Goal: Task Accomplishment & Management: Complete application form

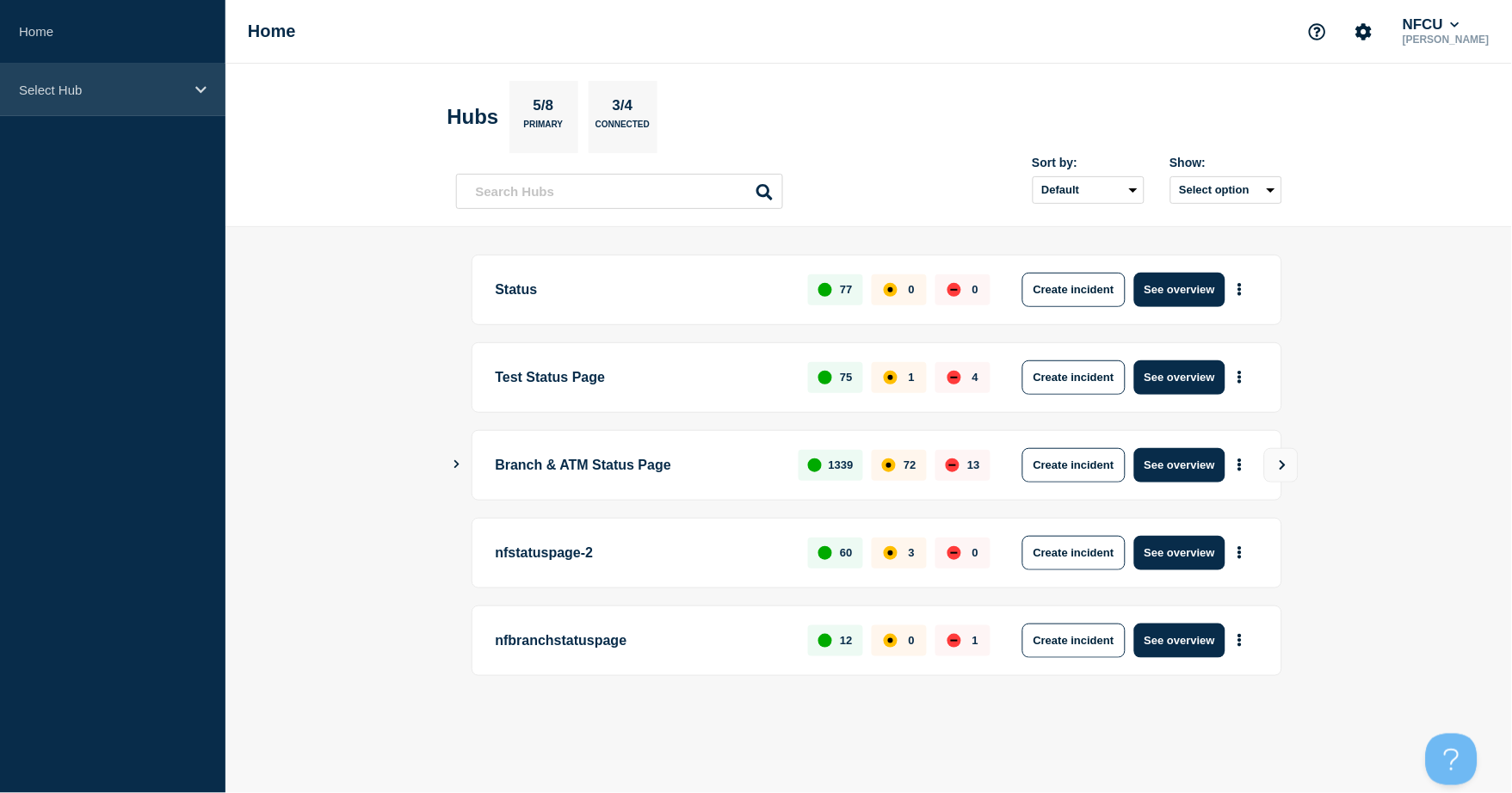
click at [88, 106] on div "Select Hub" at bounding box center [112, 89] width 225 height 53
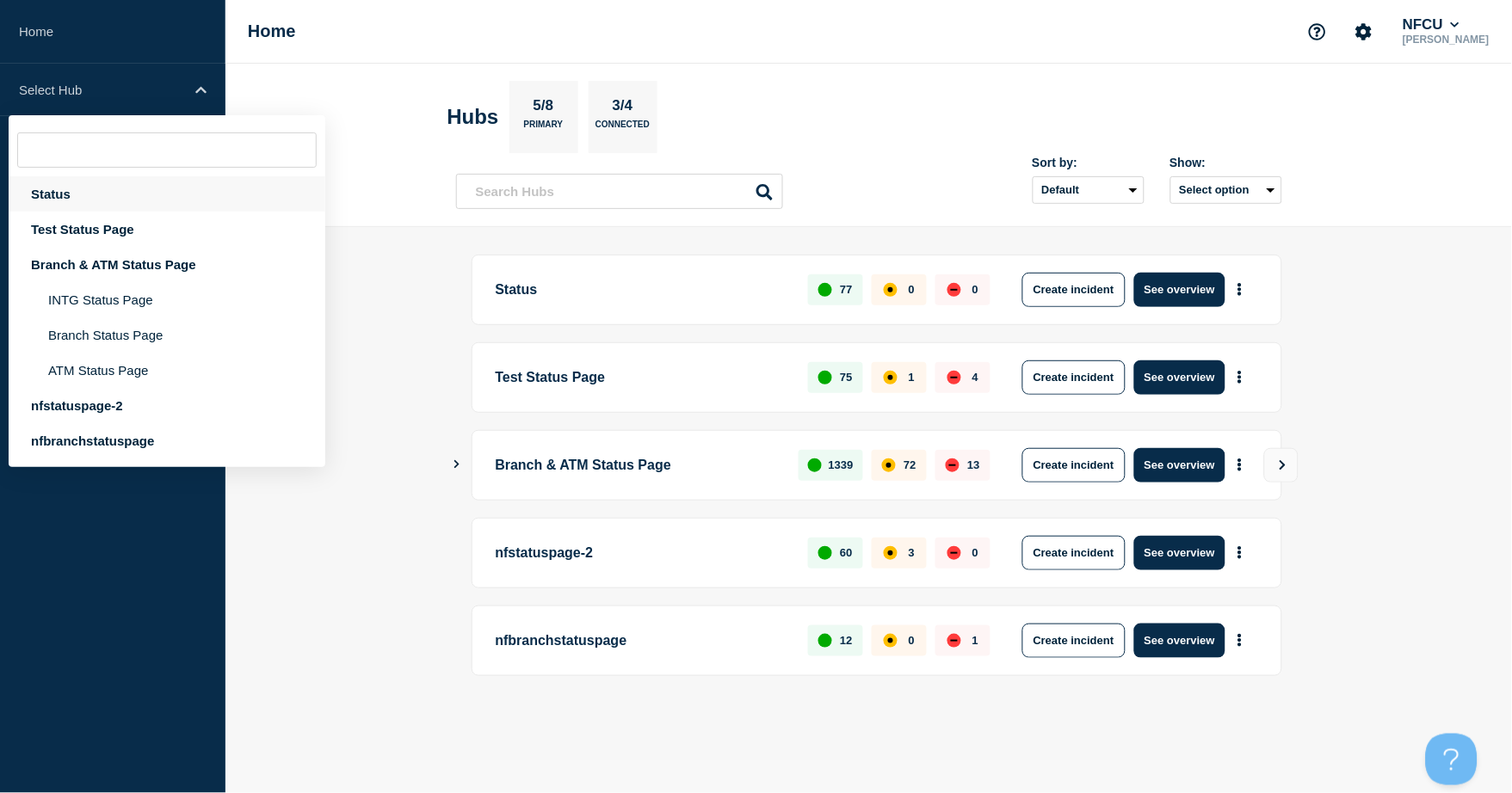
click at [80, 192] on div "Status" at bounding box center [167, 194] width 316 height 36
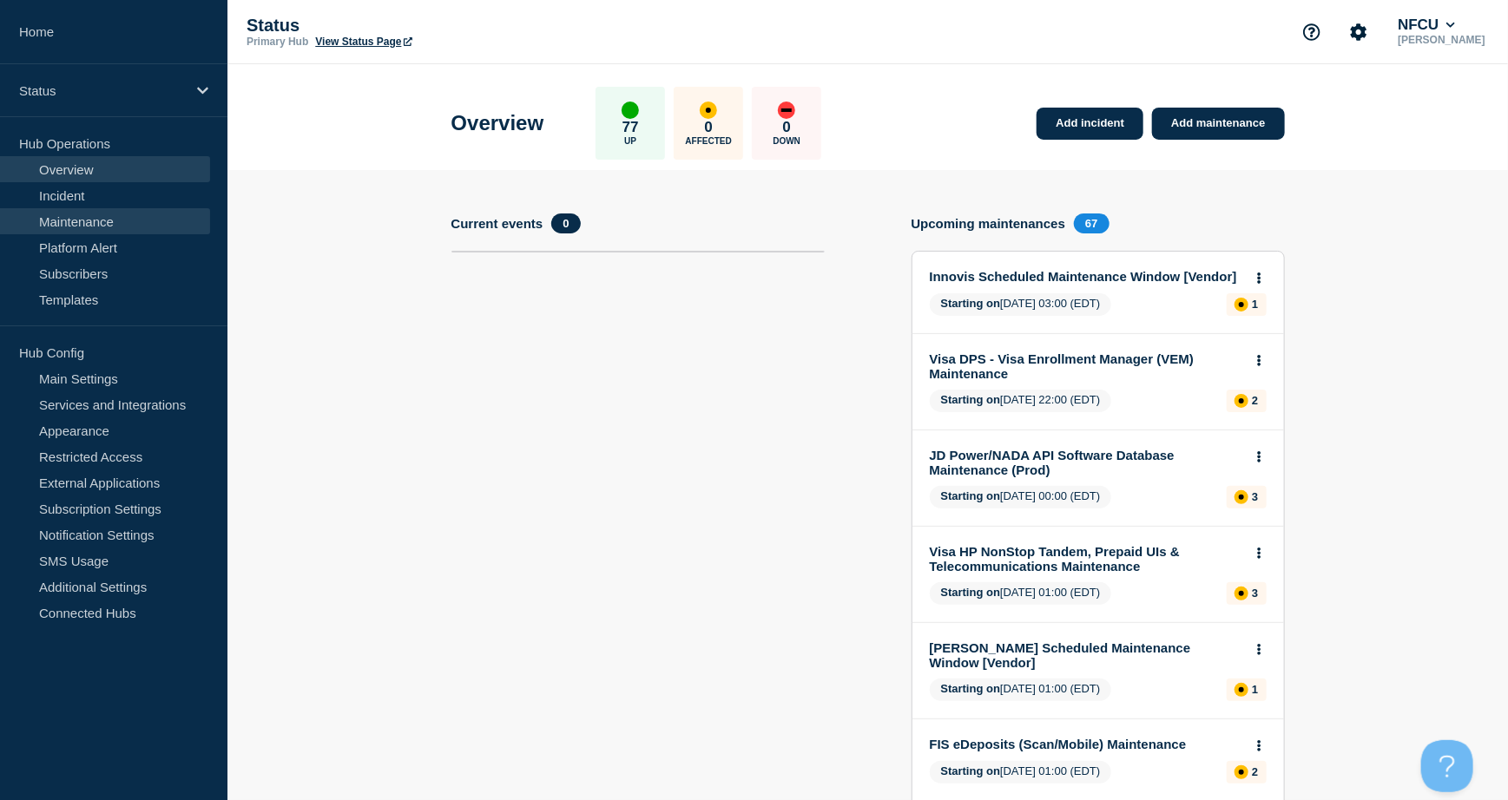
click at [66, 223] on link "Maintenance" at bounding box center [105, 221] width 210 height 26
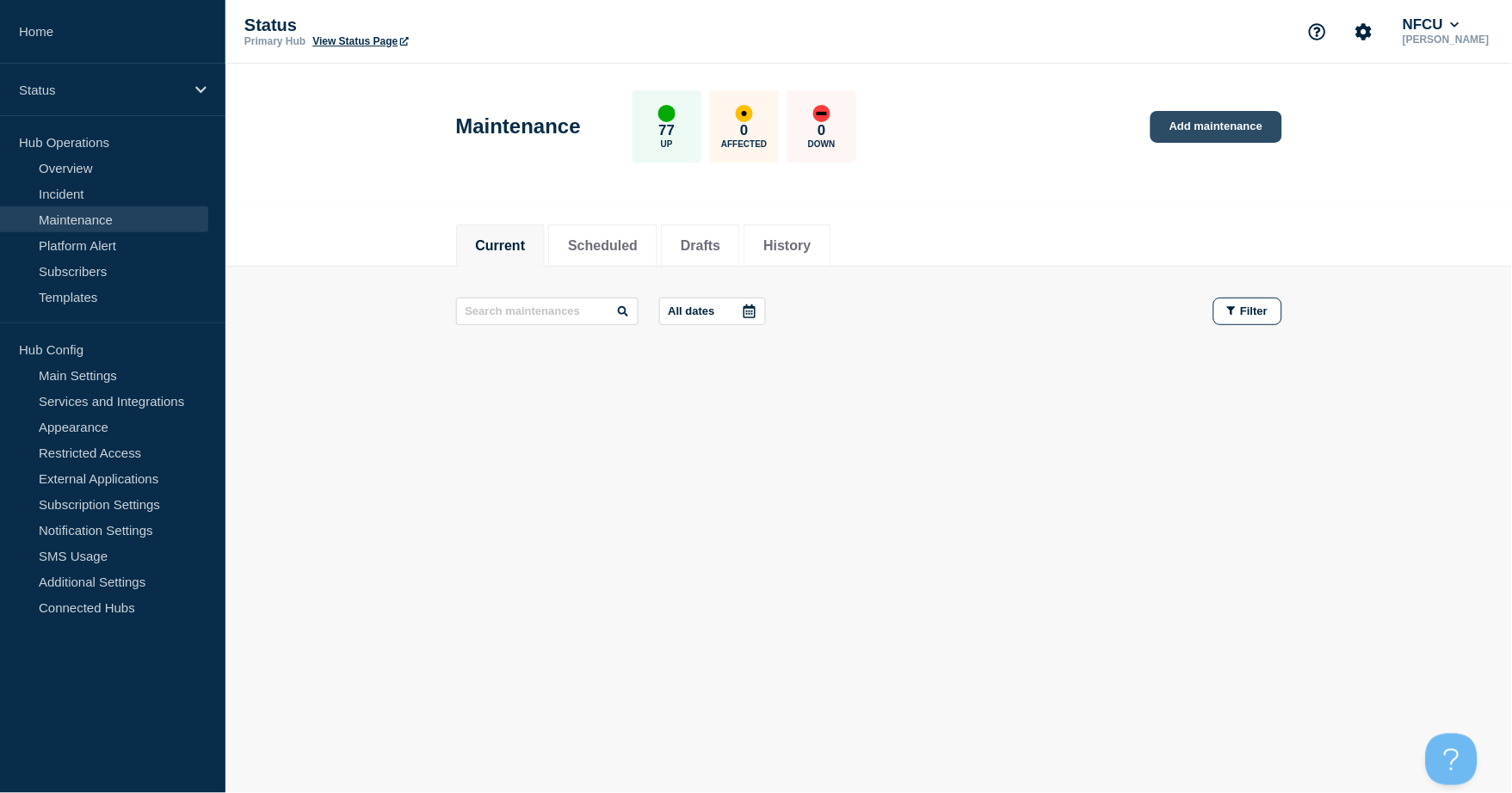
click at [1226, 133] on link "Add maintenance" at bounding box center [1216, 127] width 131 height 32
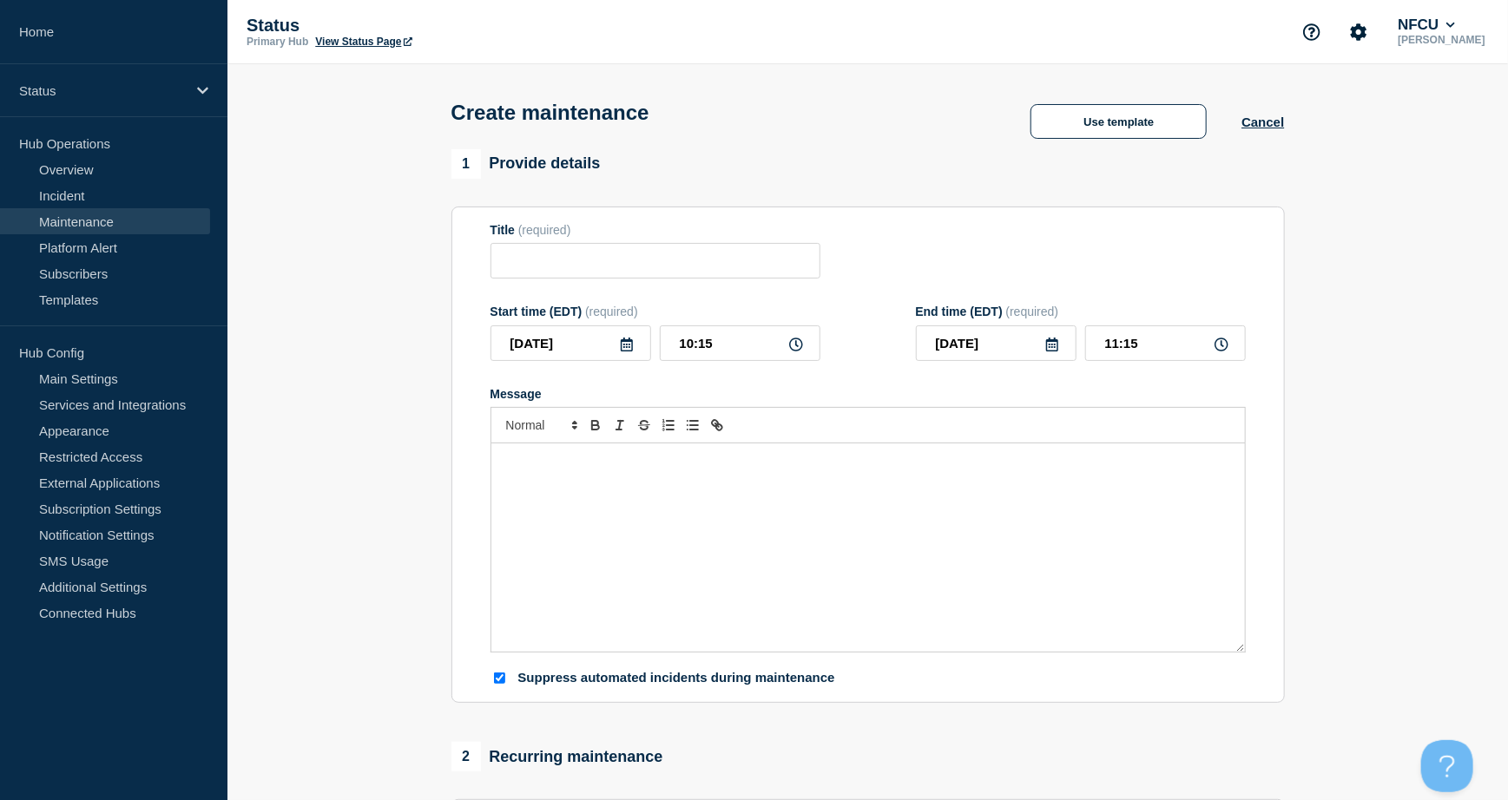
checkbox input "true"
click at [619, 258] on input "Title" at bounding box center [655, 261] width 330 height 36
paste input "Splunk TLS Certificate Renewal"
type input "Splunk TLS Certificate Renewal"
click at [613, 493] on div "Message" at bounding box center [867, 547] width 753 height 208
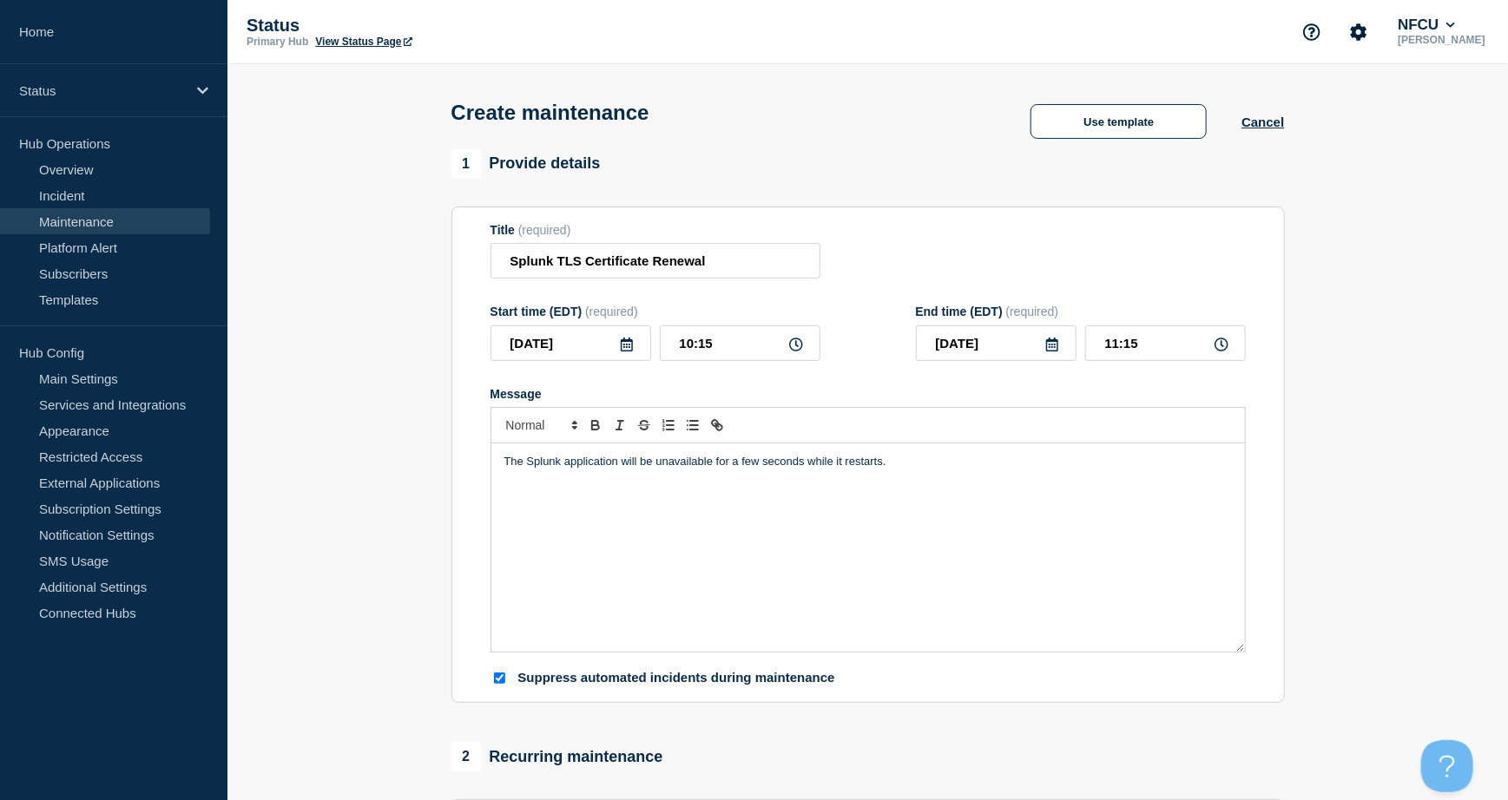
click at [623, 345] on icon at bounding box center [627, 345] width 14 height 14
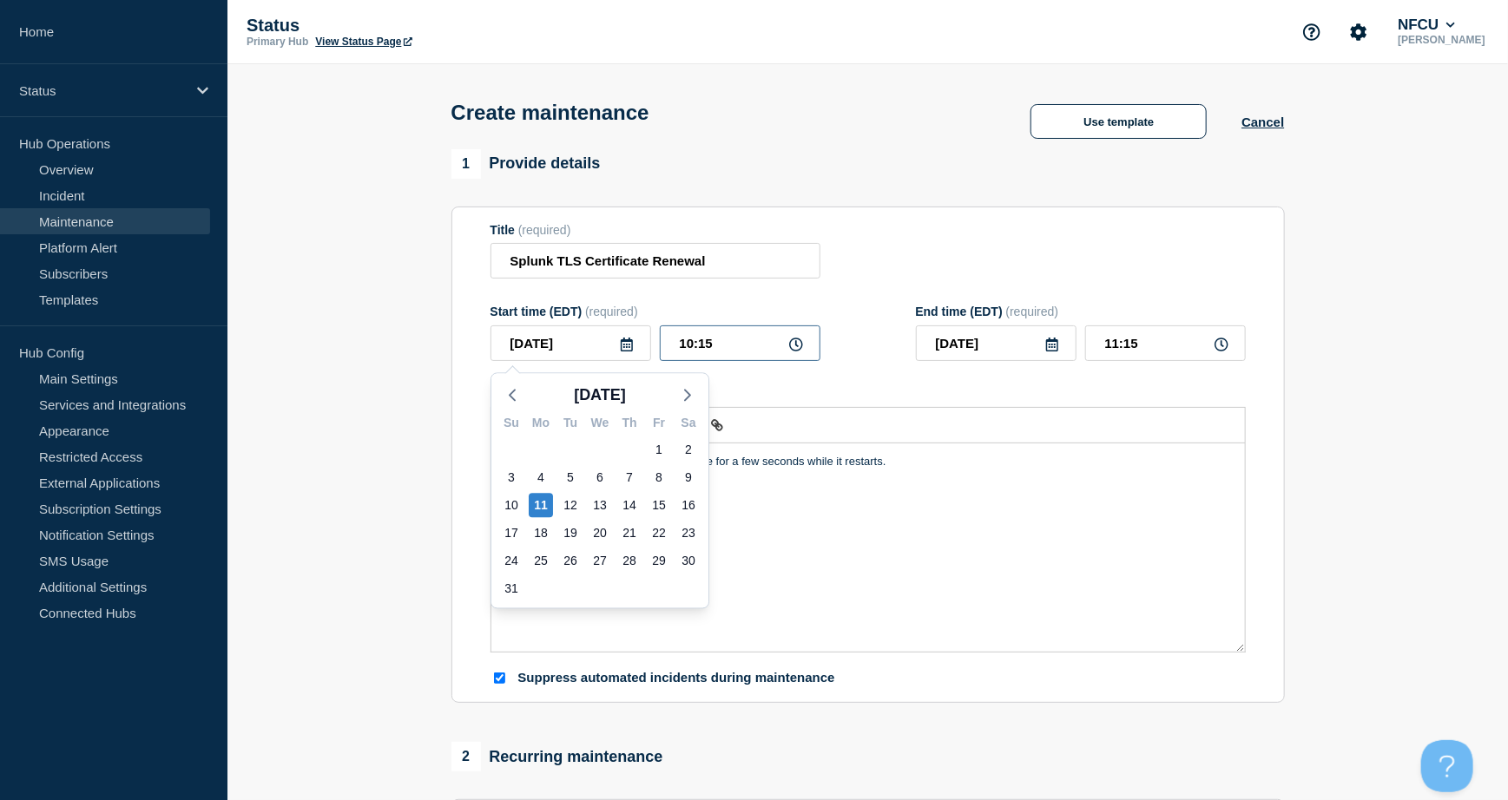
click at [715, 350] on input "10:15" at bounding box center [740, 343] width 161 height 36
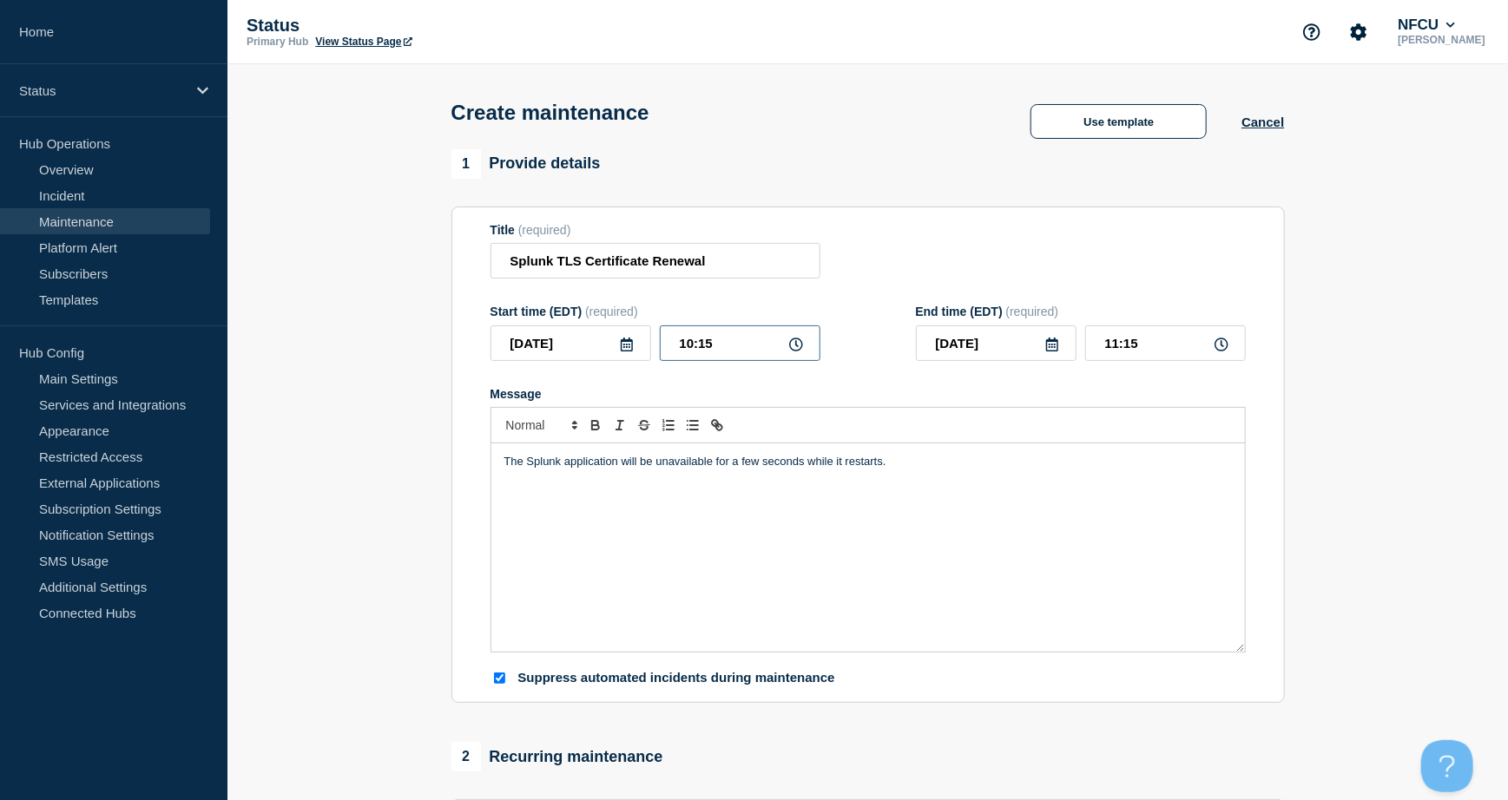
drag, startPoint x: 758, startPoint y: 342, endPoint x: 569, endPoint y: 281, distance: 197.9
click at [569, 307] on form "Title (required) Splunk TLS Certificate Renewal Start time (EDT) (required) 202…" at bounding box center [867, 455] width 755 height 464
type input "23:00"
type input "[DATE]"
drag, startPoint x: 1166, startPoint y: 338, endPoint x: 1078, endPoint y: 325, distance: 88.8
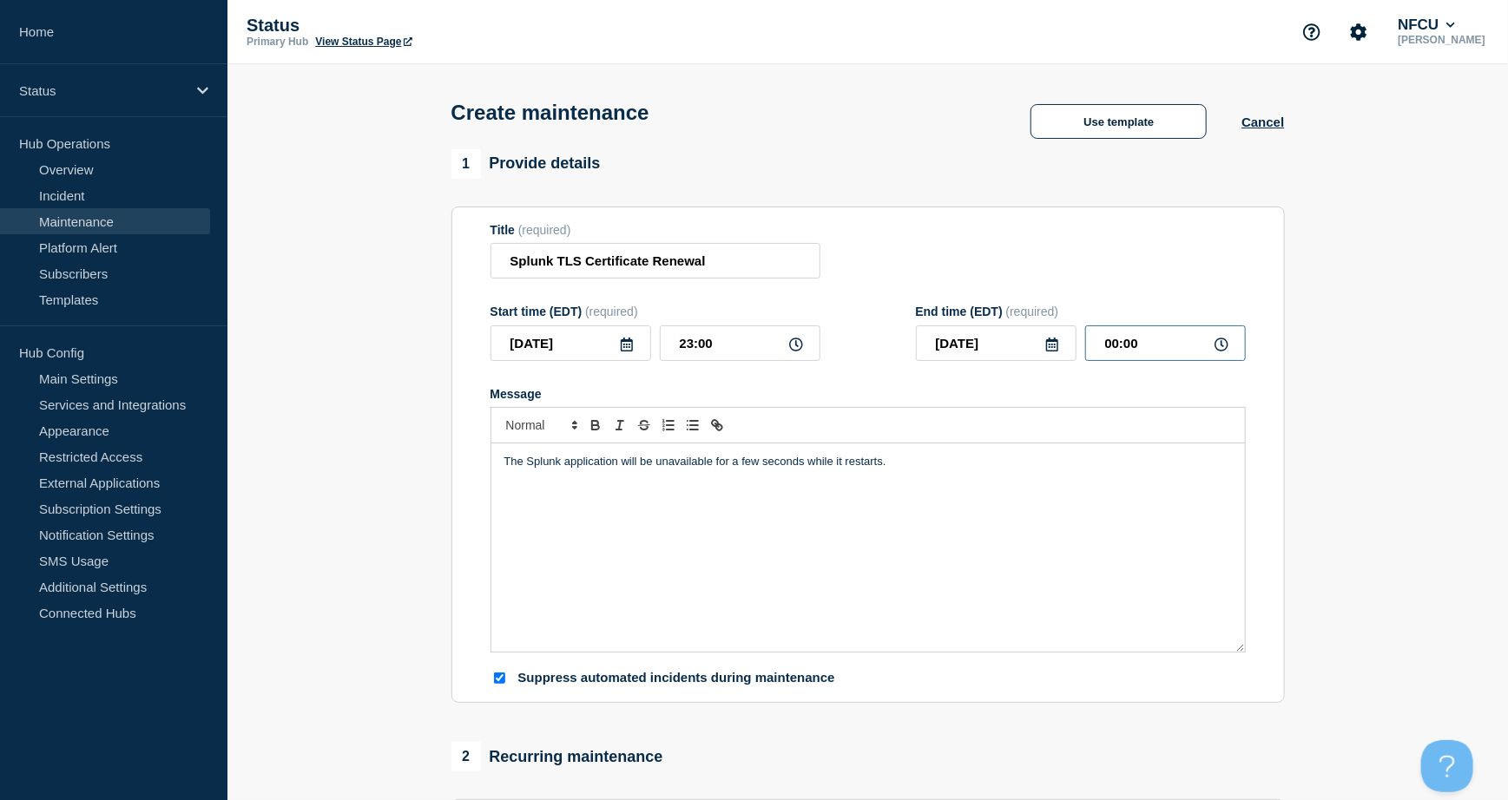
click at [1078, 325] on div "End time (EDT) (required) [DATE] 00:00" at bounding box center [1081, 333] width 330 height 56
type input "02:00"
click at [1031, 266] on div "Title (required) Splunk TLS Certificate Renewal" at bounding box center [867, 251] width 755 height 56
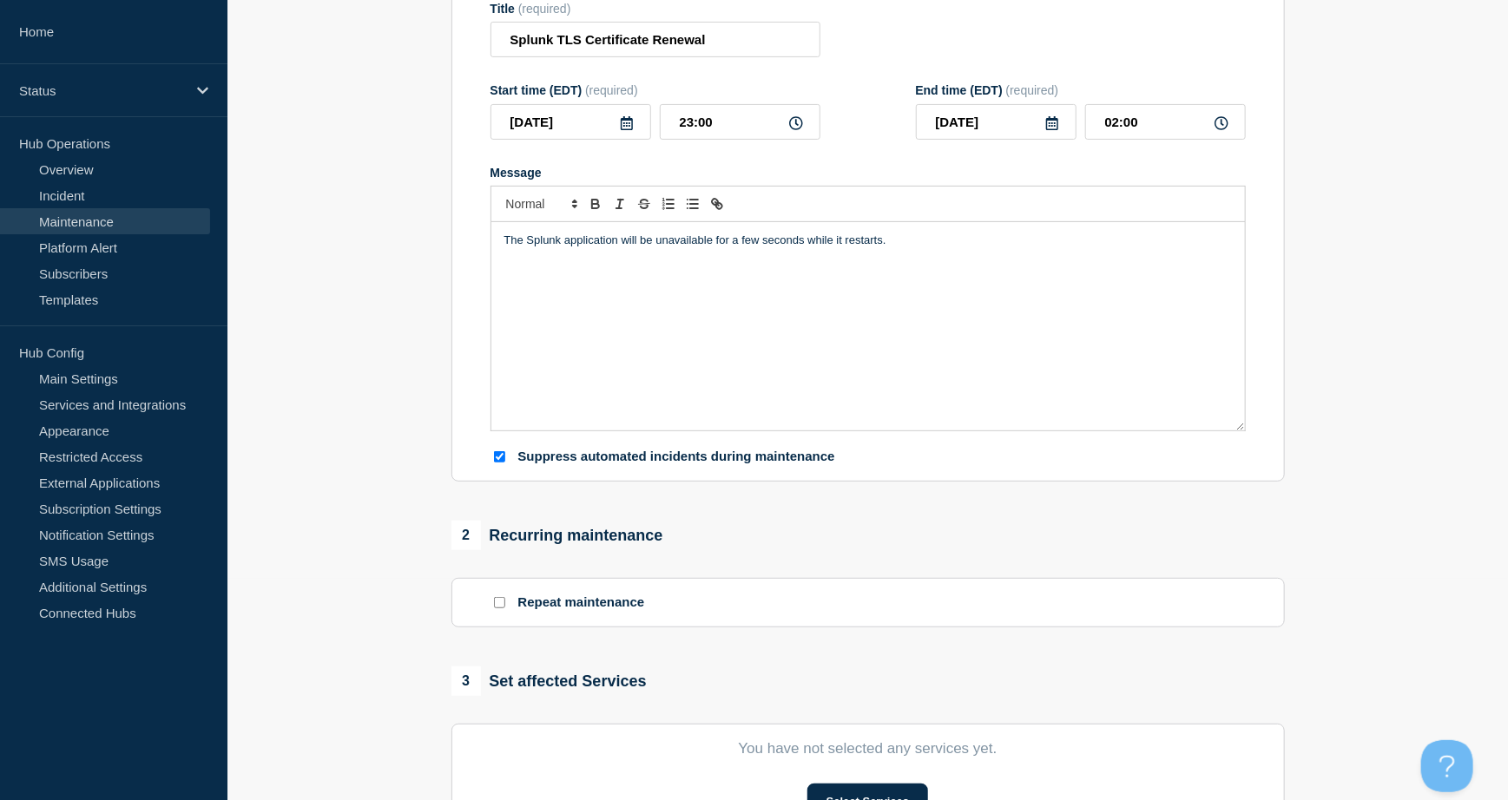
scroll to position [463, 0]
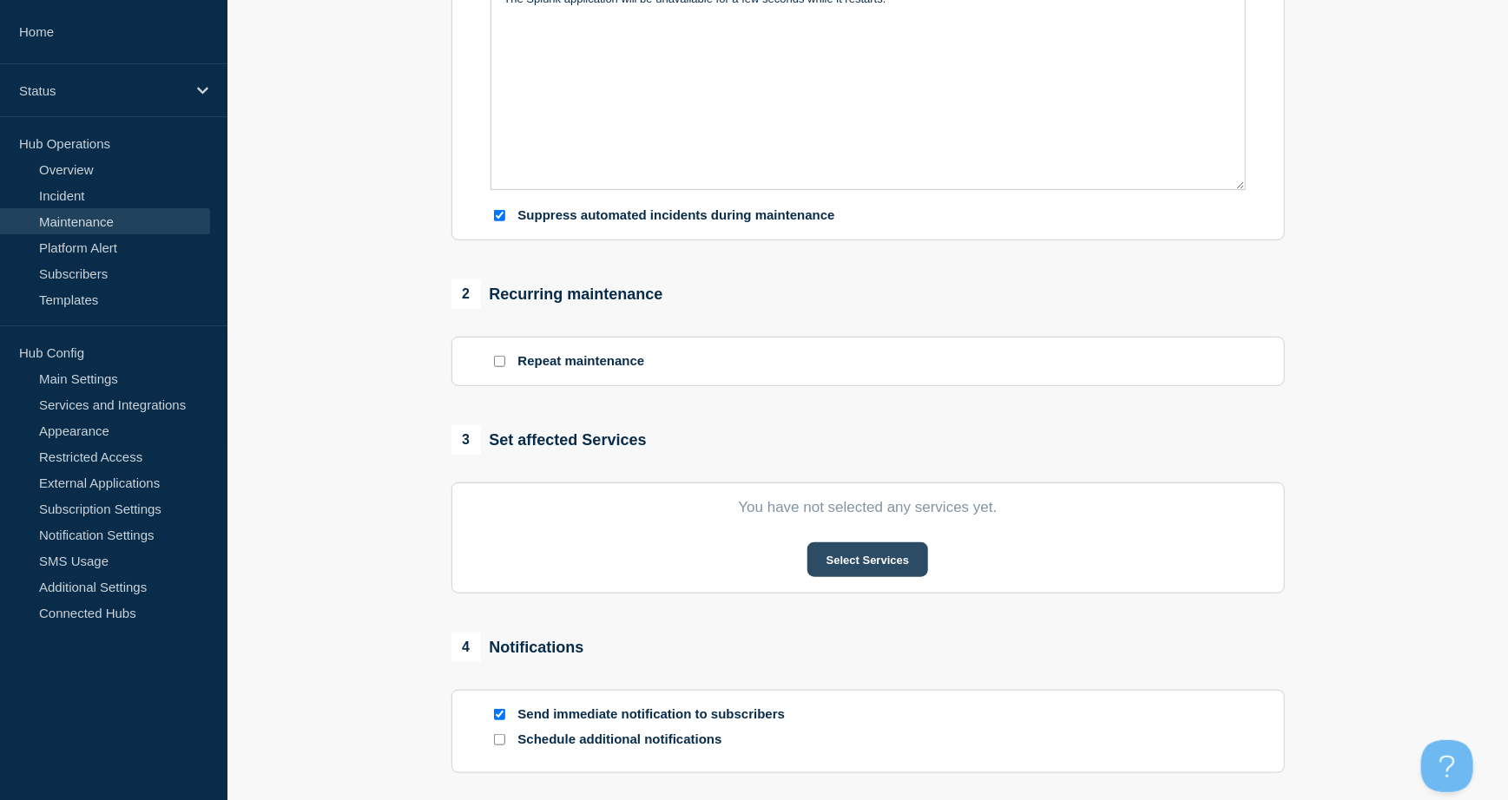
click at [882, 559] on button "Select Services" at bounding box center [867, 559] width 121 height 35
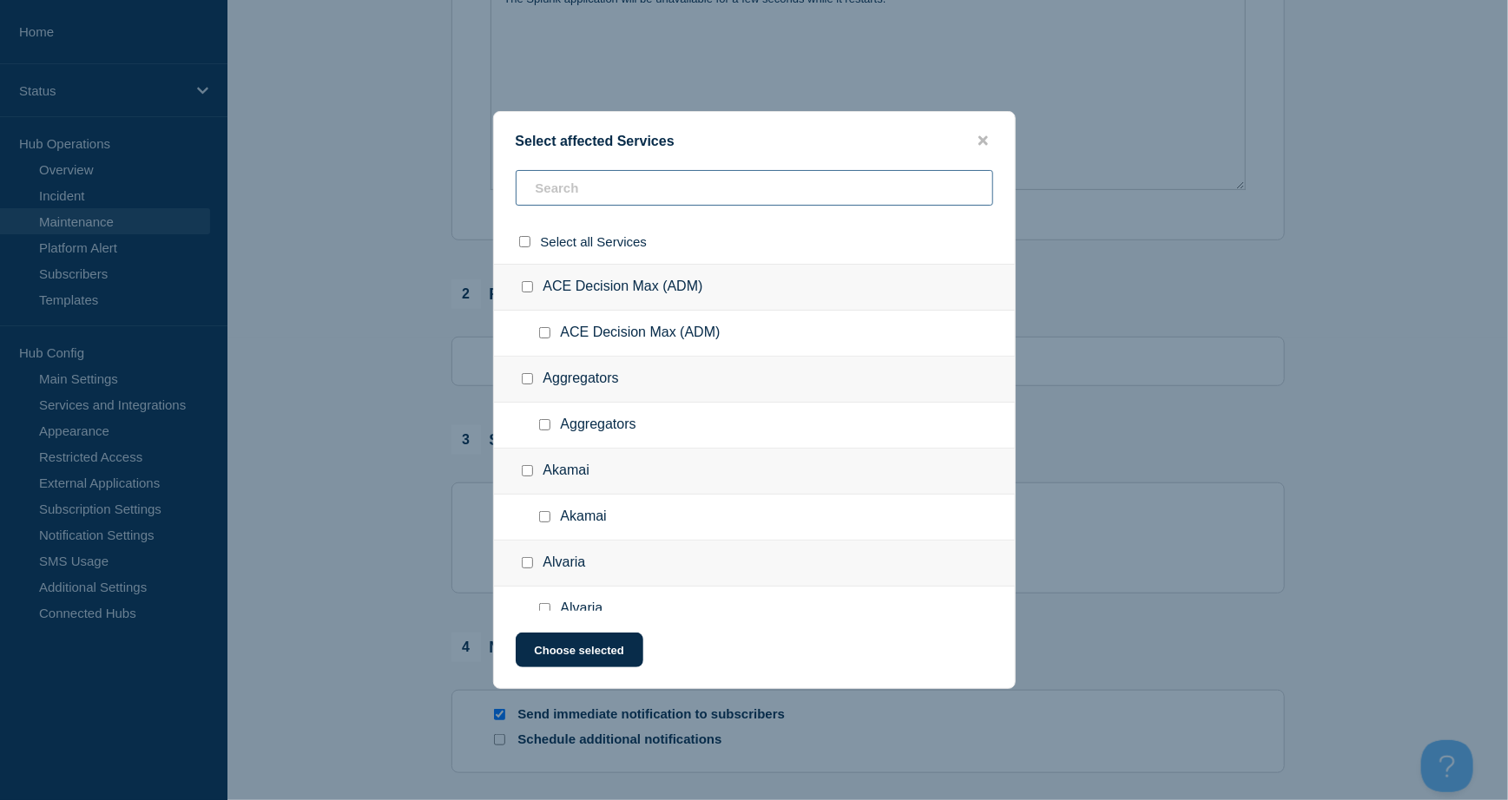
click at [606, 175] on input "text" at bounding box center [754, 188] width 477 height 36
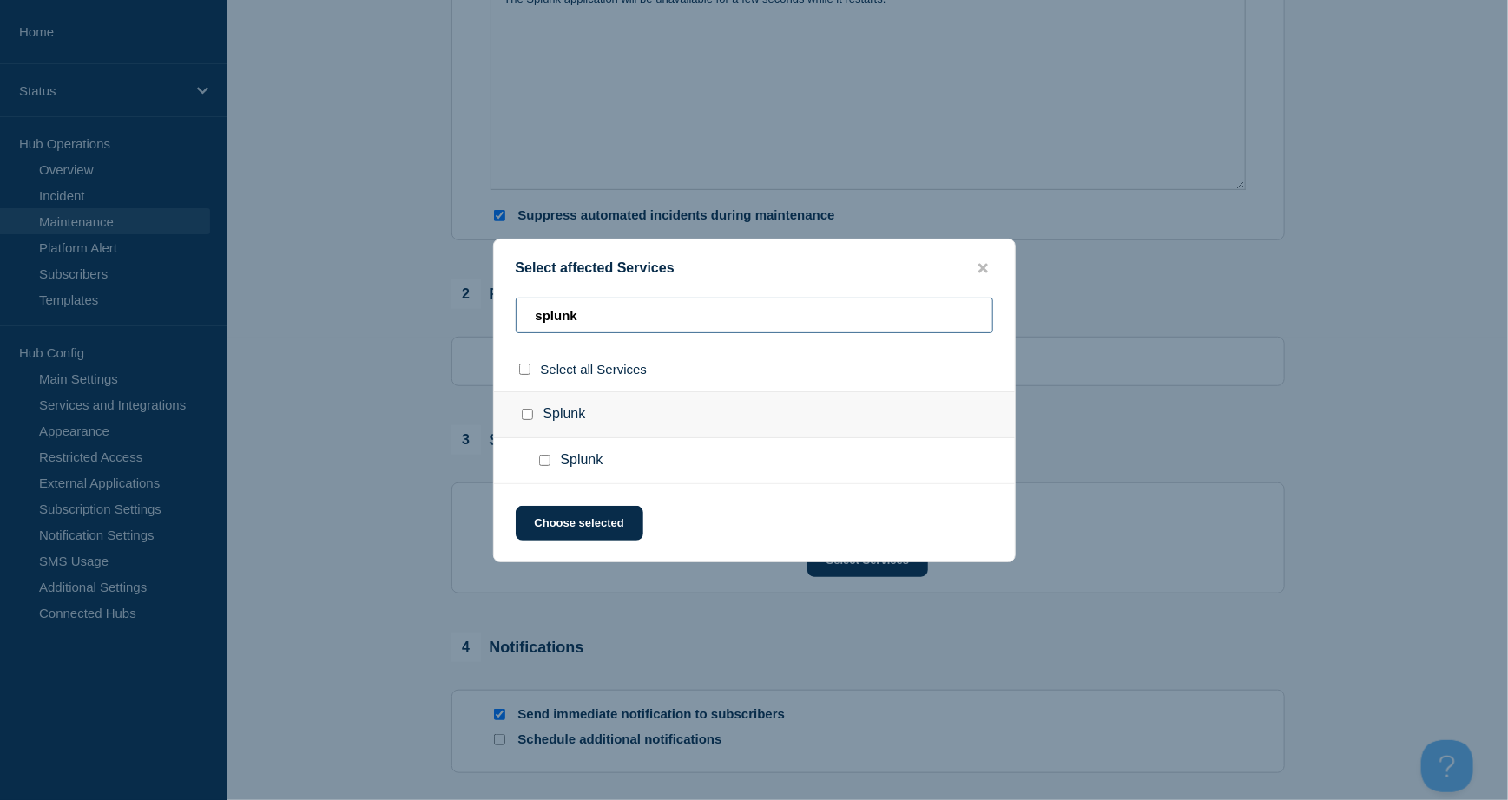
type input "splunk"
click at [522, 414] on input "Splunk checkbox" at bounding box center [527, 414] width 11 height 11
checkbox input "true"
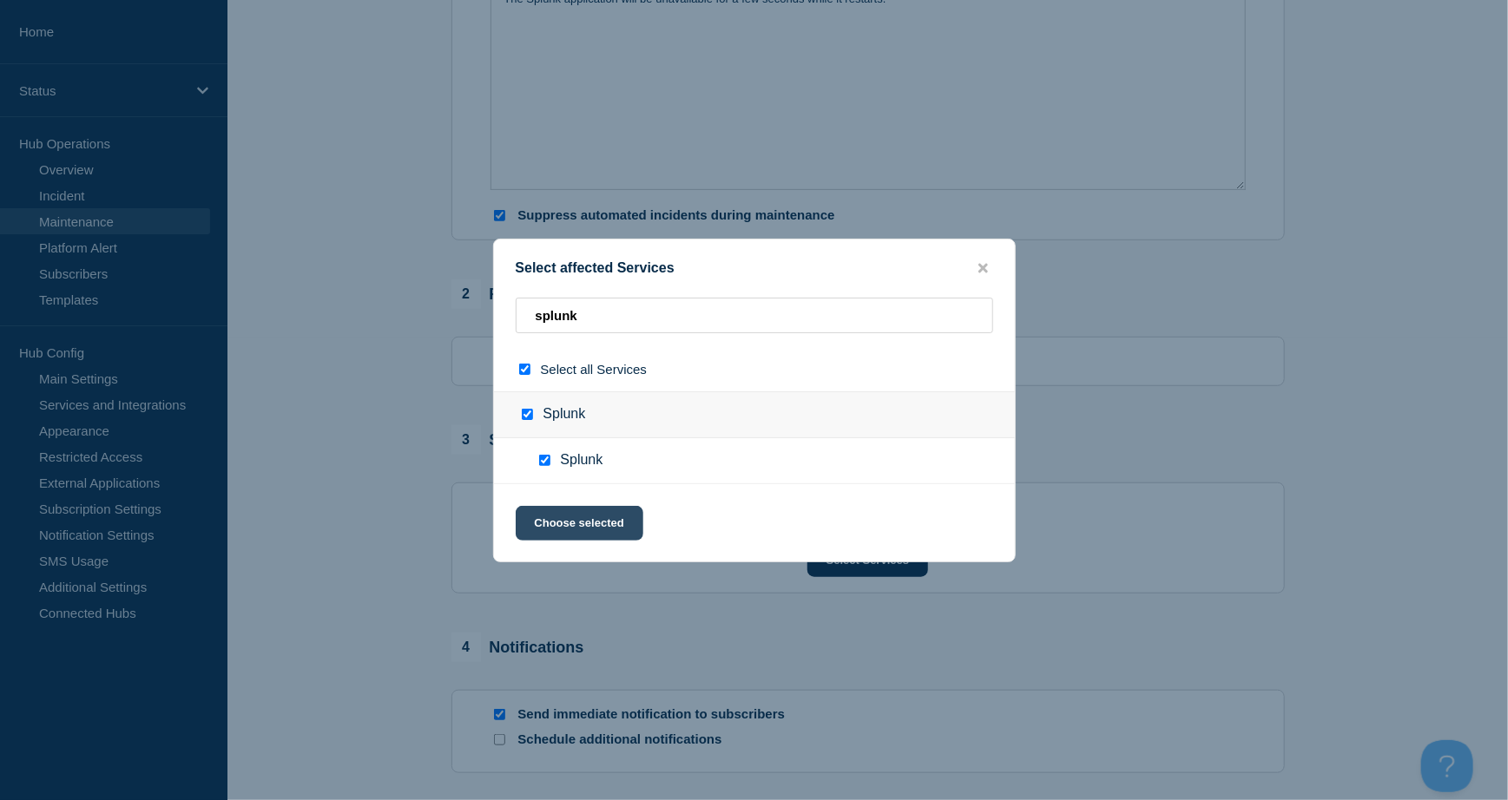
click at [584, 519] on button "Choose selected" at bounding box center [580, 523] width 128 height 35
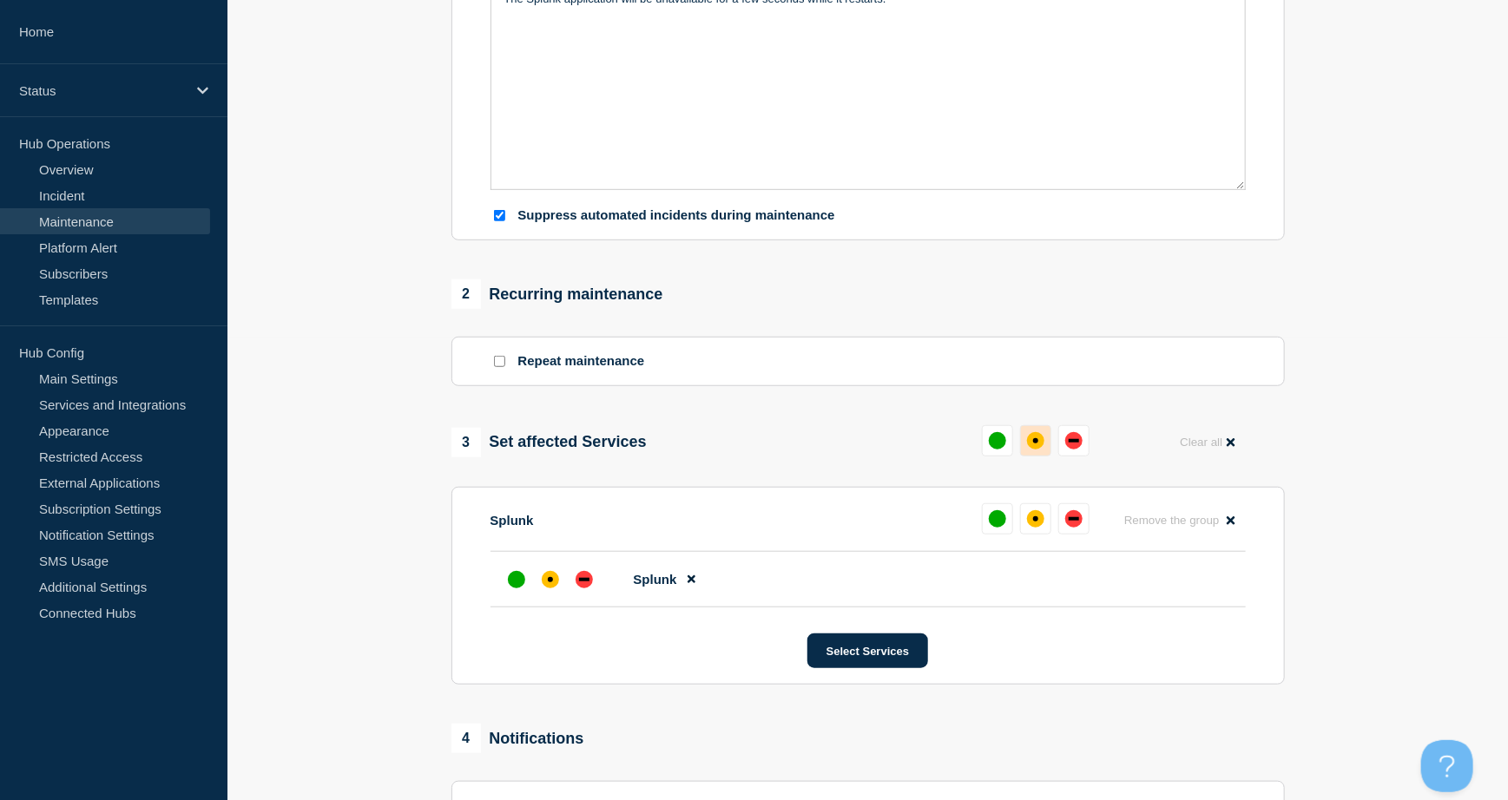
click at [1030, 441] on div "affected" at bounding box center [1035, 440] width 17 height 17
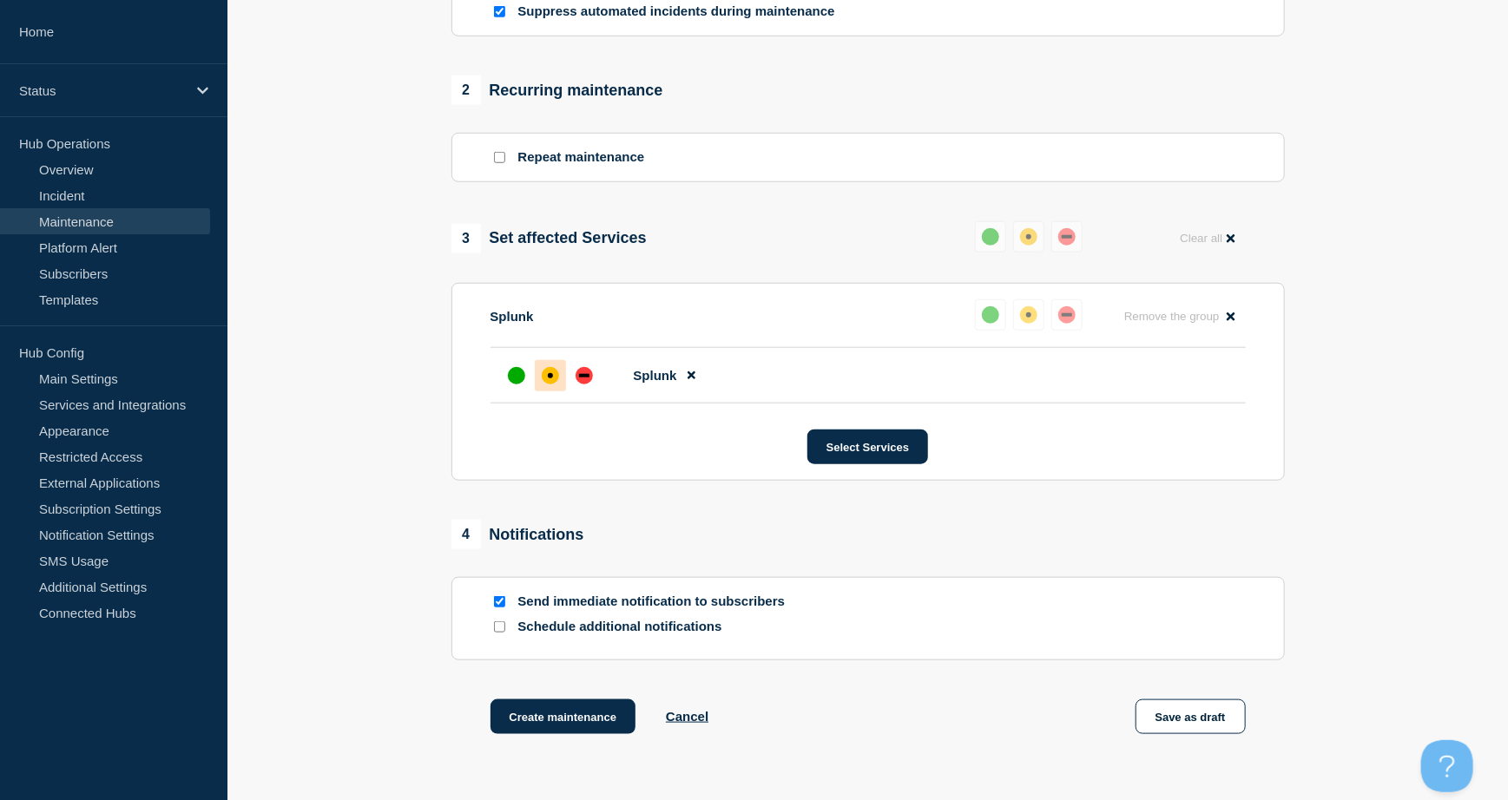
scroll to position [804, 0]
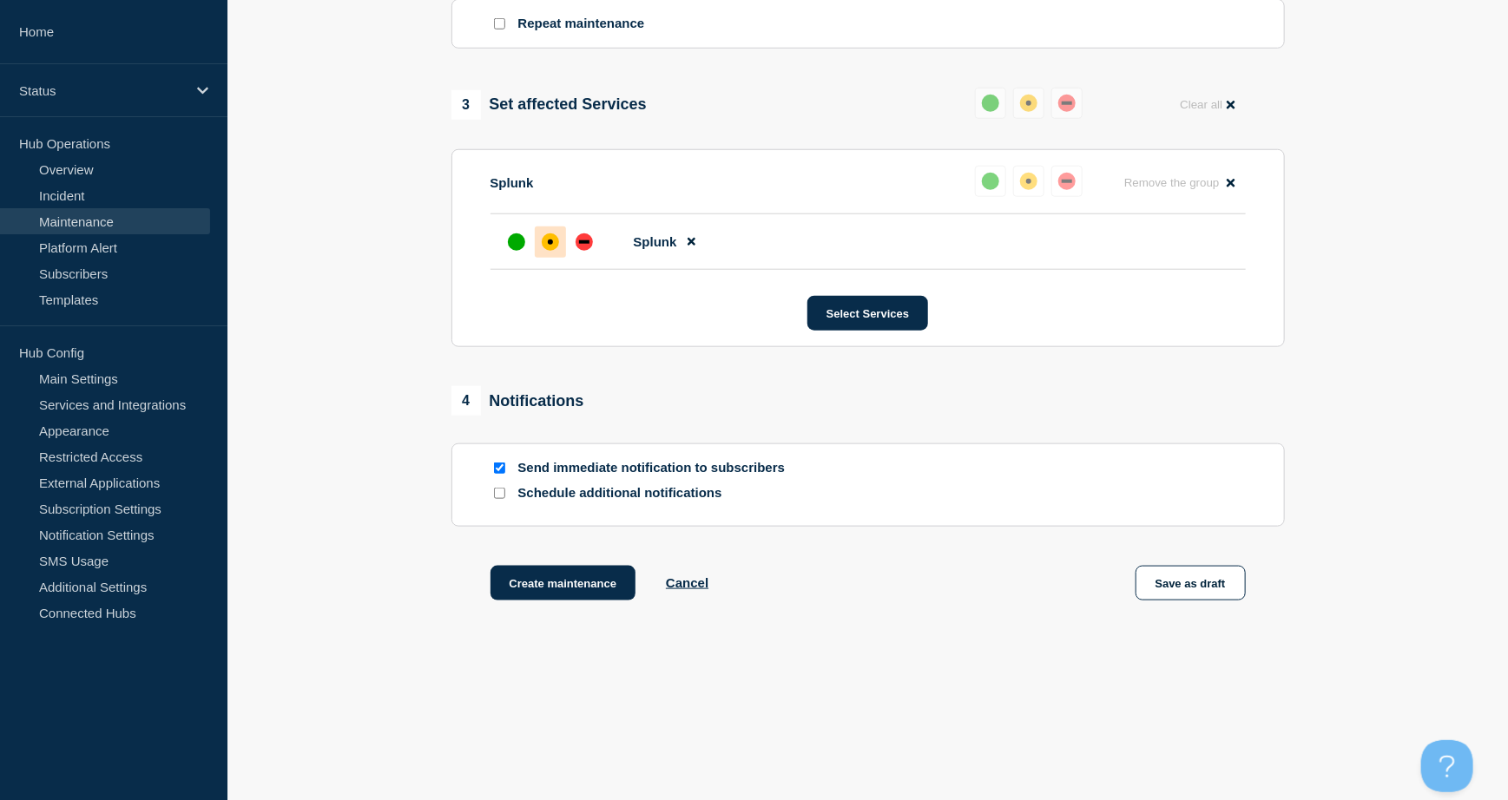
click at [498, 460] on div at bounding box center [498, 468] width 17 height 16
click at [499, 470] on input "Send immediate notification to subscribers" at bounding box center [499, 468] width 11 height 11
checkbox input "false"
click at [562, 575] on button "Create maintenance" at bounding box center [563, 583] width 146 height 35
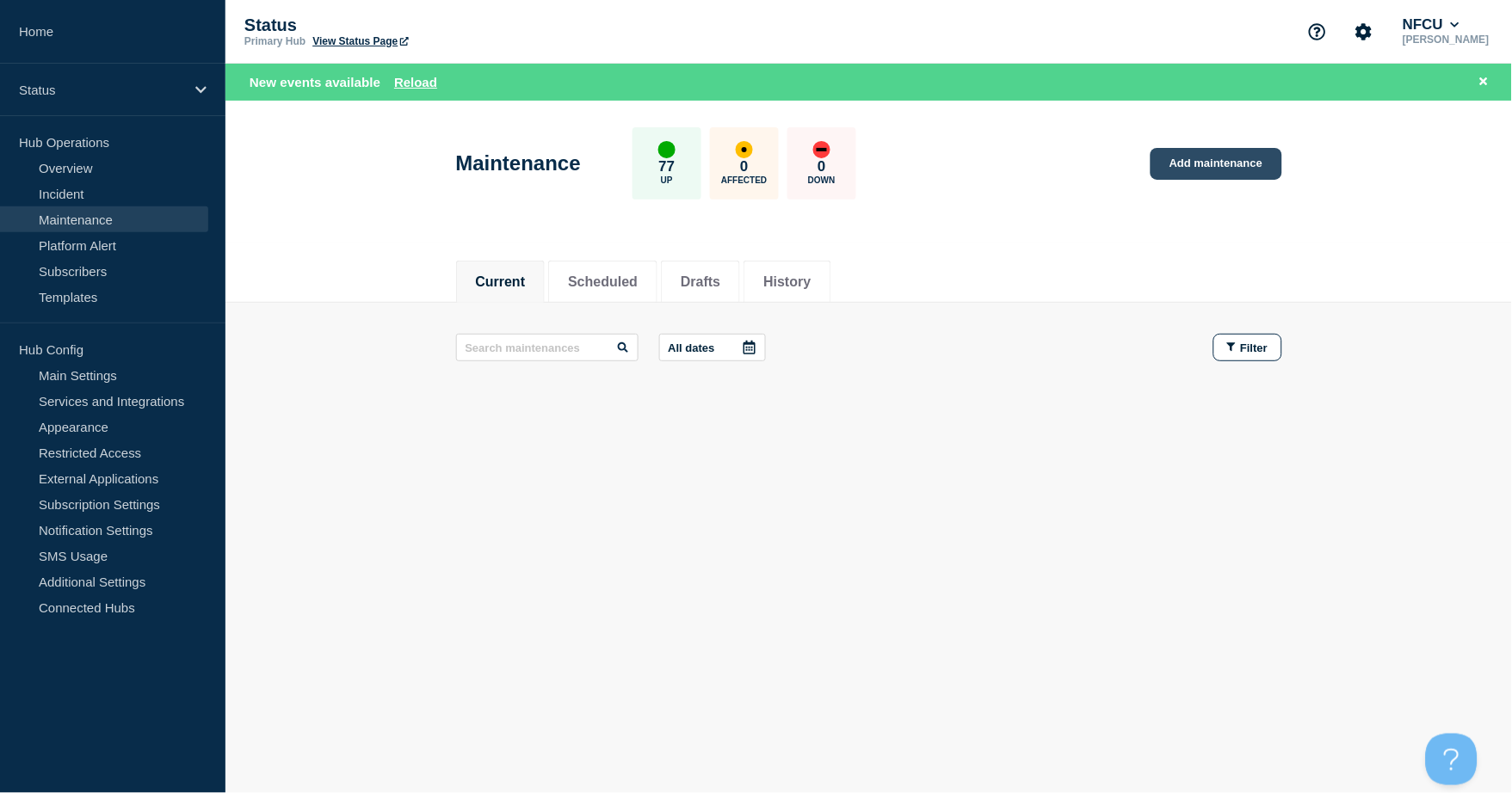
click at [1217, 167] on link "Add maintenance" at bounding box center [1216, 164] width 131 height 32
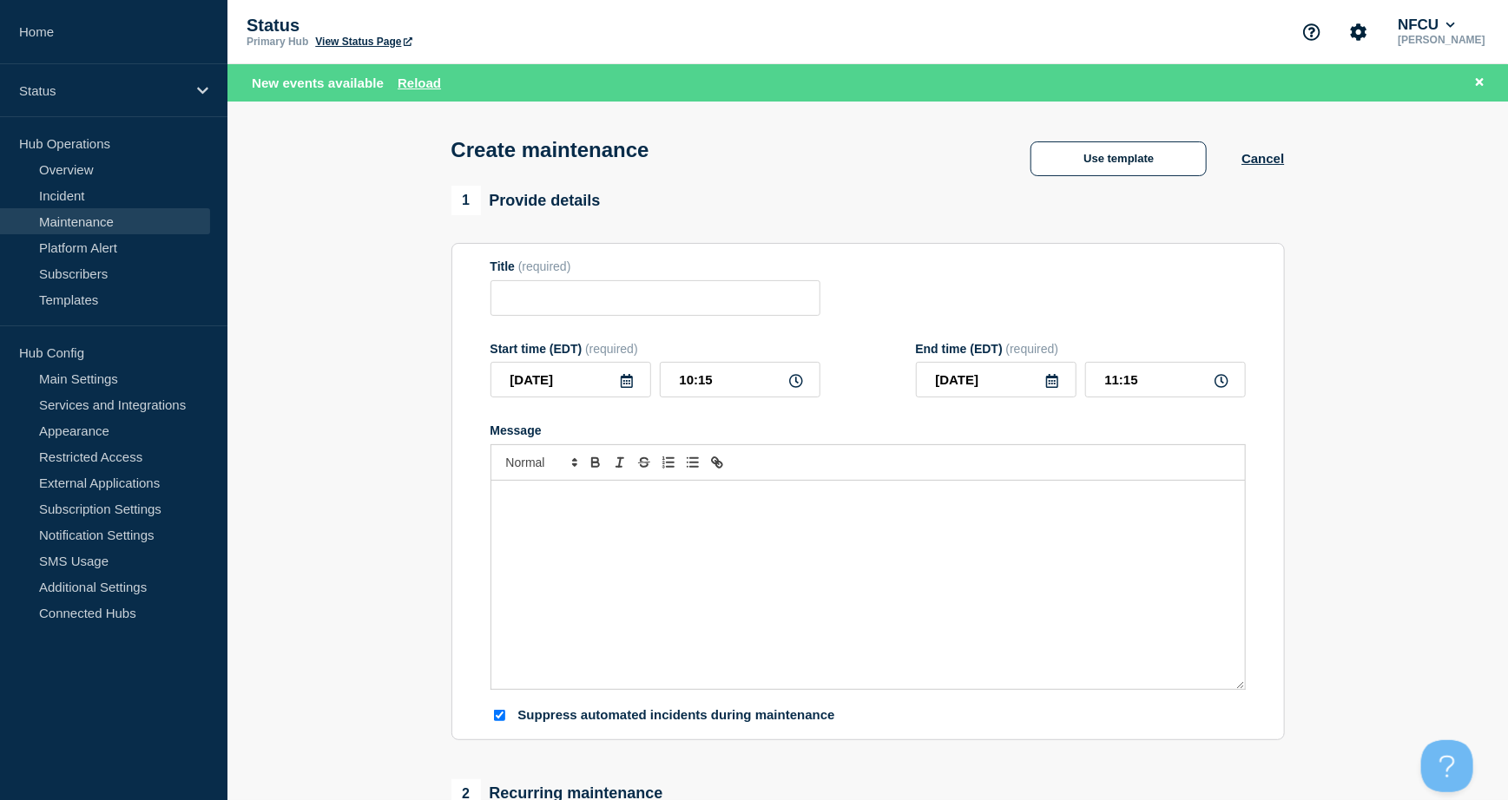
checkbox input "true"
click at [597, 306] on input "Title" at bounding box center [655, 298] width 330 height 36
paste input "Akamai - Control Center Maintenance"
type input "Akamai - Control Center Maintenance"
click at [629, 386] on icon at bounding box center [627, 381] width 14 height 14
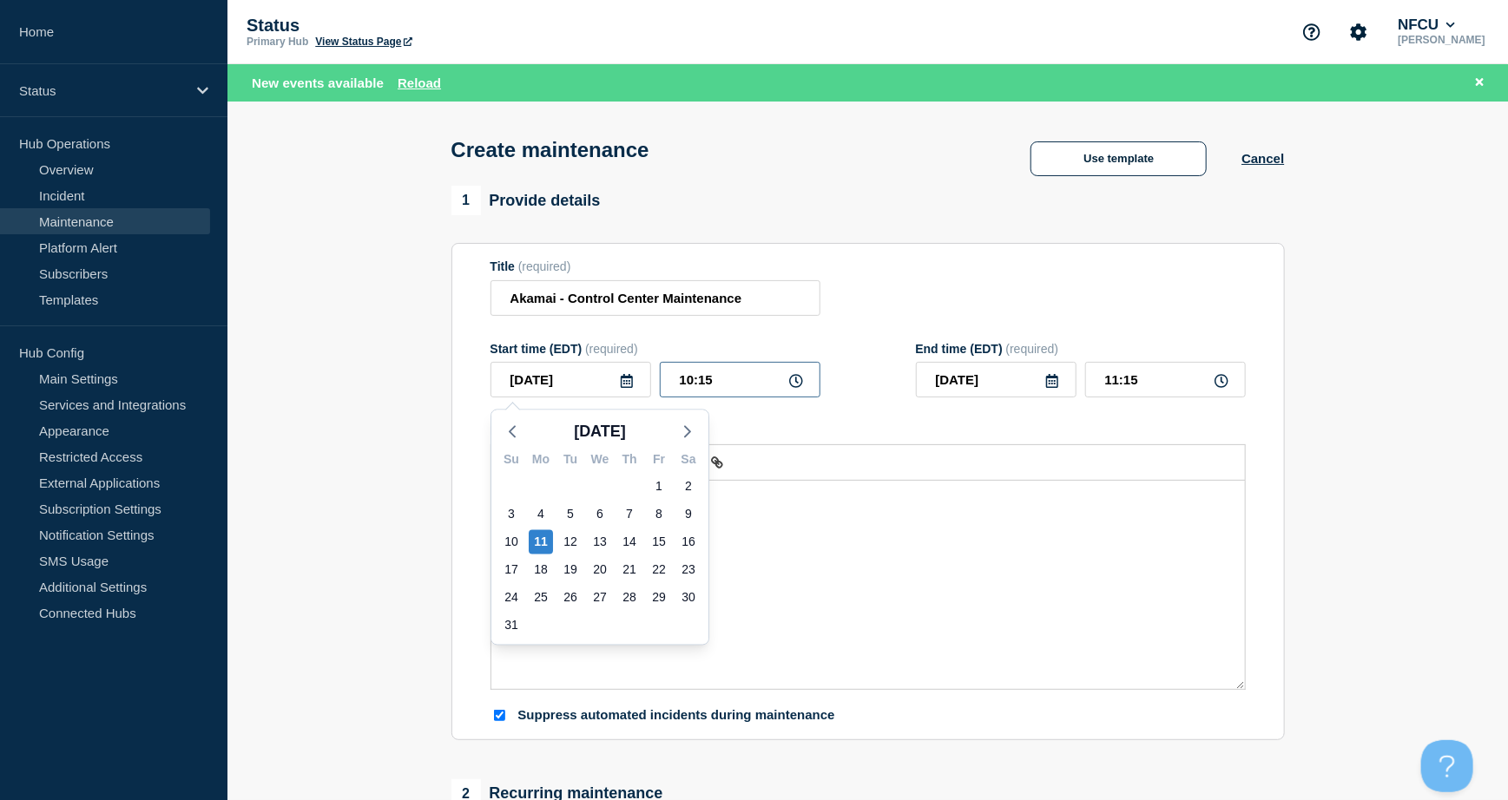
click at [727, 378] on input "10:15" at bounding box center [740, 380] width 161 height 36
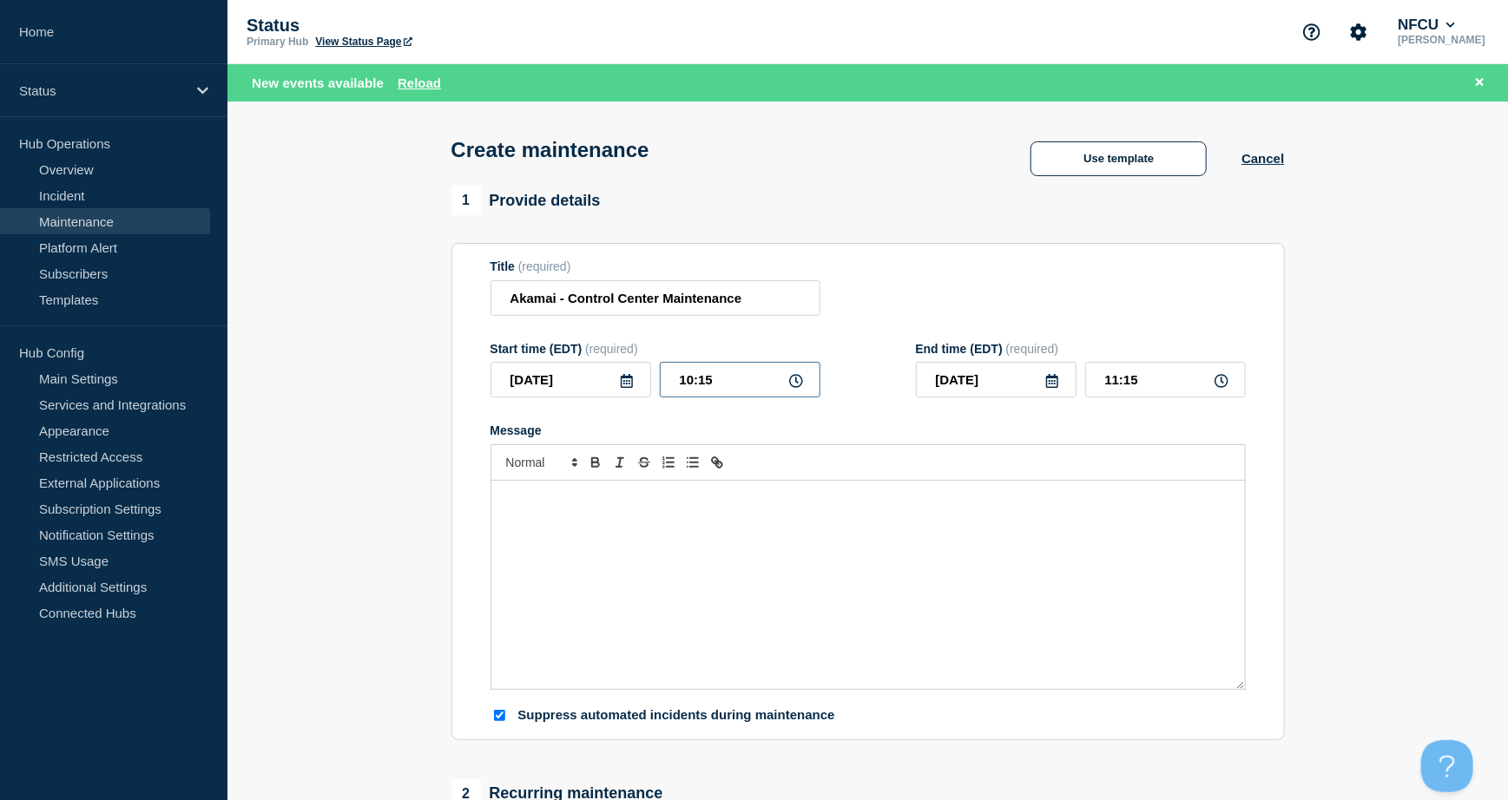
drag, startPoint x: 747, startPoint y: 376, endPoint x: 510, endPoint y: 320, distance: 243.4
click at [510, 320] on form "Title (required) Akamai - Control Center Maintenance Start time (EDT) (required…" at bounding box center [867, 492] width 755 height 464
type input "23:00"
type input "[DATE]"
type input "00:00"
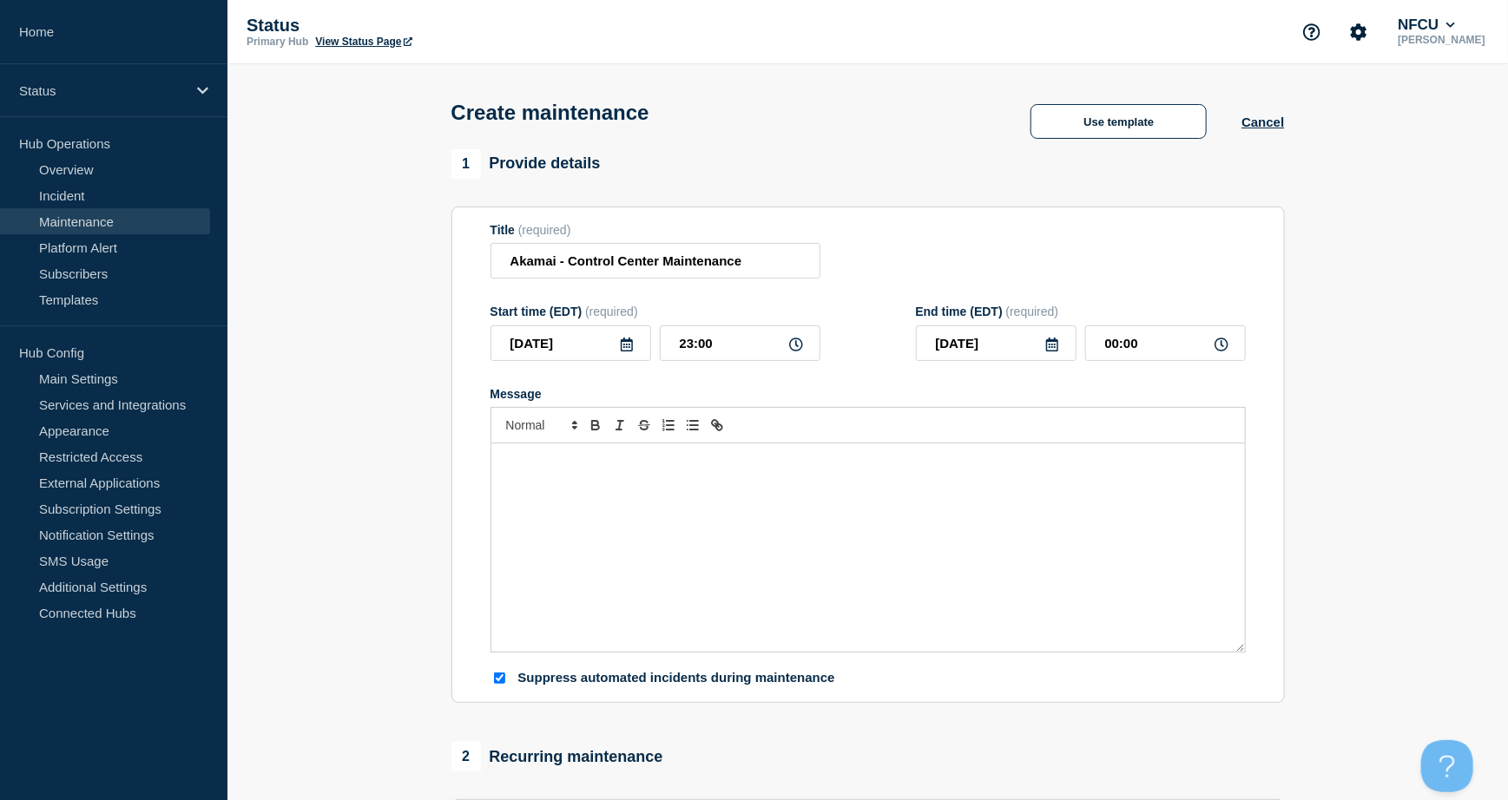
click at [995, 246] on div "Title (required) Akamai - Control Center Maintenance" at bounding box center [867, 251] width 755 height 56
drag, startPoint x: 1179, startPoint y: 343, endPoint x: 1039, endPoint y: 332, distance: 140.2
click at [1051, 327] on div "End time (EDT) (required) [DATE] 00:00" at bounding box center [1081, 333] width 330 height 56
click at [1048, 347] on icon at bounding box center [1052, 345] width 12 height 14
click at [976, 503] on div "11" at bounding box center [965, 505] width 24 height 24
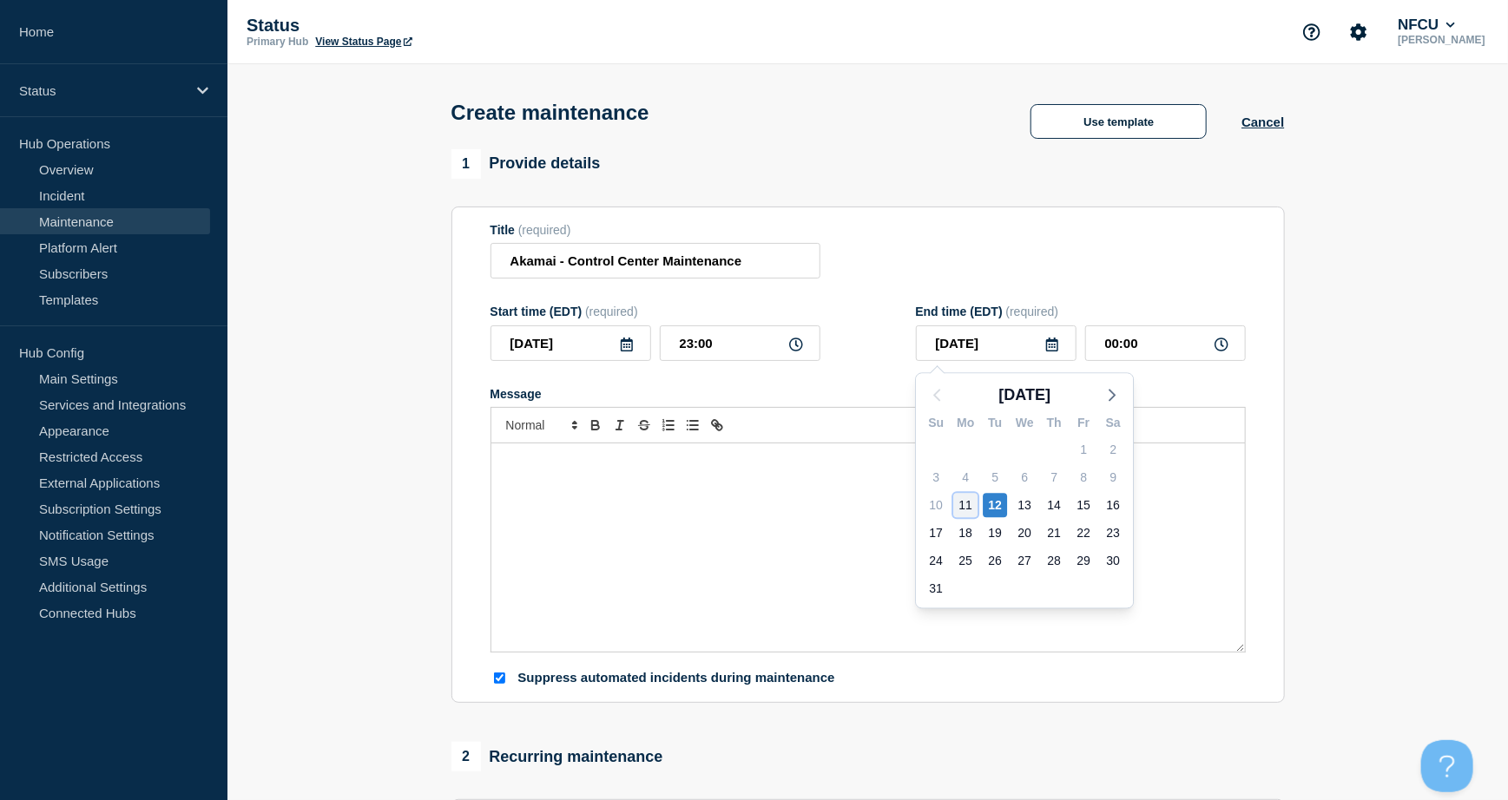
type input "[DATE]"
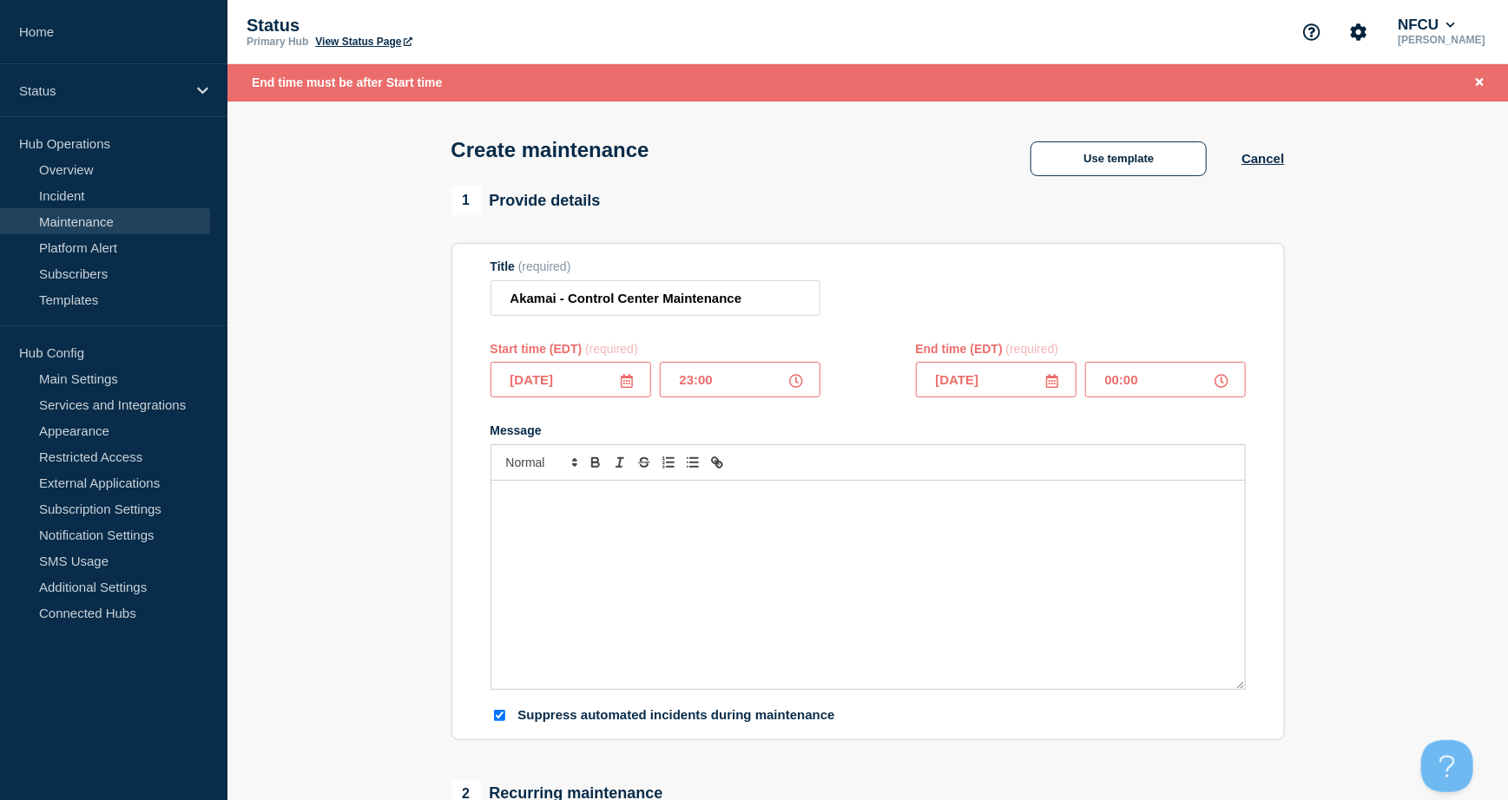
drag, startPoint x: 1162, startPoint y: 382, endPoint x: 1053, endPoint y: 368, distance: 110.2
click at [1054, 370] on div "[DATE] 00:00" at bounding box center [1081, 380] width 330 height 36
type input "23:40"
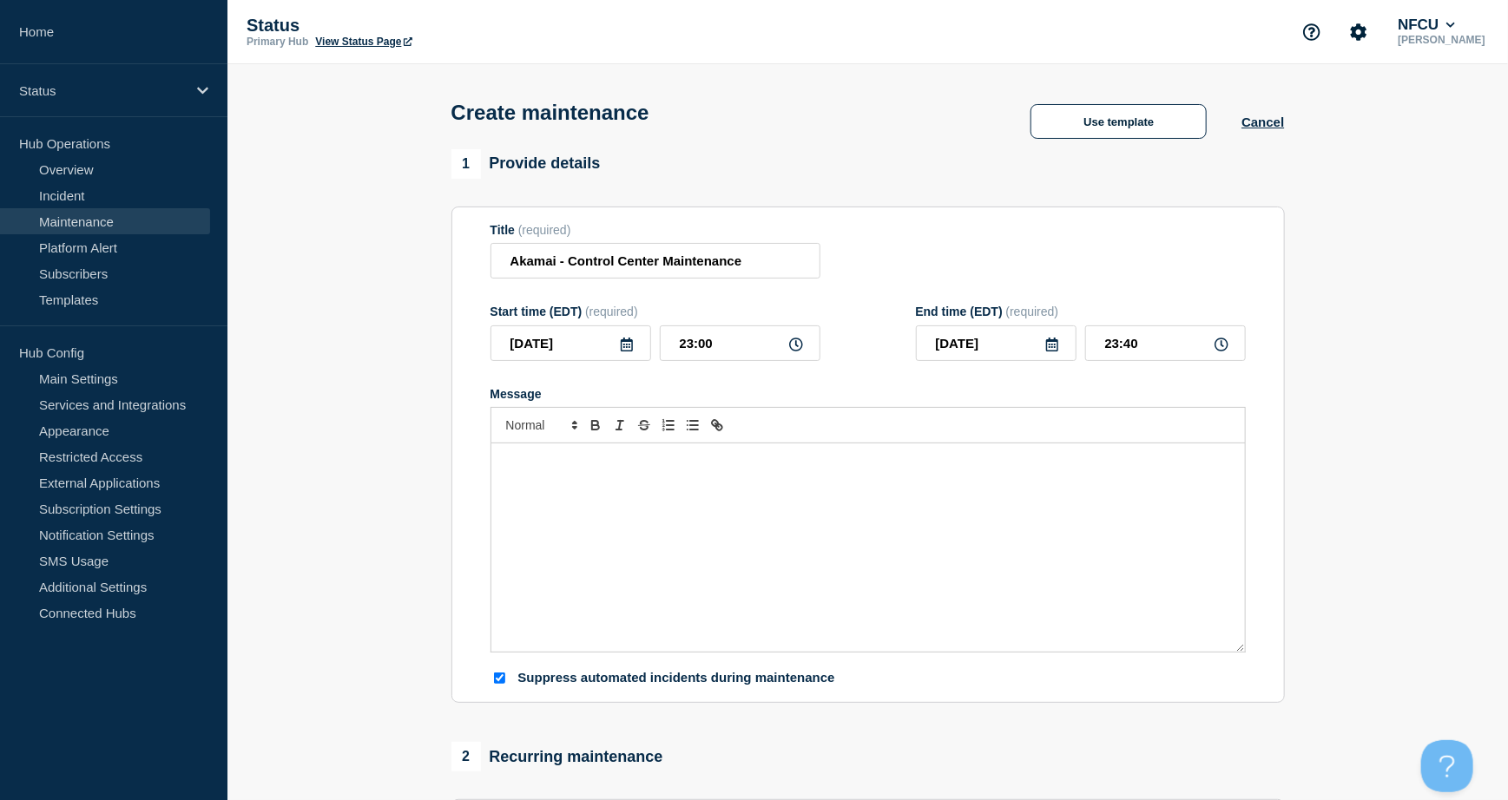
click at [998, 220] on section "Title (required) Akamai - Control Center Maintenance Start time (EDT) (required…" at bounding box center [867, 455] width 833 height 497
click at [674, 511] on div "Message" at bounding box center [867, 547] width 753 height 208
click at [511, 502] on div "Message" at bounding box center [867, 547] width 753 height 208
click at [416, 445] on section "1 Provide details Title (required) Akamai - Control Center Maintenance Start ti…" at bounding box center [867, 751] width 1280 height 1205
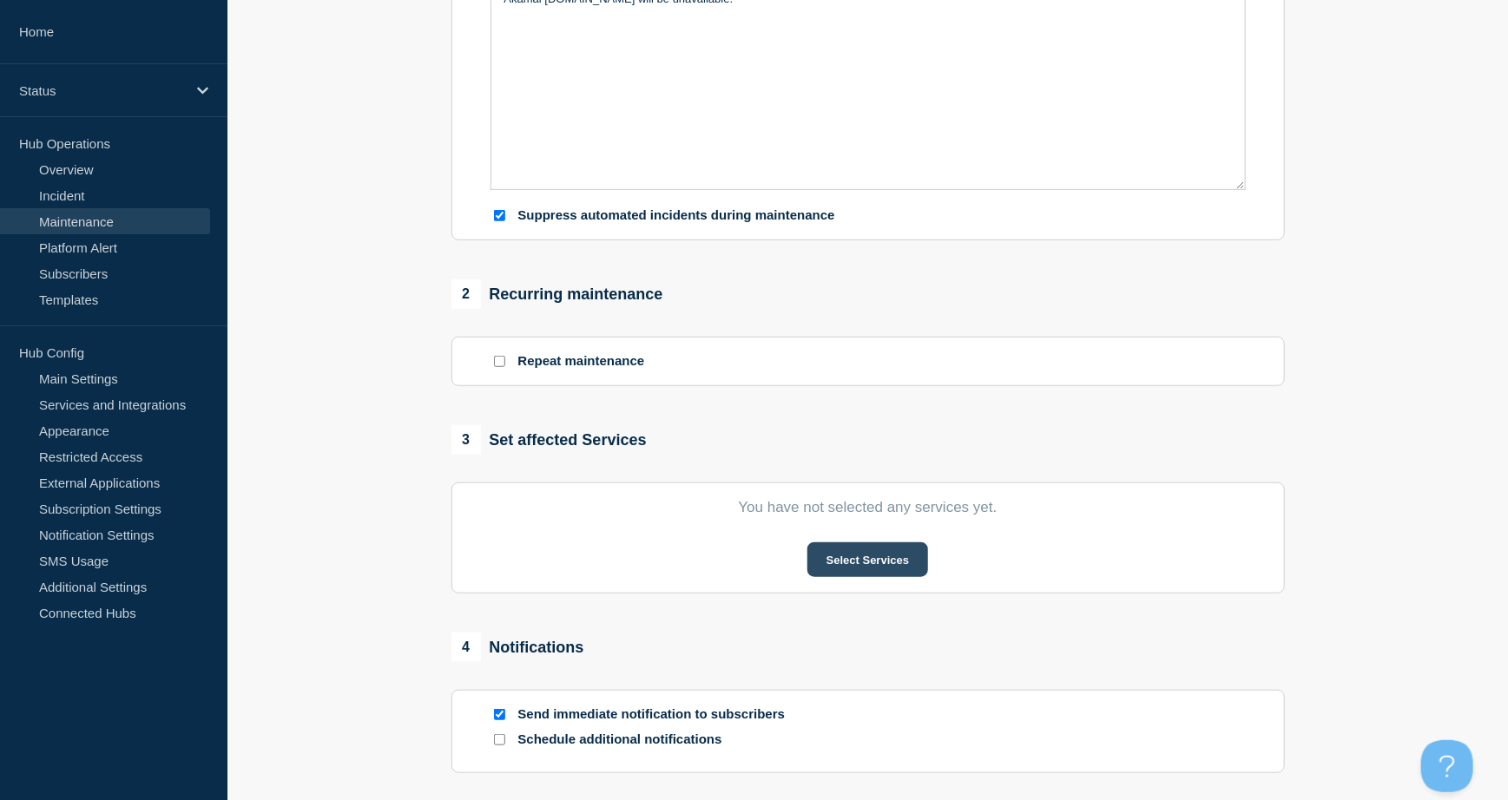
click at [850, 552] on button "Select Services" at bounding box center [867, 559] width 121 height 35
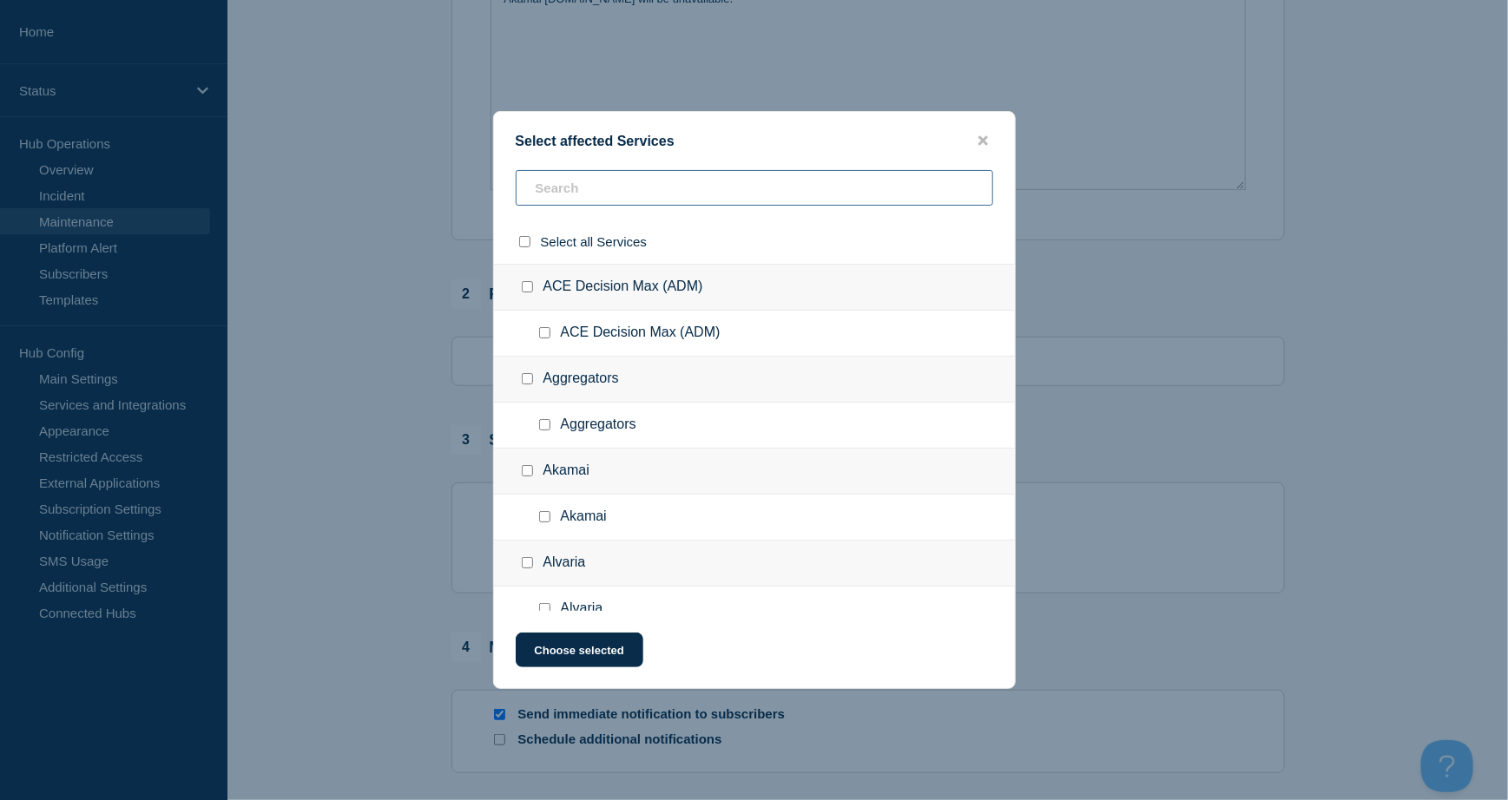
click at [550, 189] on input "text" at bounding box center [754, 188] width 477 height 36
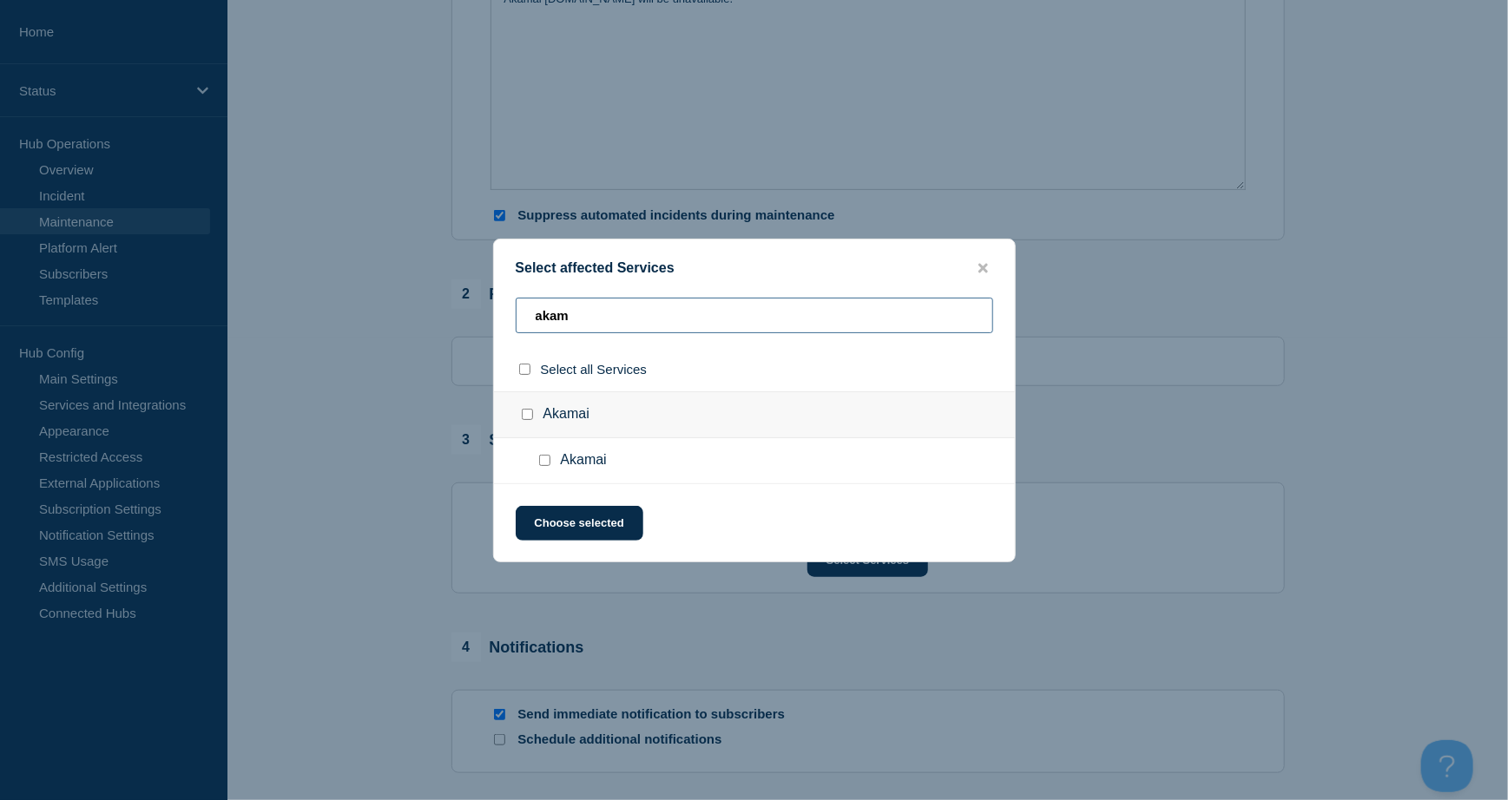
type input "akam"
click at [546, 469] on div at bounding box center [547, 460] width 25 height 17
click at [539, 459] on input "Akamai checkbox" at bounding box center [544, 460] width 11 height 11
checkbox input "true"
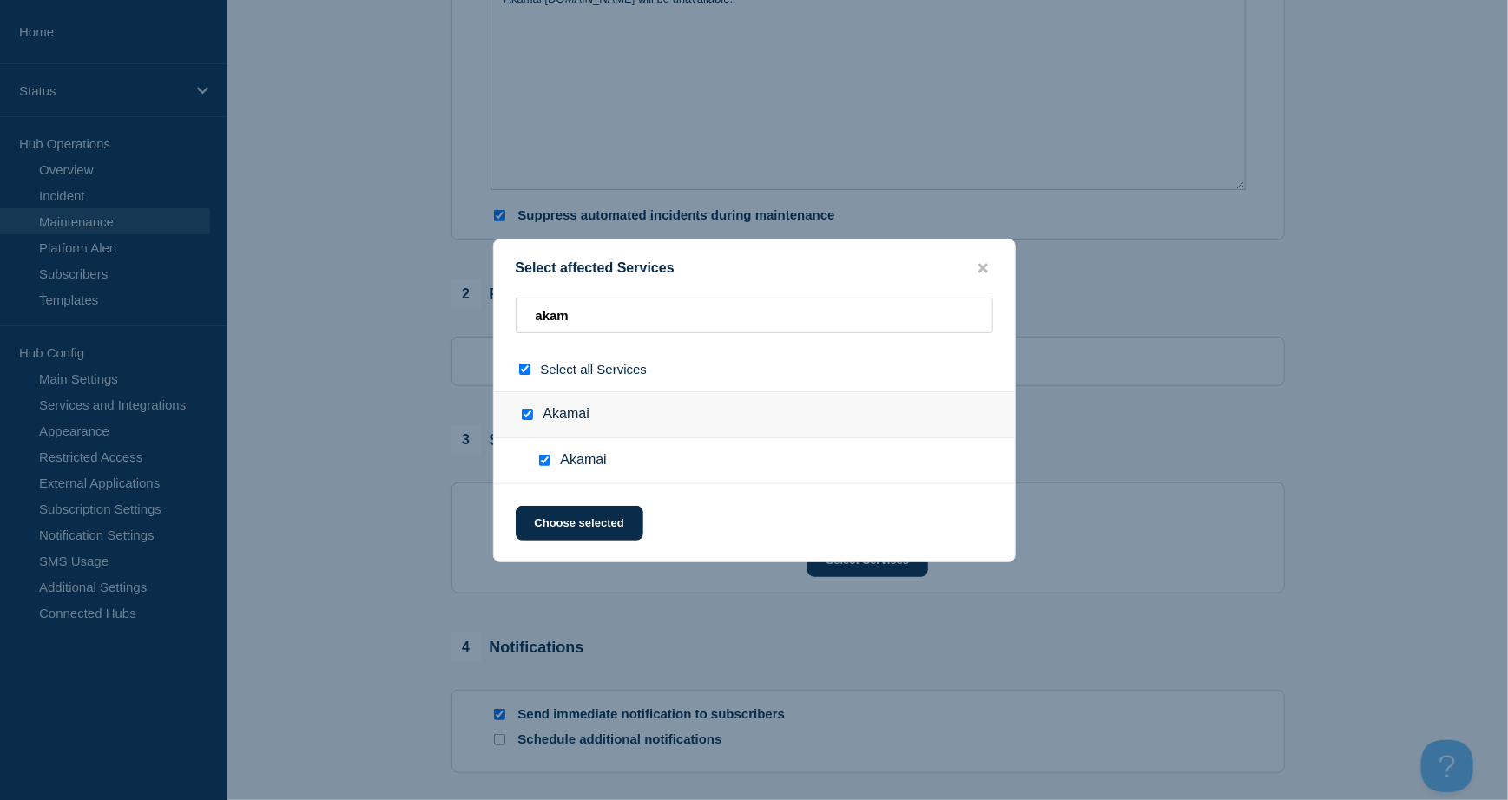
checkbox input "true"
click at [583, 516] on button "Choose selected" at bounding box center [580, 523] width 128 height 35
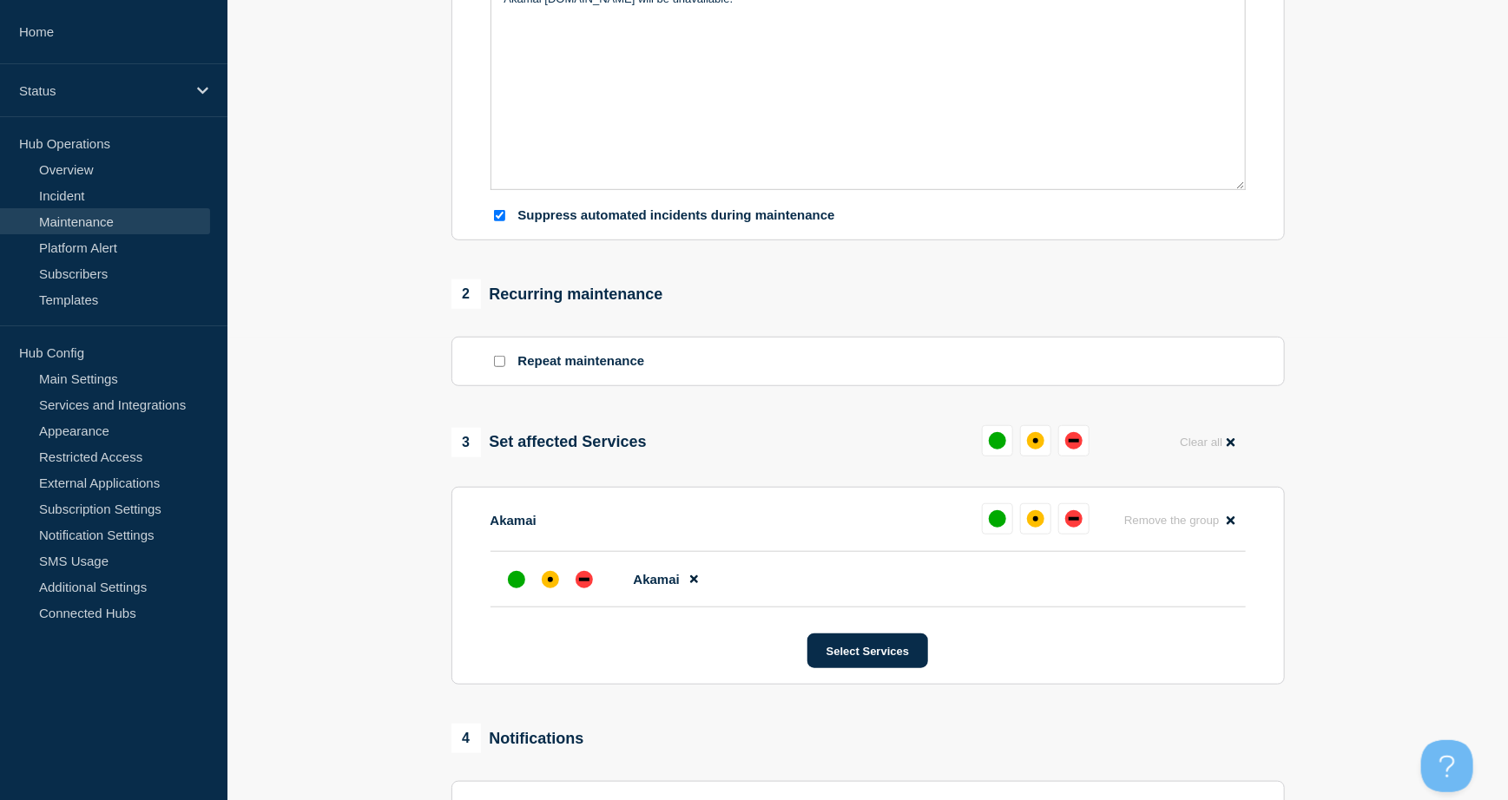
drag, startPoint x: 1036, startPoint y: 440, endPoint x: 875, endPoint y: 478, distance: 165.9
click at [1036, 439] on div "affected" at bounding box center [1035, 440] width 17 height 17
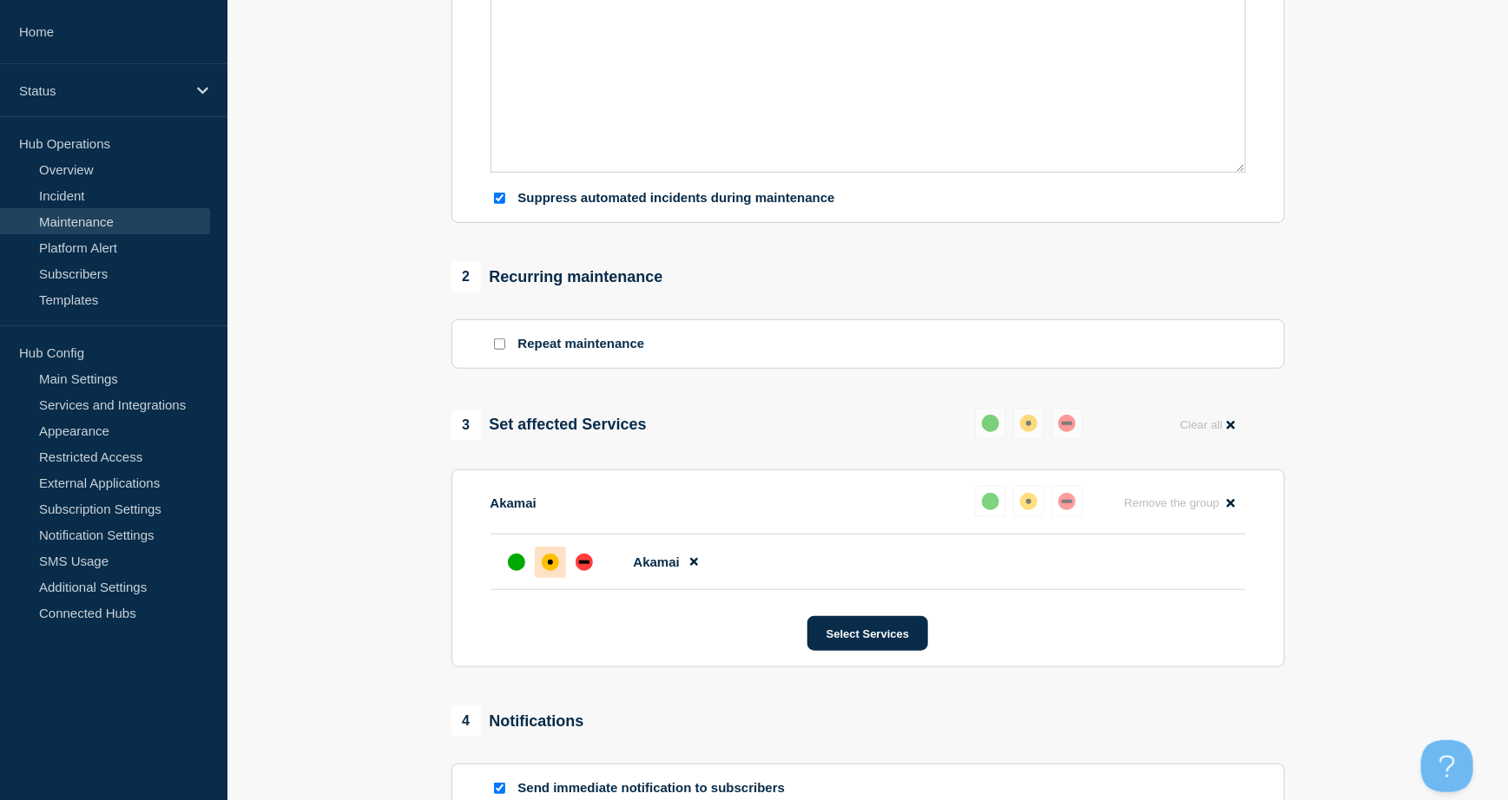
scroll to position [804, 0]
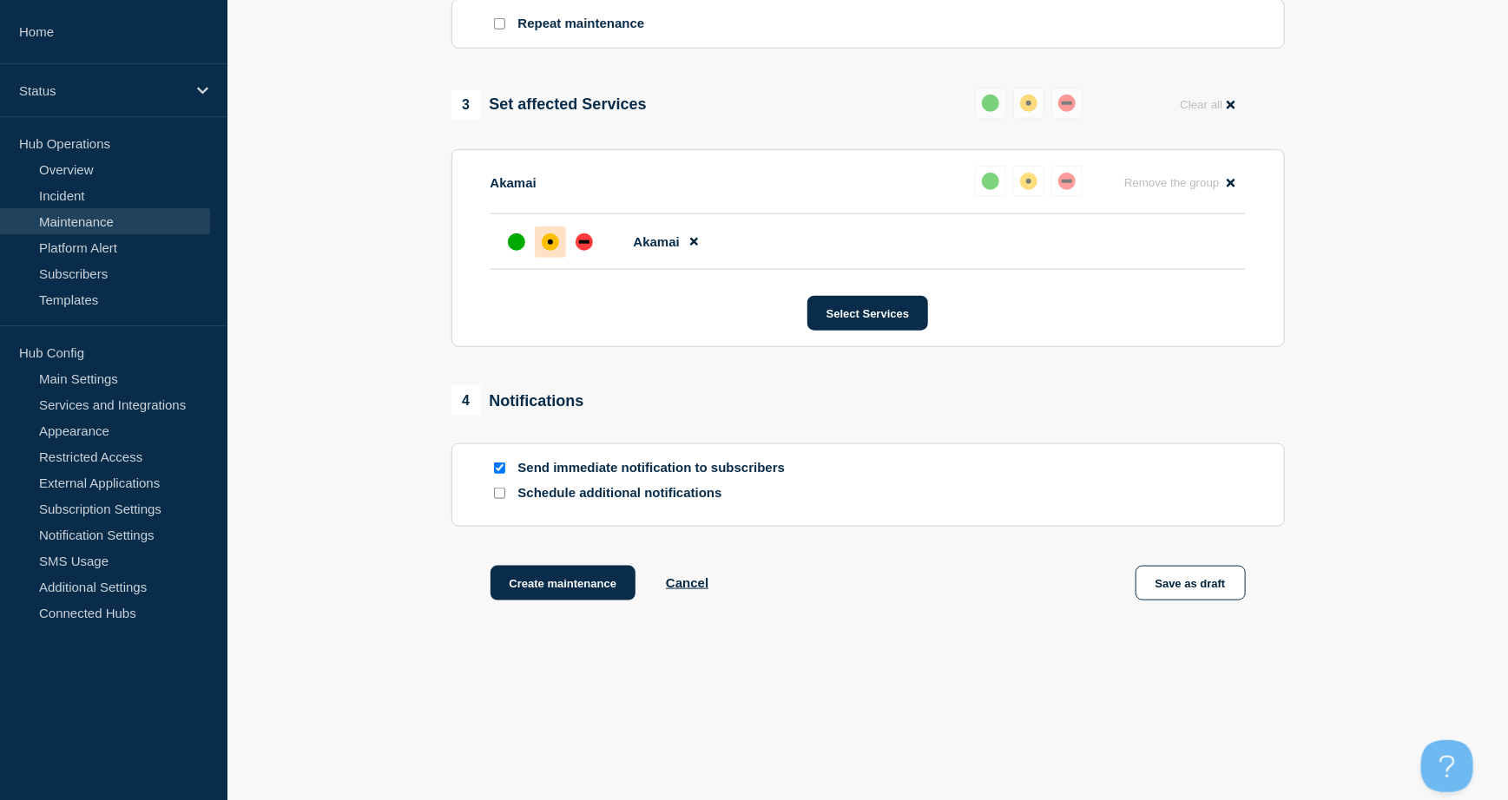
click at [496, 466] on input "Send immediate notification to subscribers" at bounding box center [499, 468] width 11 height 11
checkbox input "false"
click at [567, 575] on button "Create maintenance" at bounding box center [563, 583] width 146 height 35
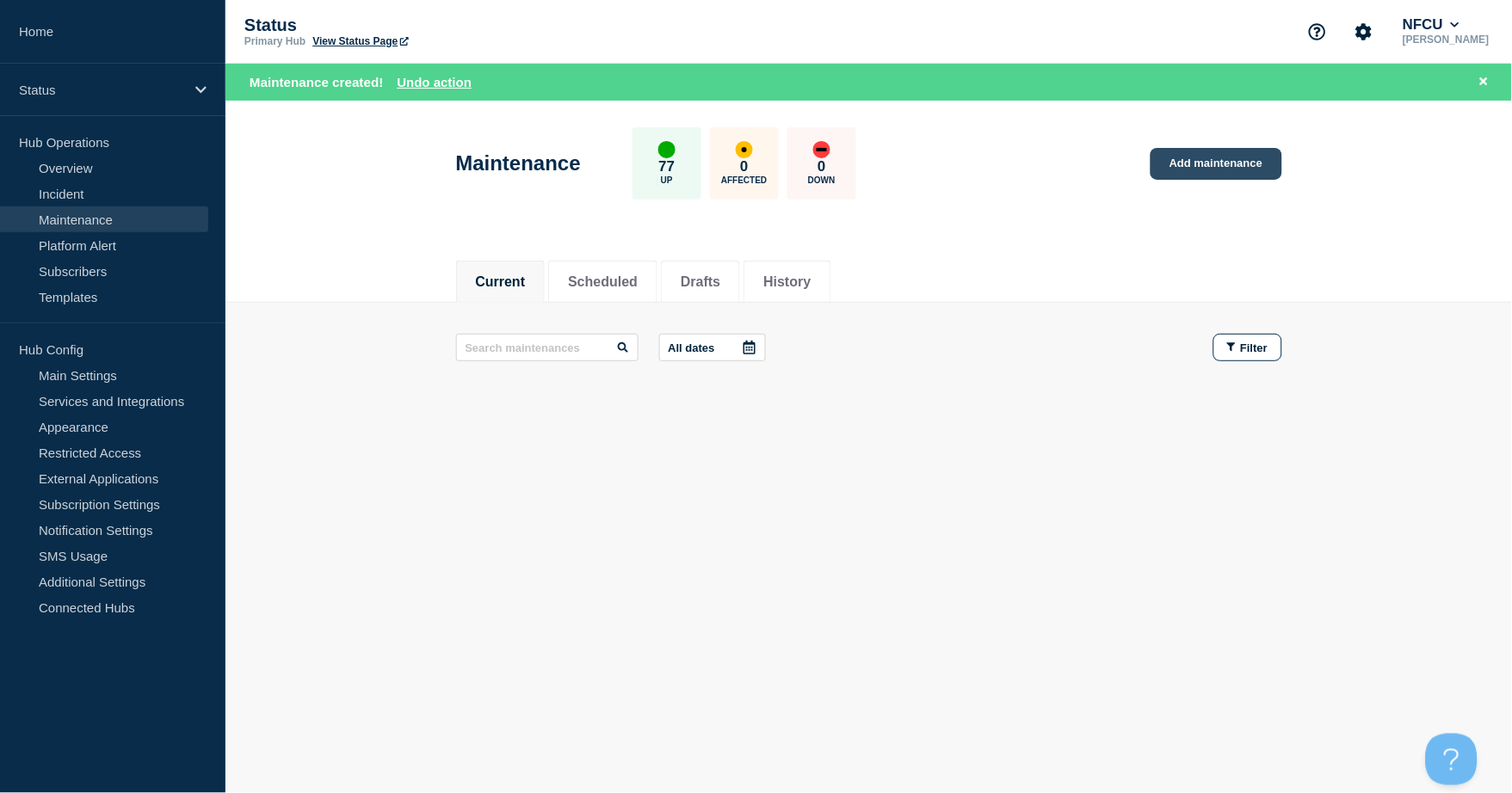
click at [1229, 168] on link "Add maintenance" at bounding box center [1216, 164] width 131 height 32
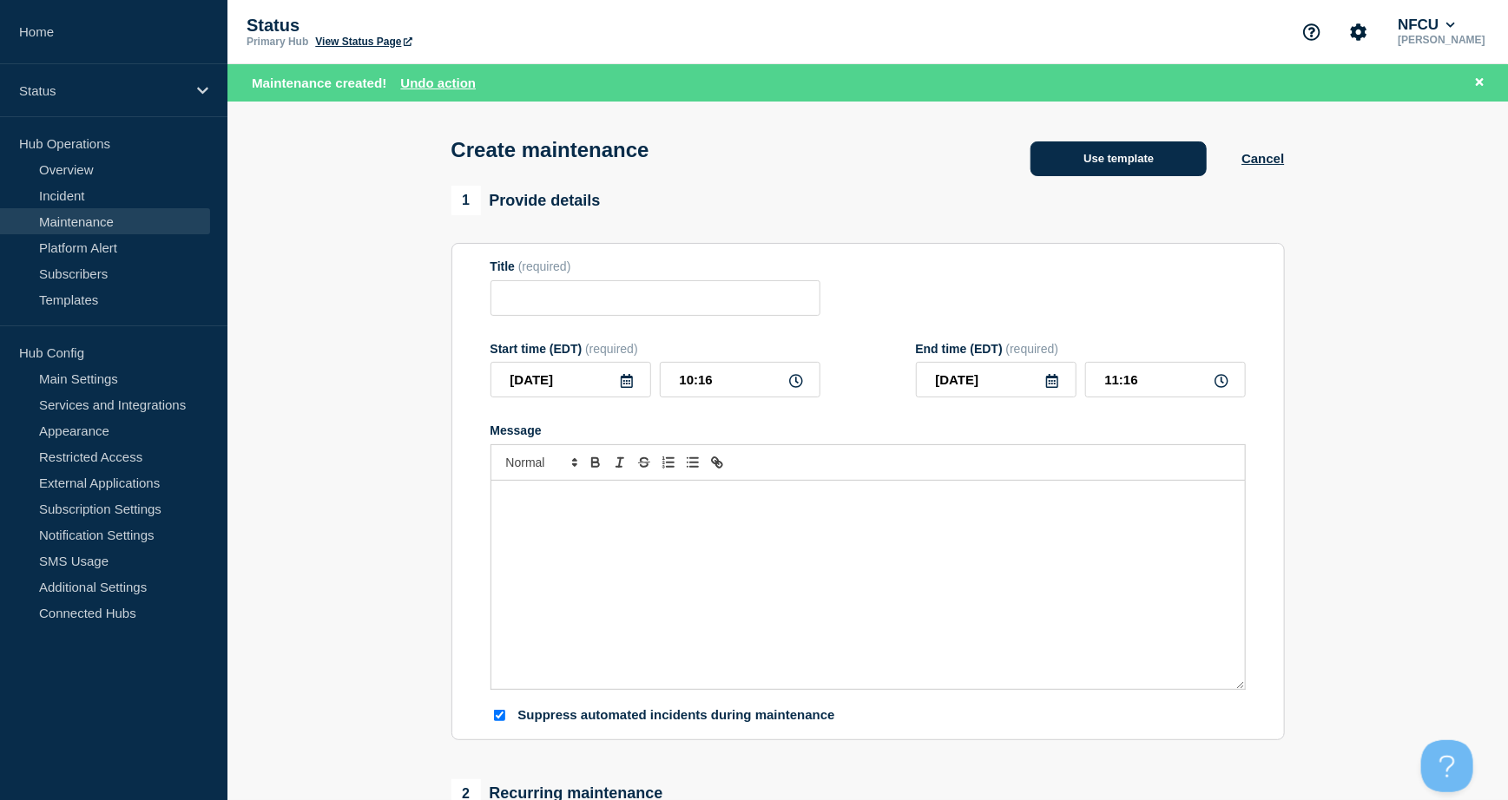
checkbox input "true"
click at [1108, 168] on button "Use template" at bounding box center [1118, 158] width 176 height 35
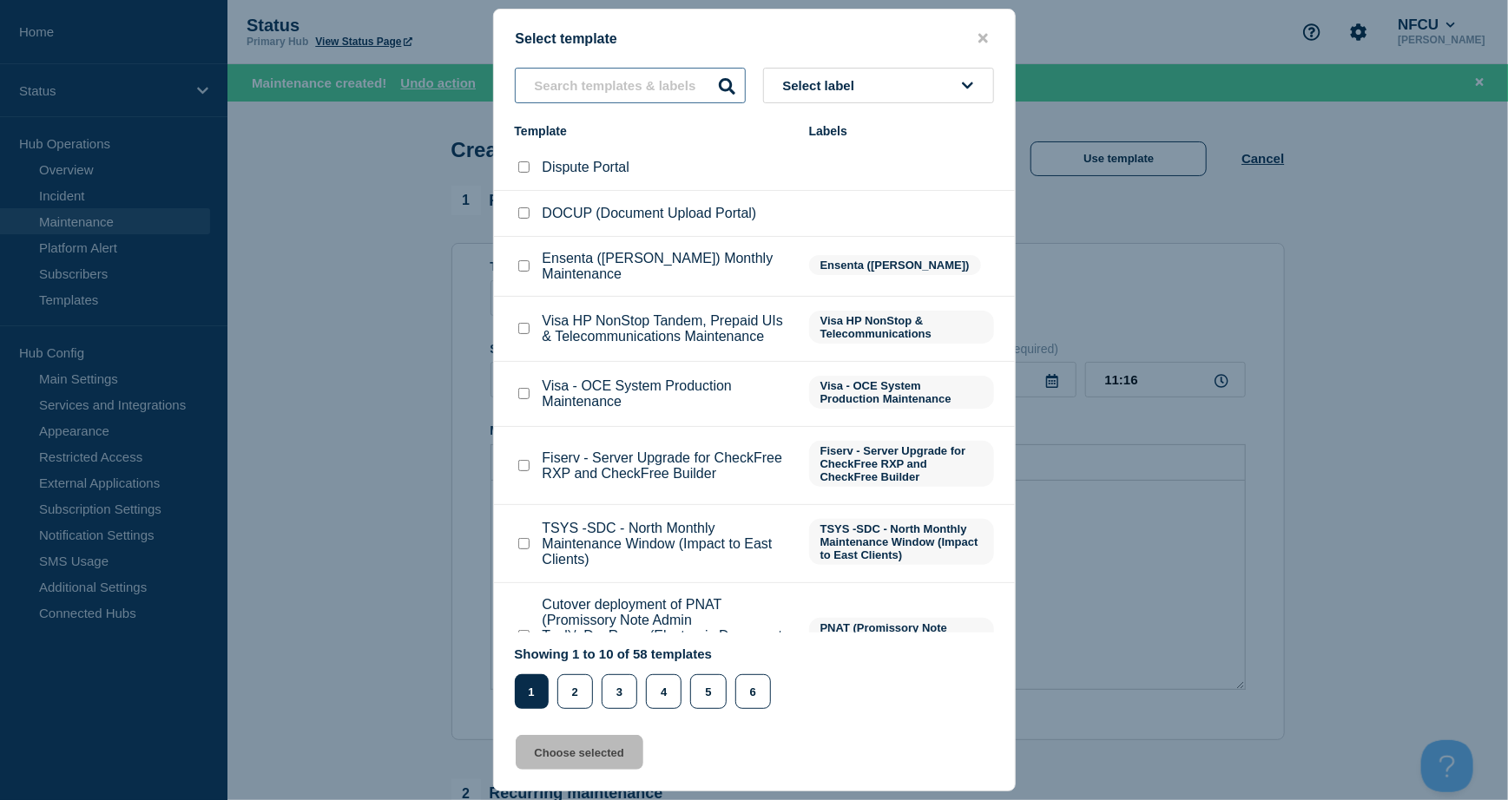
click at [667, 75] on input "text" at bounding box center [630, 86] width 231 height 36
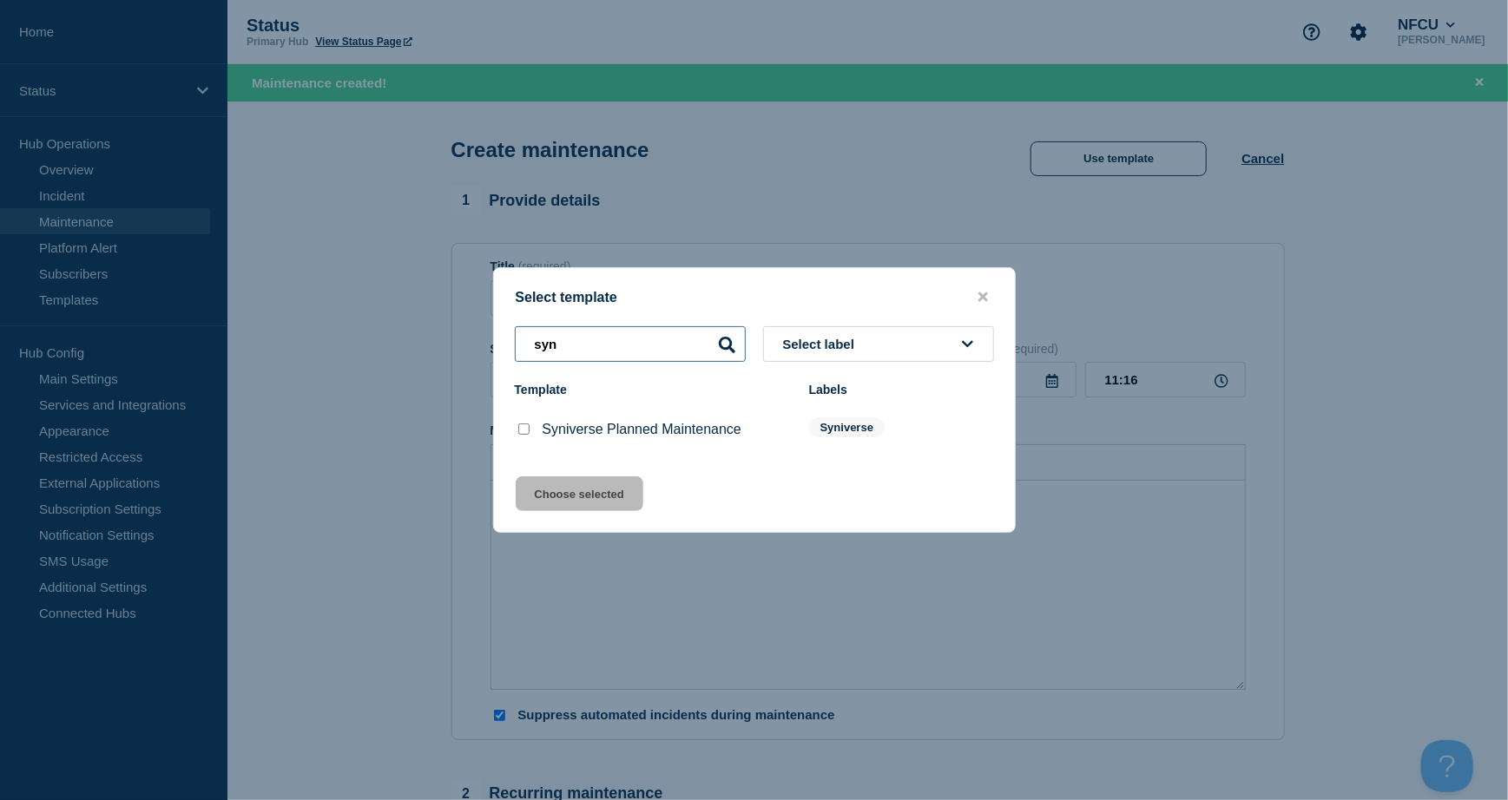
type input "syn"
click at [521, 424] on div at bounding box center [523, 429] width 17 height 17
click at [522, 431] on input "Syniverse Planned Maintenance checkbox" at bounding box center [523, 429] width 11 height 11
checkbox input "true"
click at [601, 484] on button "Choose selected" at bounding box center [580, 493] width 128 height 35
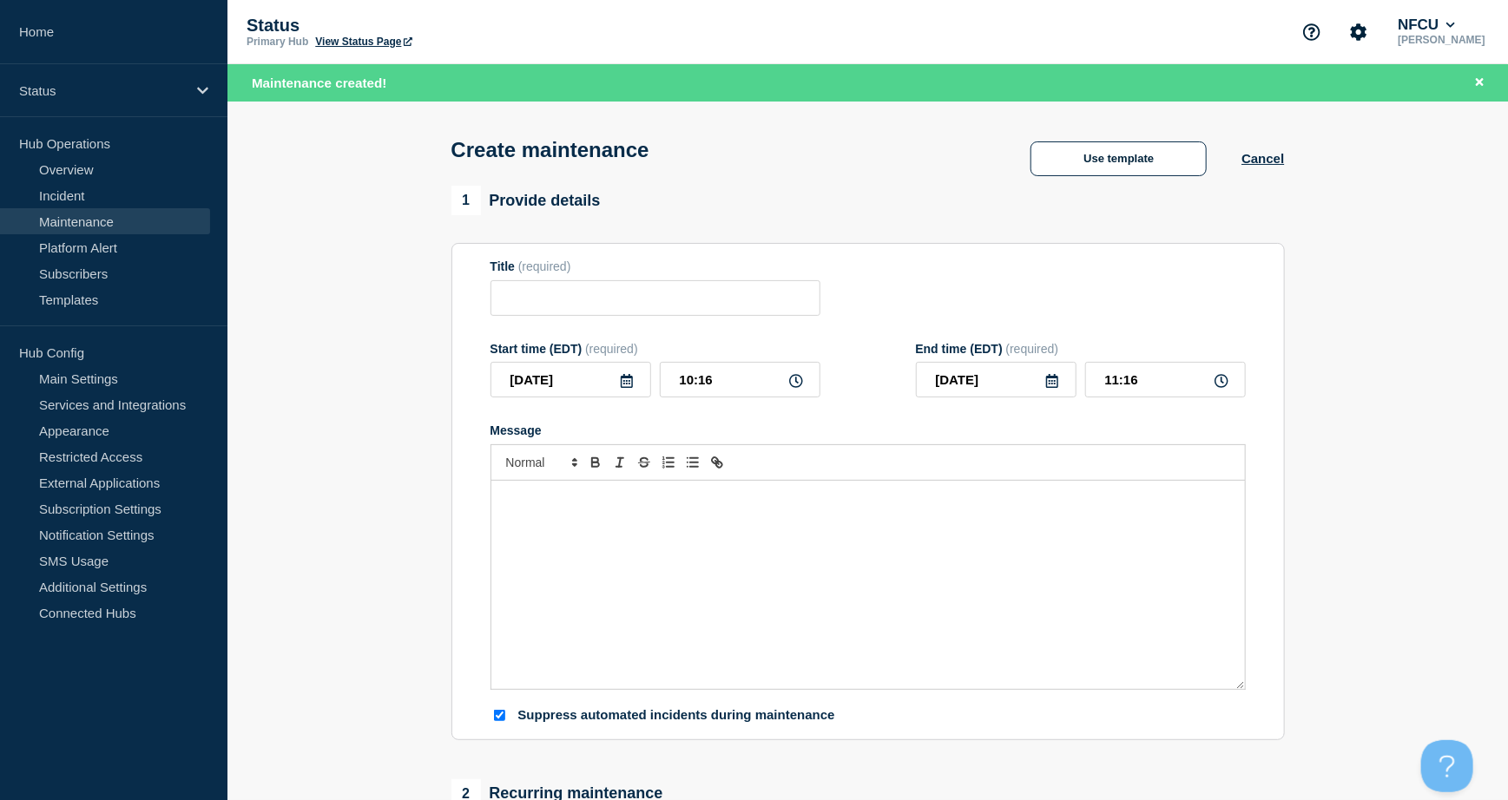
type input "Syniverse Planned Maintenance"
type input "17:16"
checkbox input "false"
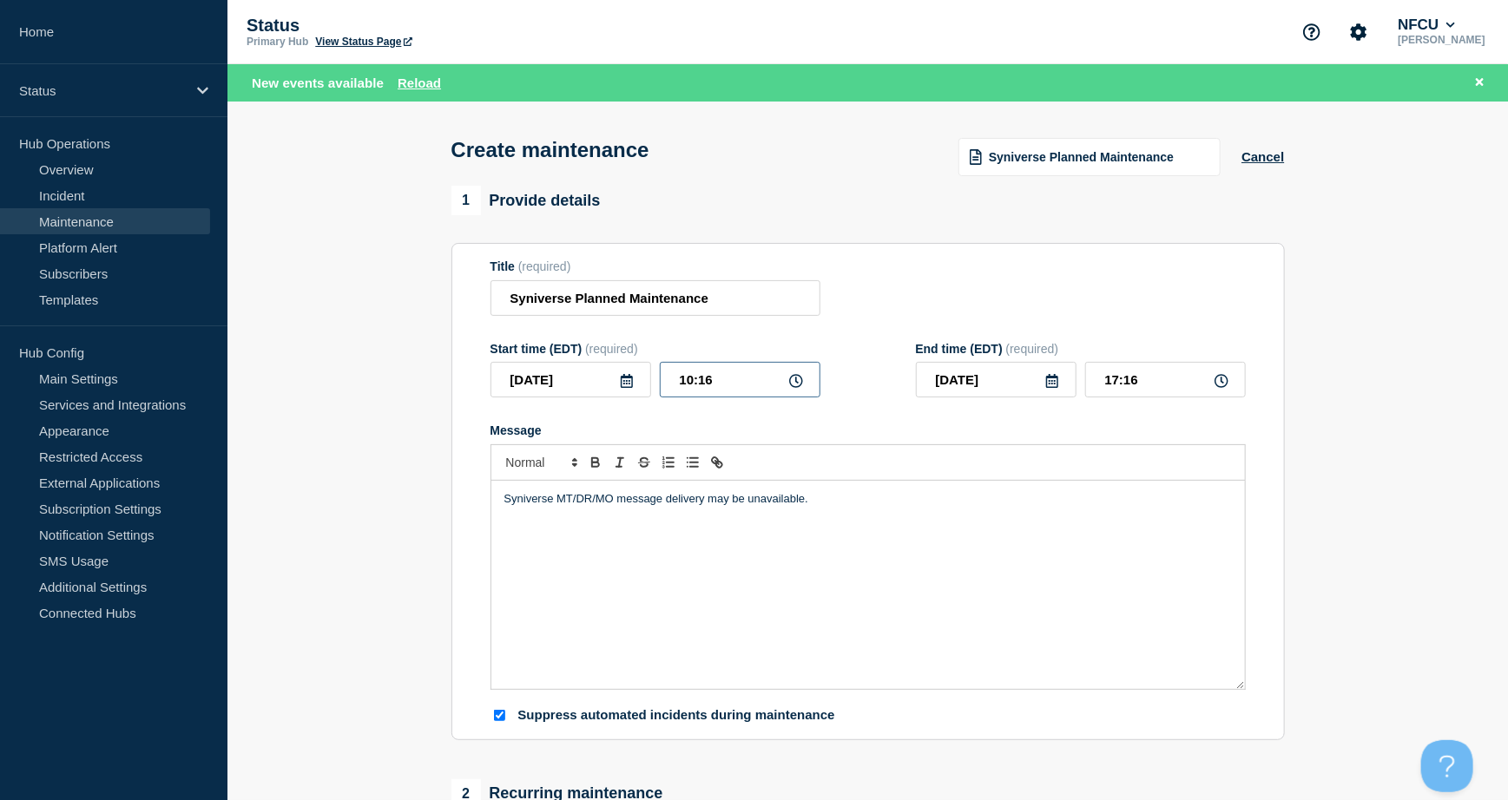
drag, startPoint x: 731, startPoint y: 386, endPoint x: 664, endPoint y: 326, distance: 89.7
click at [652, 358] on div "Start time (EDT) (required) [DATE] 10:16" at bounding box center [655, 370] width 330 height 56
type input "22:00"
type input "[DATE]"
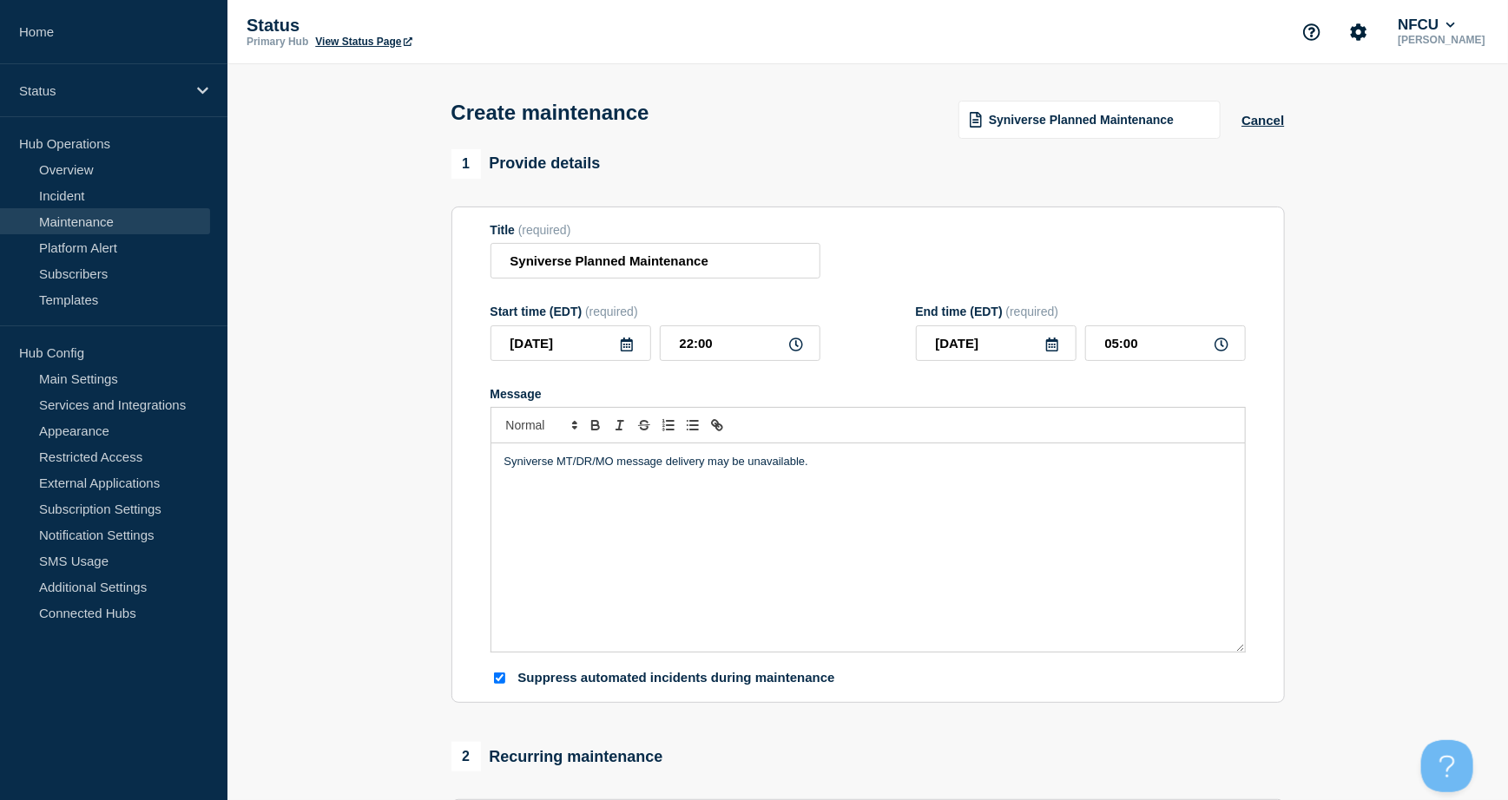
click at [1178, 227] on div "Title (required) Syniverse Planned Maintenance" at bounding box center [867, 251] width 755 height 56
drag, startPoint x: 1165, startPoint y: 338, endPoint x: 1041, endPoint y: 327, distance: 123.7
click at [1041, 327] on div "End time (EDT) (required) [DATE] 05:00" at bounding box center [1081, 333] width 330 height 56
type input "07:00"
click at [1038, 237] on div "Title (required) Syniverse Planned Maintenance" at bounding box center [867, 251] width 755 height 56
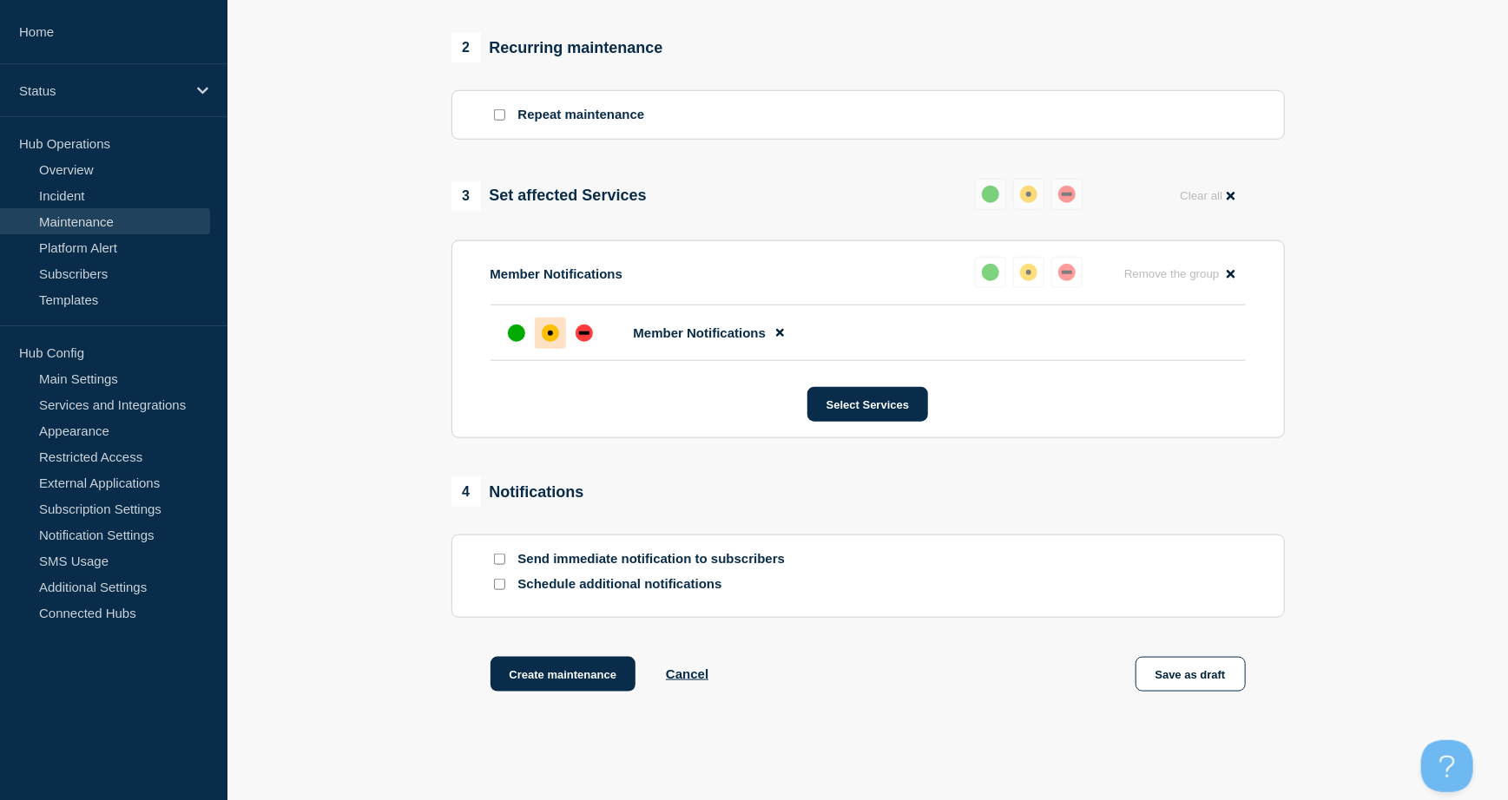
scroll to position [804, 0]
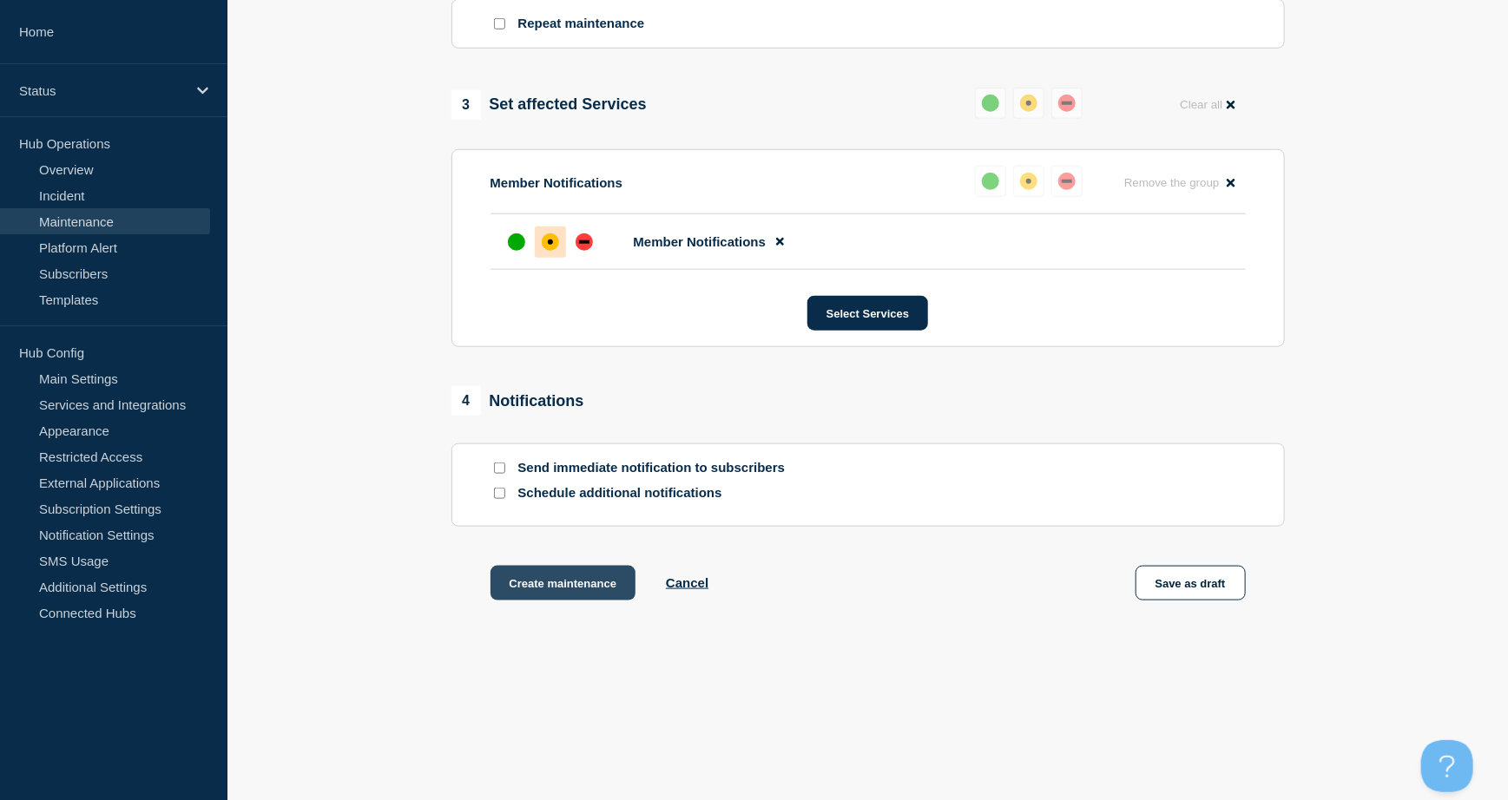
click at [578, 584] on button "Create maintenance" at bounding box center [563, 583] width 146 height 35
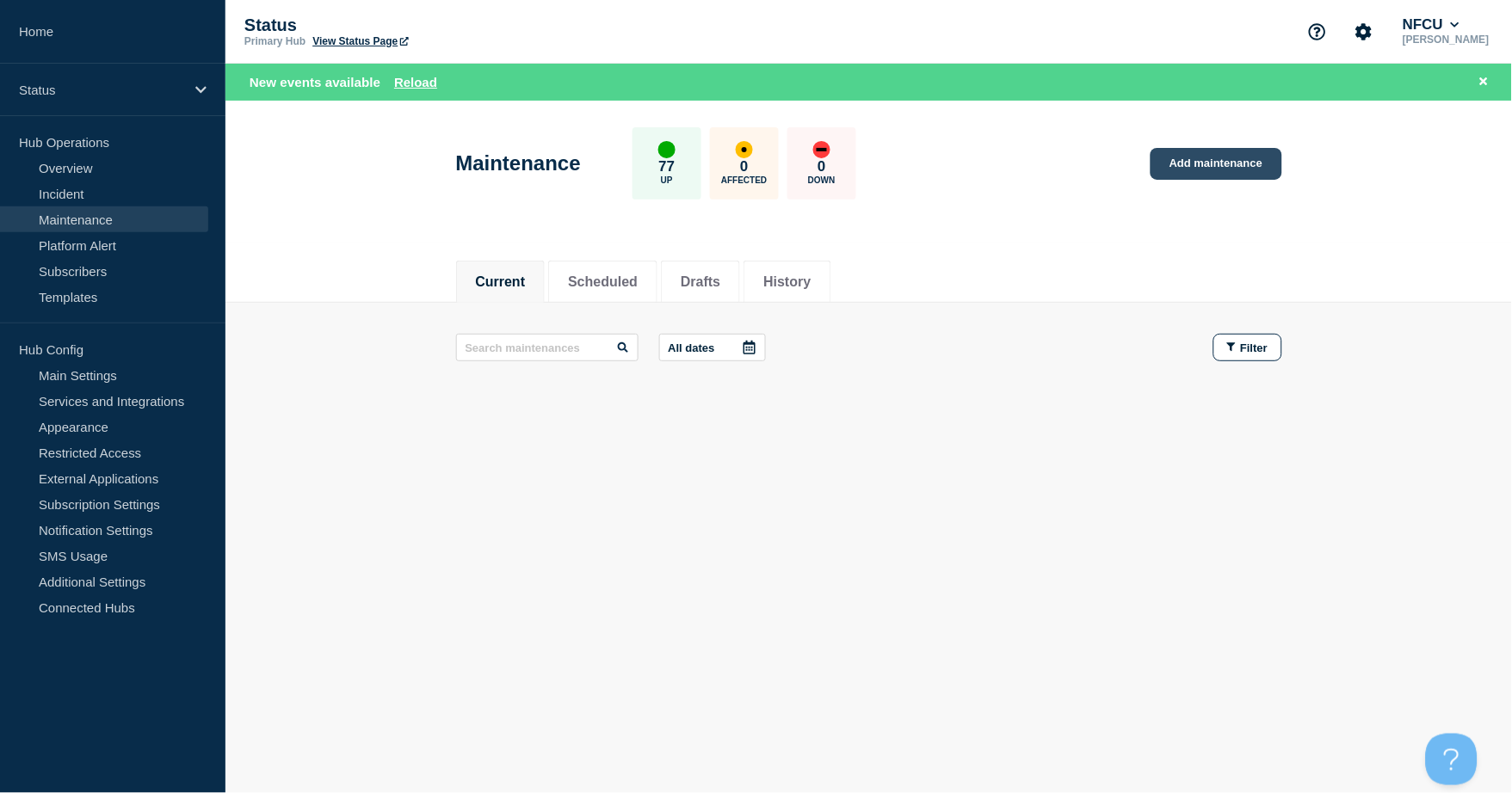
click at [1216, 167] on link "Add maintenance" at bounding box center [1216, 164] width 131 height 32
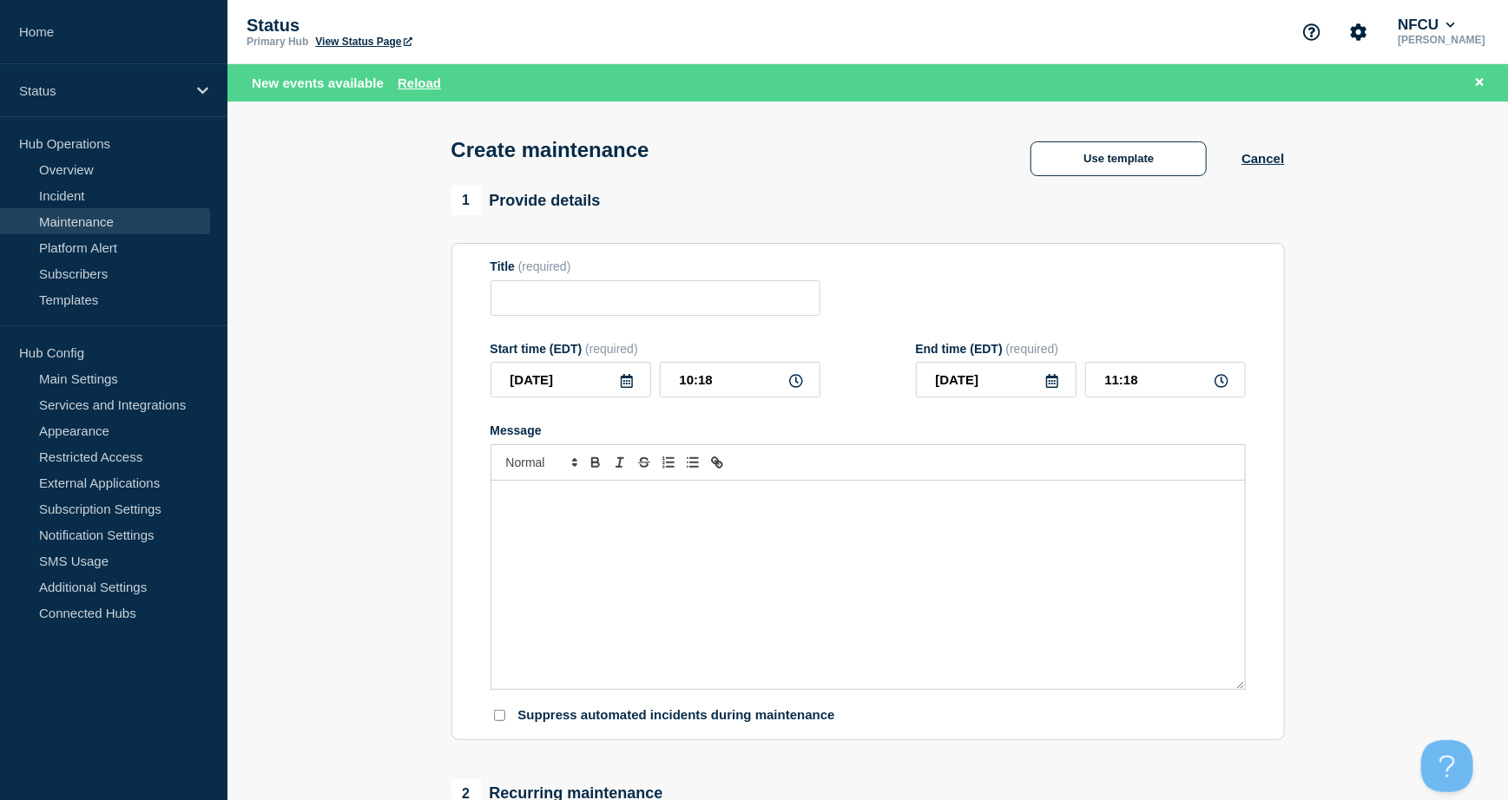
checkbox input "true"
click at [542, 295] on input "Title" at bounding box center [655, 298] width 330 height 36
paste input "Splunk TLS Certificate Renewal"
type input "Splunk TLS Certificate Renewal"
click at [585, 549] on div "Message" at bounding box center [867, 585] width 753 height 208
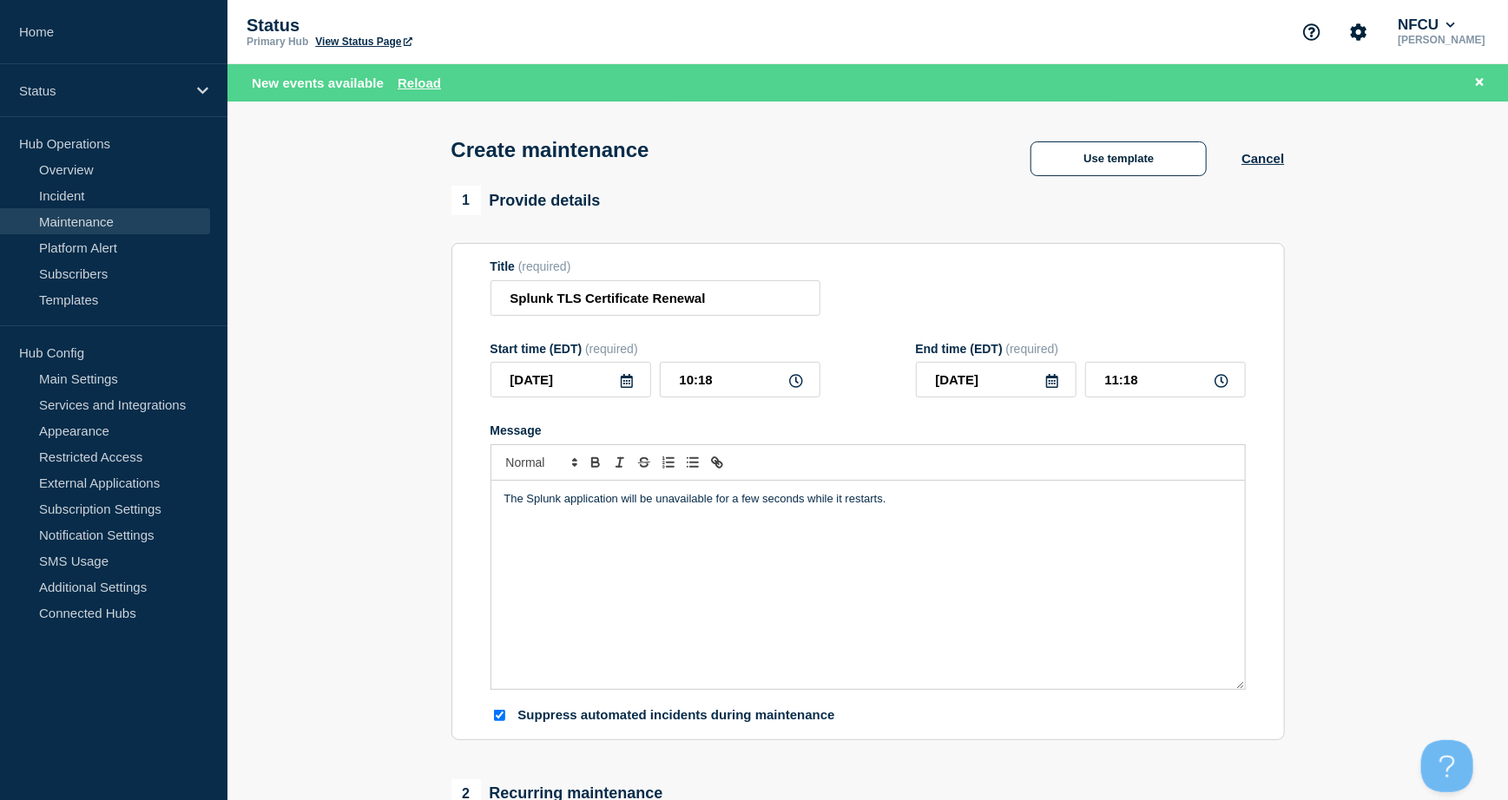
click at [626, 384] on icon at bounding box center [627, 381] width 12 height 14
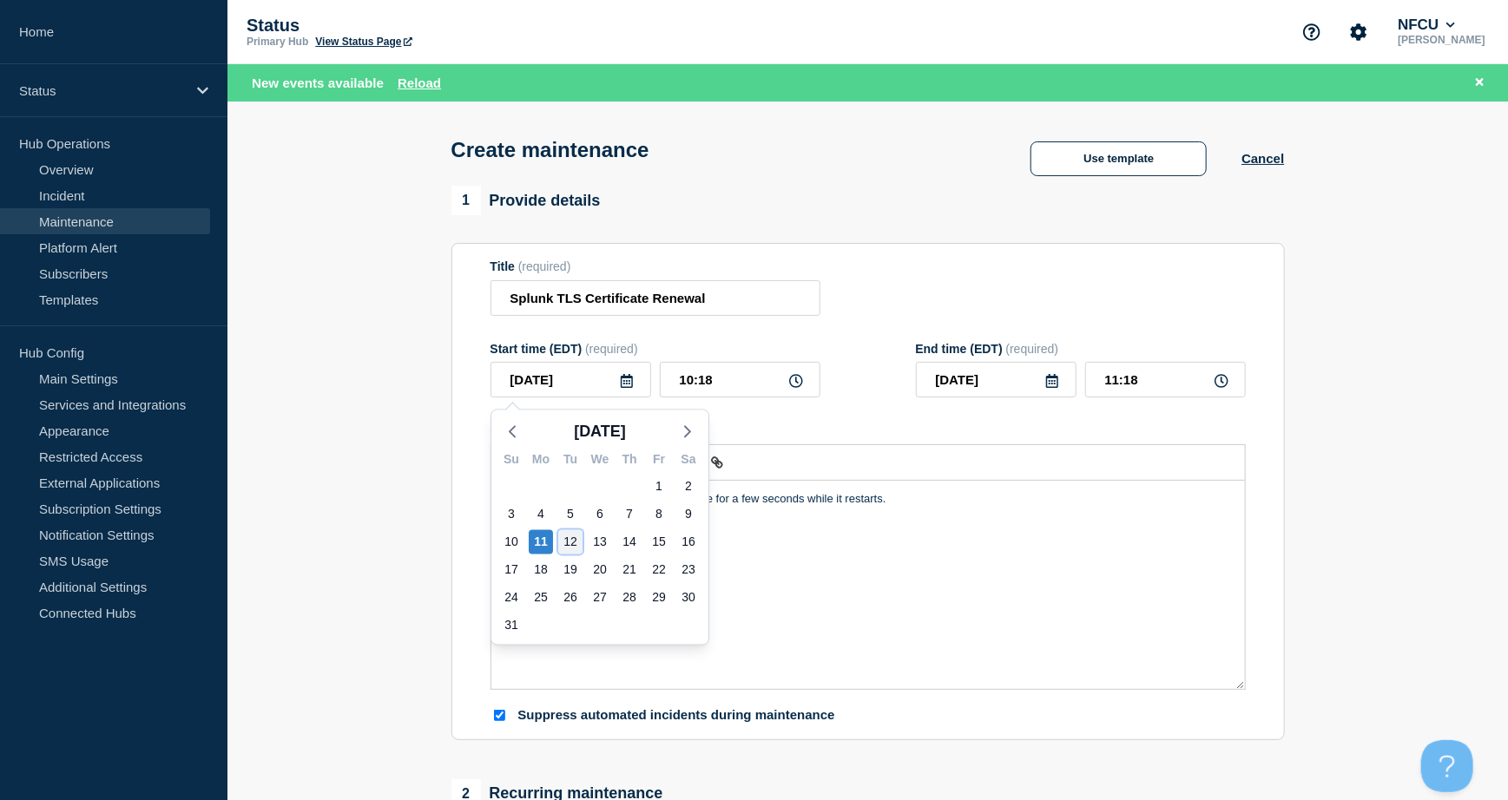
click at [564, 544] on div "12" at bounding box center [570, 542] width 24 height 24
type input "[DATE]"
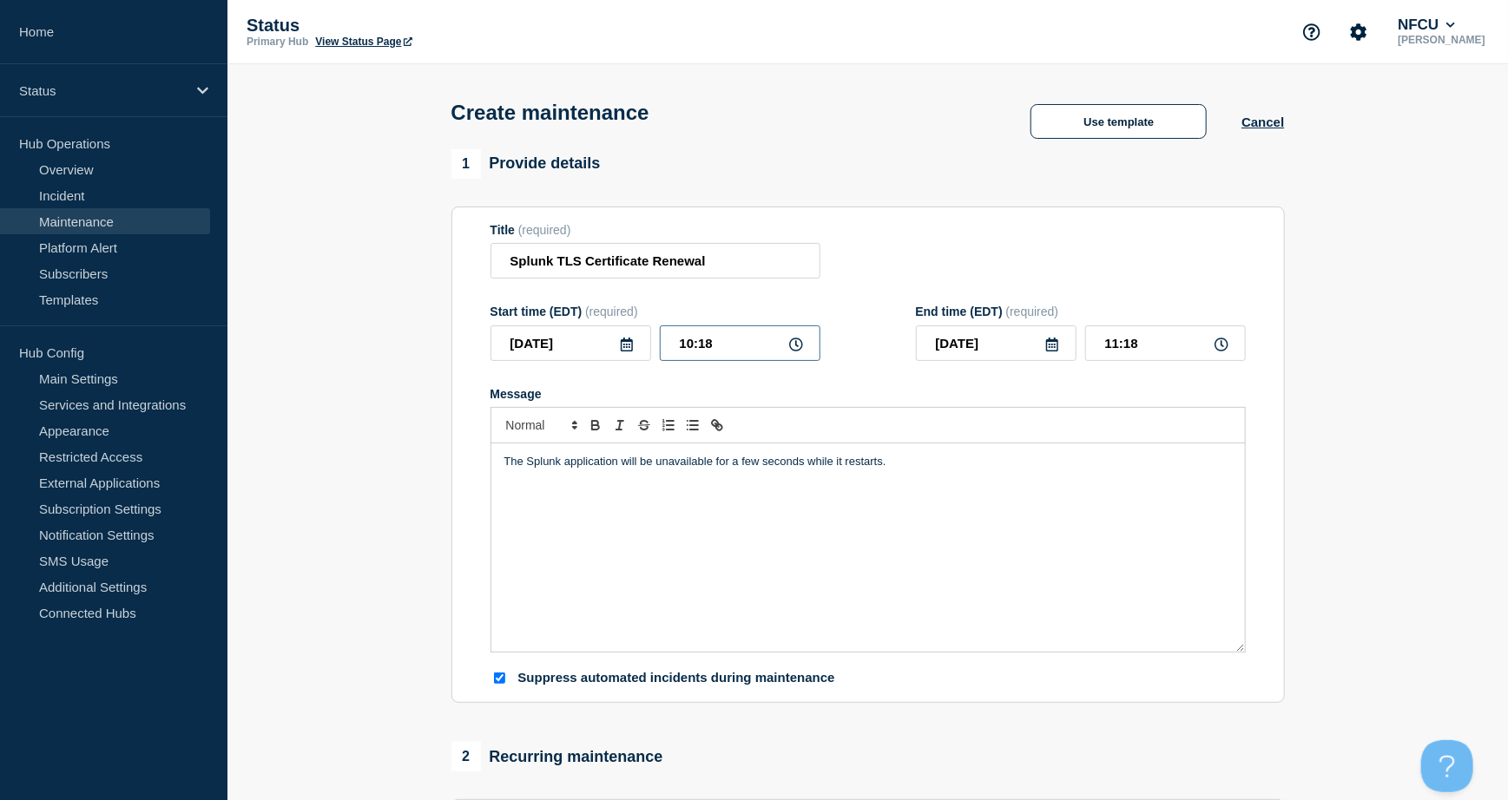
drag, startPoint x: 750, startPoint y: 332, endPoint x: 530, endPoint y: 273, distance: 227.6
click at [521, 295] on form "Title (required) Splunk TLS Certificate Renewal Start time (EDT) (required) [DA…" at bounding box center [867, 455] width 755 height 464
type input "23:00"
type input "[DATE]"
click at [1025, 250] on div "Title (required) Splunk TLS Certificate Renewal" at bounding box center [867, 251] width 755 height 56
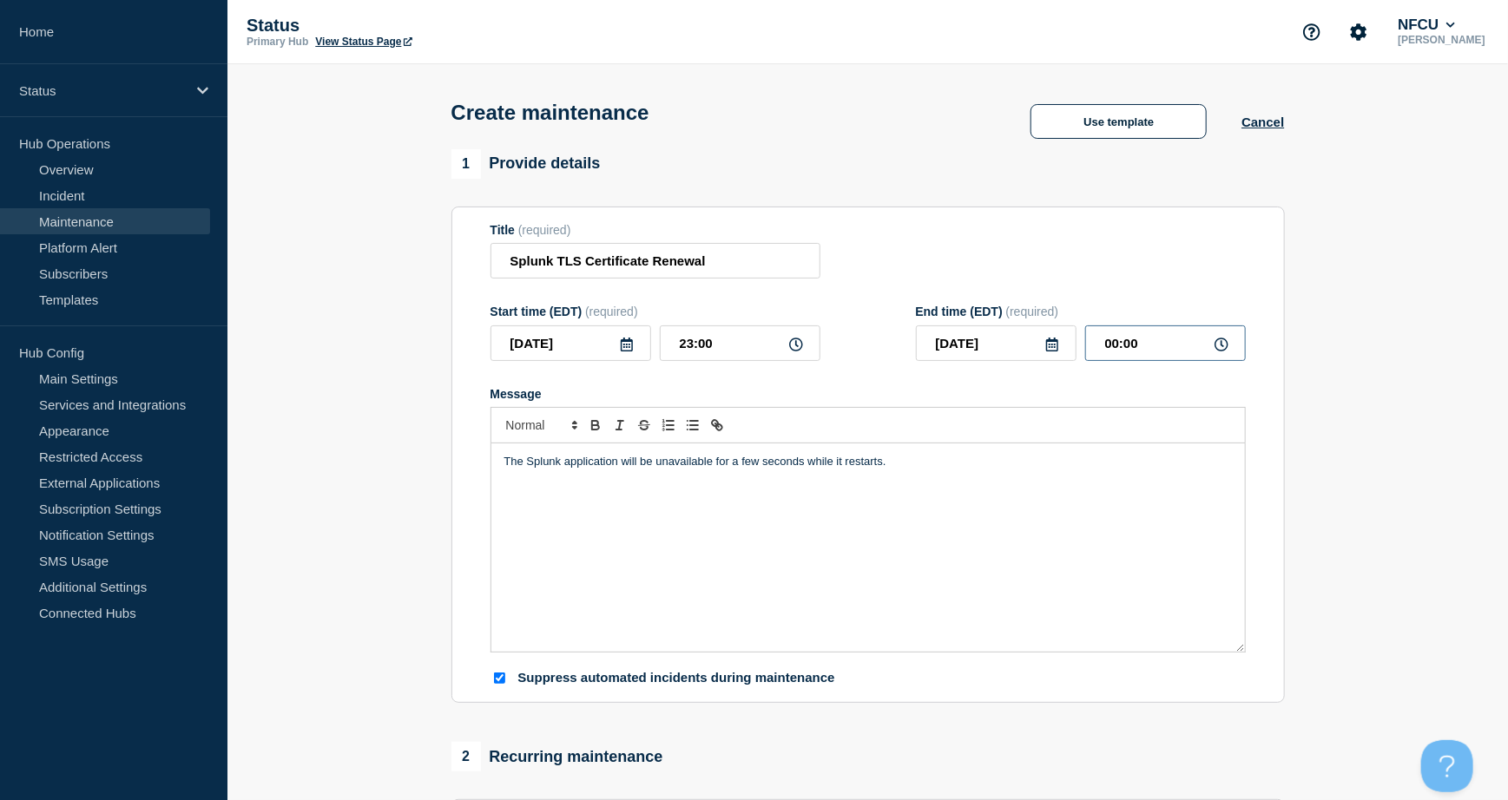
drag, startPoint x: 1046, startPoint y: 319, endPoint x: 893, endPoint y: 299, distance: 153.9
click at [893, 299] on form "Title (required) Splunk TLS Certificate Renewal Start time (EDT) (required) [DA…" at bounding box center [867, 455] width 755 height 464
type input "03:00"
click at [871, 283] on form "Title (required) Splunk TLS Certificate Renewal Start time (EDT) (required) [DA…" at bounding box center [867, 455] width 755 height 464
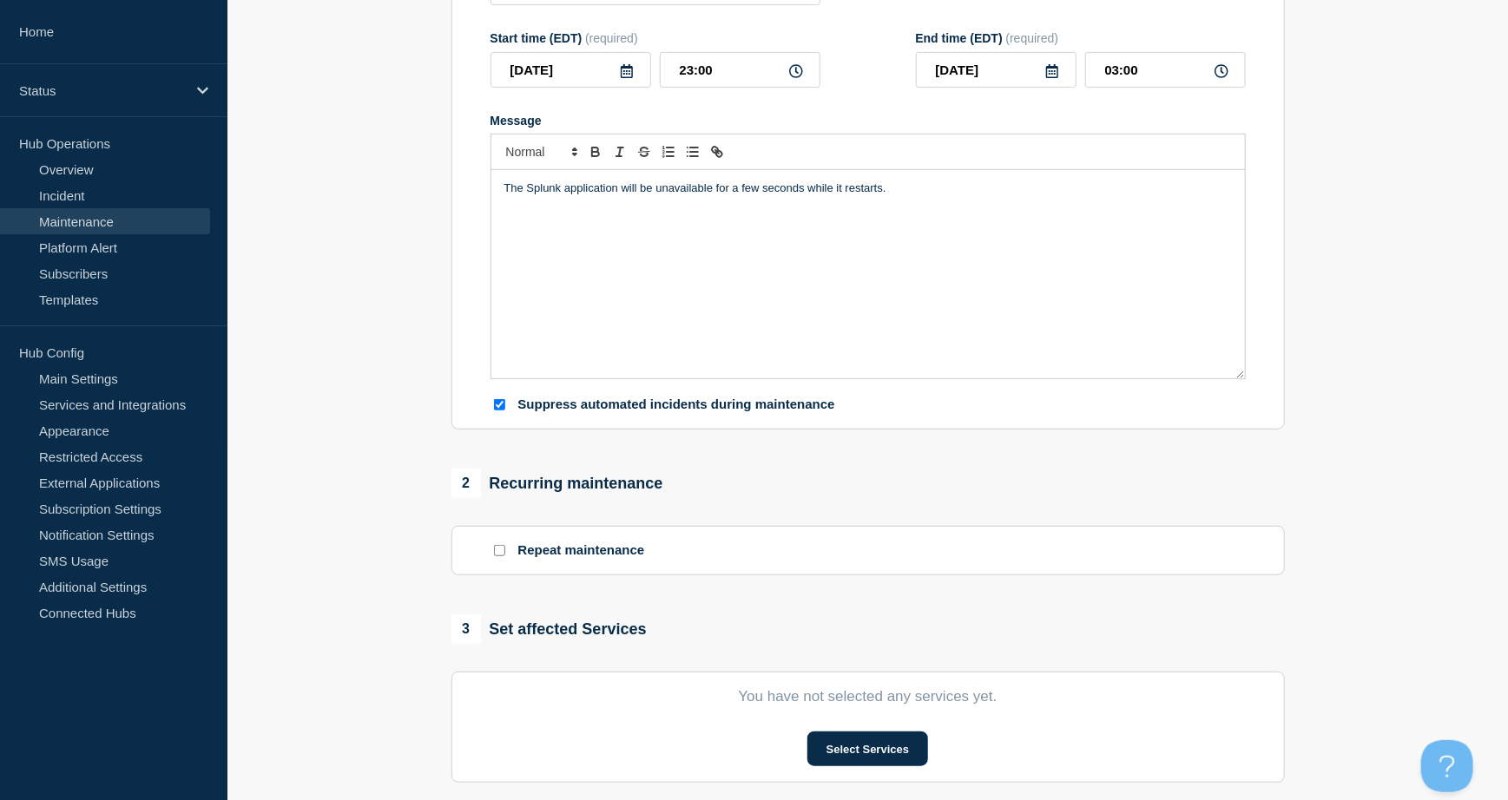
scroll to position [578, 0]
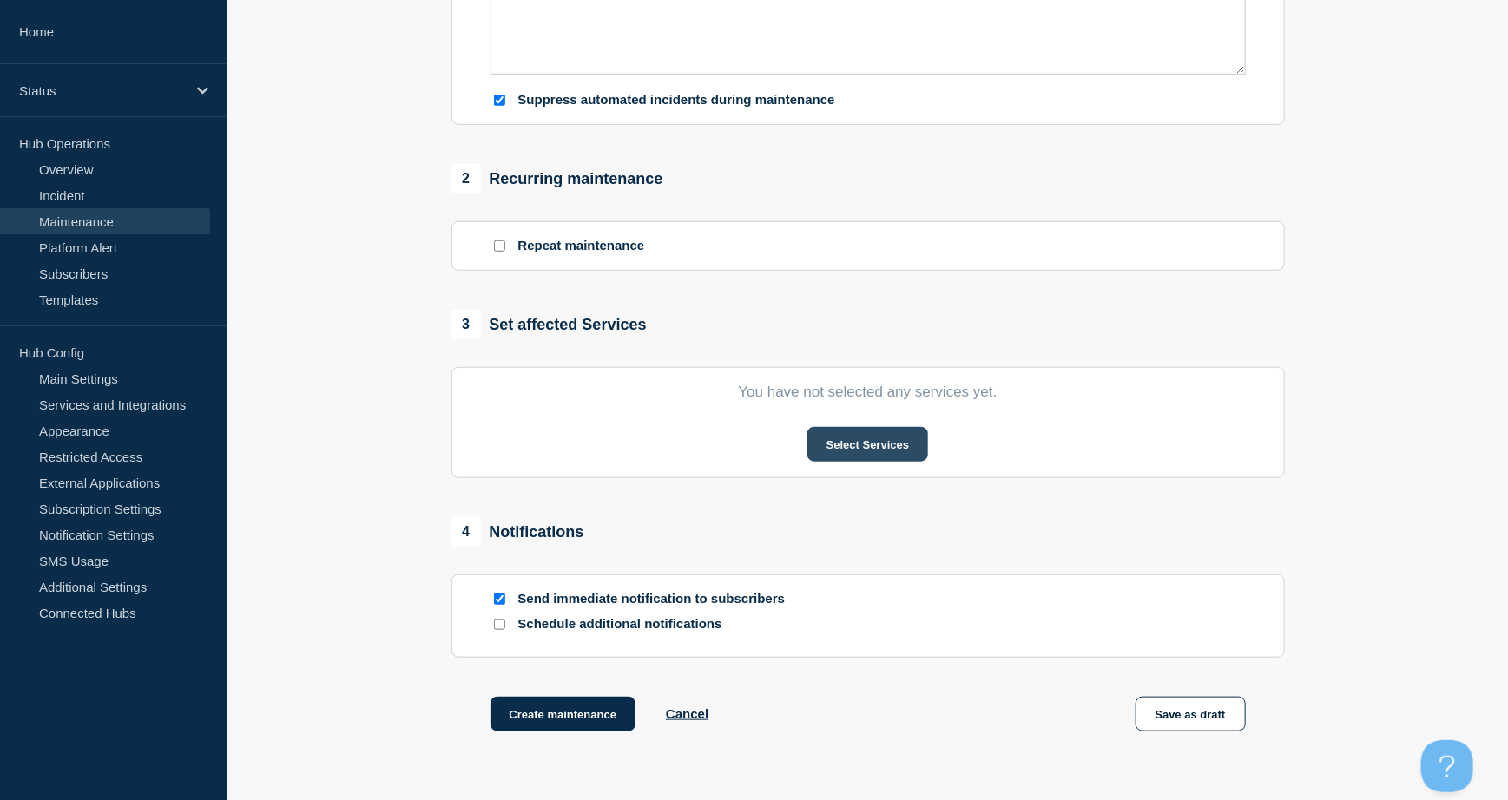
click at [866, 434] on button "Select Services" at bounding box center [867, 444] width 121 height 35
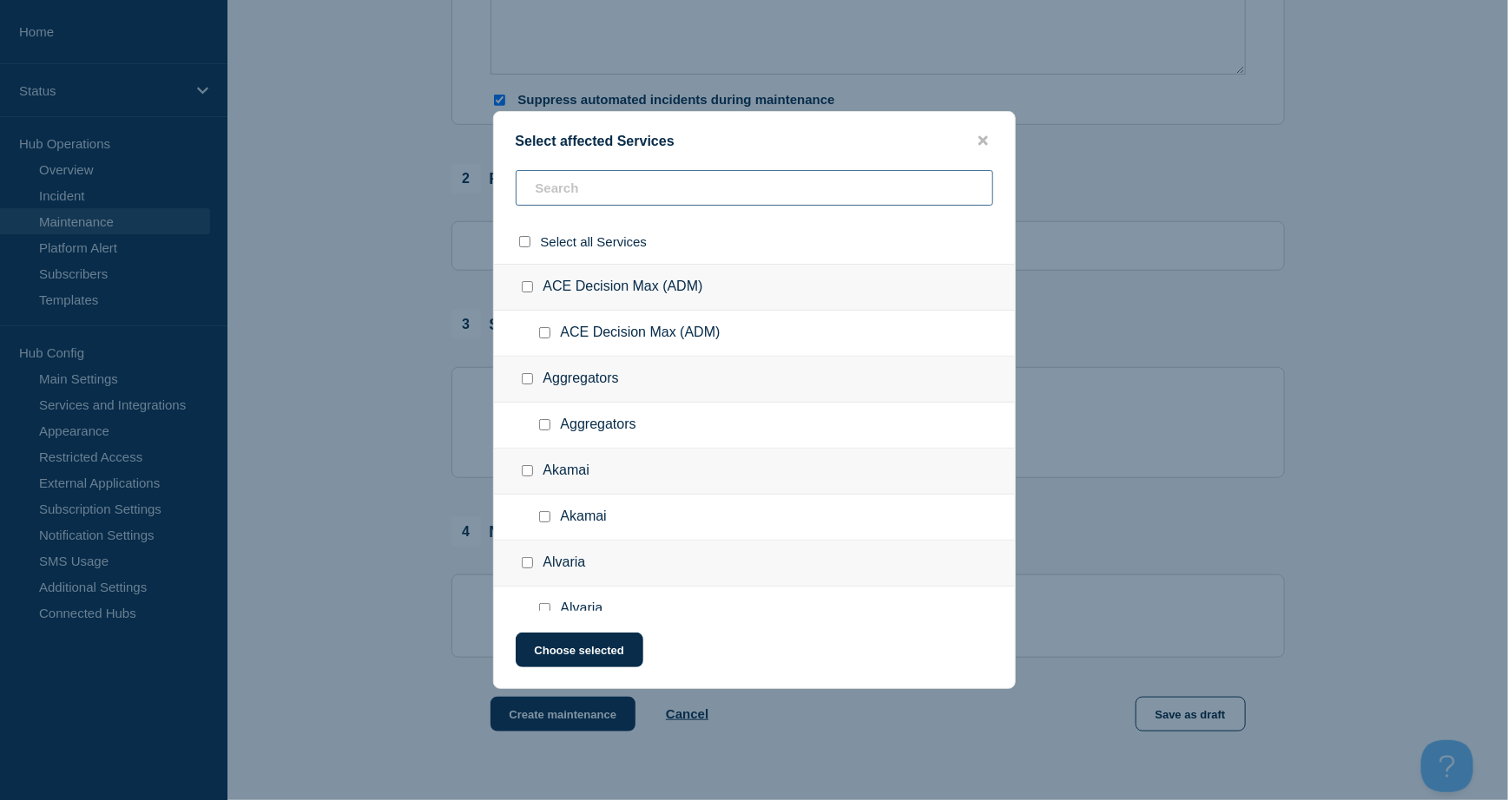
click at [577, 190] on input "text" at bounding box center [754, 188] width 477 height 36
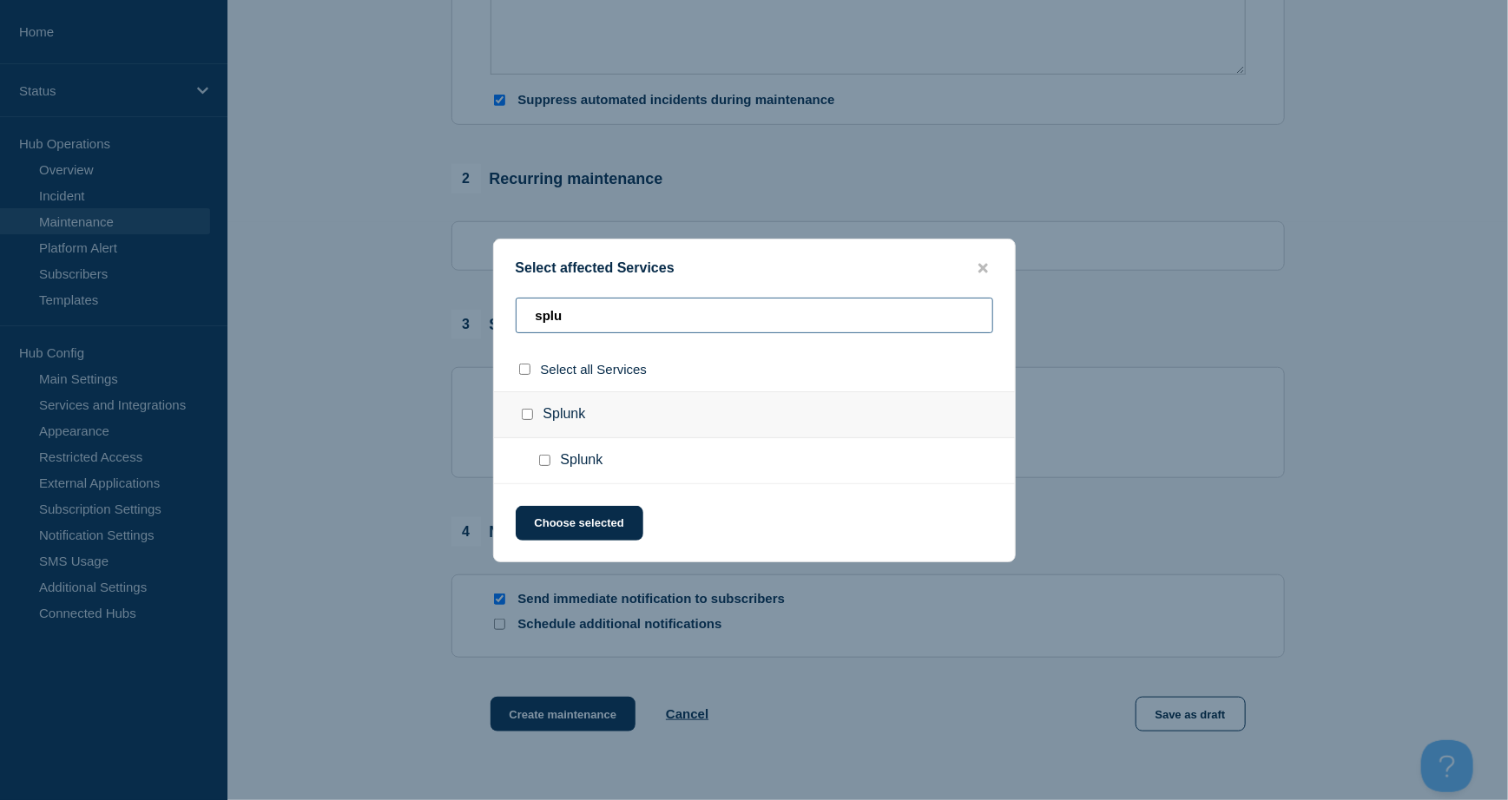
type input "splu"
click at [528, 416] on input "Splunk checkbox" at bounding box center [527, 414] width 11 height 11
checkbox input "true"
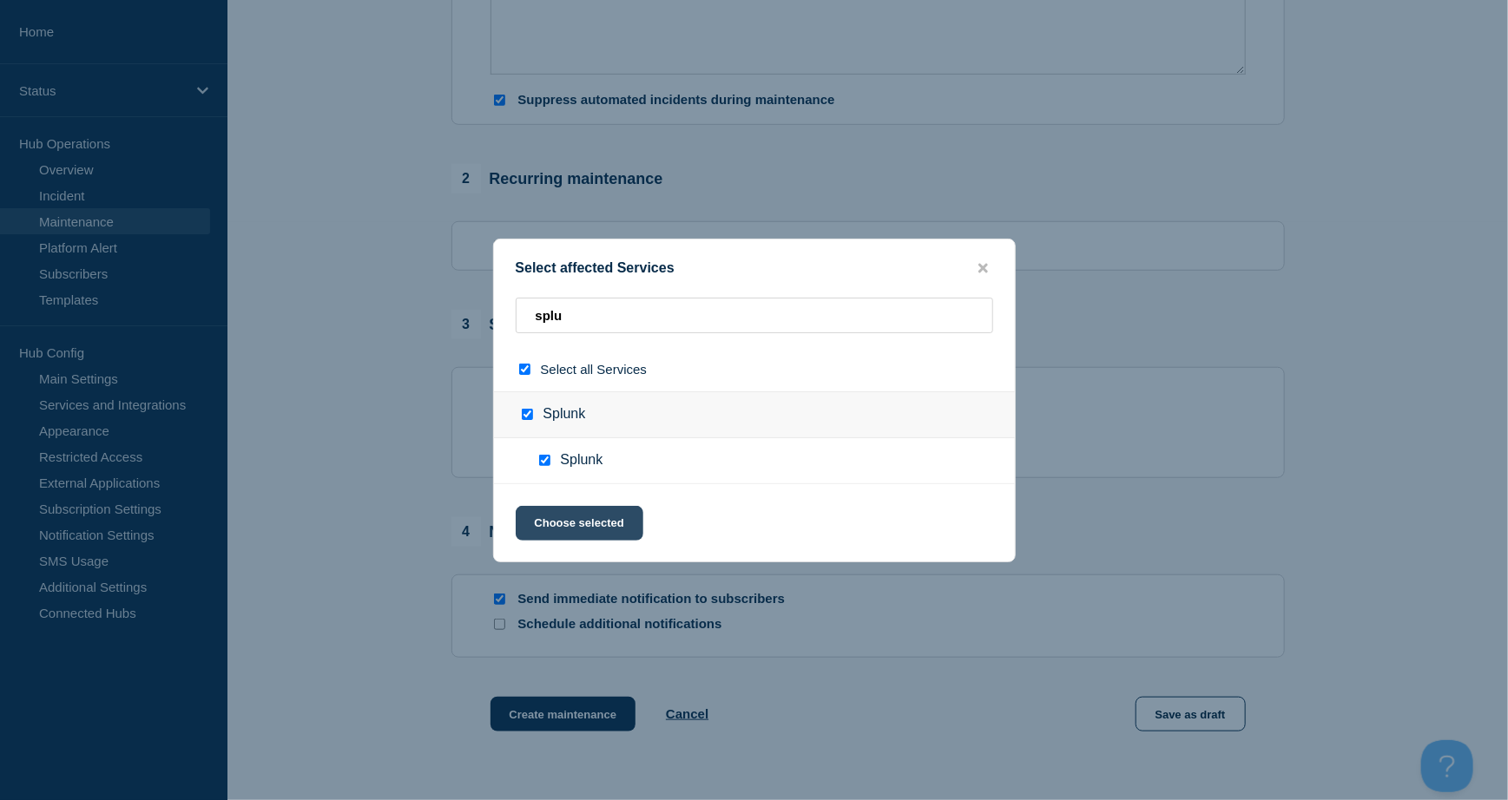
click at [599, 522] on button "Choose selected" at bounding box center [580, 523] width 128 height 35
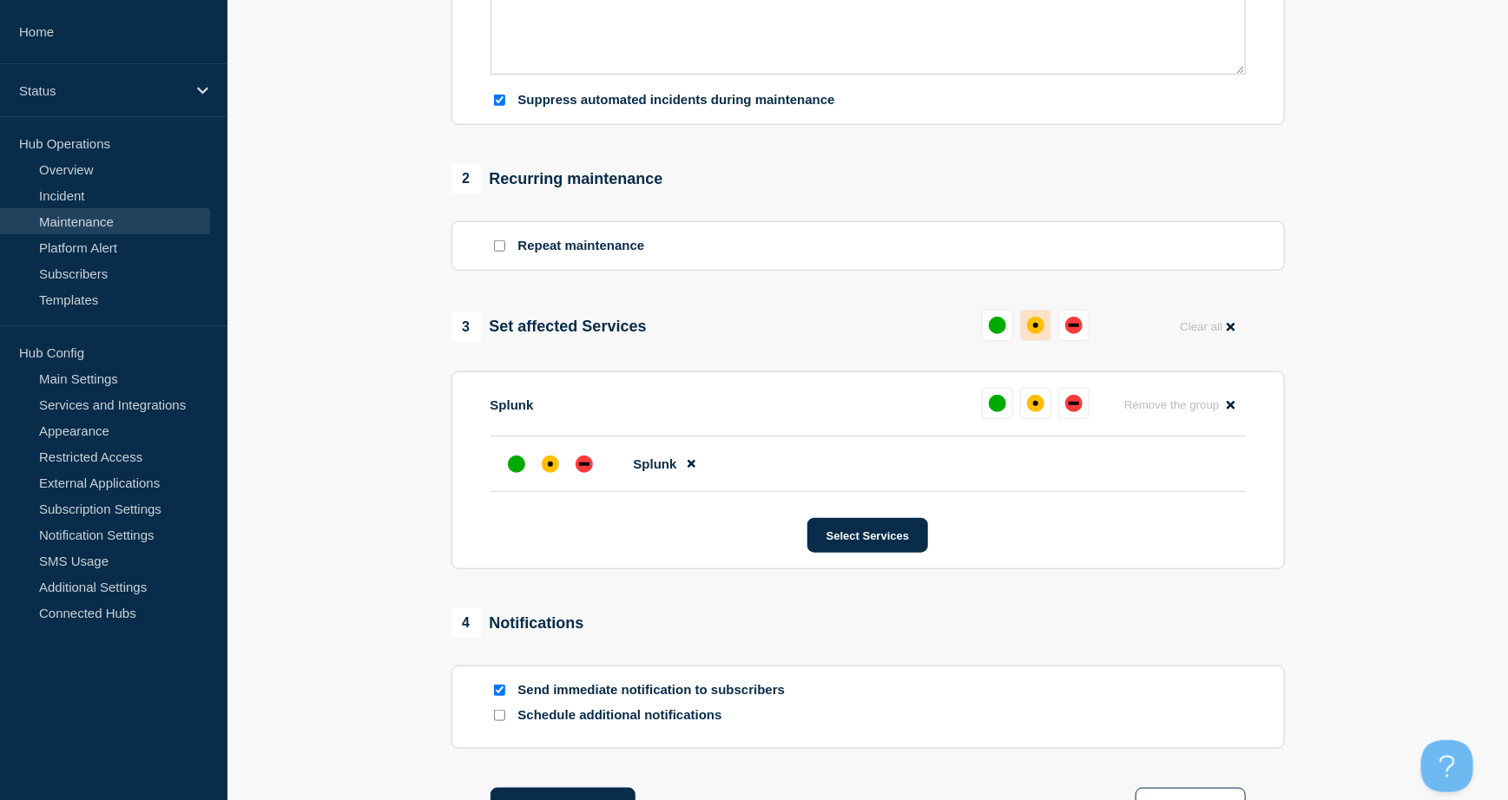
click at [1035, 332] on div "affected" at bounding box center [1035, 325] width 17 height 17
click at [504, 687] on div at bounding box center [498, 690] width 17 height 16
click at [504, 690] on input "Send immediate notification to subscribers" at bounding box center [499, 690] width 11 height 11
checkbox input "false"
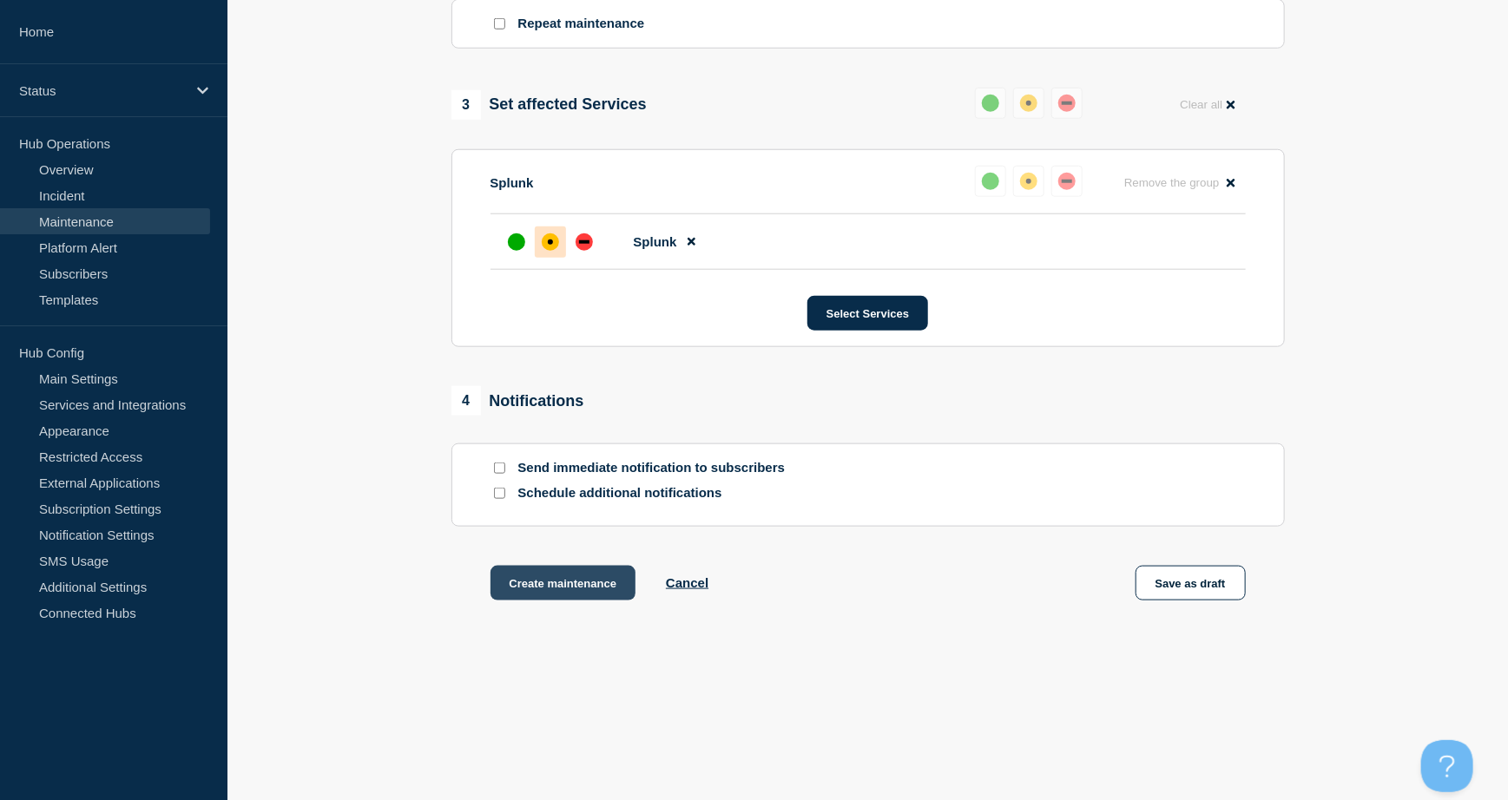
click at [576, 582] on button "Create maintenance" at bounding box center [563, 583] width 146 height 35
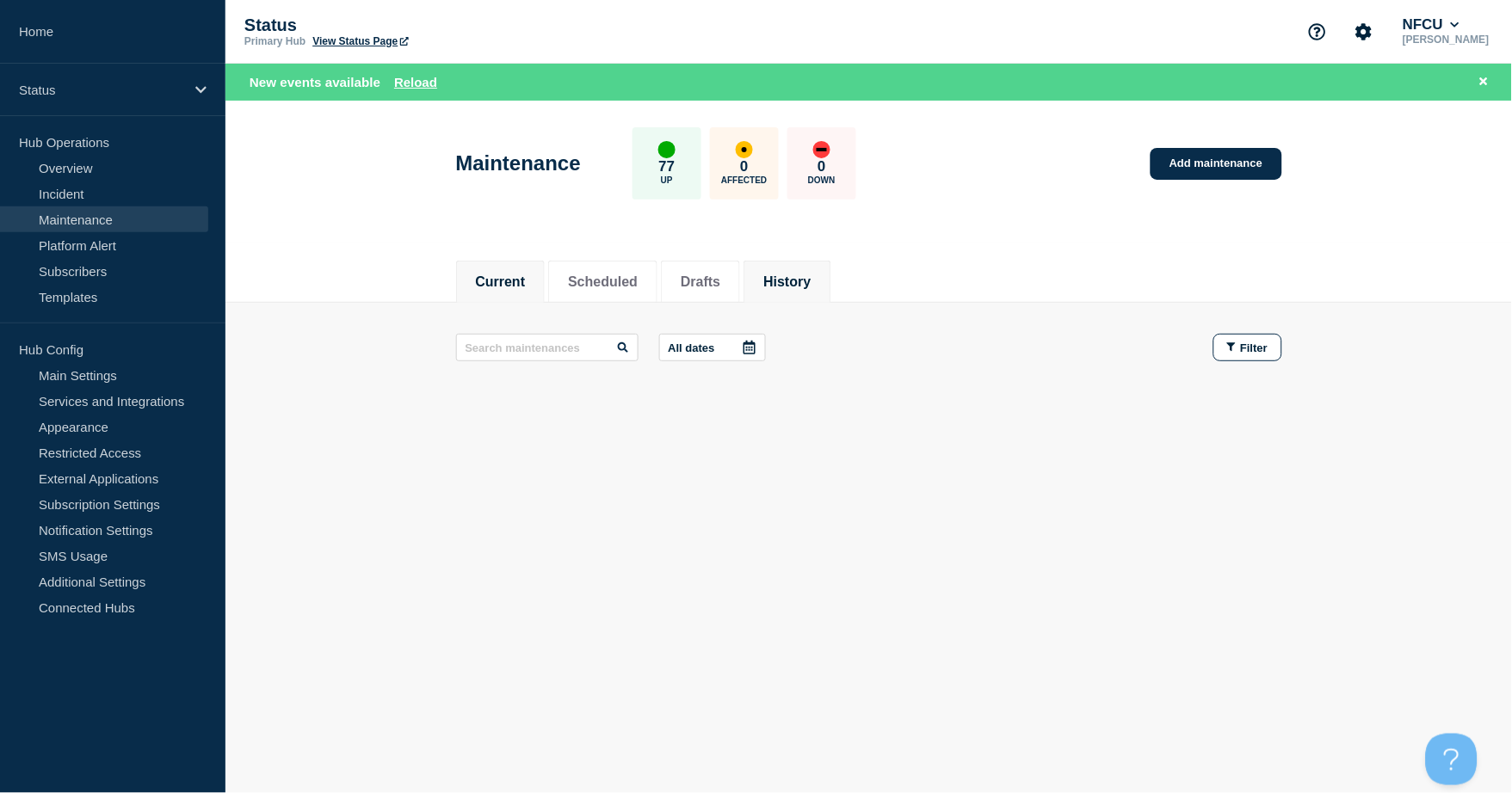
click at [811, 289] on button "History" at bounding box center [787, 283] width 48 height 16
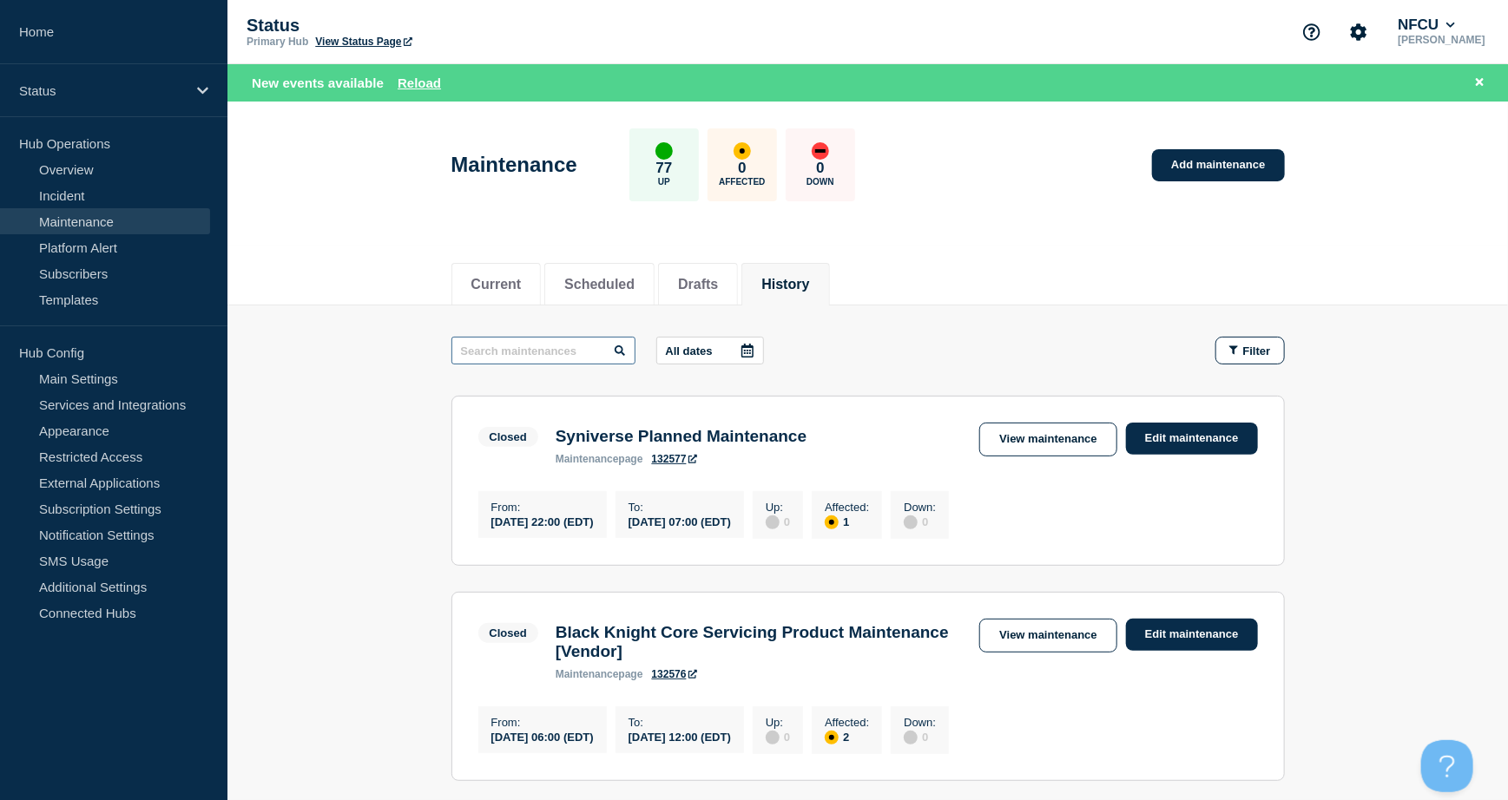
click at [520, 350] on input "text" at bounding box center [543, 351] width 184 height 28
type input "tenable"
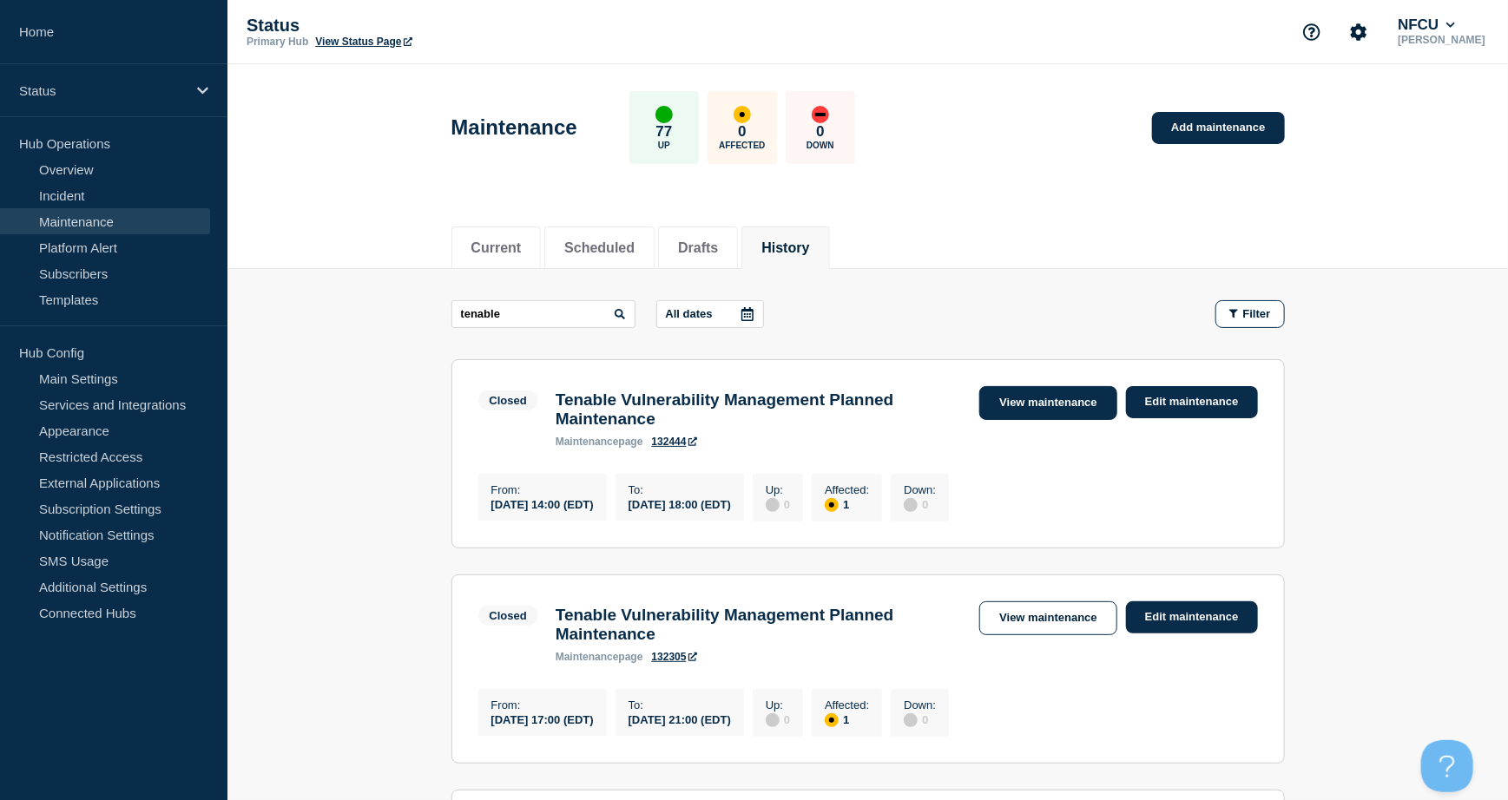
click at [1021, 411] on link "View maintenance" at bounding box center [1047, 403] width 137 height 34
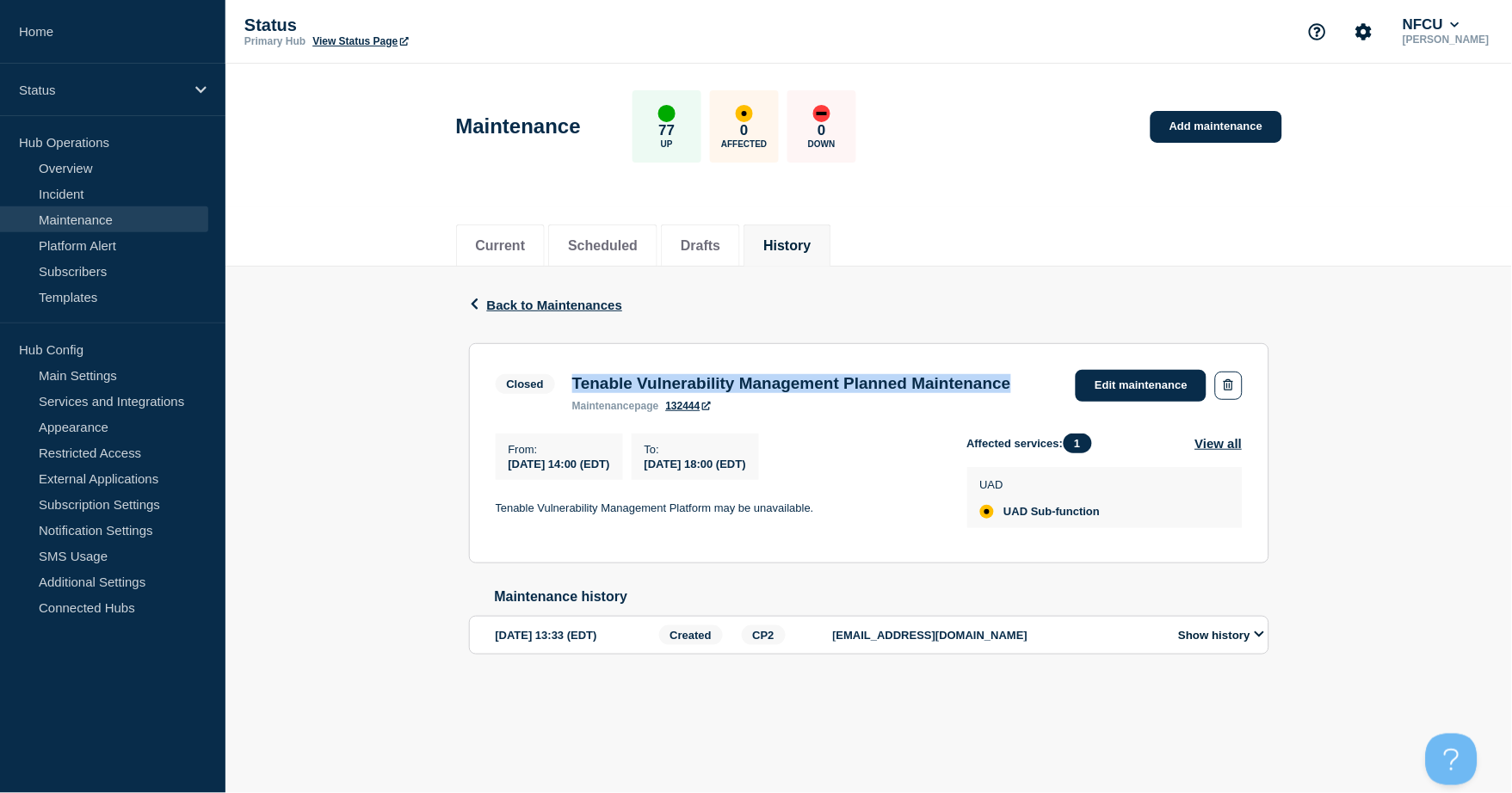
drag, startPoint x: 574, startPoint y: 381, endPoint x: 747, endPoint y: 407, distance: 174.9
click at [747, 394] on h3 "Tenable Vulnerability Management Planned Maintenance" at bounding box center [791, 384] width 439 height 19
copy h3 "Tenable Vulnerability Management Planned Maintenance"
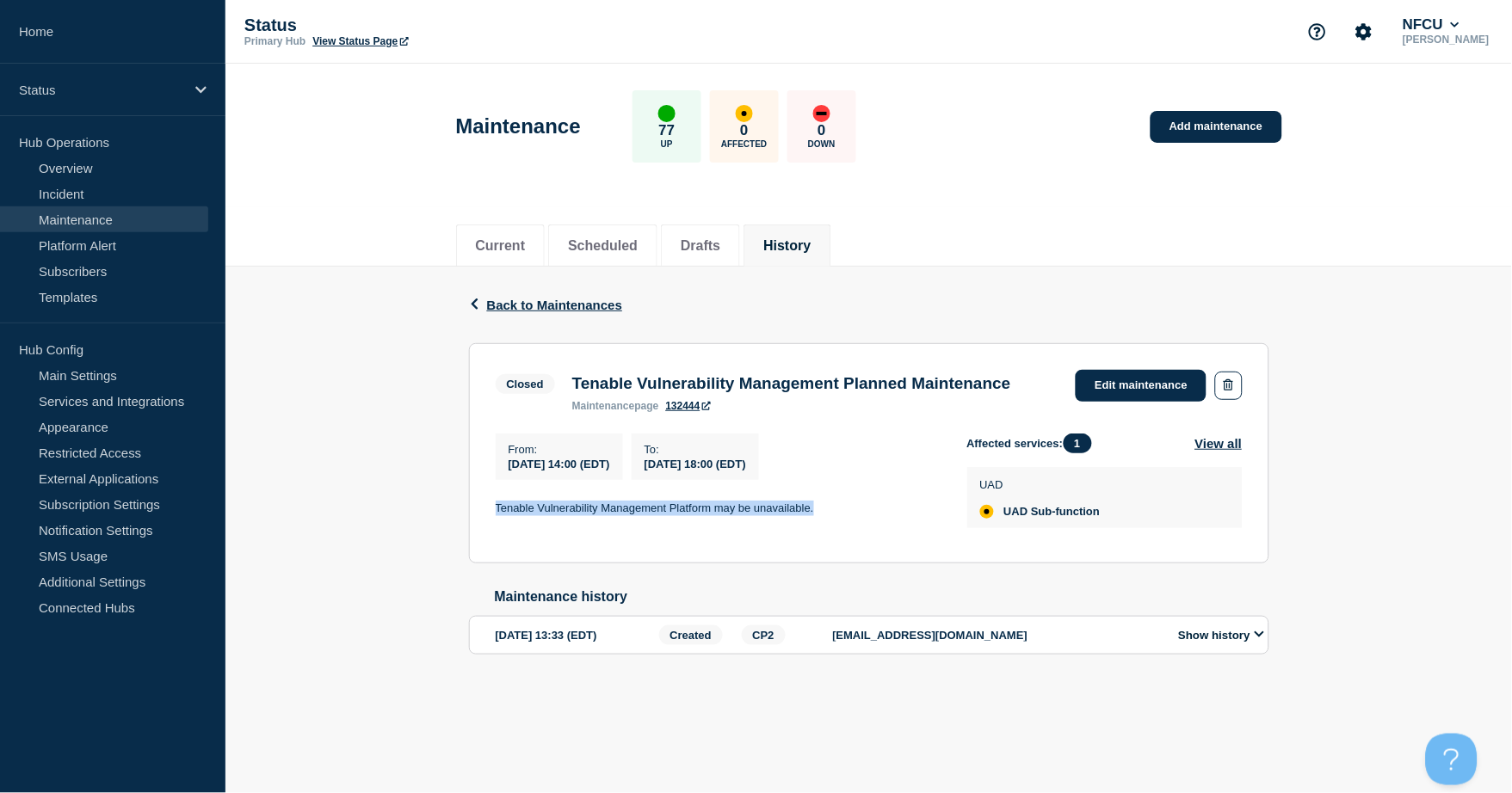
drag, startPoint x: 494, startPoint y: 532, endPoint x: 899, endPoint y: 539, distance: 405.1
click at [899, 539] on section "Closed Tenable Vulnerability Management Planned Maintenance maintenance page 13…" at bounding box center [869, 453] width 800 height 220
copy p "Tenable Vulnerability Management Platform may be unavailable."
click at [806, 245] on button "History" at bounding box center [787, 246] width 48 height 16
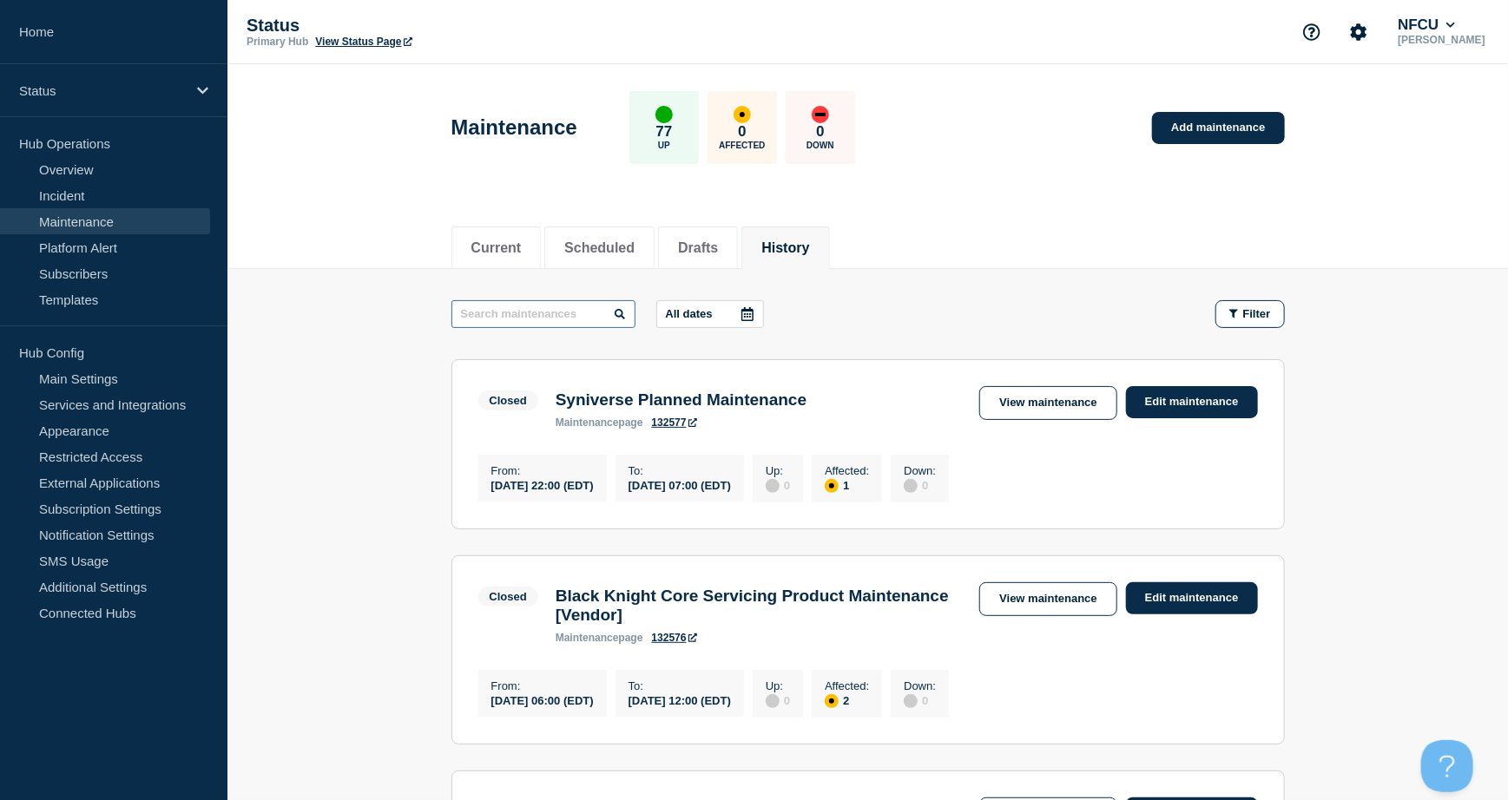
click at [545, 305] on input "text" at bounding box center [543, 314] width 184 height 28
type input "early"
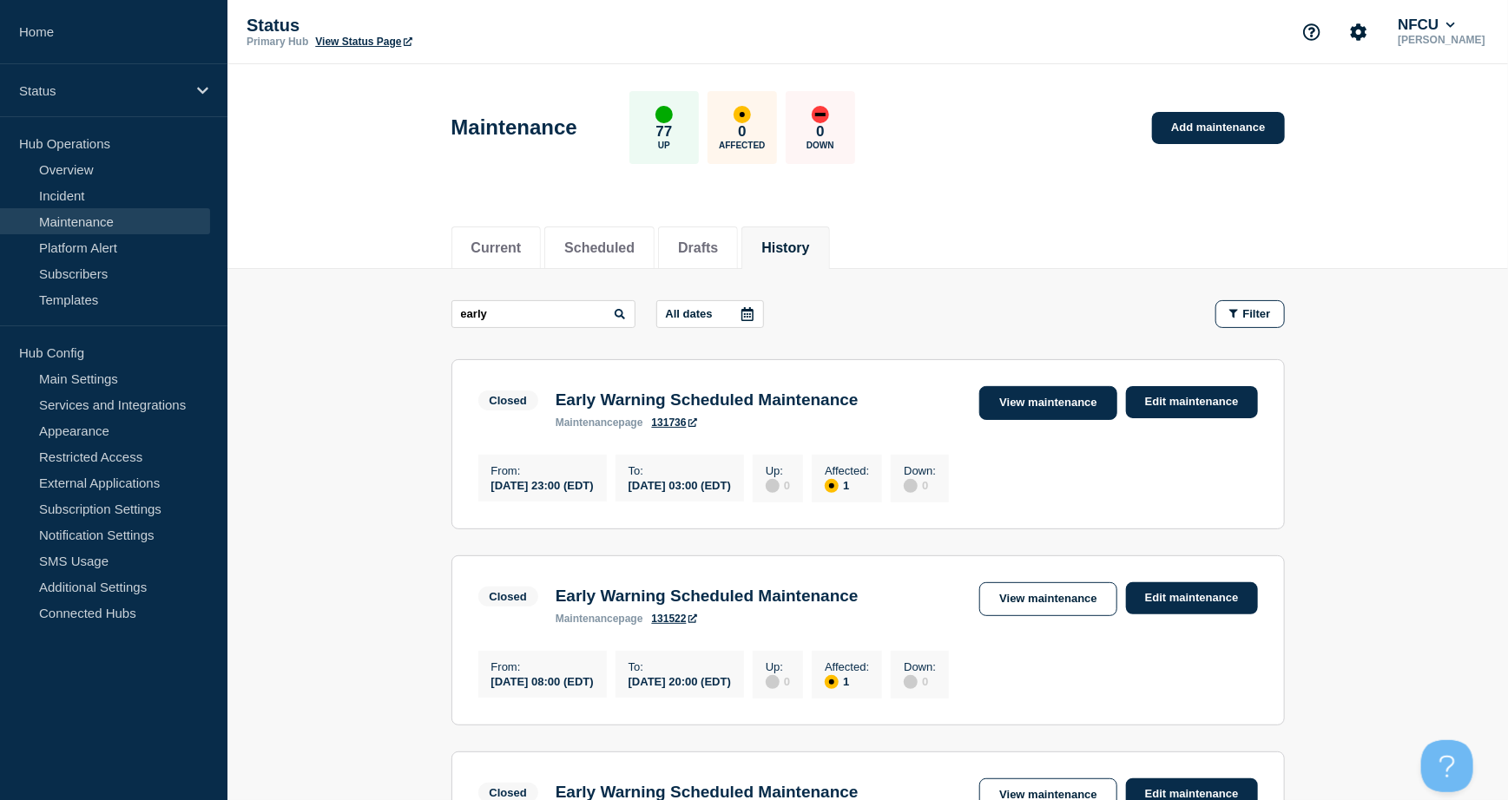
click at [1025, 392] on link "View maintenance" at bounding box center [1047, 403] width 137 height 34
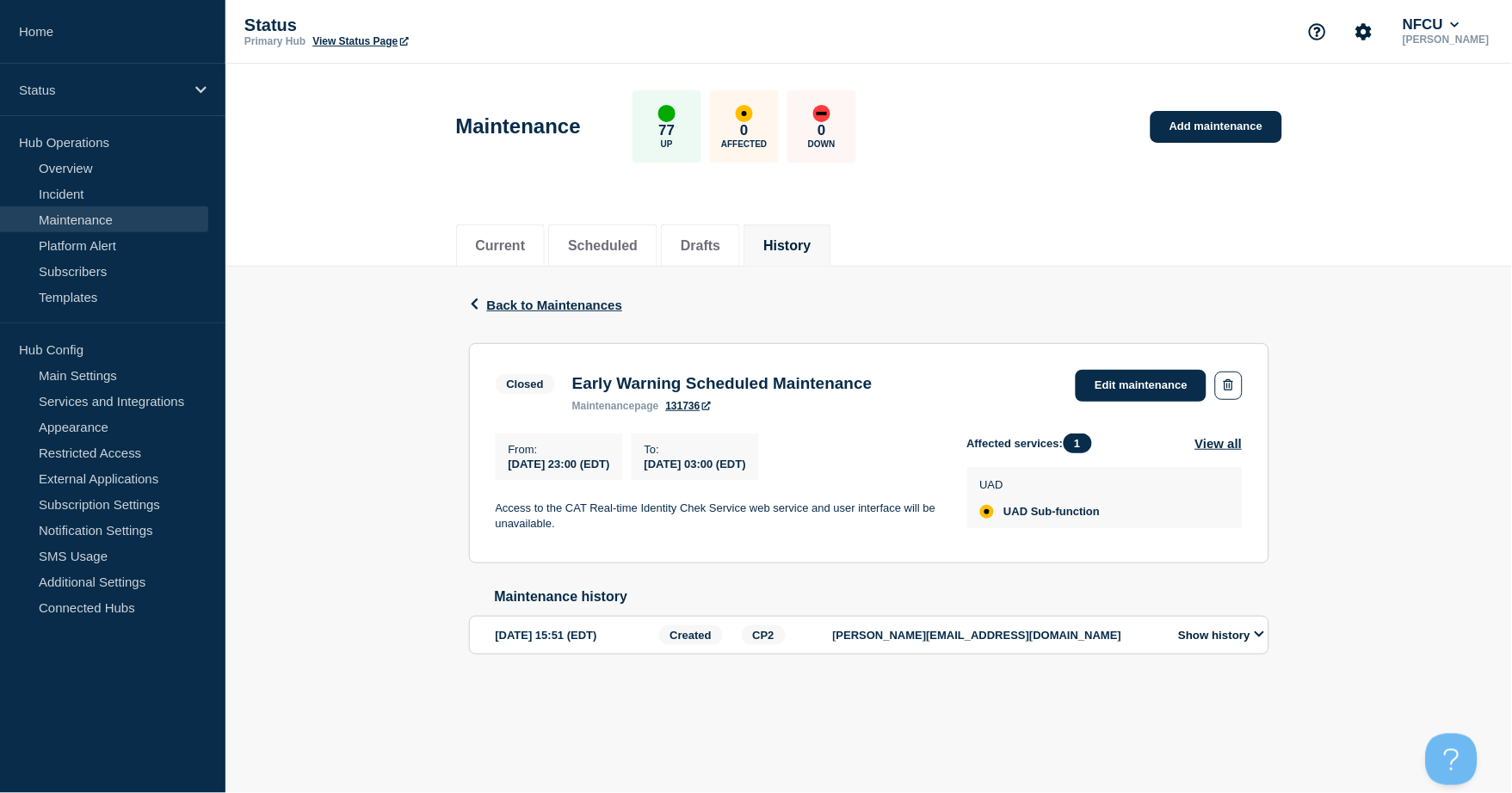
click at [811, 248] on button "History" at bounding box center [787, 246] width 48 height 16
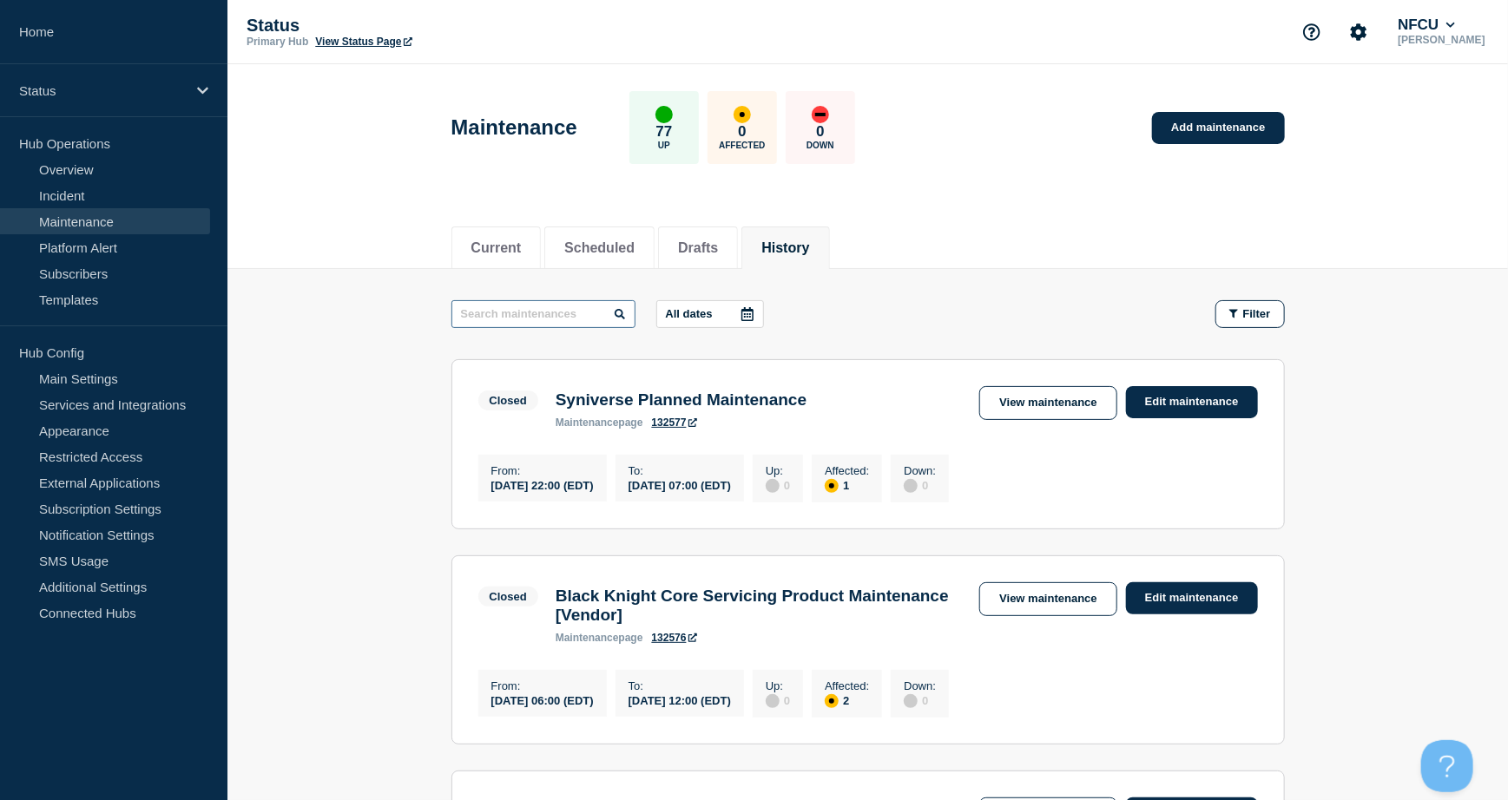
click at [499, 315] on input "text" at bounding box center [543, 314] width 184 height 28
type input "tenable"
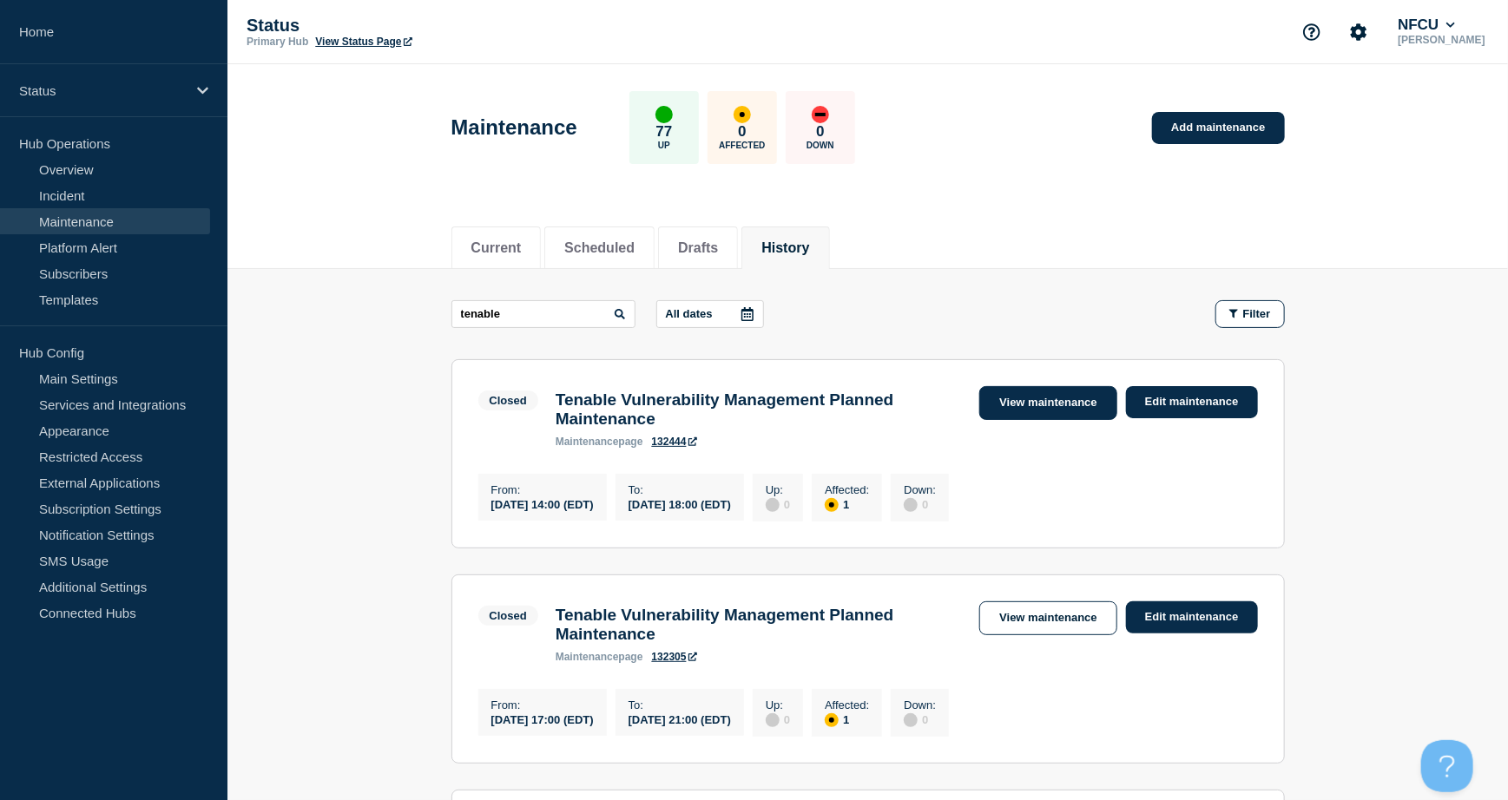
click at [1016, 404] on link "View maintenance" at bounding box center [1047, 403] width 137 height 34
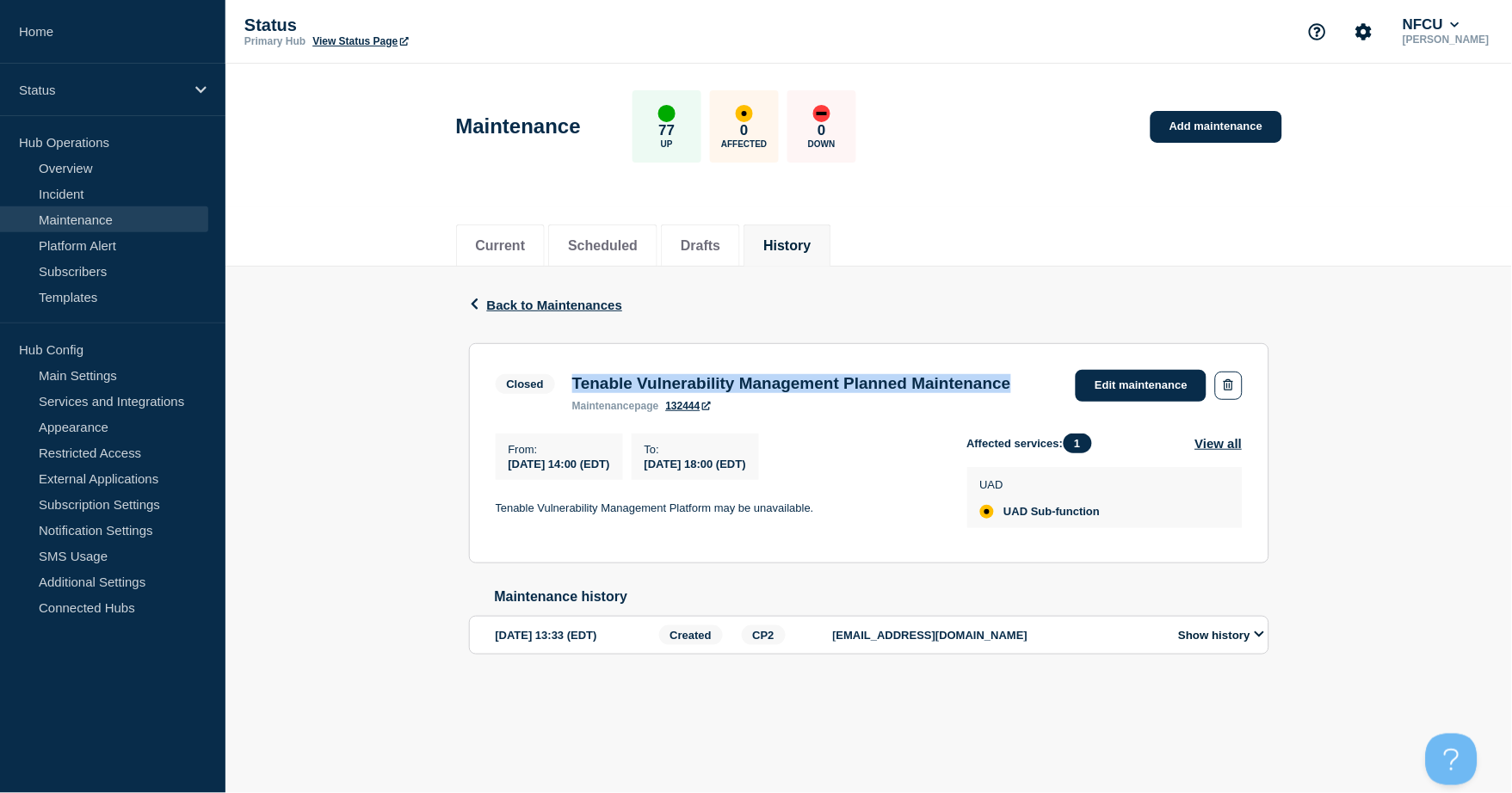
drag, startPoint x: 689, startPoint y: 394, endPoint x: 740, endPoint y: 401, distance: 51.5
click at [740, 401] on div "Tenable Vulnerability Management Planned Maintenance maintenance page 132444" at bounding box center [791, 394] width 456 height 38
copy h3 "Tenable Vulnerability Management Planned Maintenance"
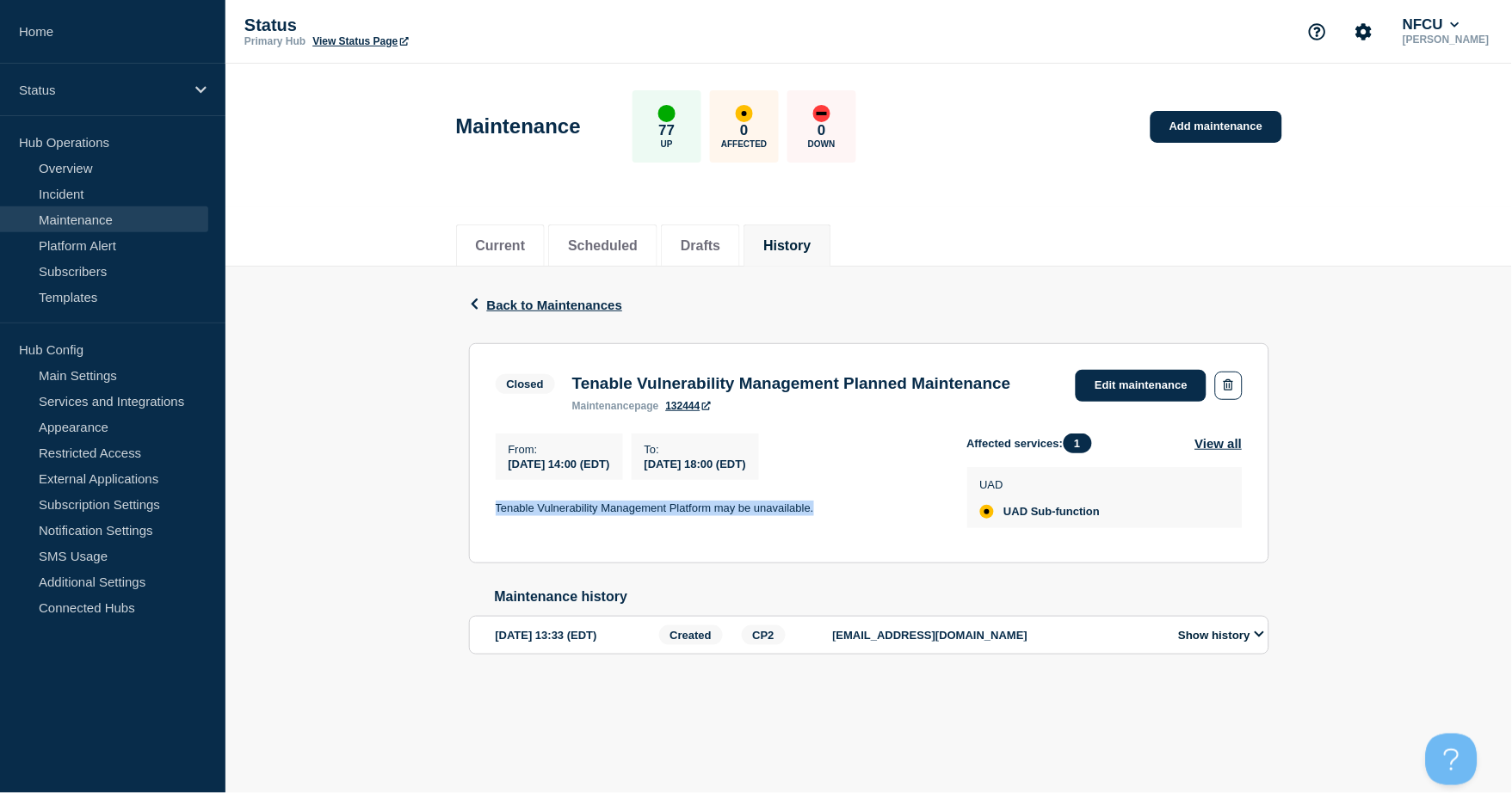
drag, startPoint x: 495, startPoint y: 530, endPoint x: 837, endPoint y: 537, distance: 342.1
click at [837, 516] on p "Tenable Vulnerability Management Platform may be unavailable." at bounding box center [718, 509] width 444 height 16
copy p "Tenable Vulnerability Management Platform may be unavailable."
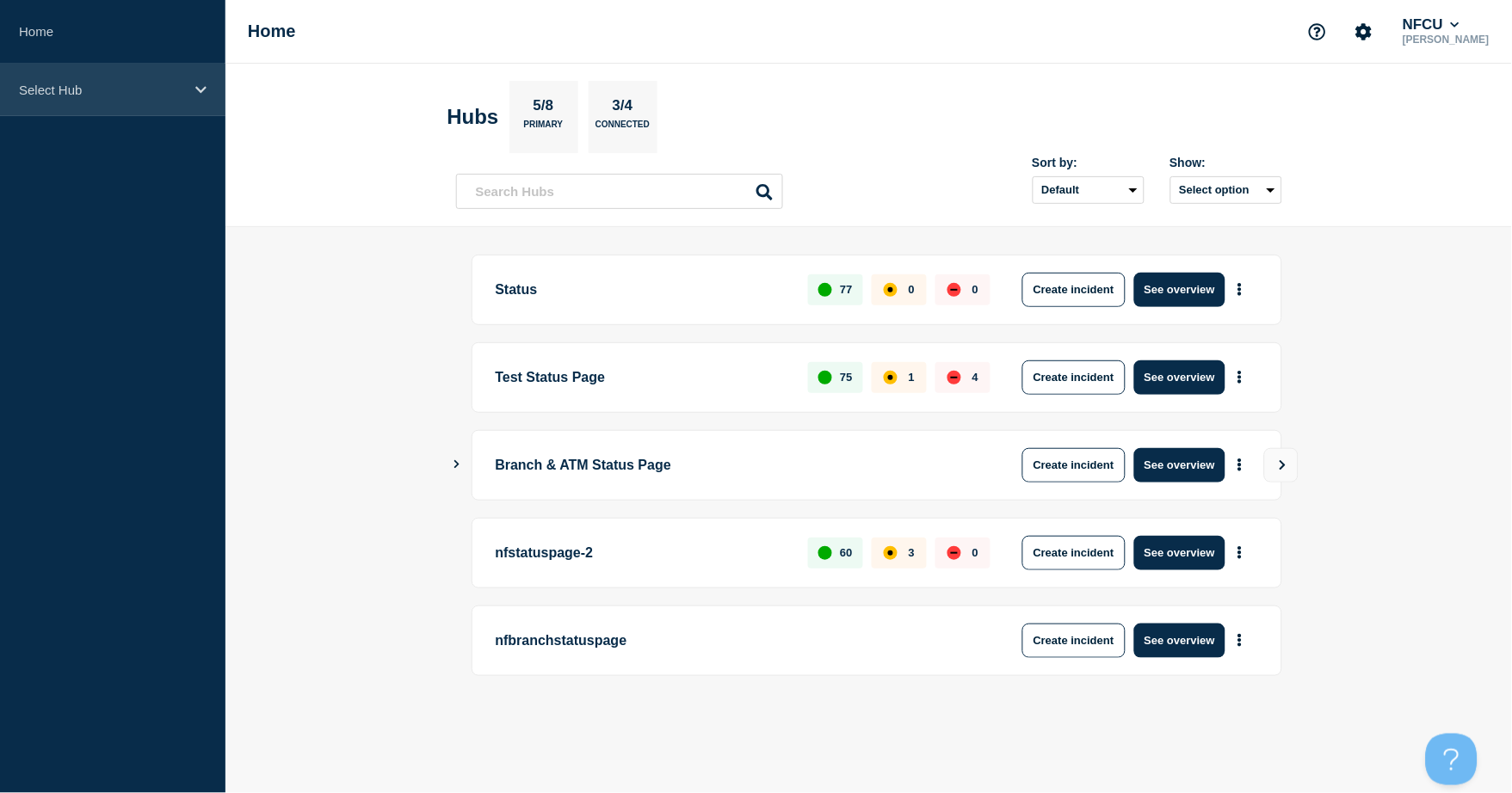
click at [68, 94] on p "Select Hub" at bounding box center [101, 89] width 166 height 15
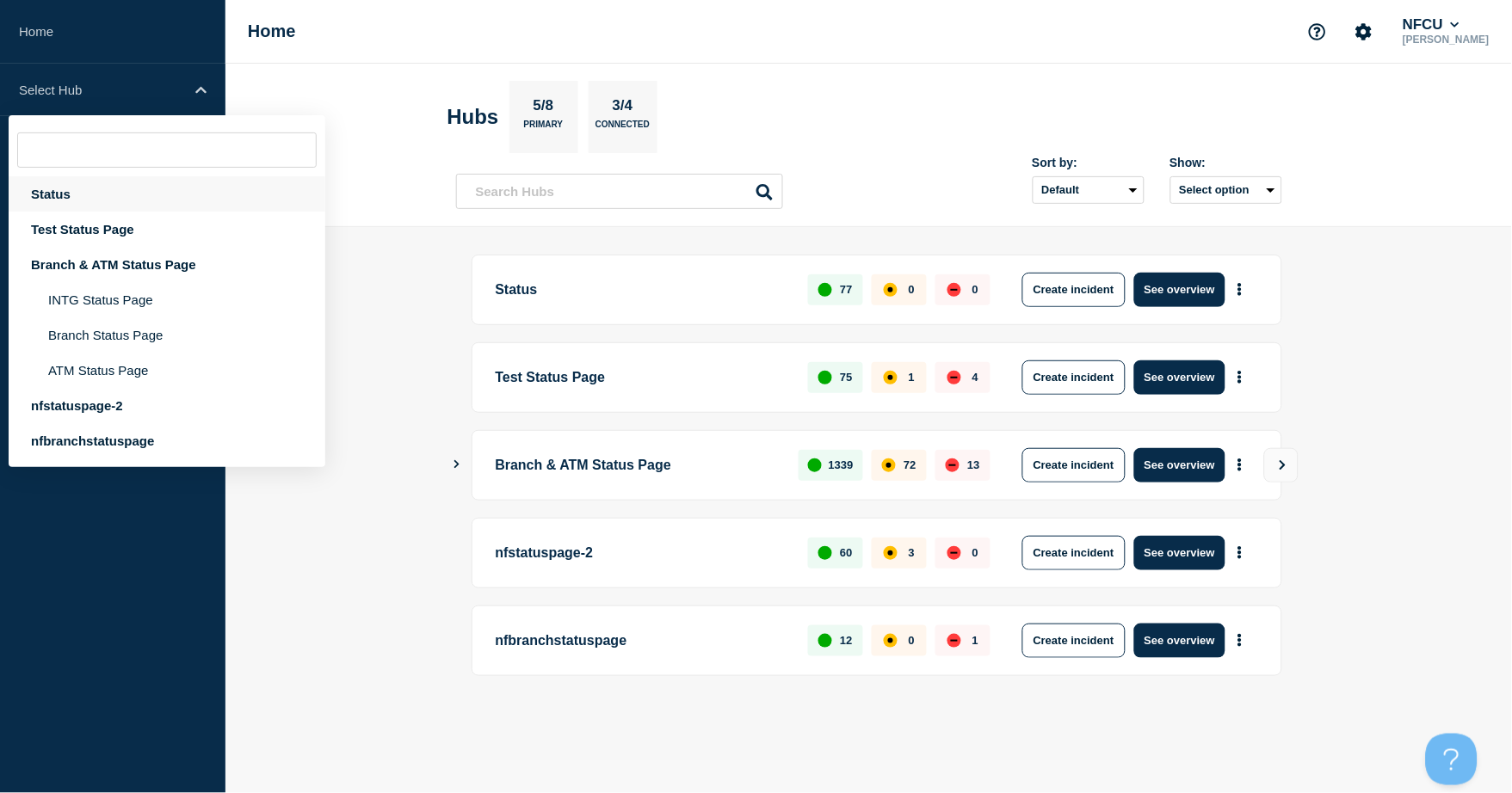
click at [77, 191] on div "Status" at bounding box center [167, 194] width 316 height 36
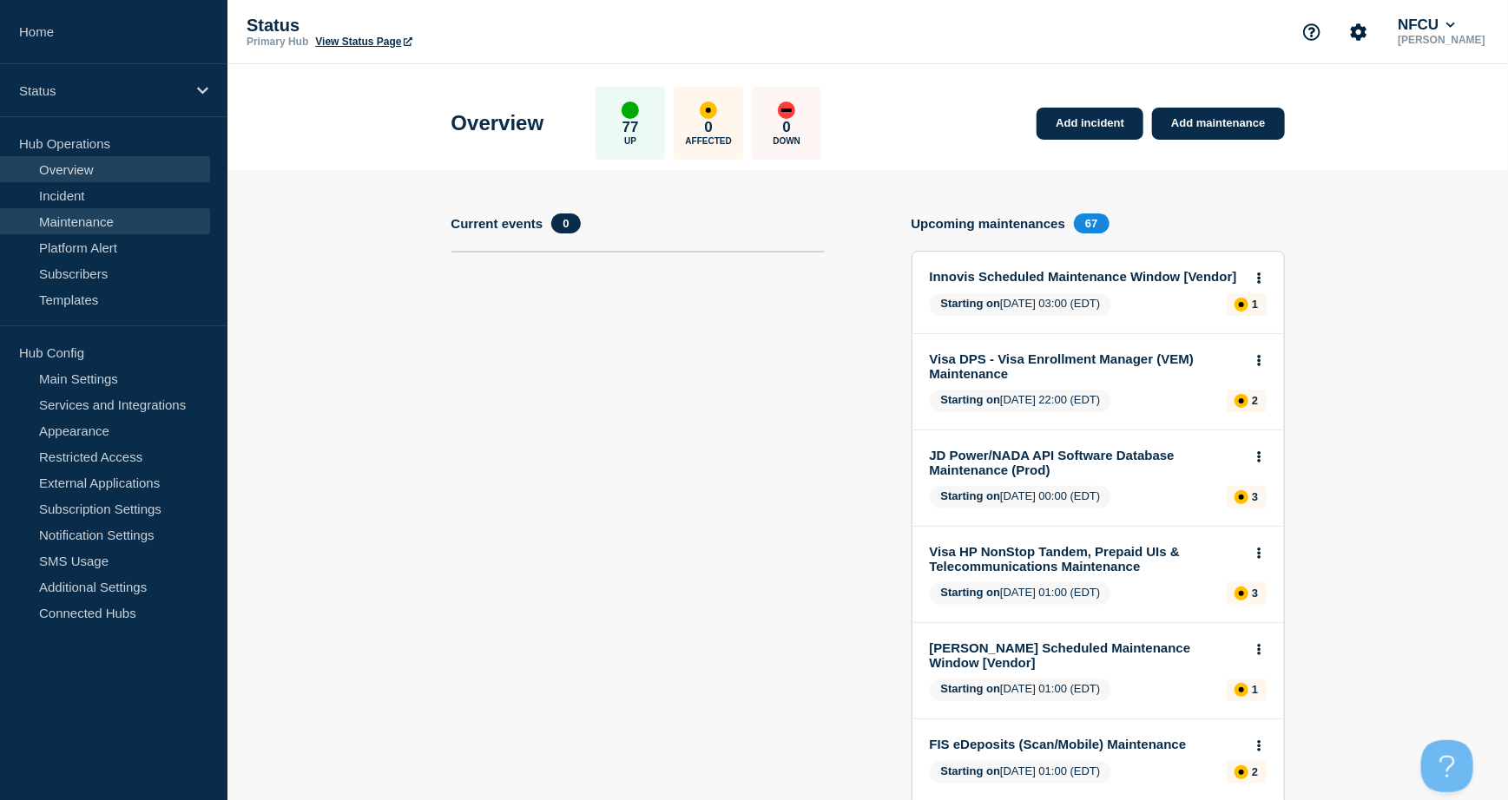
click at [62, 219] on link "Maintenance" at bounding box center [105, 221] width 210 height 26
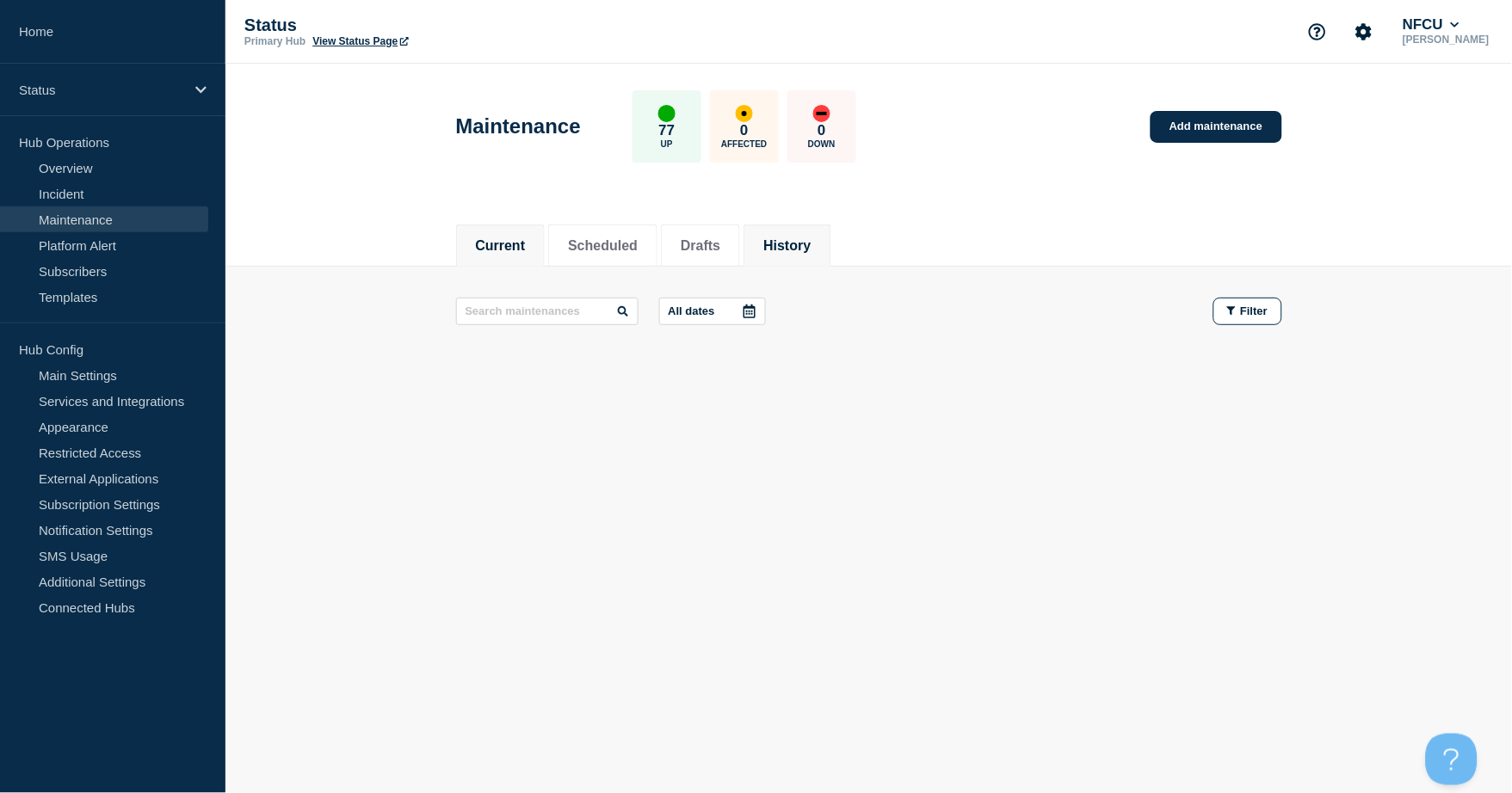
click at [811, 238] on button "History" at bounding box center [787, 246] width 48 height 16
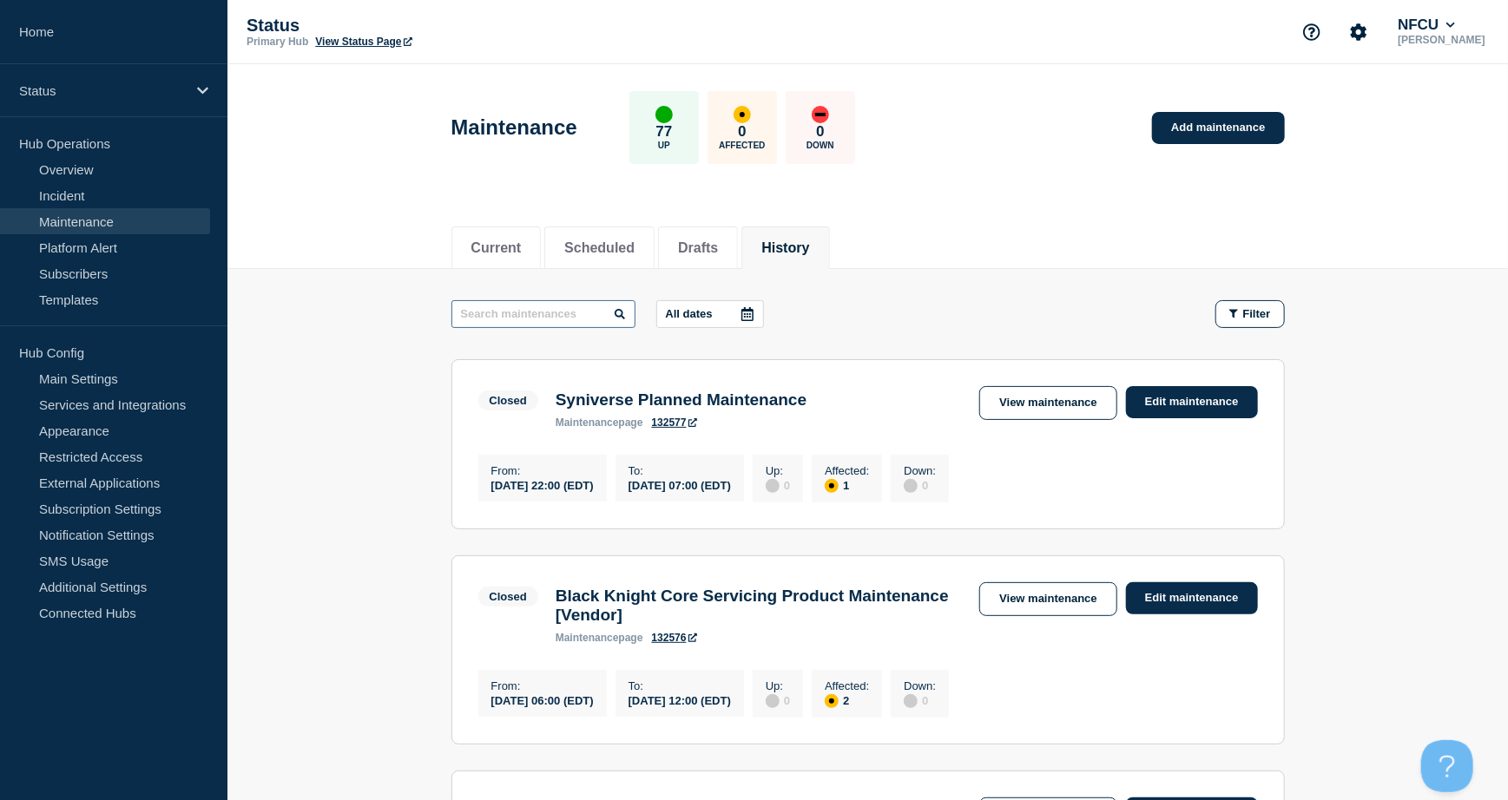
click at [493, 316] on input "text" at bounding box center [543, 314] width 184 height 28
type input "splunk"
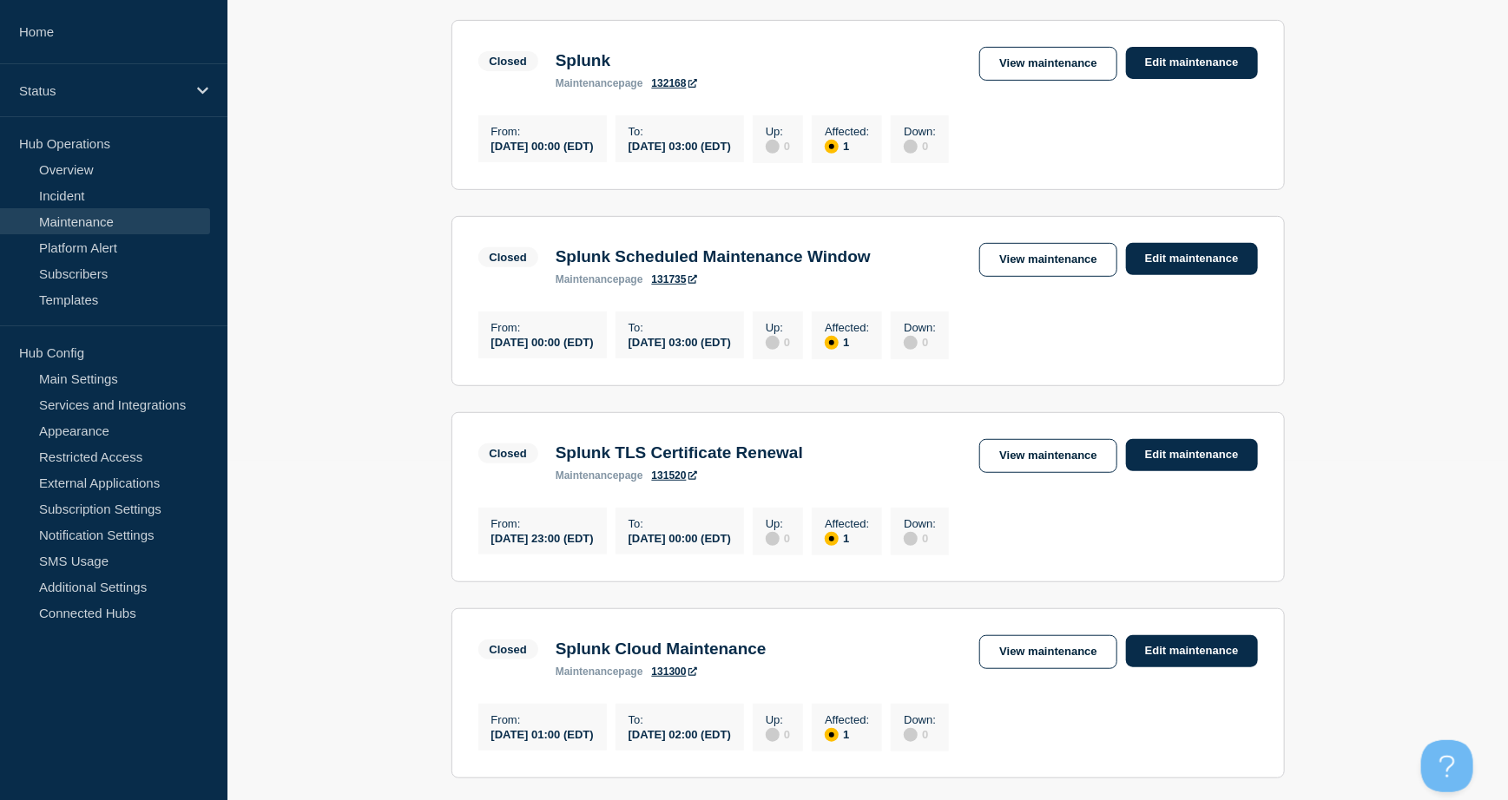
scroll to position [231, 0]
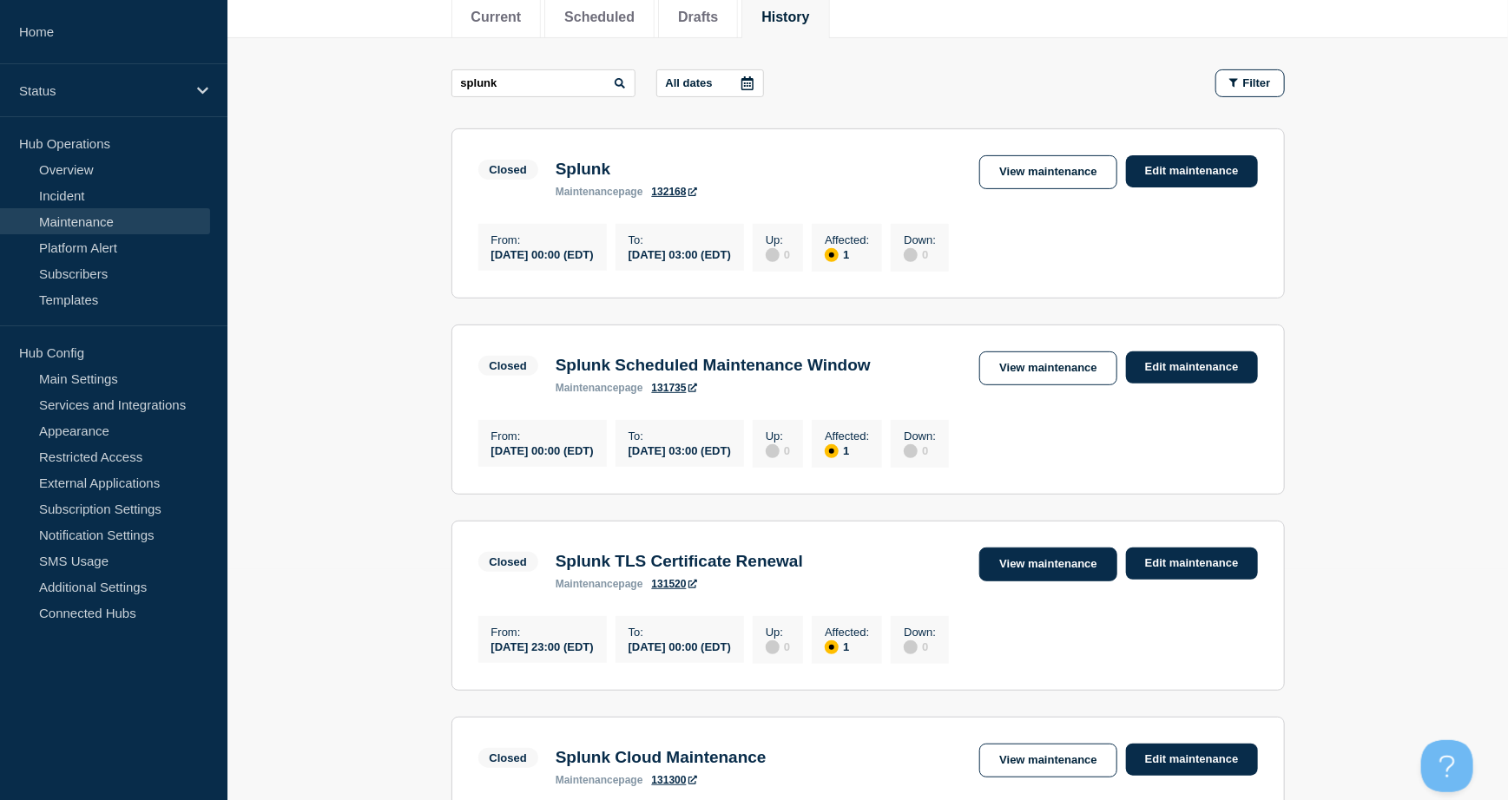
click at [1004, 581] on link "View maintenance" at bounding box center [1047, 565] width 137 height 34
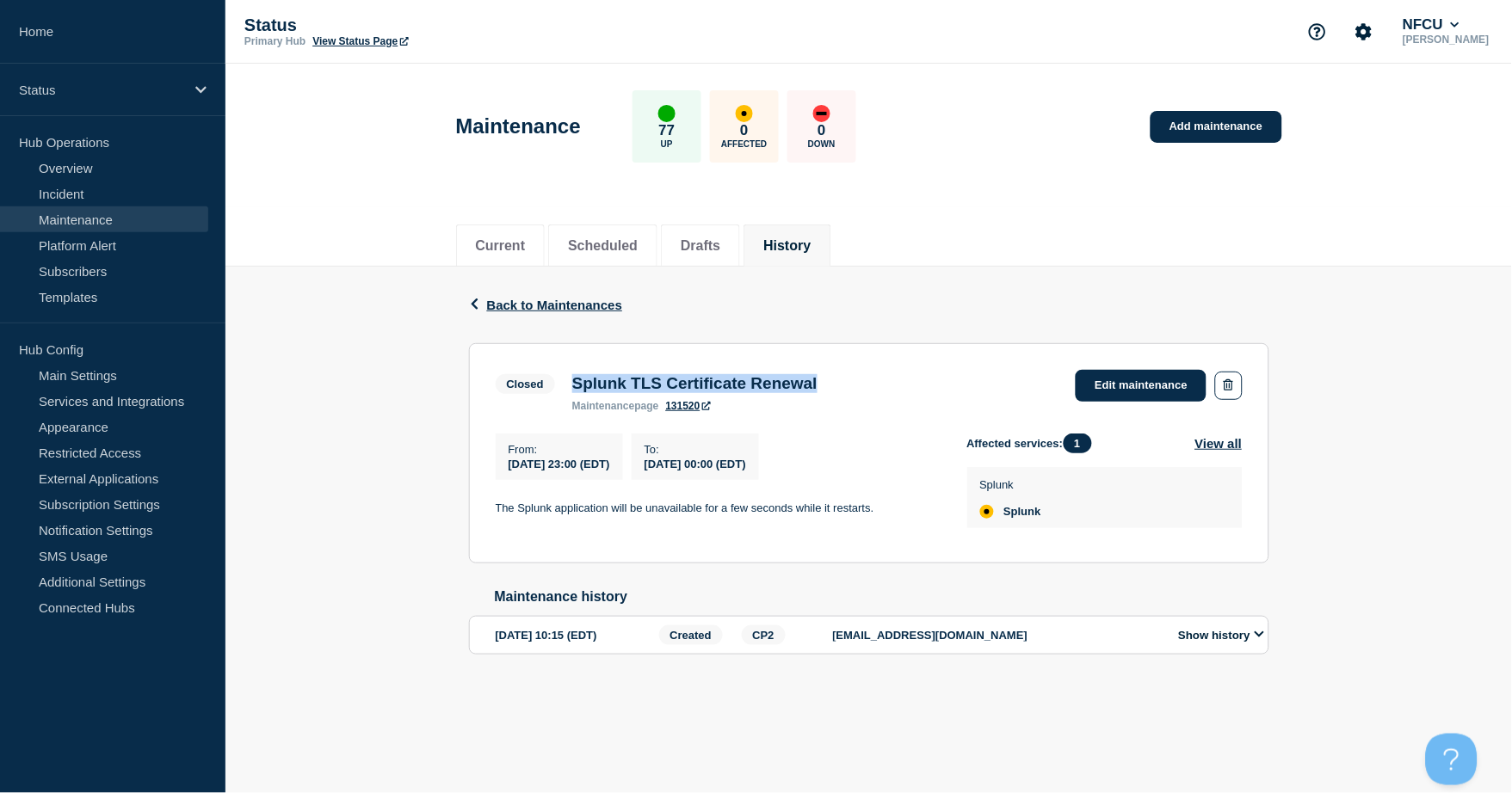
drag, startPoint x: 823, startPoint y: 381, endPoint x: 561, endPoint y: 363, distance: 262.6
click at [561, 363] on section "Closed Splunk TLS Certificate Renewal maintenance page 131520 Edit maintenance …" at bounding box center [869, 453] width 800 height 220
copy div "Splunk TLS Certificate Renewal"
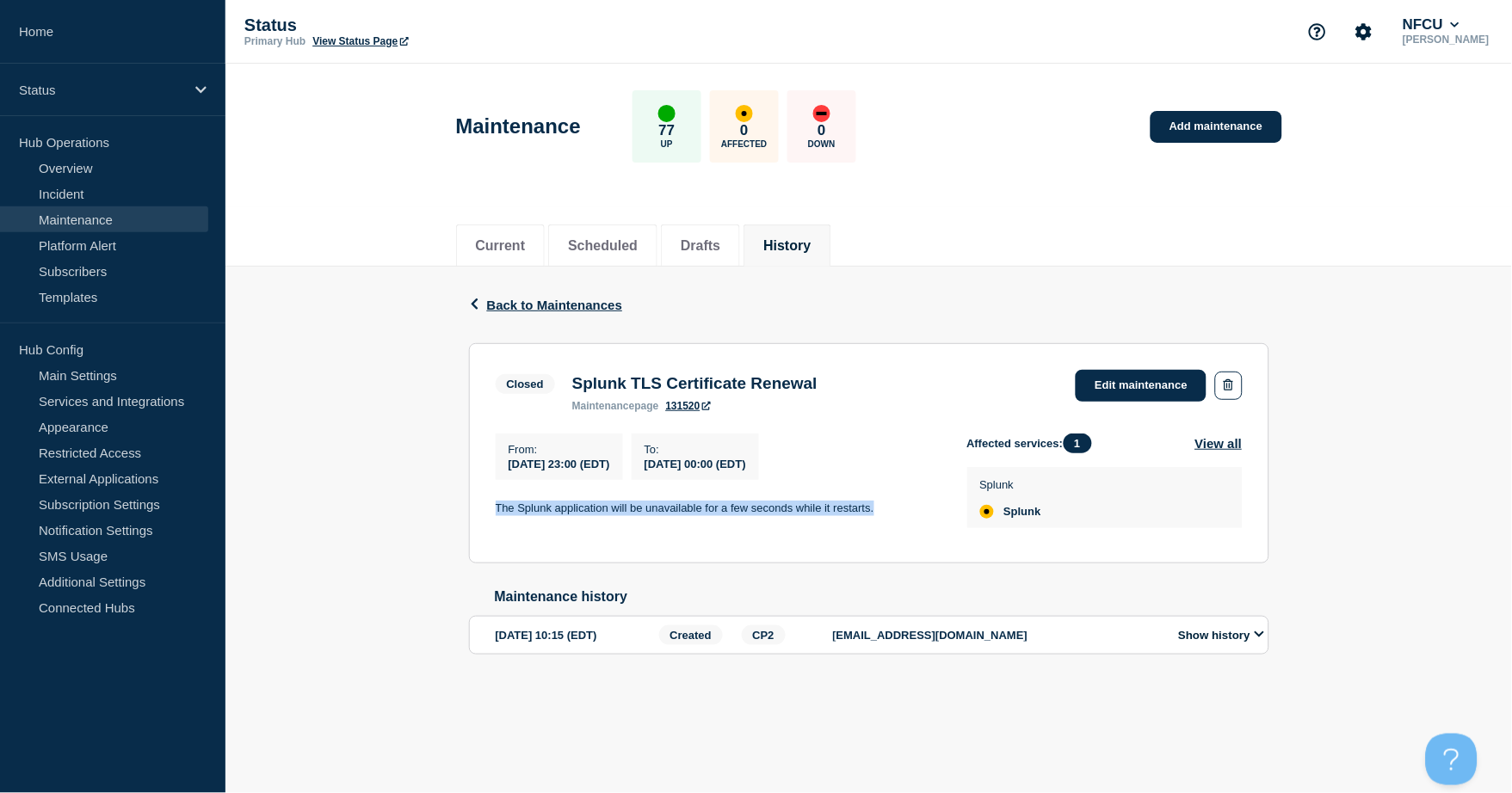
drag, startPoint x: 491, startPoint y: 512, endPoint x: 893, endPoint y: 515, distance: 402.0
click at [893, 515] on section "Closed Splunk TLS Certificate Renewal maintenance page 131520 Edit maintenance …" at bounding box center [869, 453] width 800 height 220
copy p "The Splunk application will be unavailable for a few seconds while it restarts."
click at [811, 242] on button "History" at bounding box center [787, 246] width 48 height 16
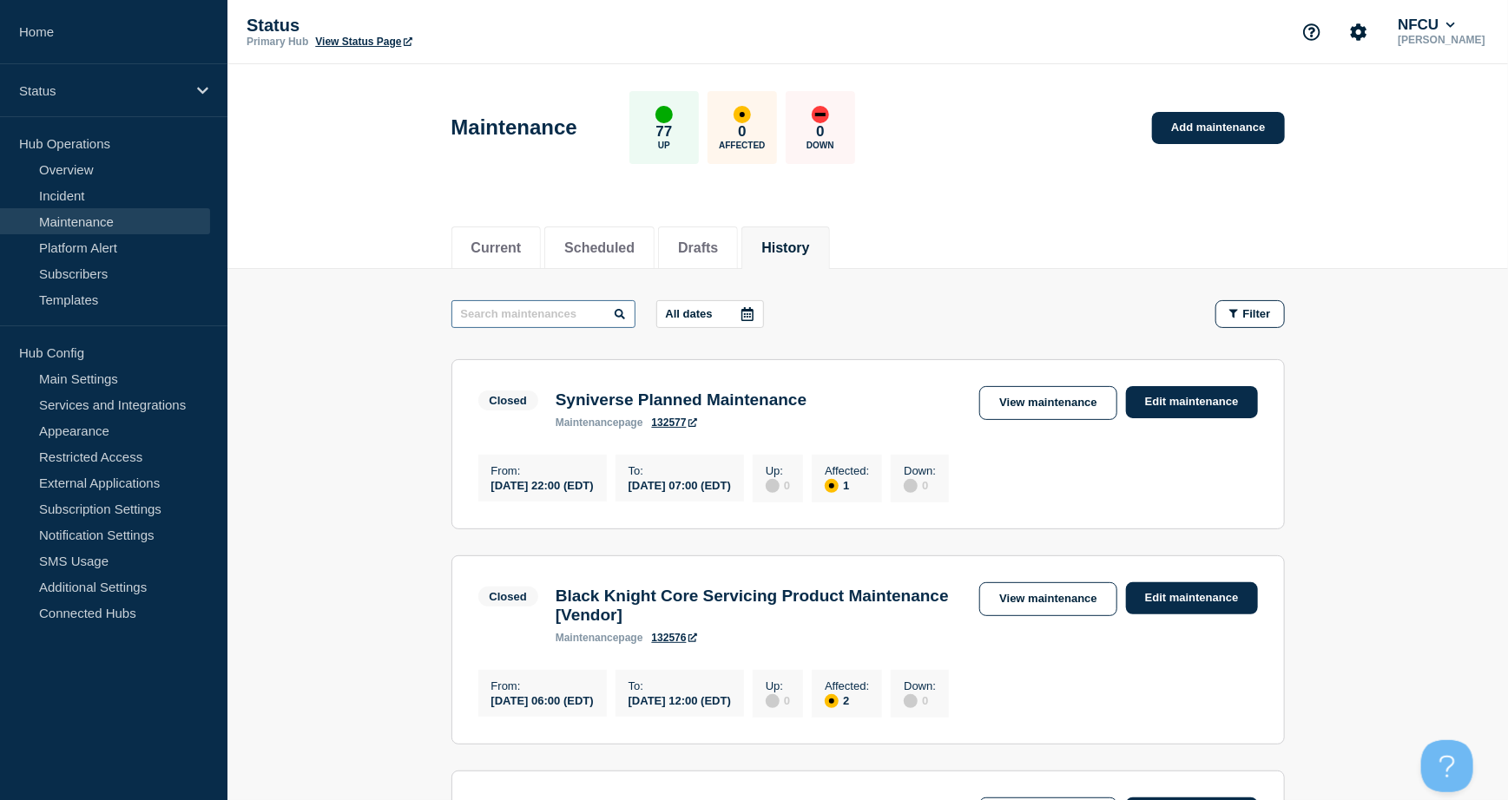
click at [529, 306] on input "text" at bounding box center [543, 314] width 184 height 28
type input "akamai"
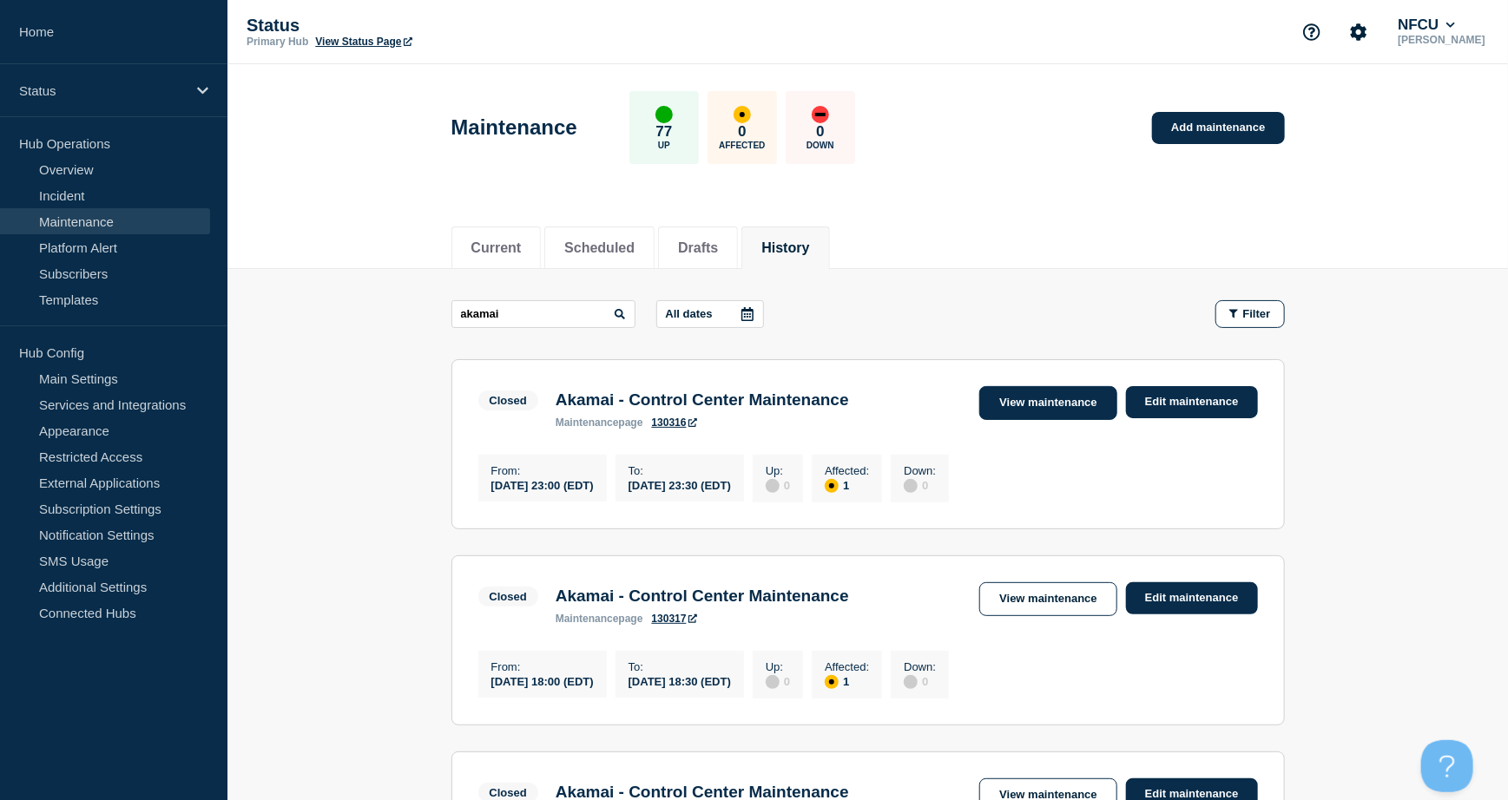
click at [1025, 407] on link "View maintenance" at bounding box center [1047, 403] width 137 height 34
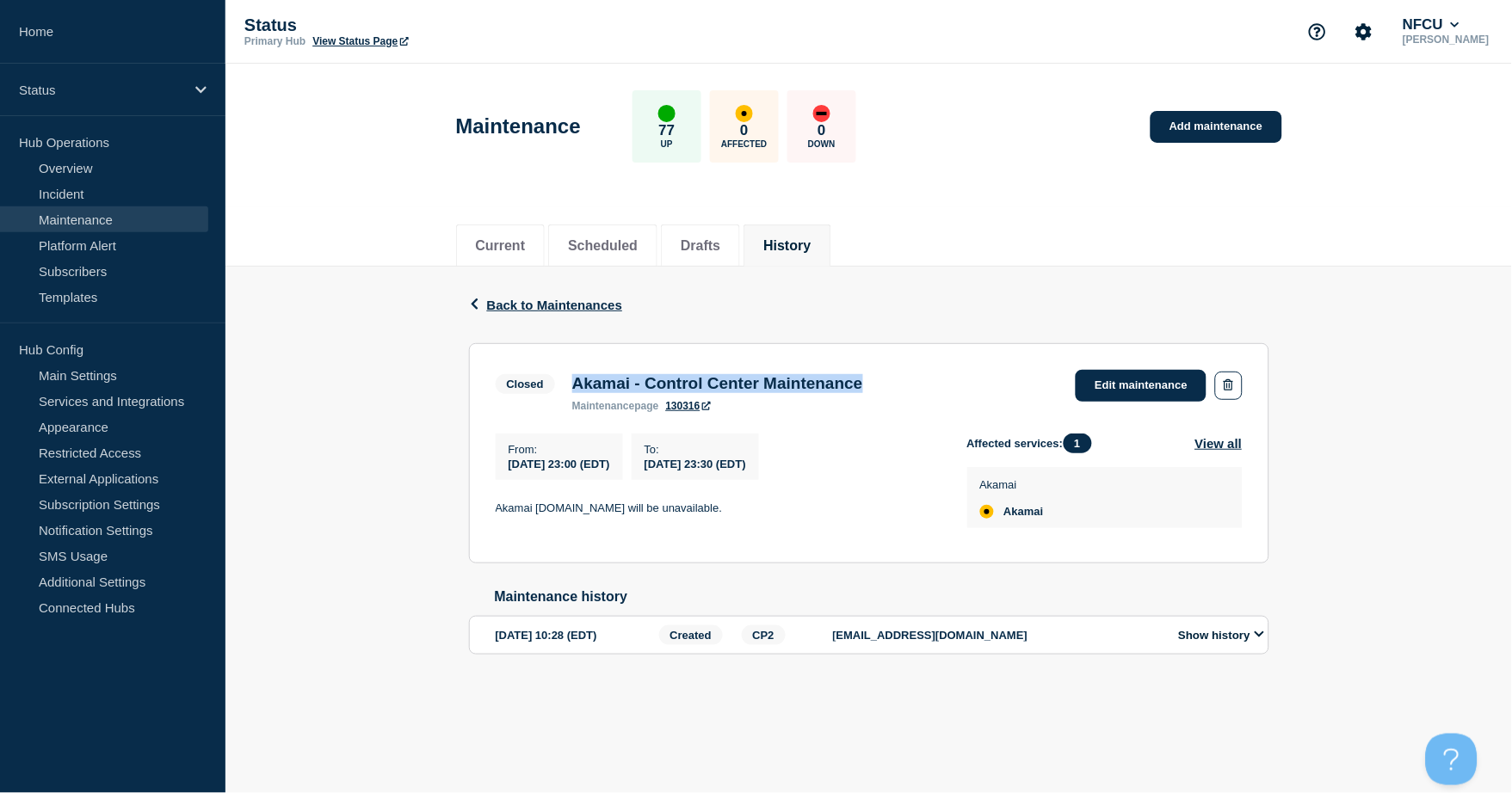
drag, startPoint x: 577, startPoint y: 382, endPoint x: 943, endPoint y: 396, distance: 366.3
click at [943, 396] on div "Closed Akamai - Control Center Maintenance maintenance page 130316 Edit mainten…" at bounding box center [869, 391] width 747 height 43
copy h3 "Akamai - Control Center Maintenance"
drag, startPoint x: 755, startPoint y: 504, endPoint x: 484, endPoint y: 495, distance: 271.1
click at [484, 495] on section "Closed Akamai - Control Center Maintenance maintenance page 130316 Edit mainten…" at bounding box center [869, 453] width 800 height 220
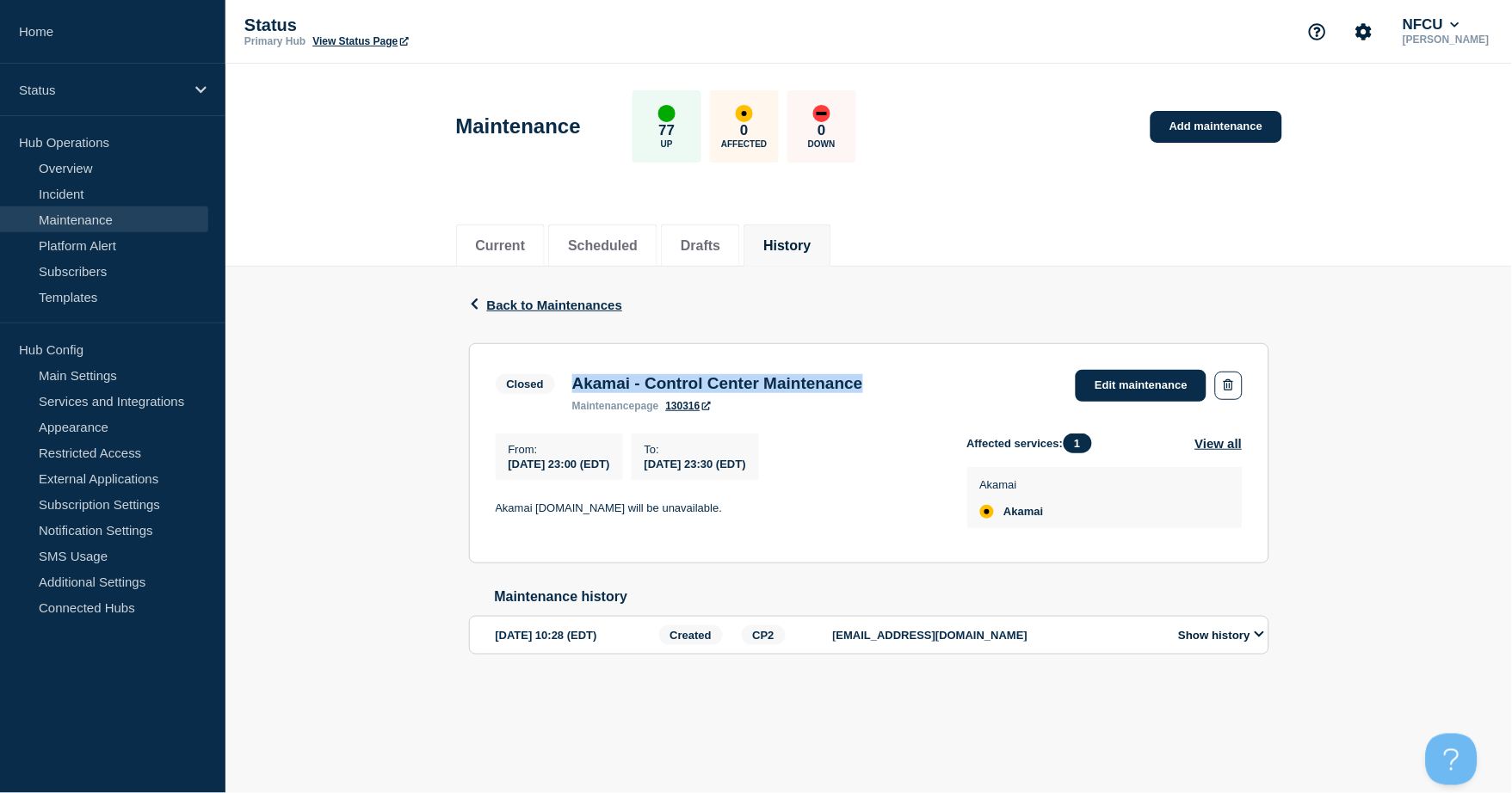
copy p "Akamai [DOMAIN_NAME] will be unavailable."
click at [791, 243] on button "History" at bounding box center [787, 246] width 48 height 16
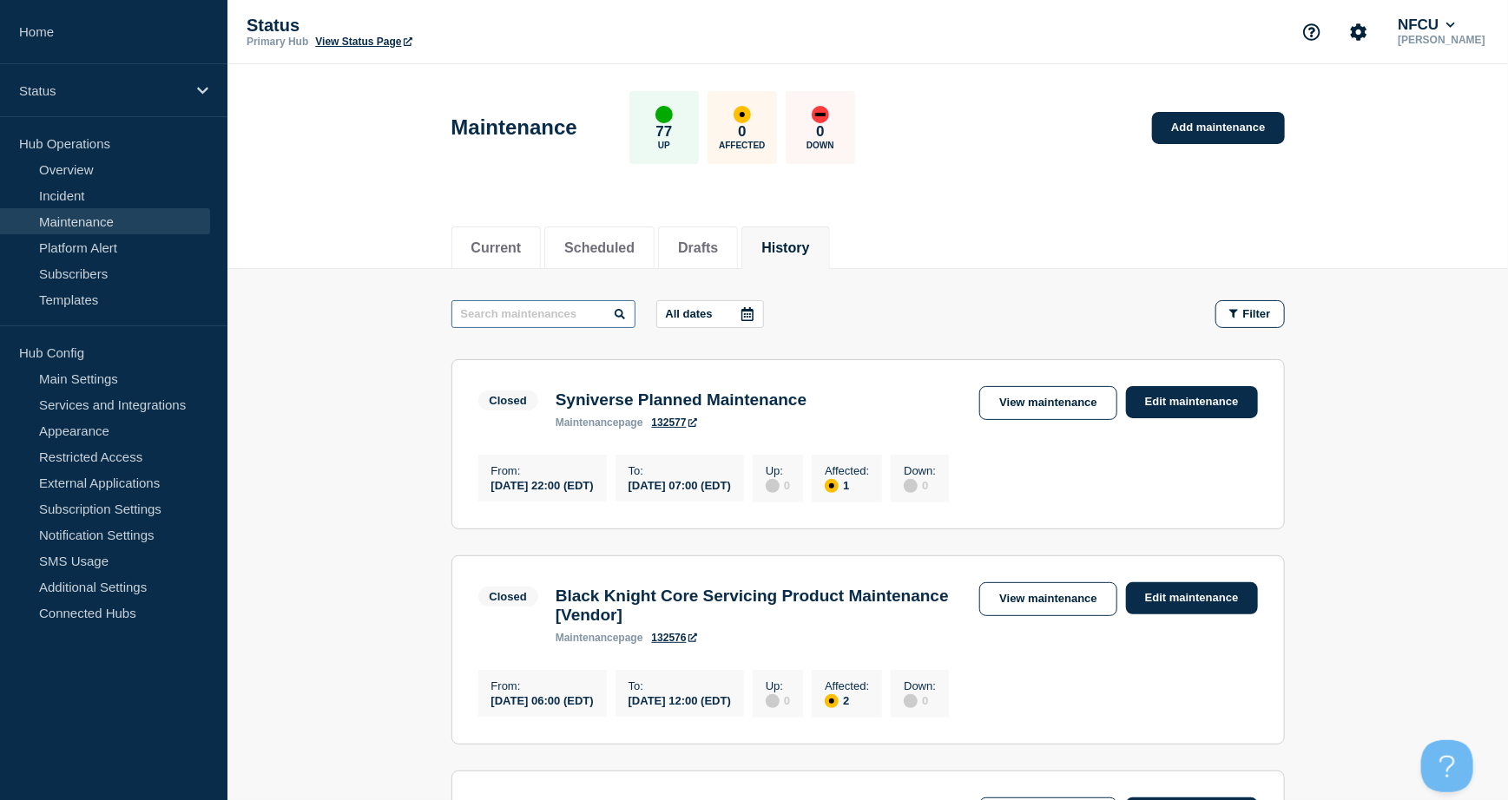
click at [587, 312] on input "text" at bounding box center [543, 314] width 184 height 28
type input "broadcom"
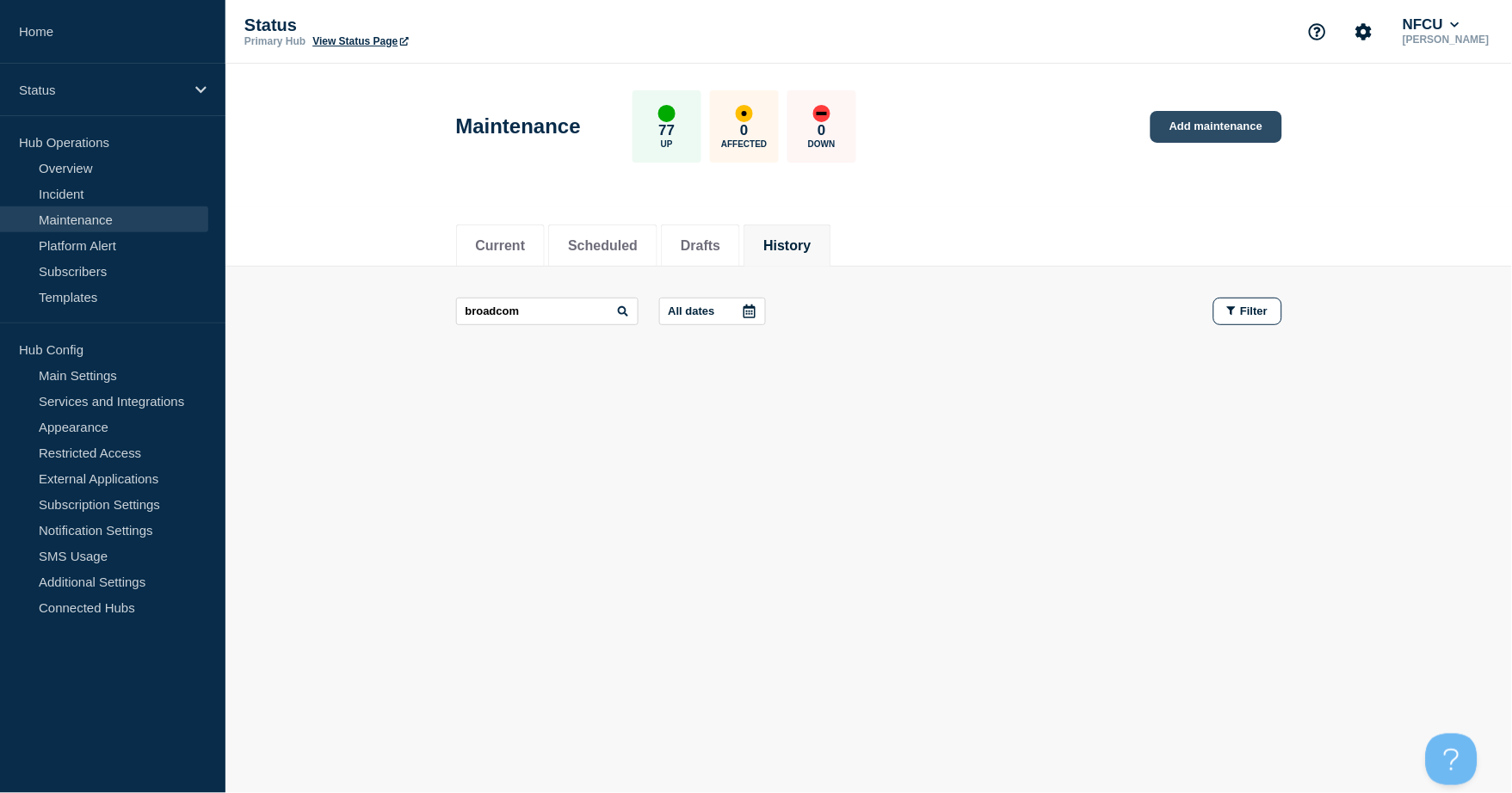
click at [1244, 121] on link "Add maintenance" at bounding box center [1216, 127] width 131 height 32
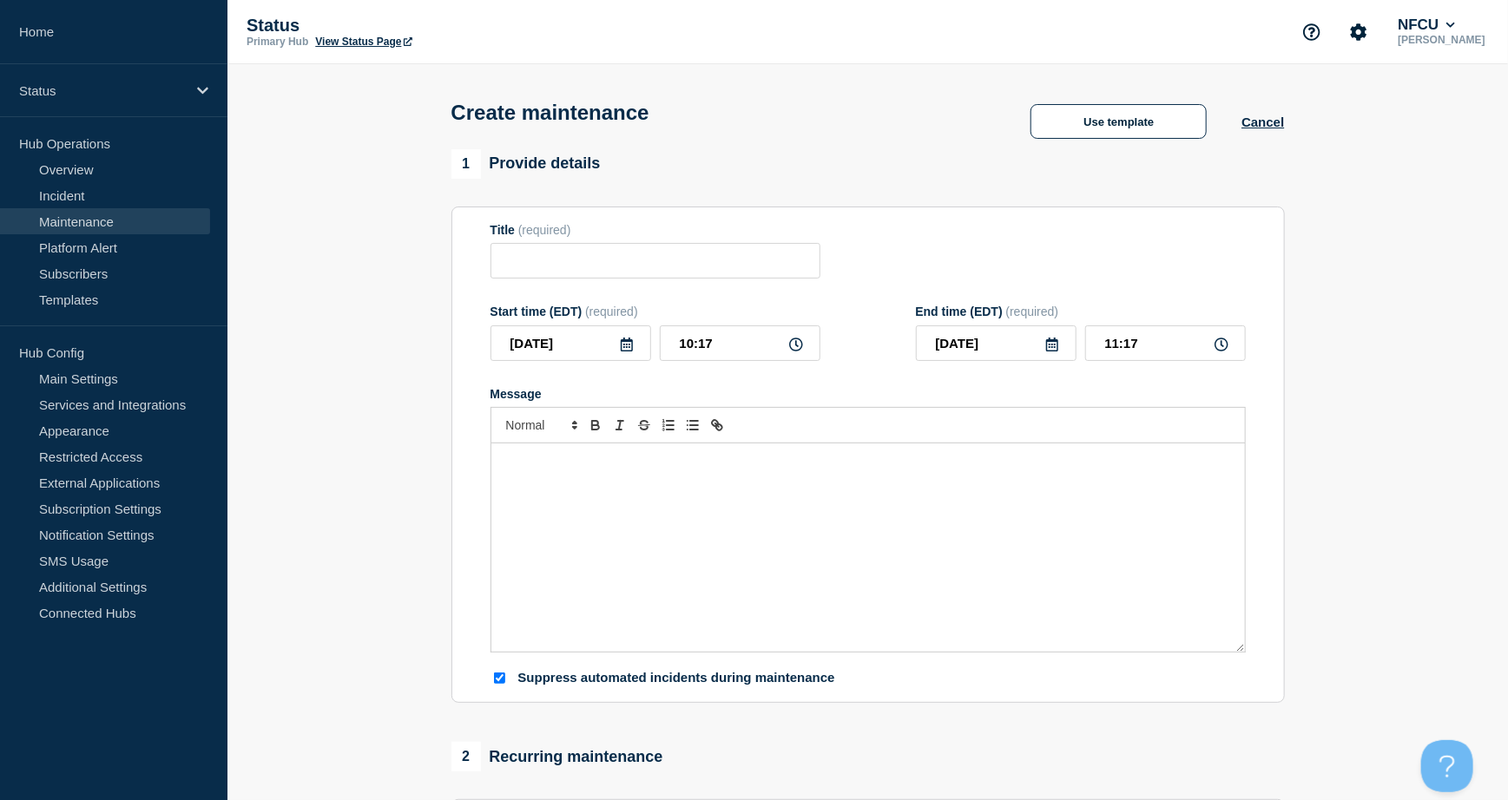
checkbox input "true"
click at [1111, 135] on button "Use template" at bounding box center [1118, 121] width 176 height 35
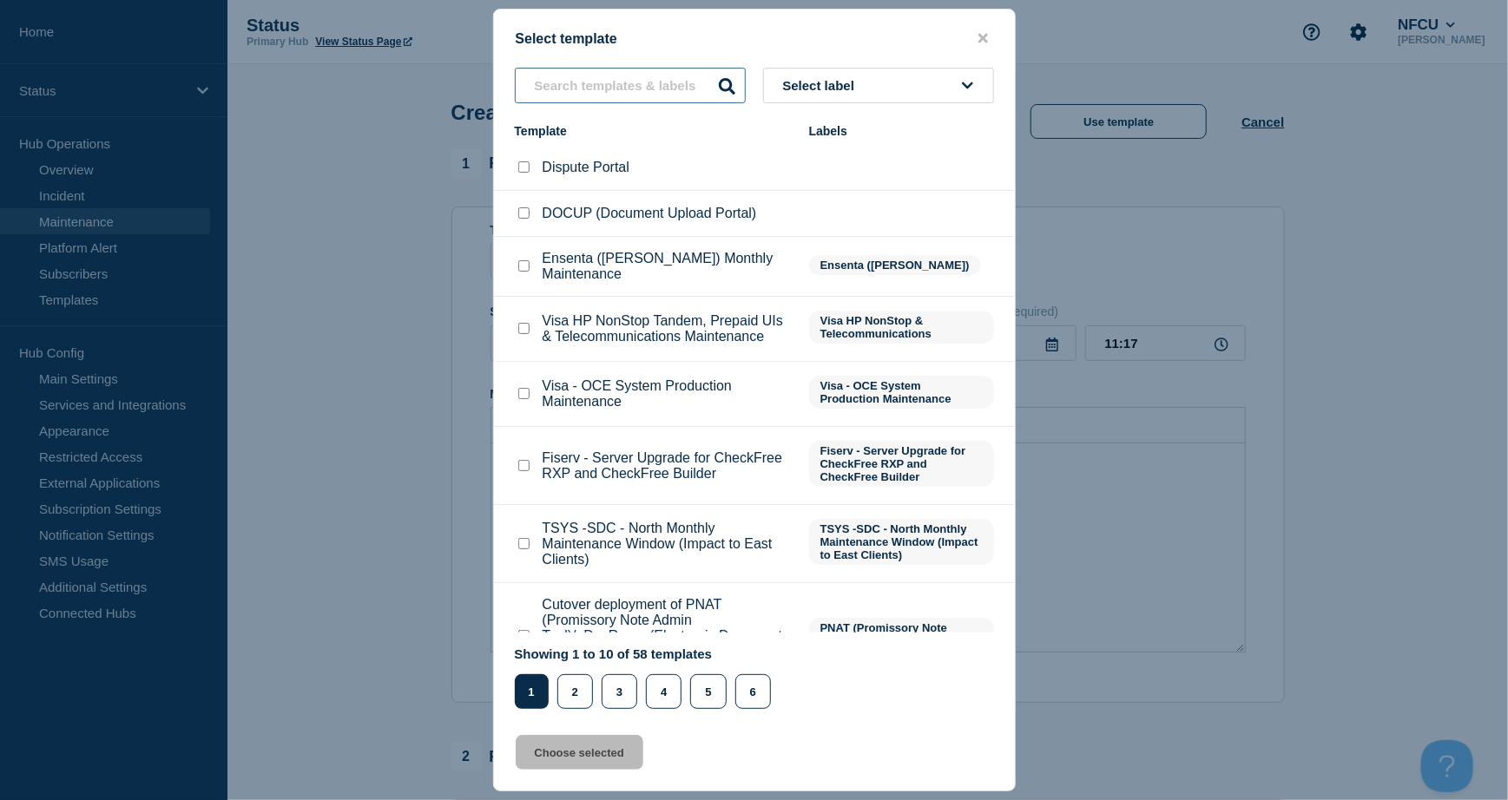
click at [670, 87] on input "text" at bounding box center [630, 86] width 231 height 36
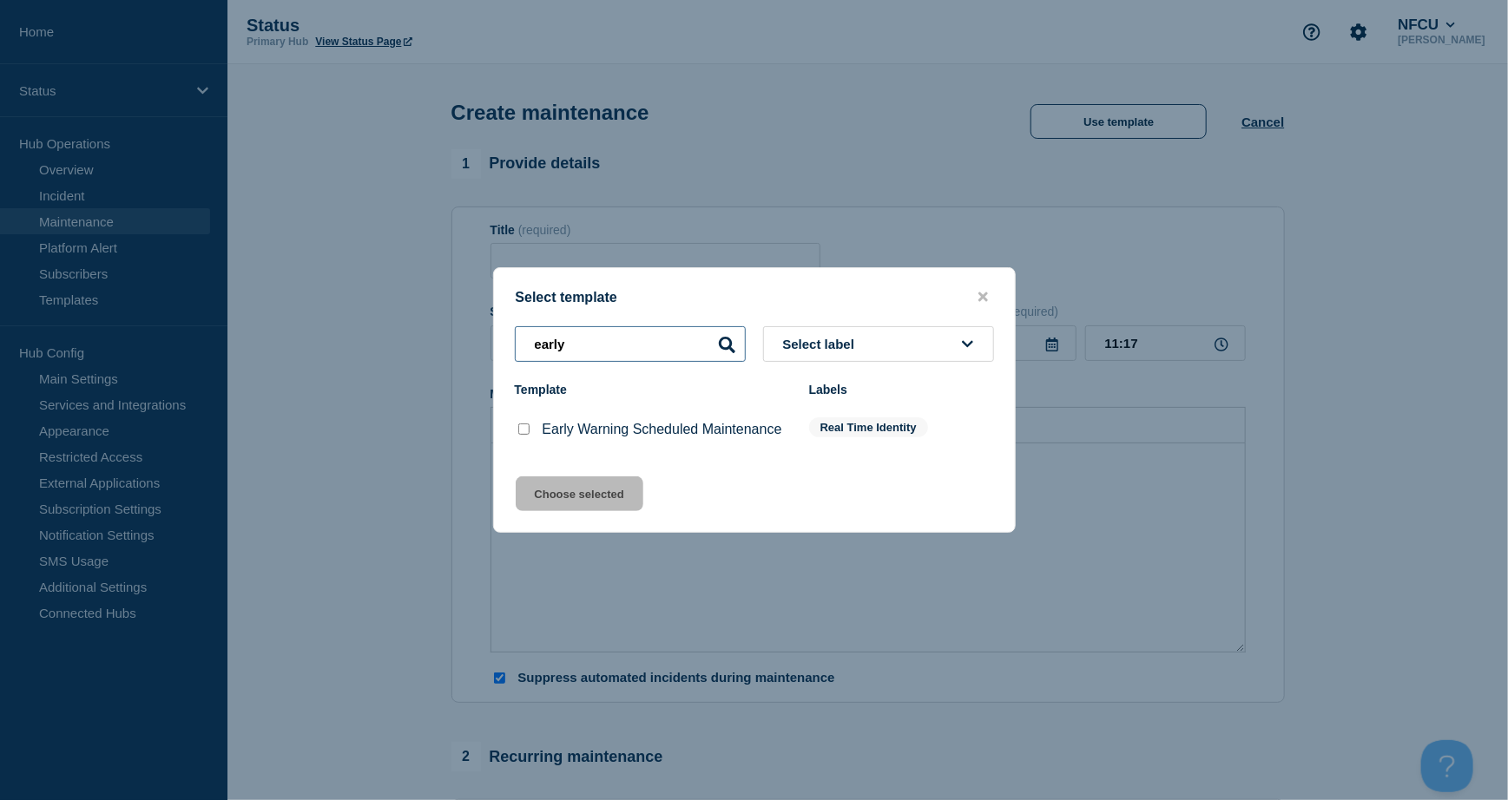
type input "early"
click at [523, 428] on input "Early Warning Scheduled Maintenance checkbox" at bounding box center [523, 429] width 11 height 11
checkbox input "true"
click at [580, 490] on button "Choose selected" at bounding box center [580, 493] width 128 height 35
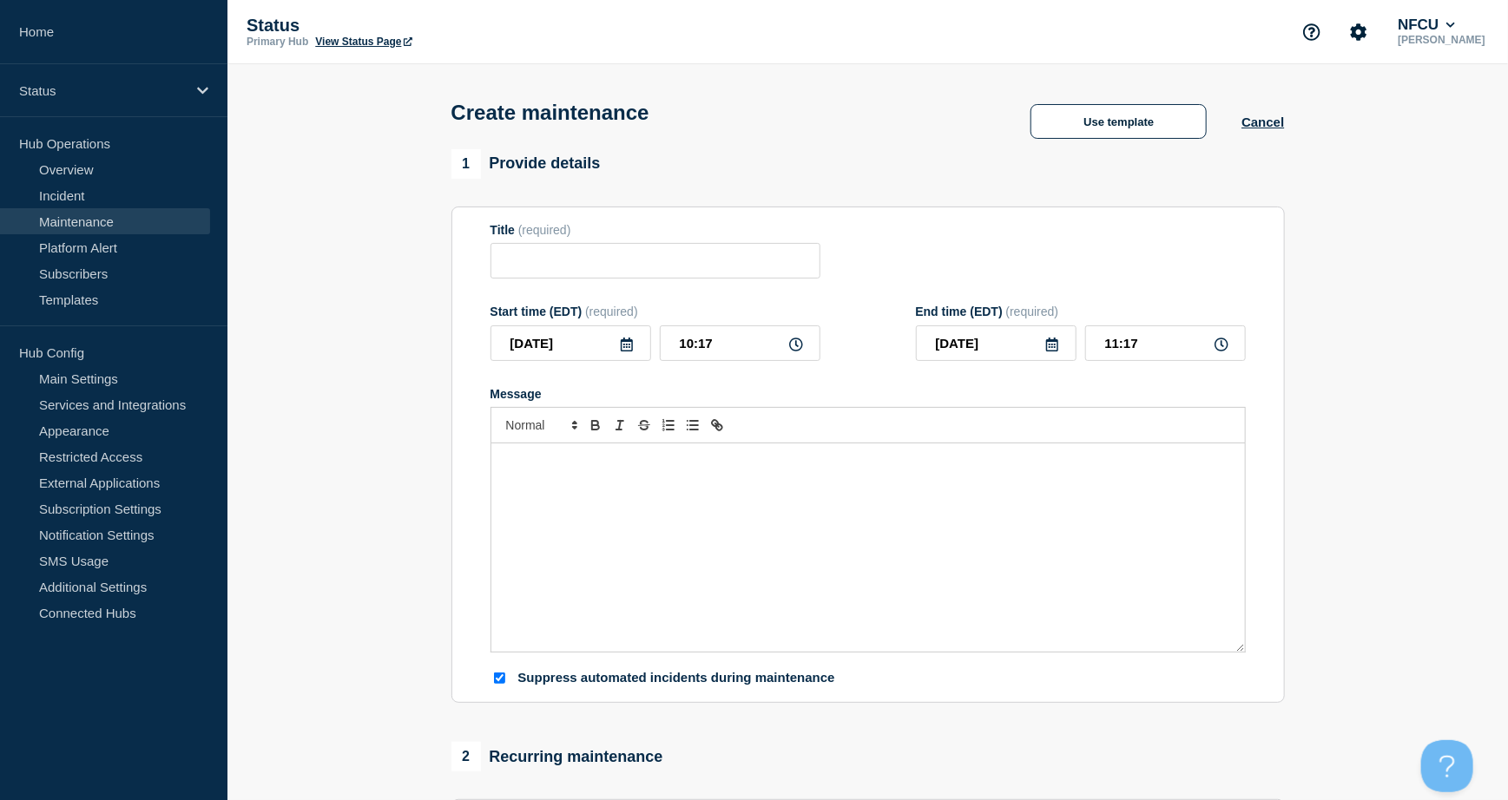
type input "Early Warning Scheduled Maintenance"
checkbox input "false"
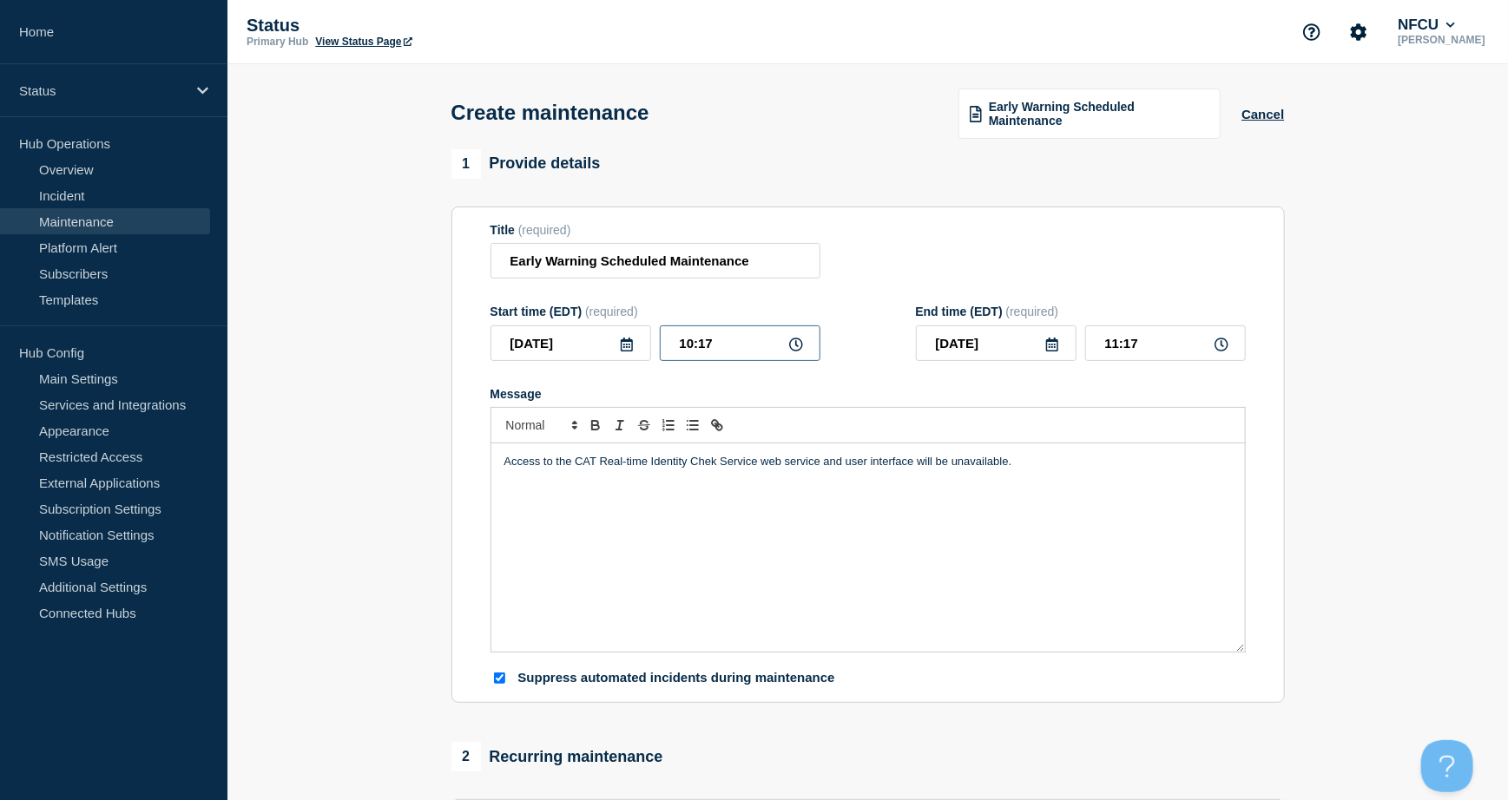
drag, startPoint x: 729, startPoint y: 346, endPoint x: 594, endPoint y: 326, distance: 136.9
click at [594, 326] on div "Start time (EDT) (required) 2025-08-11 10:17" at bounding box center [655, 333] width 330 height 56
type input "20:00"
type input "21:00"
click at [1100, 288] on form "Title (required) Early Warning Scheduled Maintenance Start time (EDT) (required…" at bounding box center [867, 455] width 755 height 464
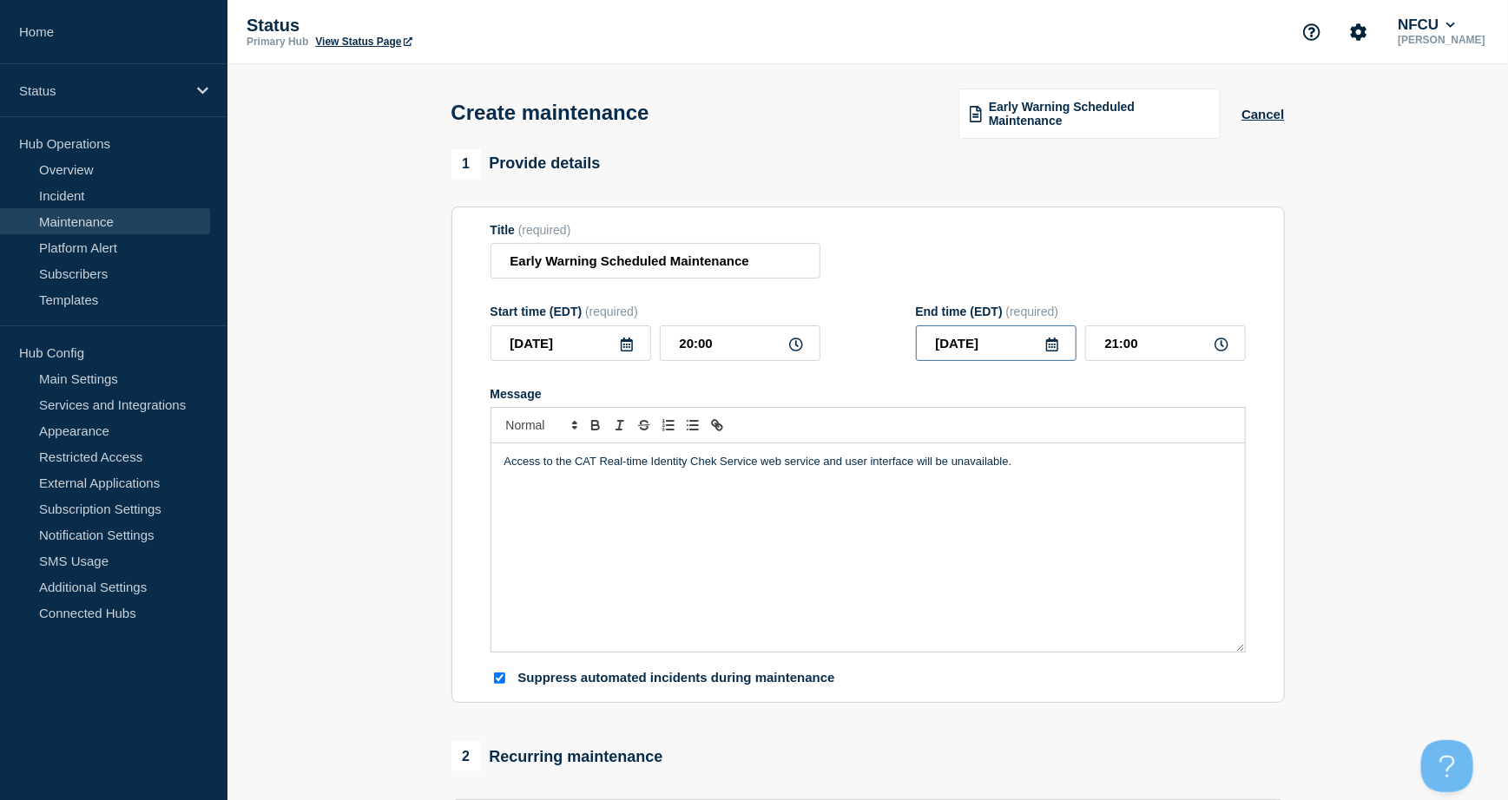
click at [1057, 345] on div "[DATE]" at bounding box center [996, 343] width 161 height 36
click at [1053, 345] on icon at bounding box center [1052, 345] width 14 height 14
click at [997, 500] on div "12" at bounding box center [994, 505] width 24 height 24
type input "[DATE]"
drag, startPoint x: 1166, startPoint y: 334, endPoint x: 917, endPoint y: 310, distance: 249.4
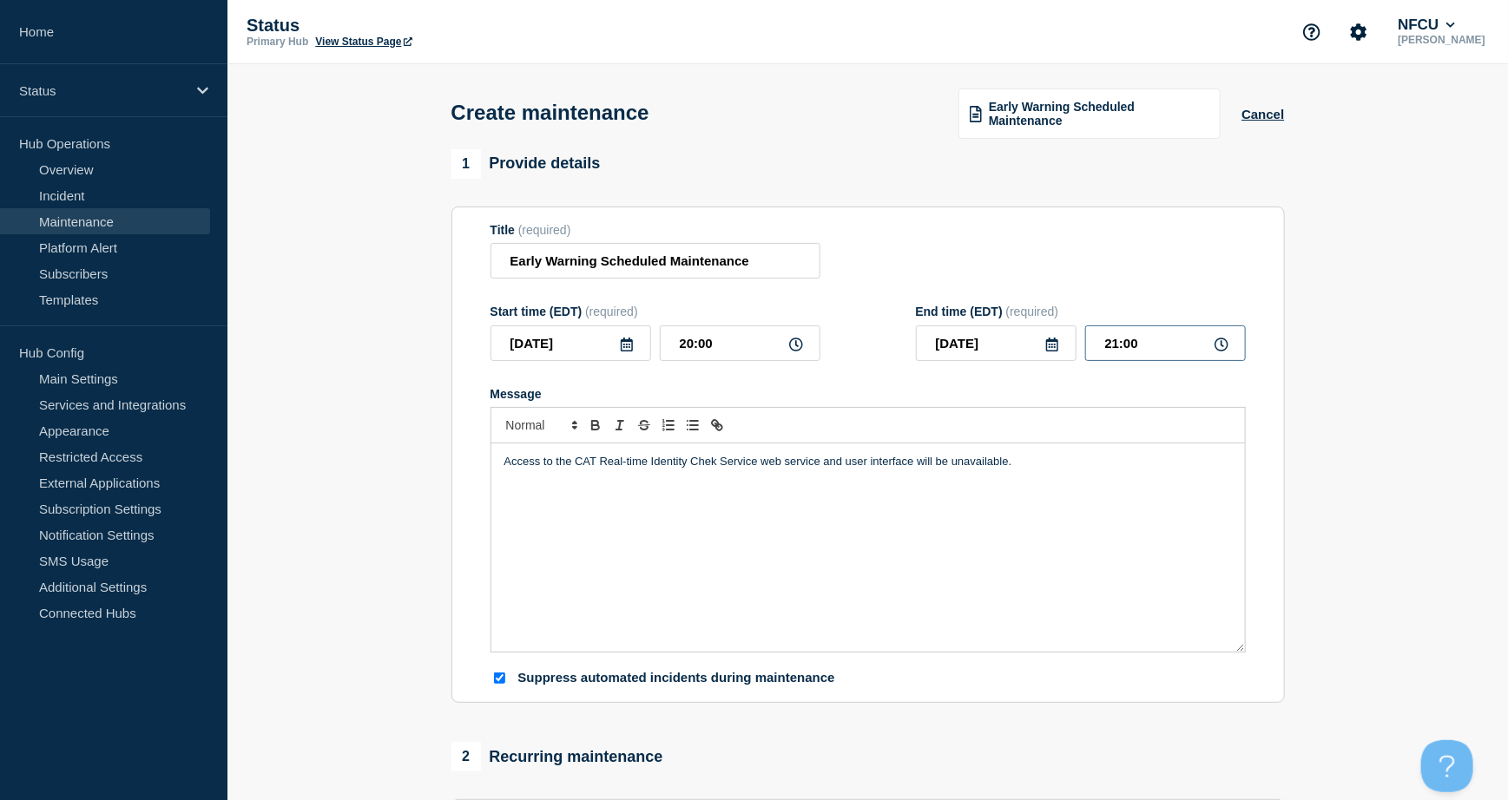
click at [922, 309] on div "End time (EDT) (required) 2025-08-12 21:00" at bounding box center [1081, 333] width 330 height 56
type input "00:00"
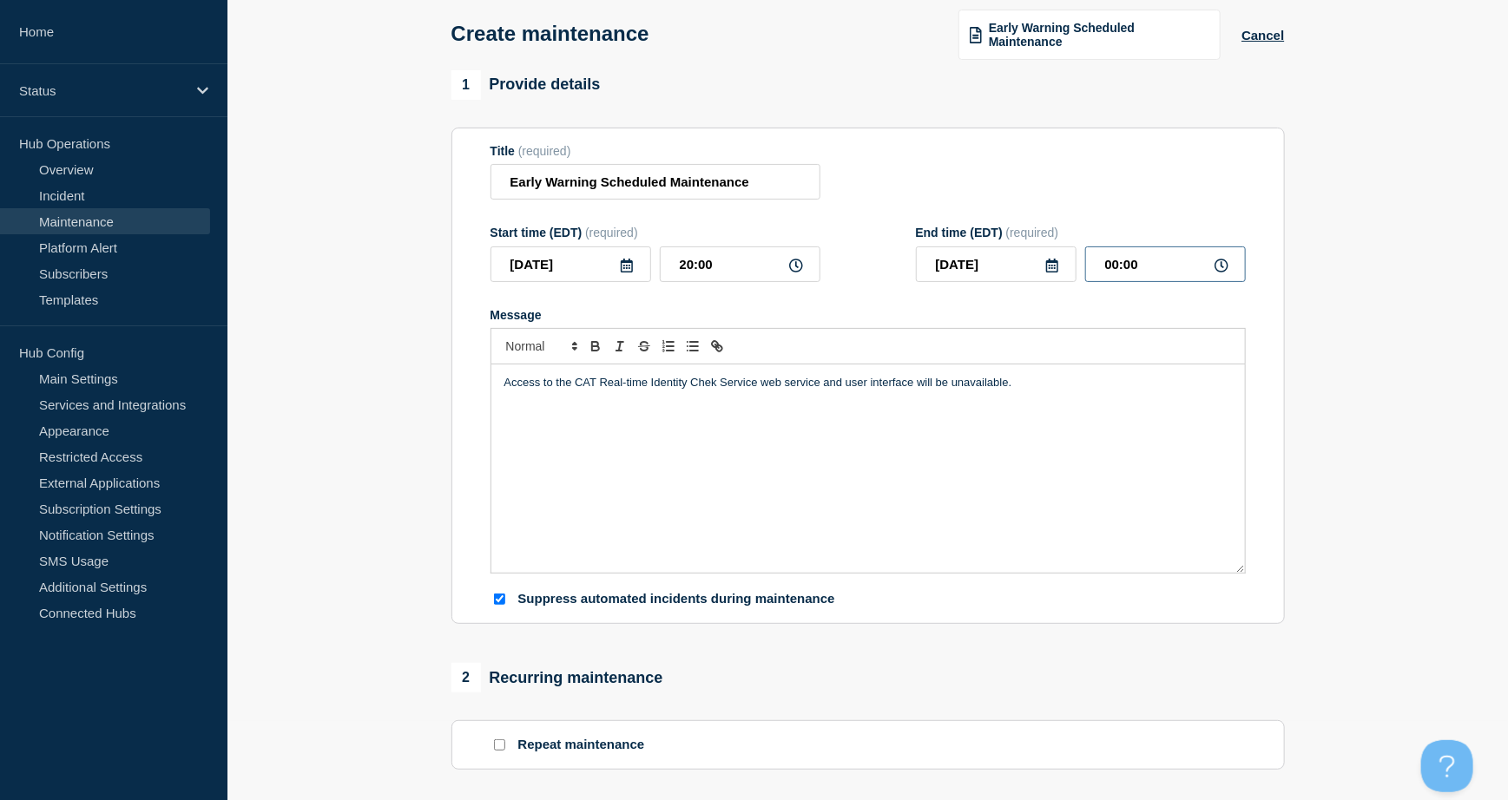
scroll to position [115, 0]
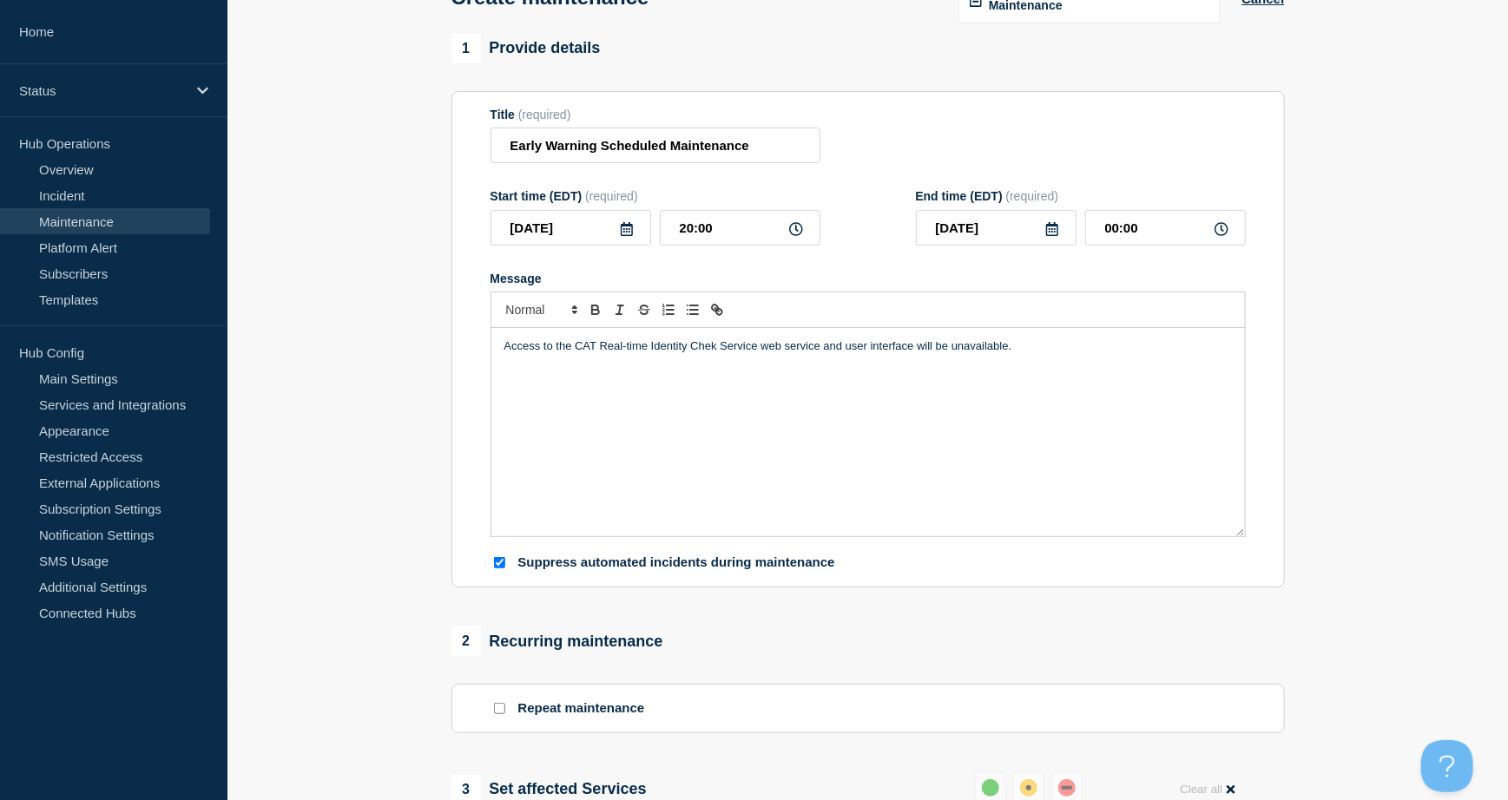
click at [928, 292] on div "Message Access to the CAT Real-time Identity Chek Service web service and user …" at bounding box center [867, 405] width 755 height 266
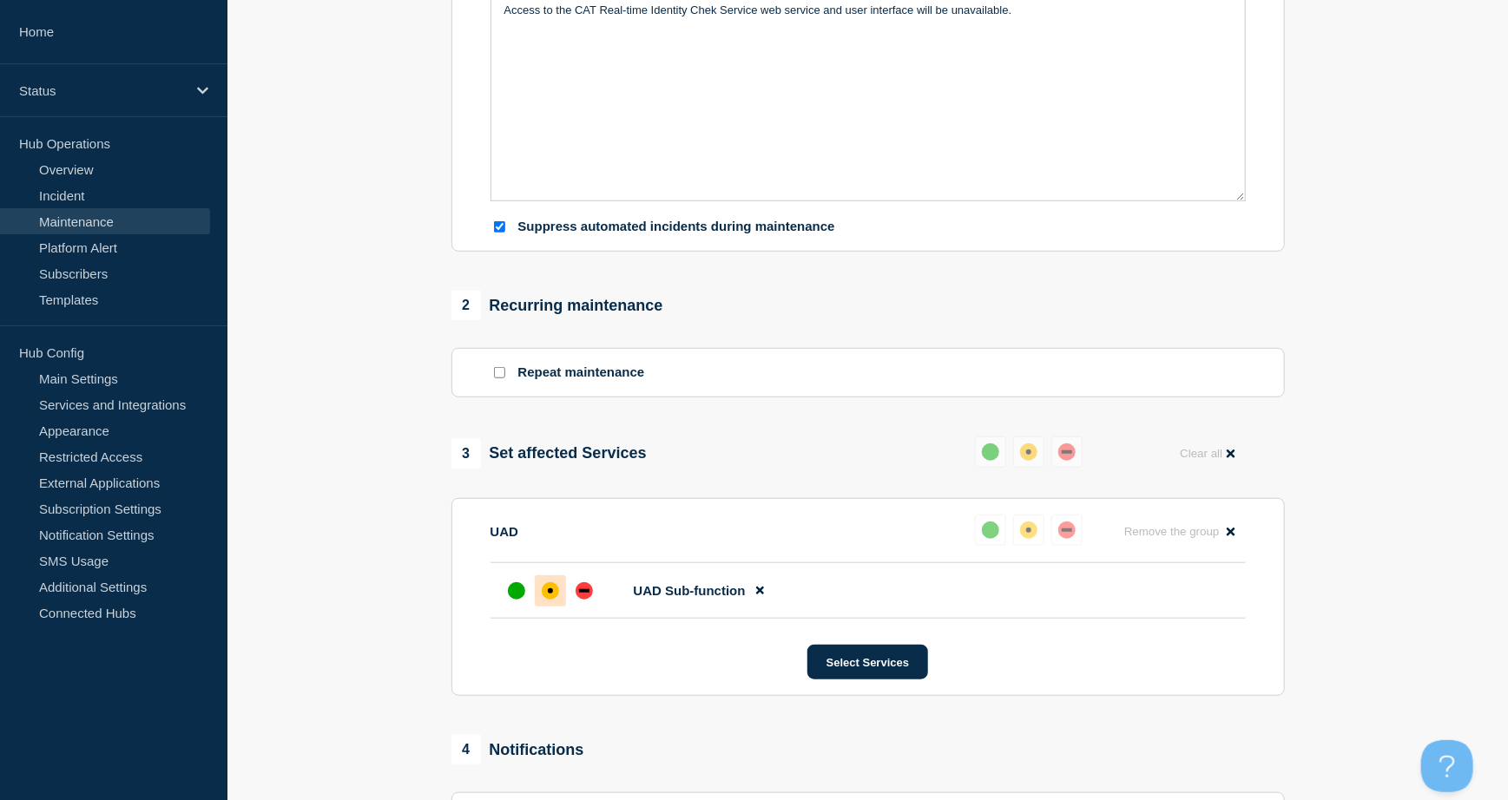
scroll to position [804, 0]
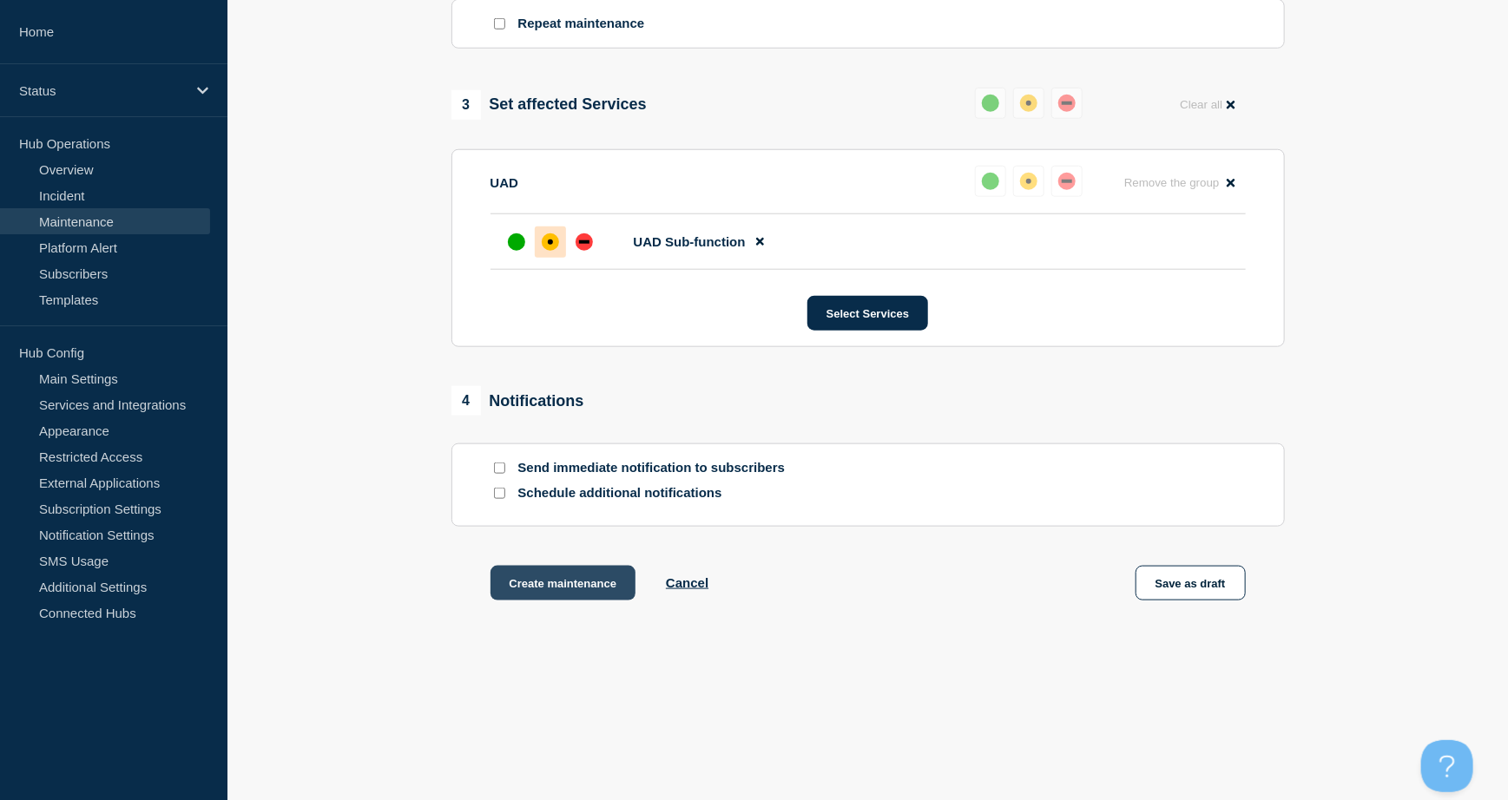
click at [547, 589] on button "Create maintenance" at bounding box center [563, 583] width 146 height 35
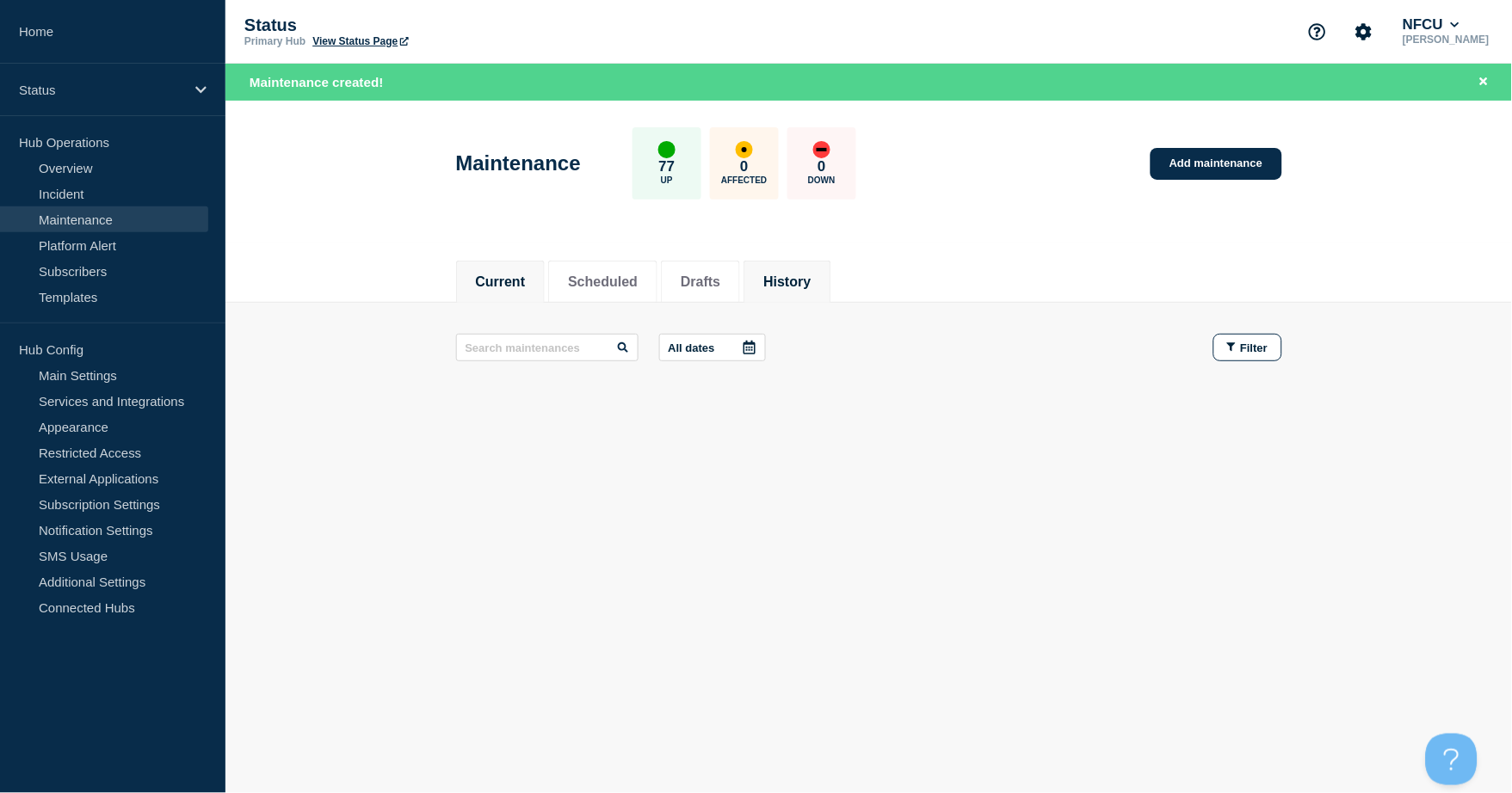
click at [811, 277] on button "History" at bounding box center [787, 283] width 48 height 16
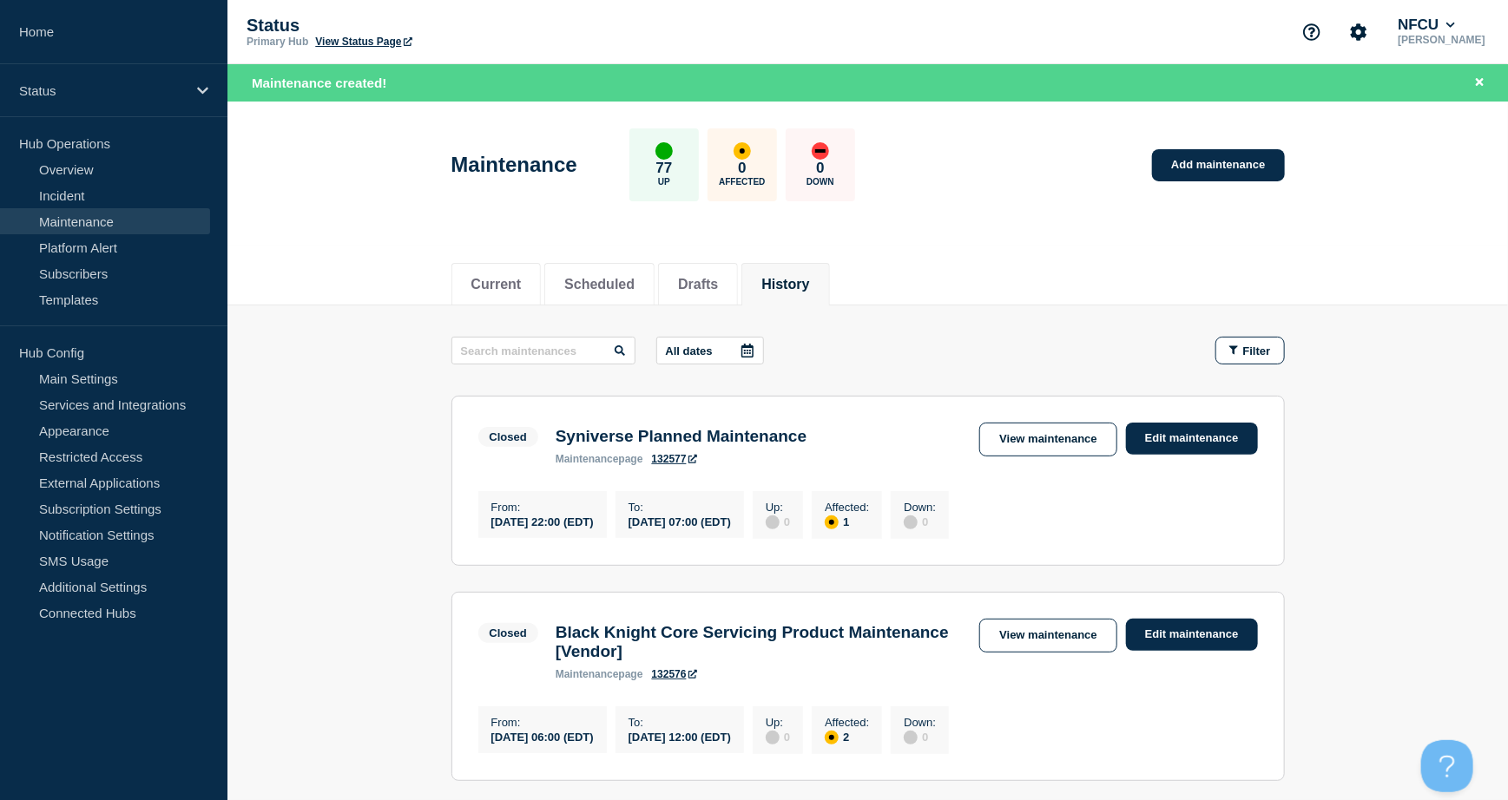
click at [524, 348] on input "text" at bounding box center [543, 351] width 184 height 28
type input "CGI"
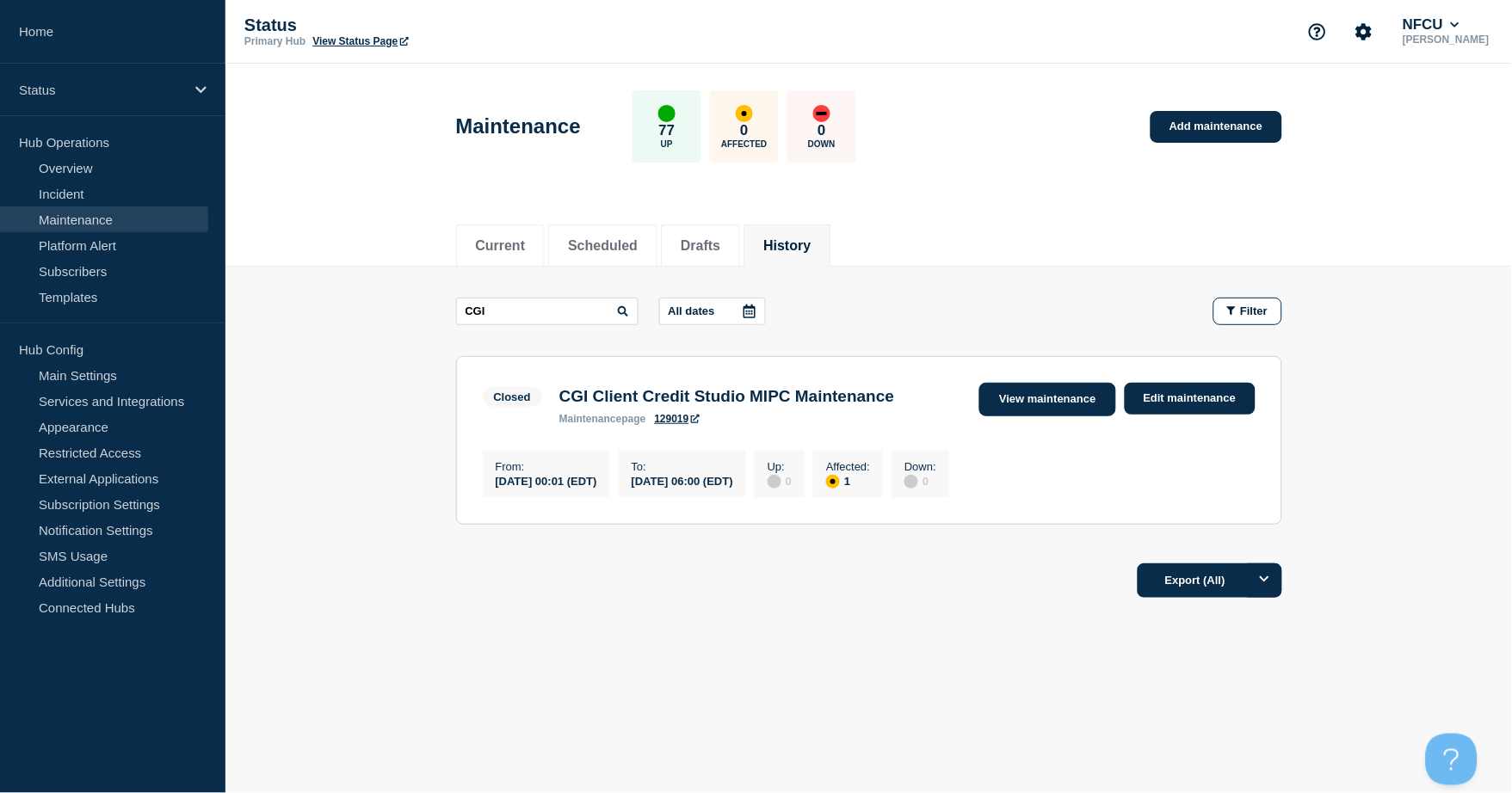
click at [1021, 400] on link "View maintenance" at bounding box center [1047, 399] width 136 height 34
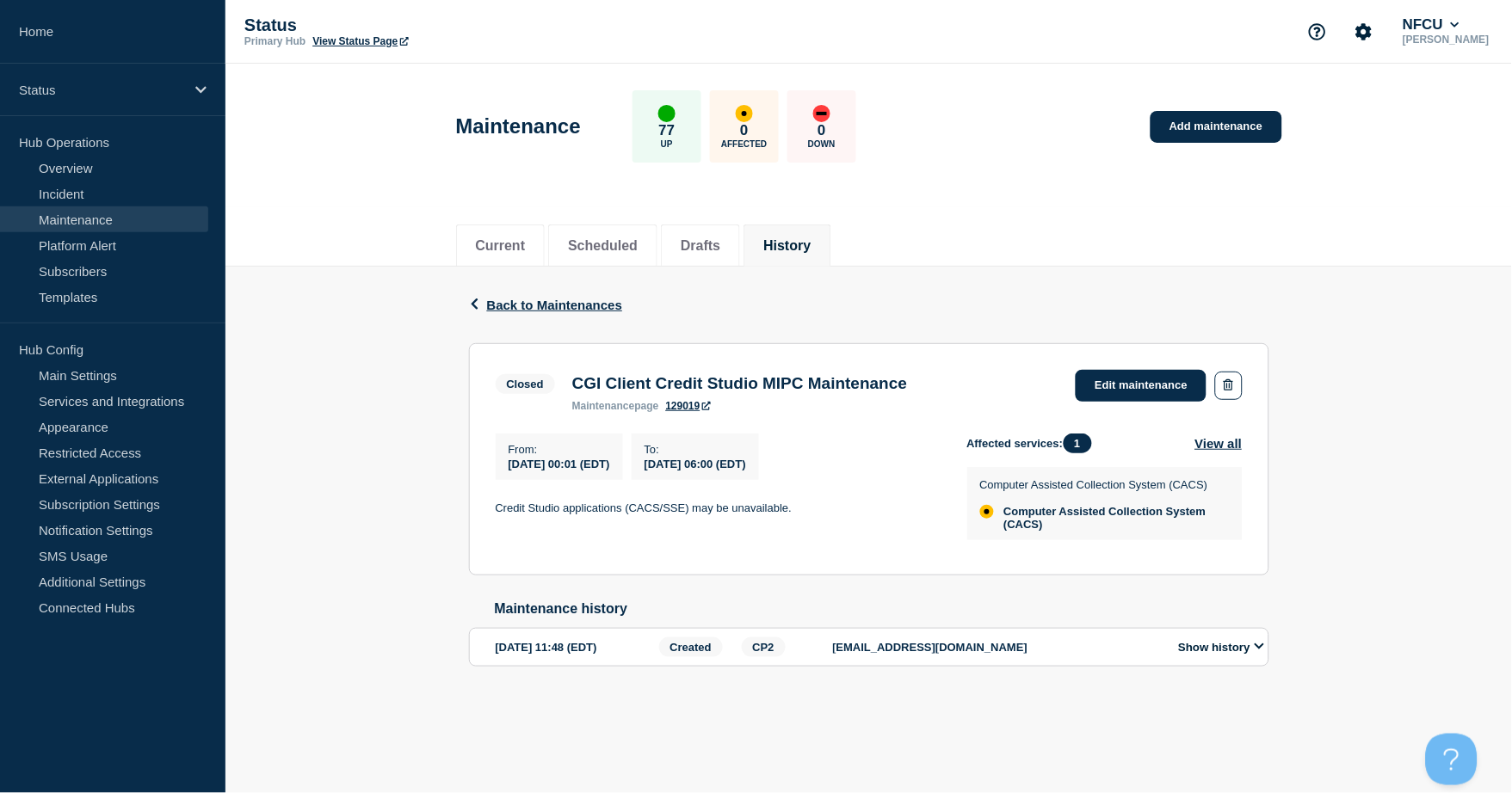
click at [831, 231] on li "History" at bounding box center [787, 246] width 87 height 43
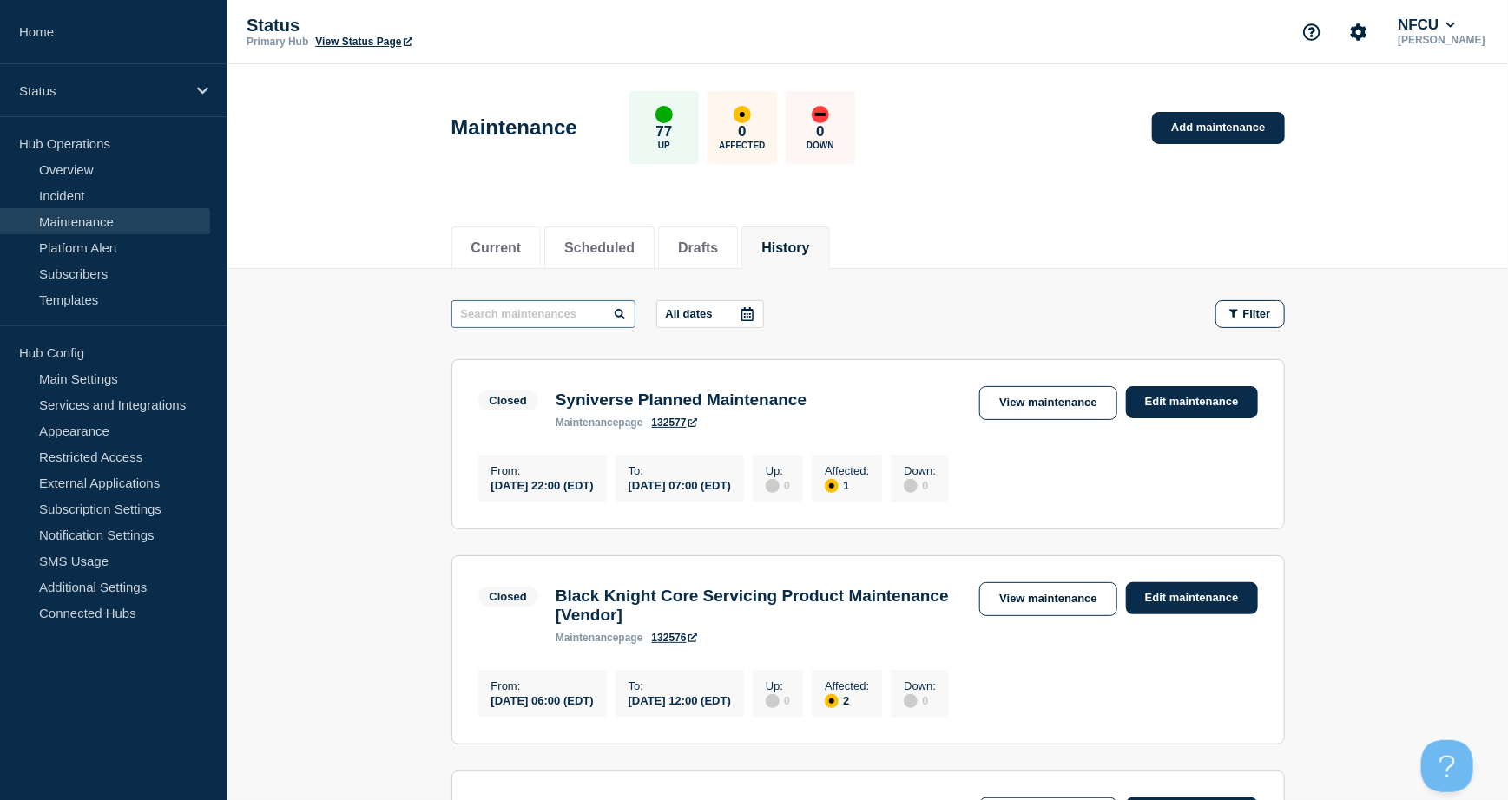
click at [568, 326] on input "text" at bounding box center [543, 314] width 184 height 28
type input "splunk"
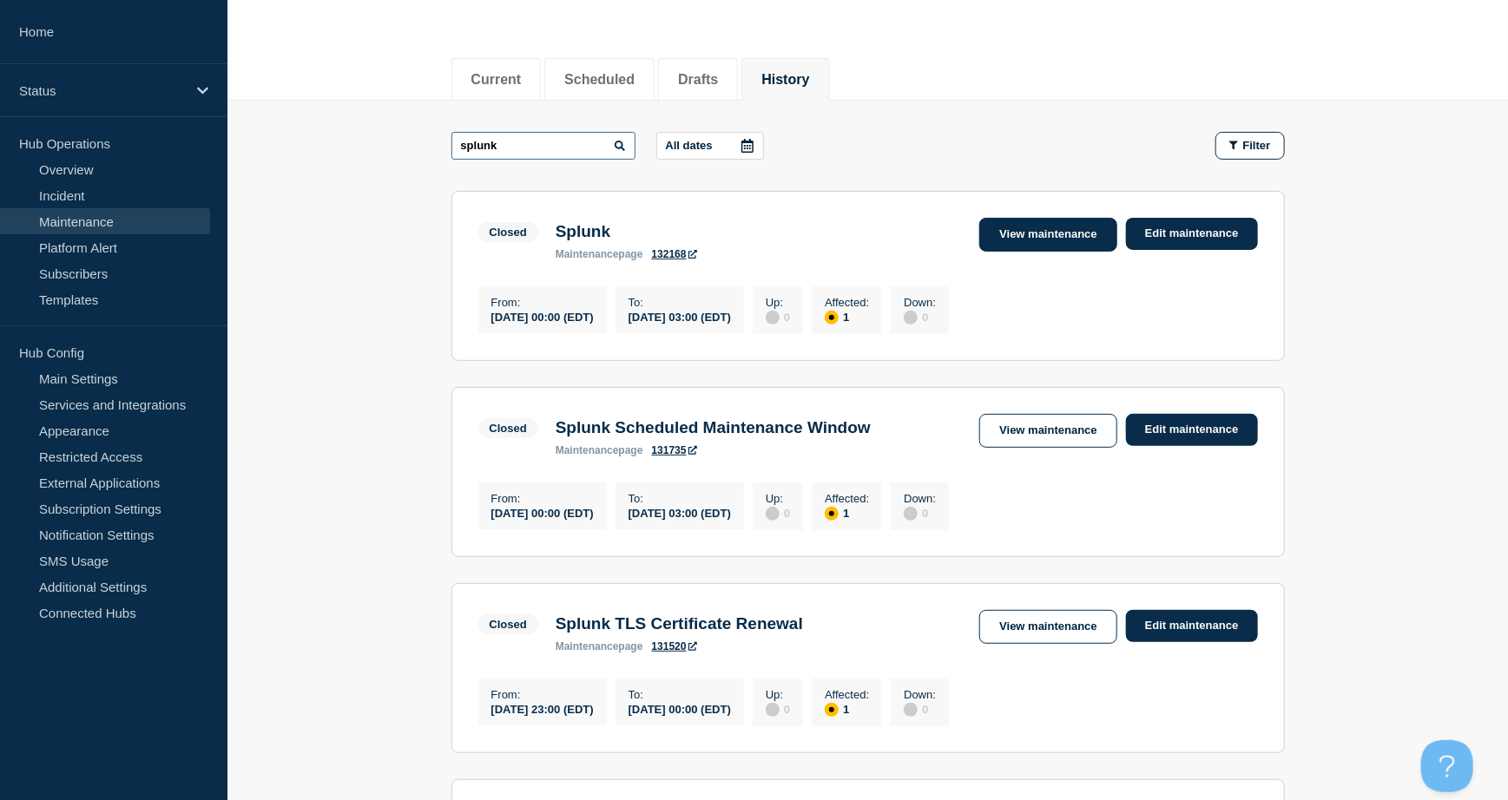
scroll to position [347, 0]
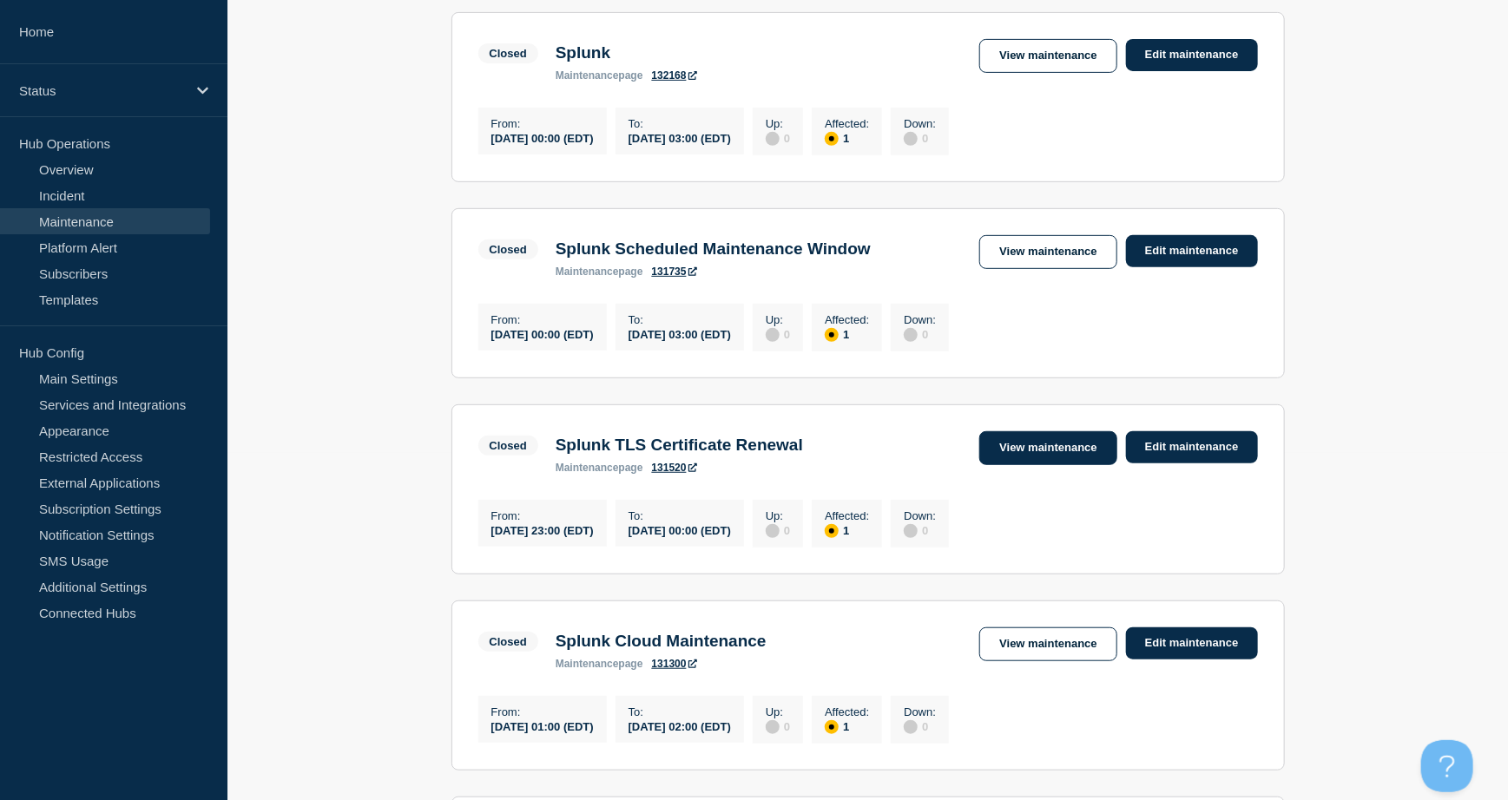
click at [1038, 465] on link "View maintenance" at bounding box center [1047, 448] width 137 height 34
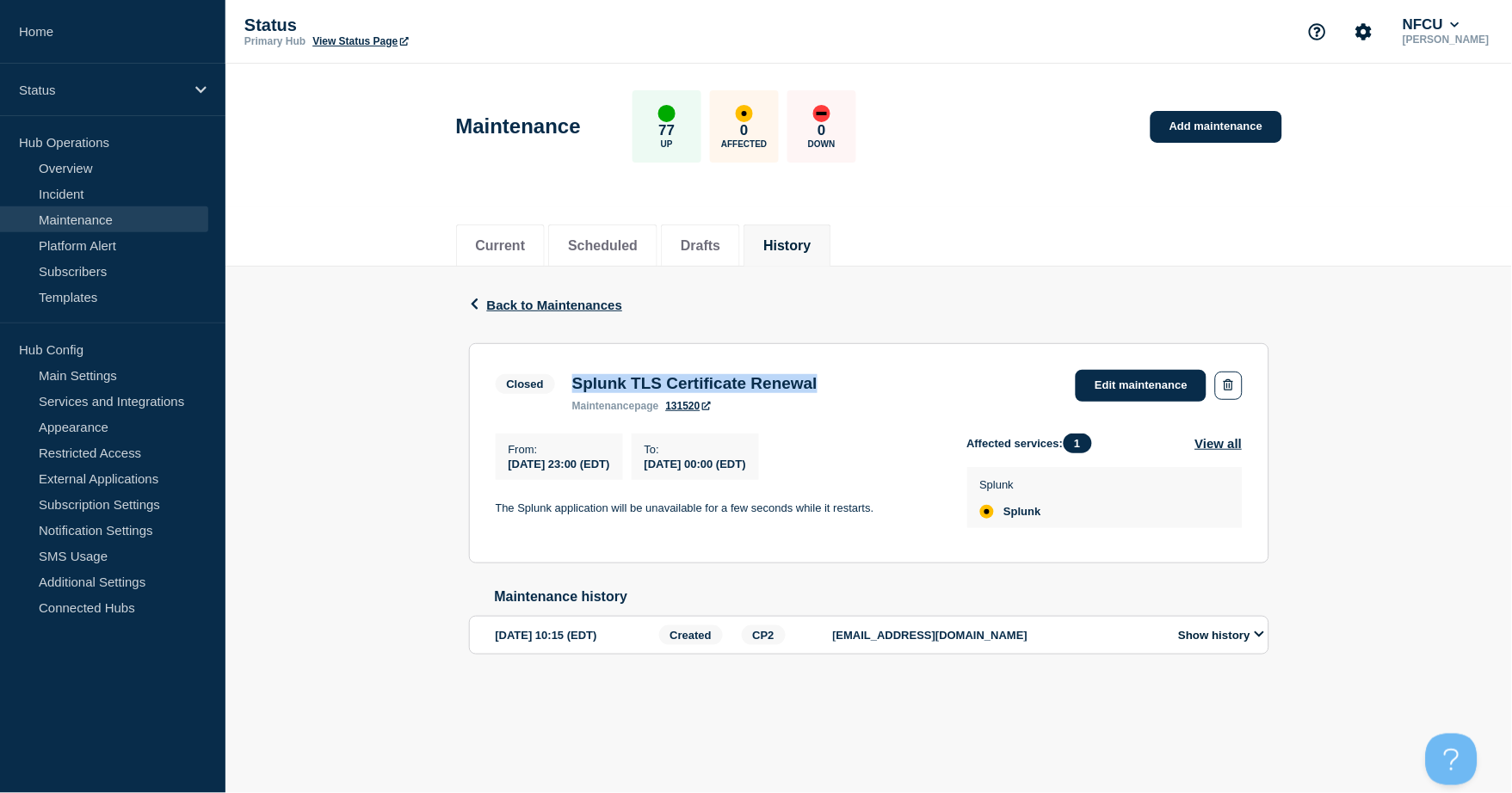
drag, startPoint x: 570, startPoint y: 387, endPoint x: 962, endPoint y: 380, distance: 392.1
click at [962, 380] on div "Closed Splunk TLS Certificate Renewal maintenance page 131520 Edit maintenance" at bounding box center [869, 391] width 747 height 43
copy h3 "Splunk TLS Certificate Renewal"
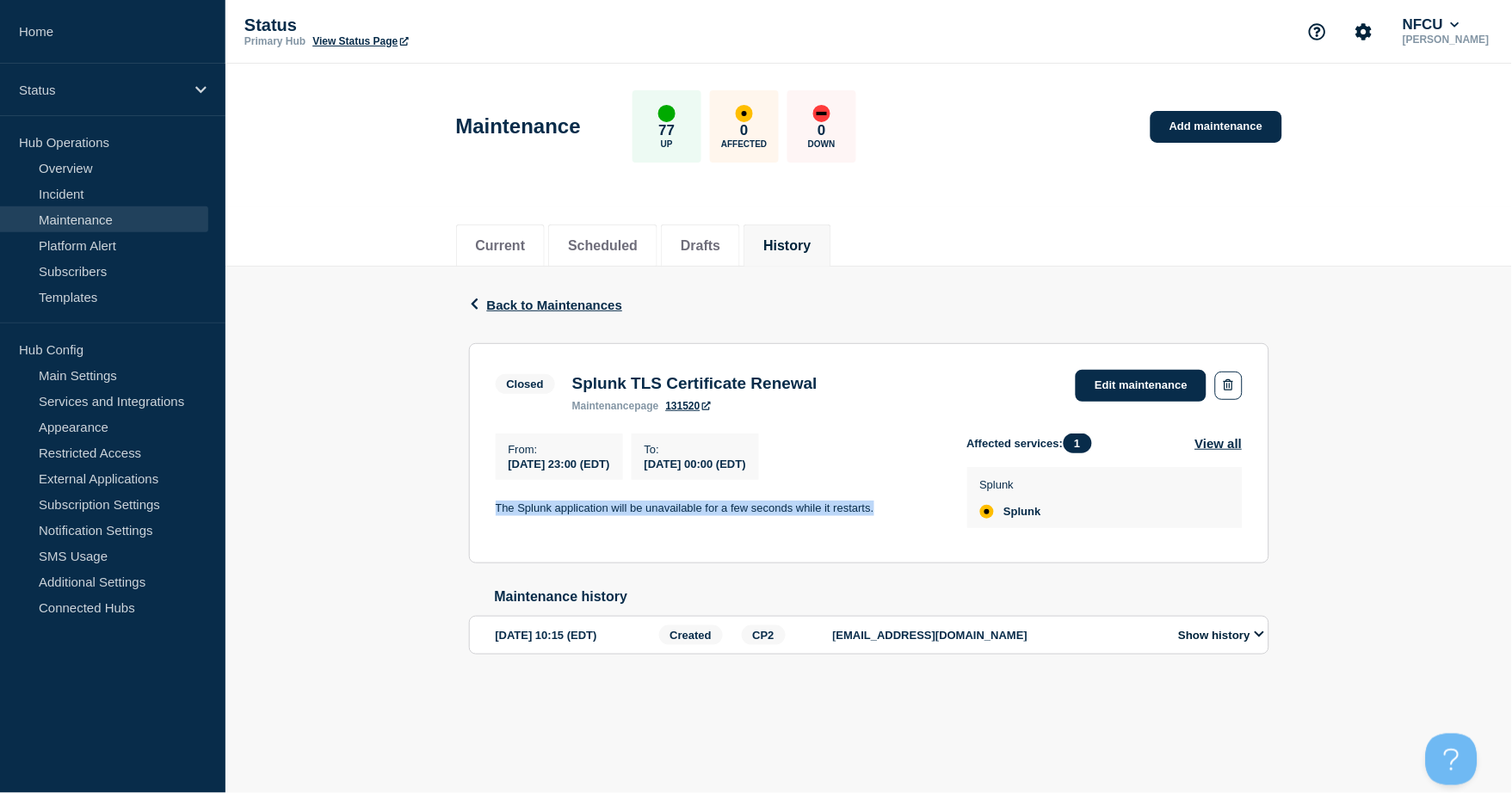
drag, startPoint x: 494, startPoint y: 510, endPoint x: 929, endPoint y: 503, distance: 435.1
click at [929, 503] on section "Closed Splunk TLS Certificate Renewal maintenance page 131520 Edit maintenance …" at bounding box center [869, 453] width 800 height 220
copy p "The Splunk application will be unavailable for a few seconds while it restarts."
click at [1186, 131] on link "Add maintenance" at bounding box center [1216, 127] width 131 height 32
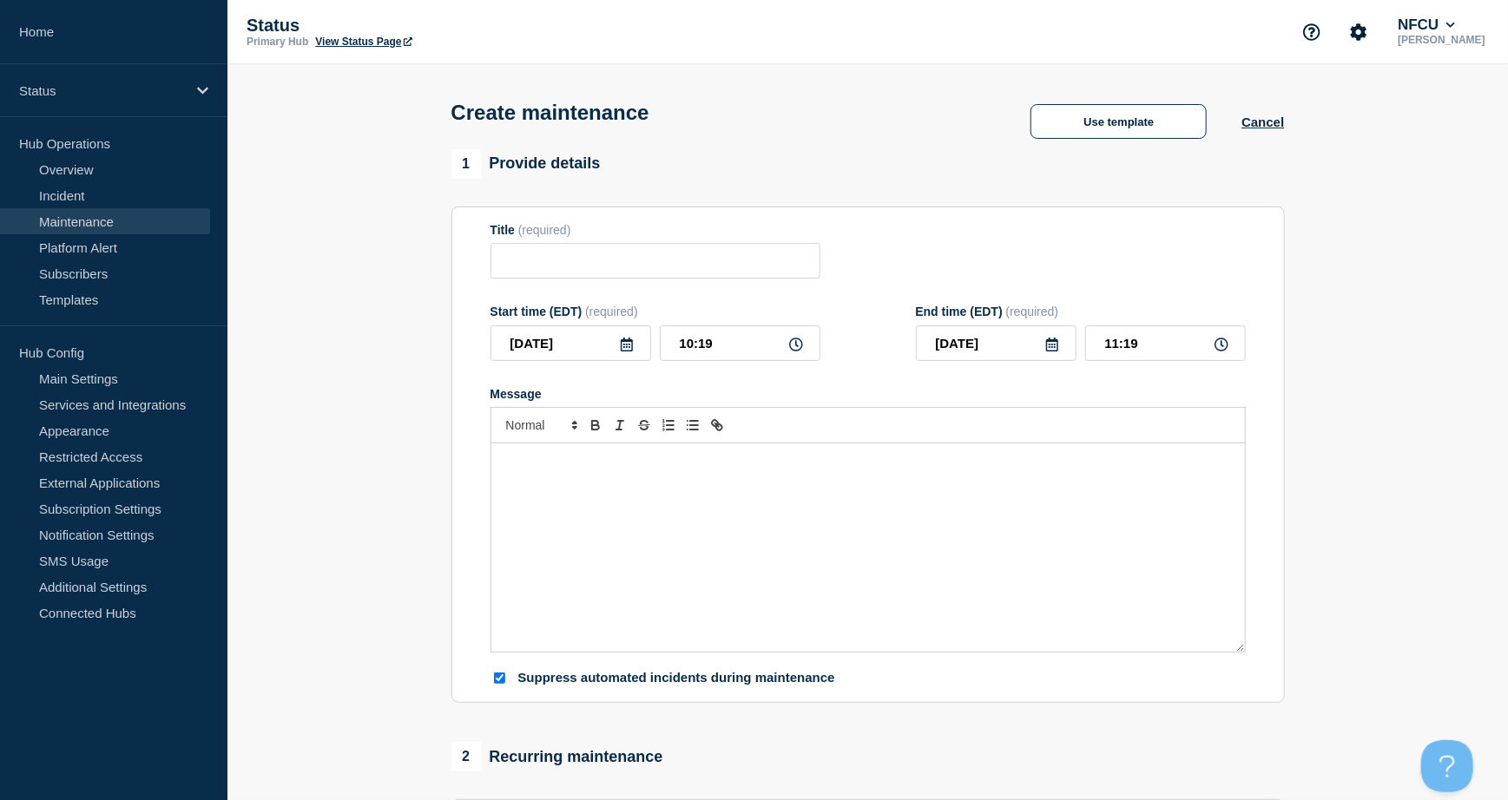
checkbox input "true"
click at [1074, 137] on button "Use template" at bounding box center [1118, 121] width 176 height 35
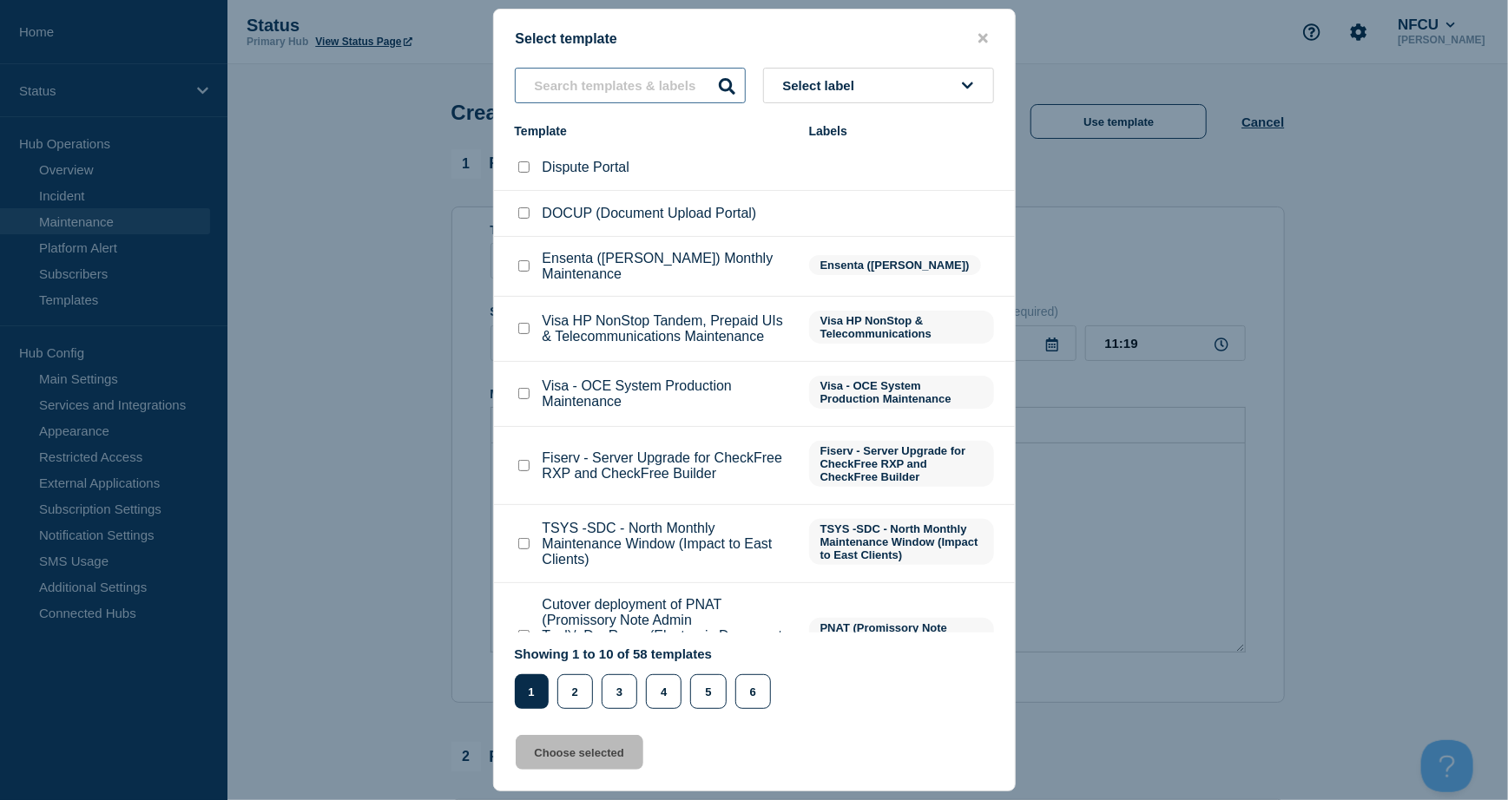
click at [548, 88] on input "text" at bounding box center [630, 86] width 231 height 36
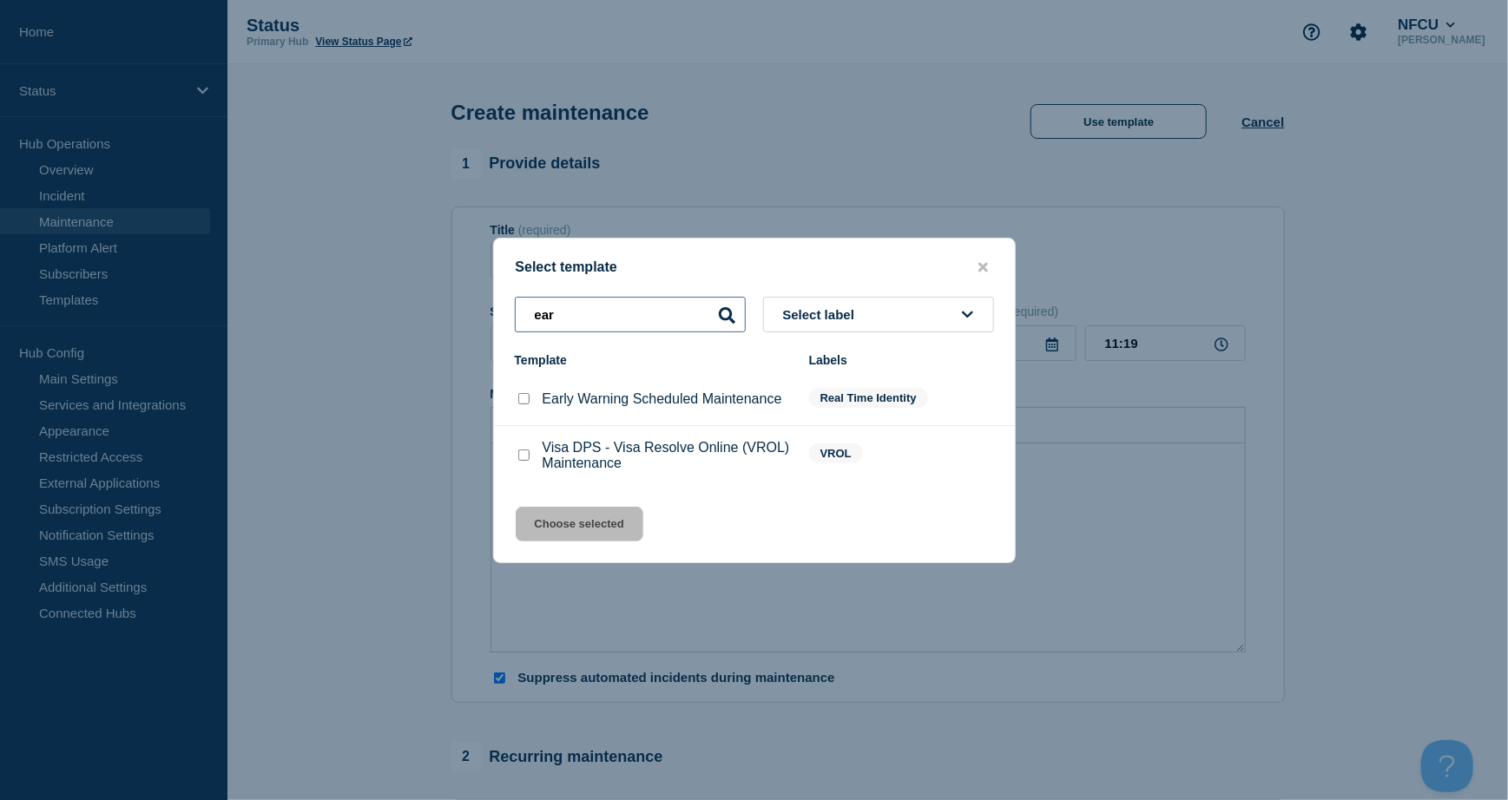
type input "ear"
click at [522, 401] on input "Early Warning Scheduled Maintenance checkbox" at bounding box center [523, 398] width 11 height 11
checkbox input "true"
click at [602, 521] on button "Choose selected" at bounding box center [580, 524] width 128 height 35
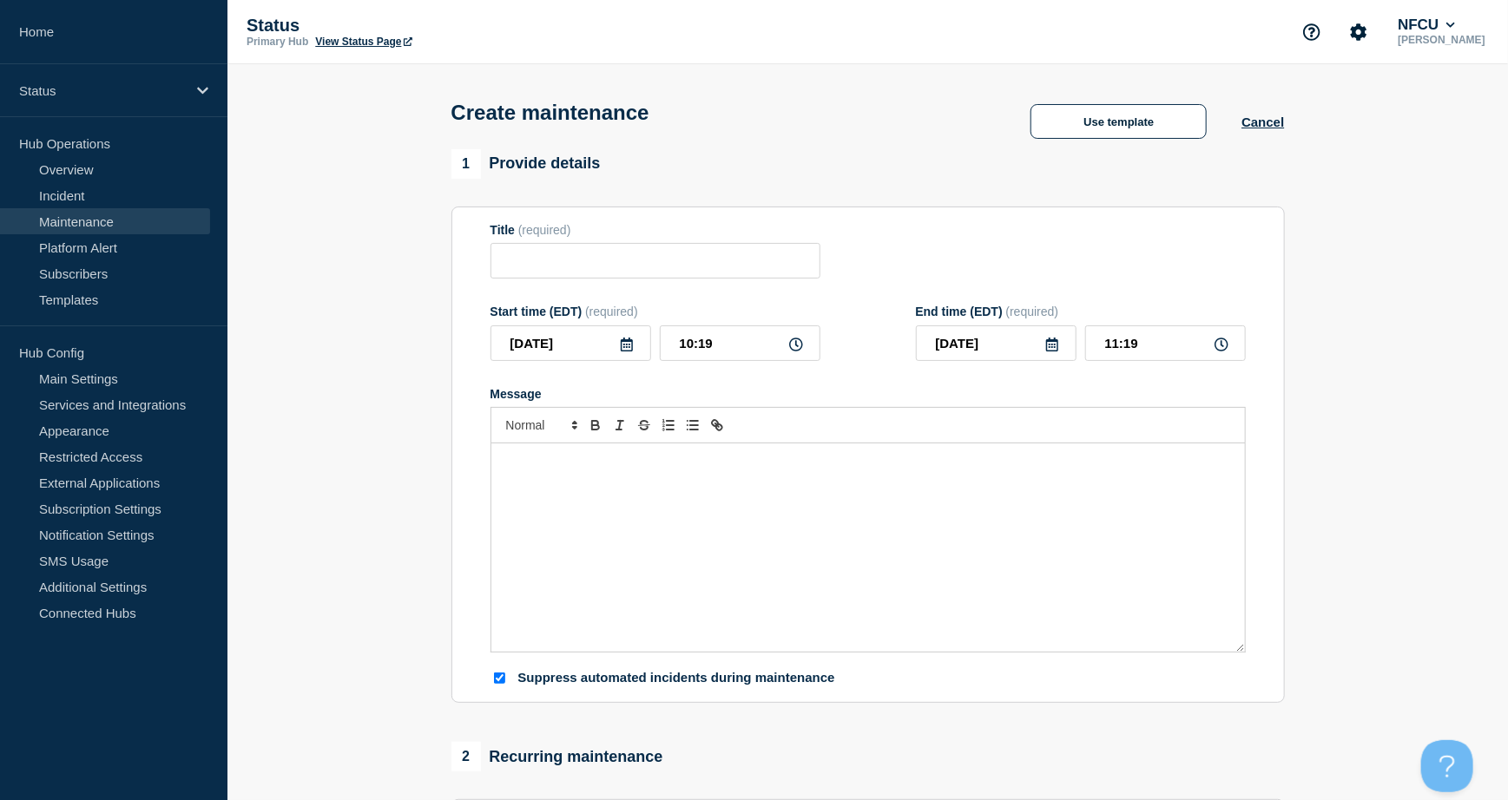
type input "Early Warning Scheduled Maintenance"
checkbox input "false"
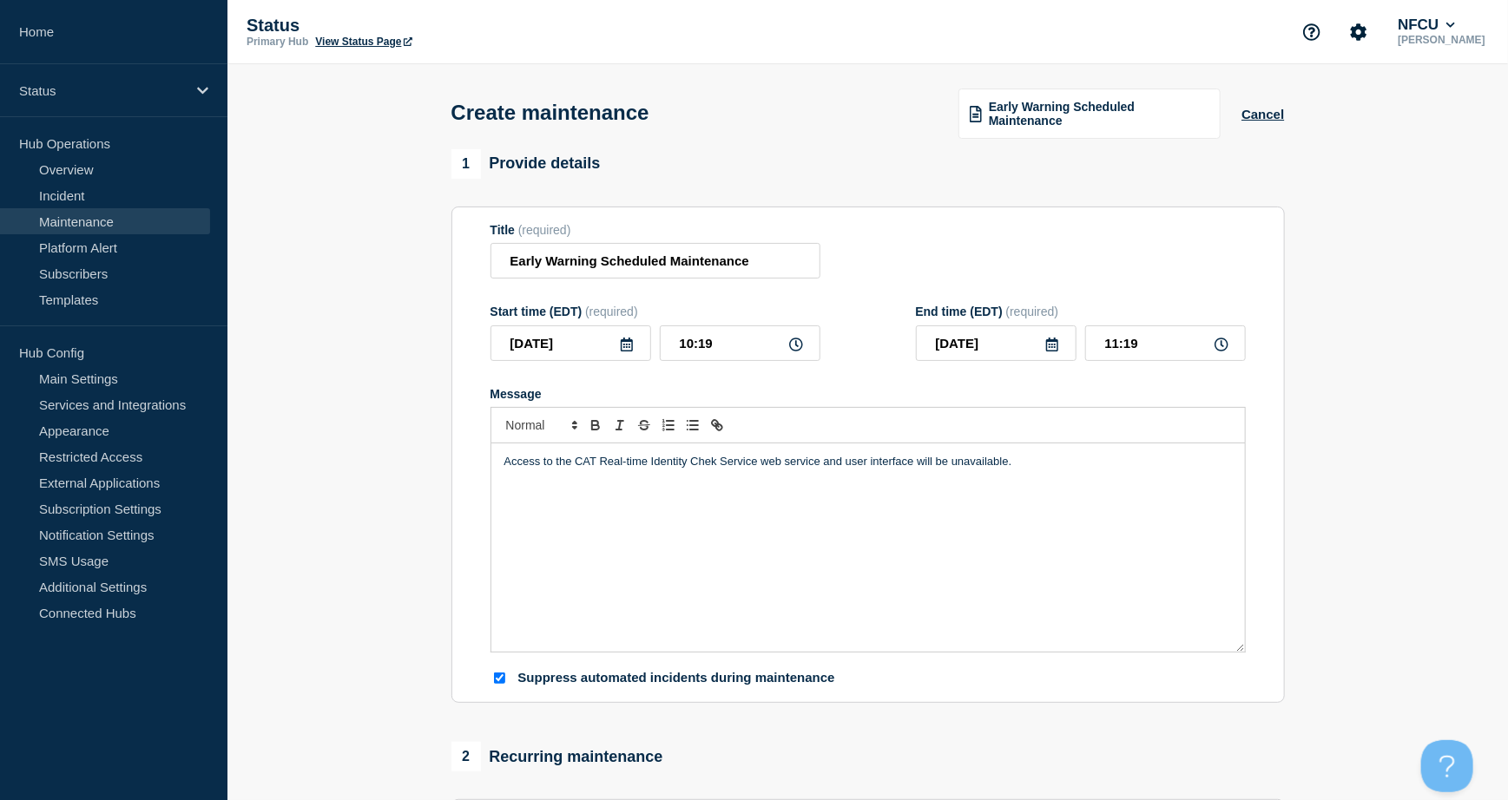
click at [624, 348] on icon at bounding box center [627, 345] width 14 height 14
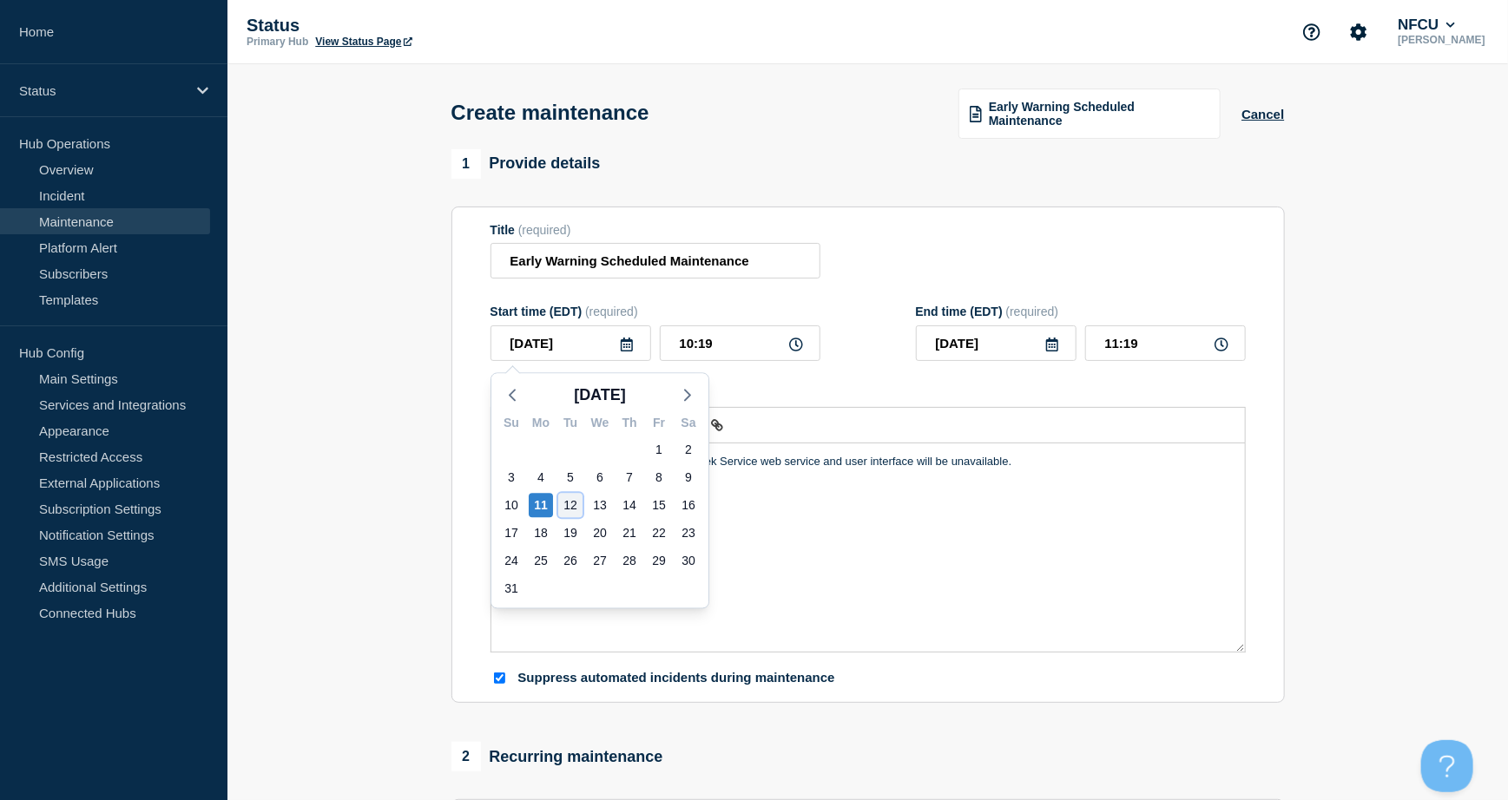
click at [578, 503] on div "12" at bounding box center [570, 505] width 24 height 24
type input "[DATE]"
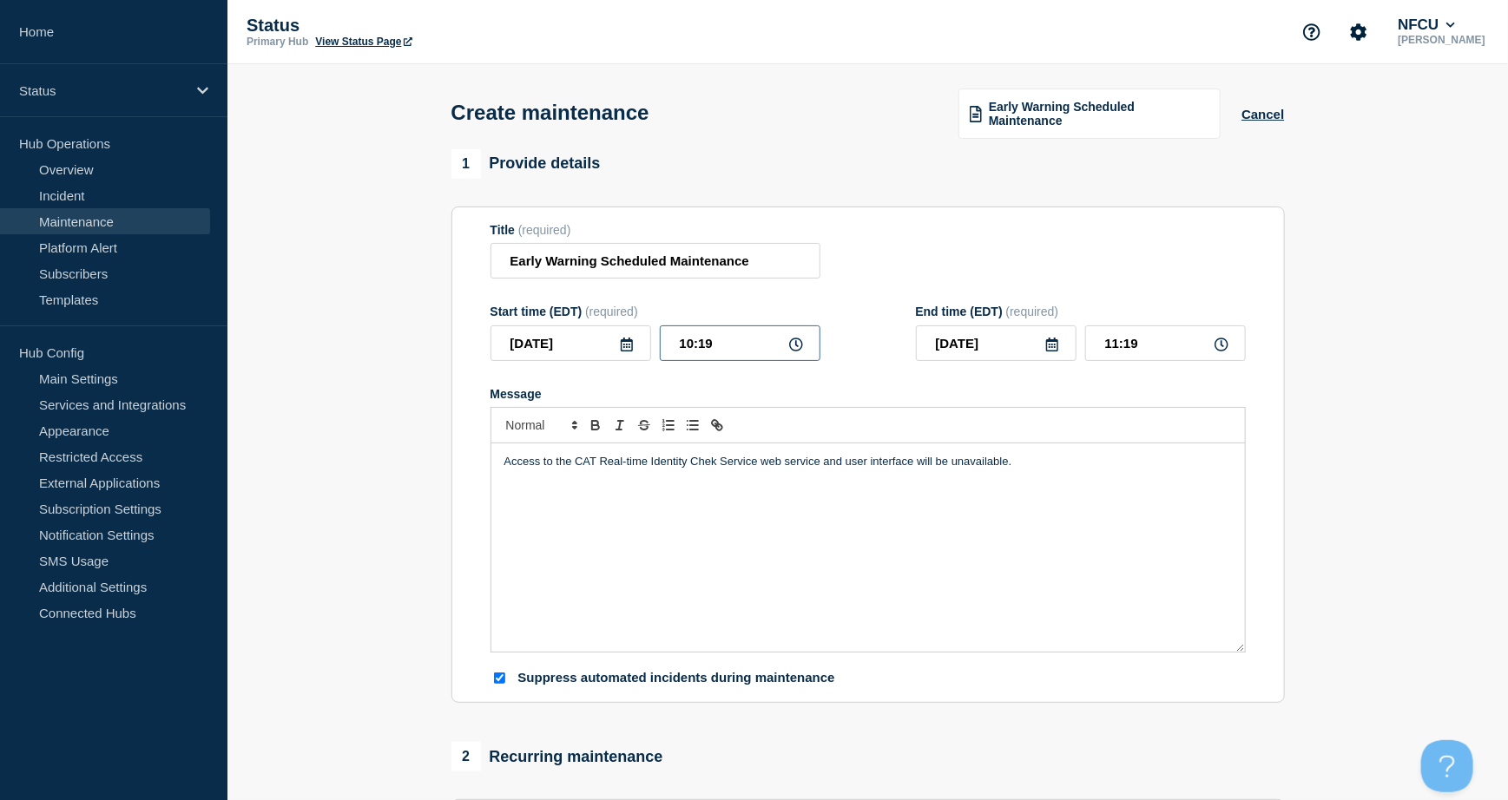
drag, startPoint x: 734, startPoint y: 342, endPoint x: 577, endPoint y: 319, distance: 158.7
click at [577, 319] on div "Start time (EDT) (required) 2025-08-12 10:19" at bounding box center [655, 333] width 330 height 56
type input "19:00"
click at [1186, 339] on input "20:00" at bounding box center [1165, 343] width 161 height 36
drag, startPoint x: 1178, startPoint y: 339, endPoint x: 977, endPoint y: 317, distance: 201.8
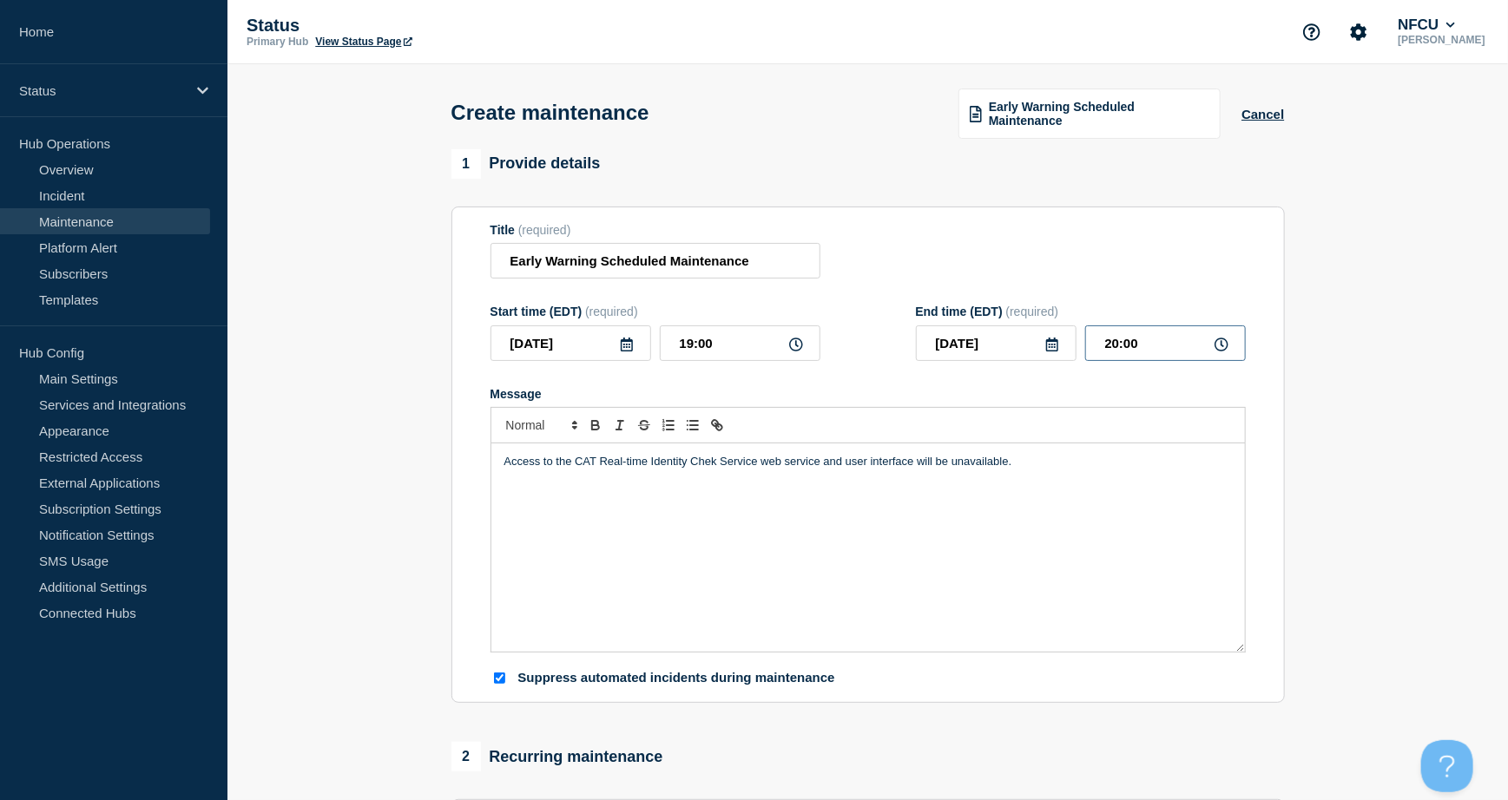
click at [983, 329] on div "2025-08-12 20:00" at bounding box center [1081, 343] width 330 height 36
type input "21:00"
click at [1059, 468] on p "Access to the CAT Real-time Identity Chek Service web service and user interfac…" at bounding box center [867, 462] width 727 height 16
drag, startPoint x: 1094, startPoint y: 469, endPoint x: 463, endPoint y: 445, distance: 631.4
click at [463, 445] on section "Title (required) Early Warning Scheduled Maintenance Start time (EDT) (required…" at bounding box center [867, 455] width 833 height 497
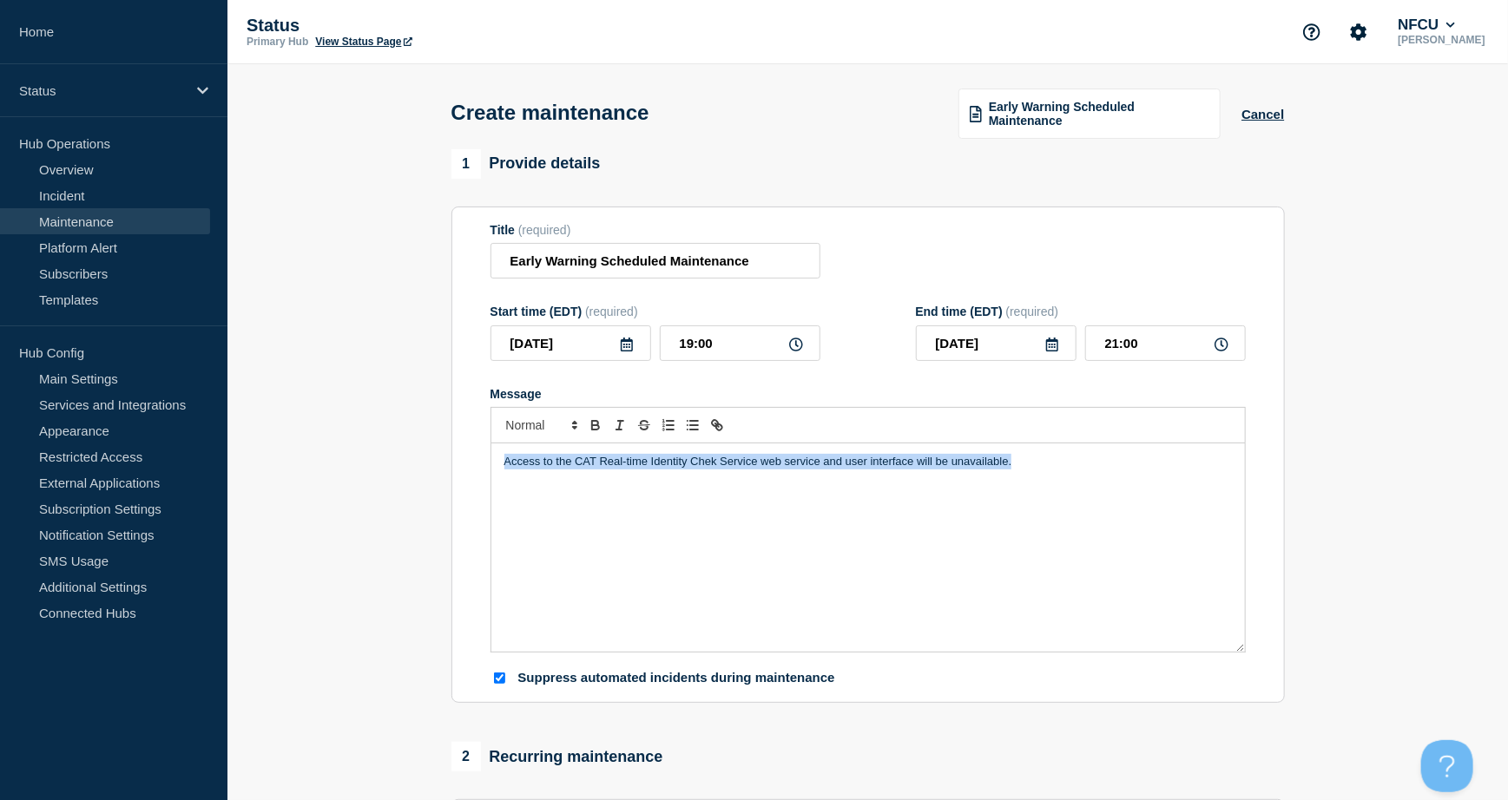
paste div "Message"
click at [508, 476] on p "unavailable." at bounding box center [867, 478] width 727 height 16
click at [504, 476] on p "unavailable." at bounding box center [867, 478] width 727 height 16
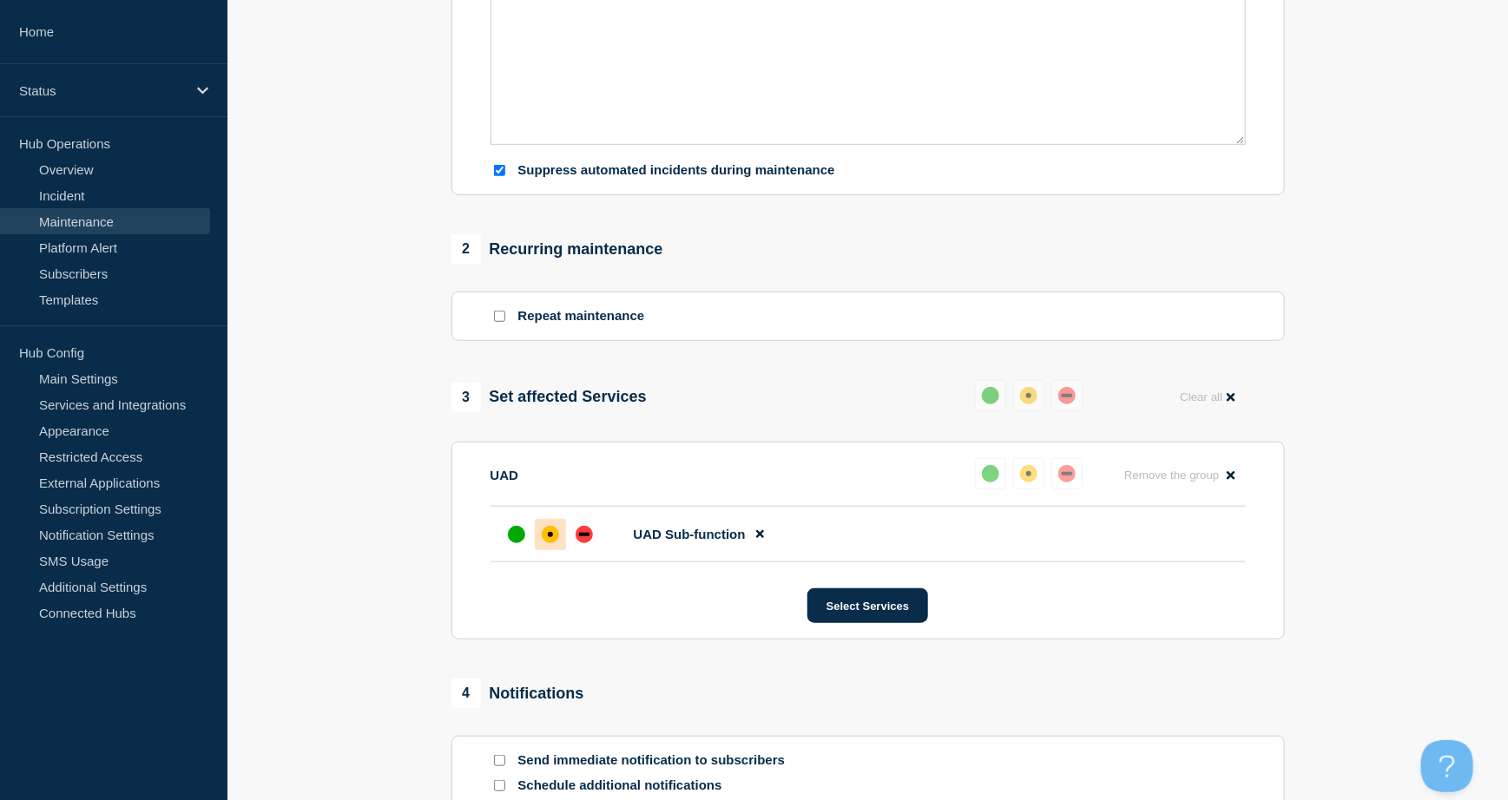
scroll to position [804, 0]
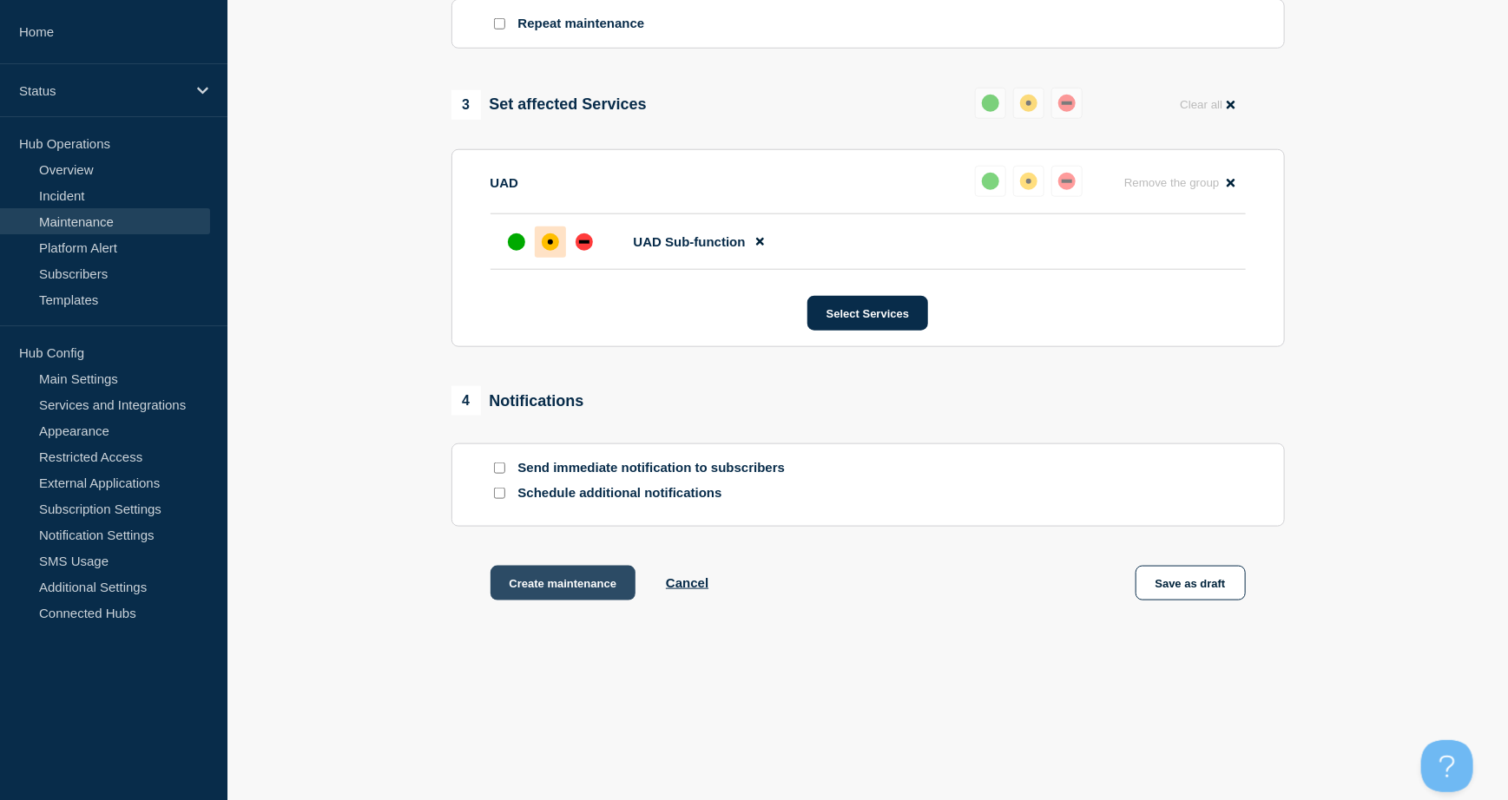
click at [570, 579] on button "Create maintenance" at bounding box center [563, 583] width 146 height 35
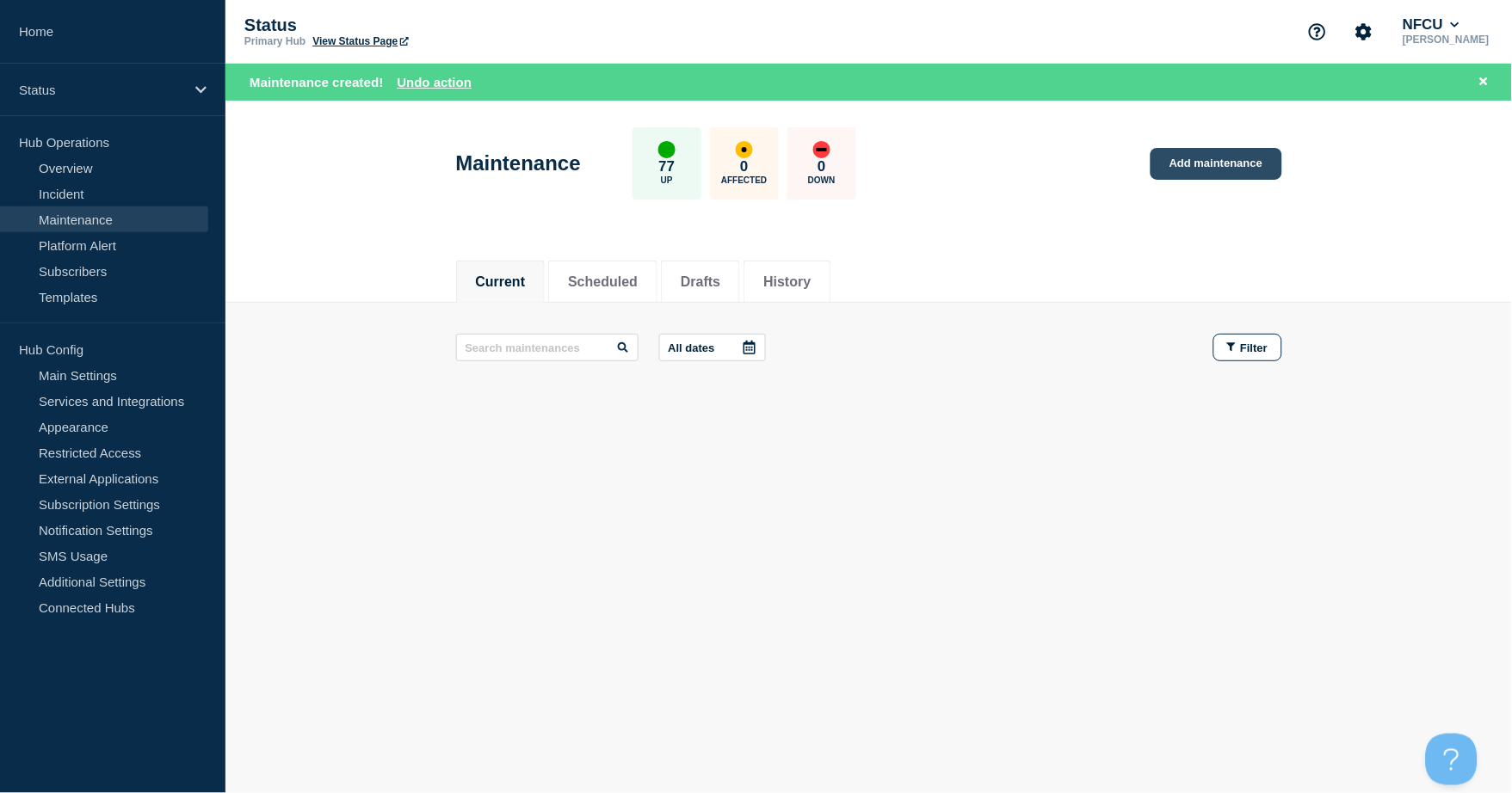
click at [1274, 170] on link "Add maintenance" at bounding box center [1216, 164] width 131 height 32
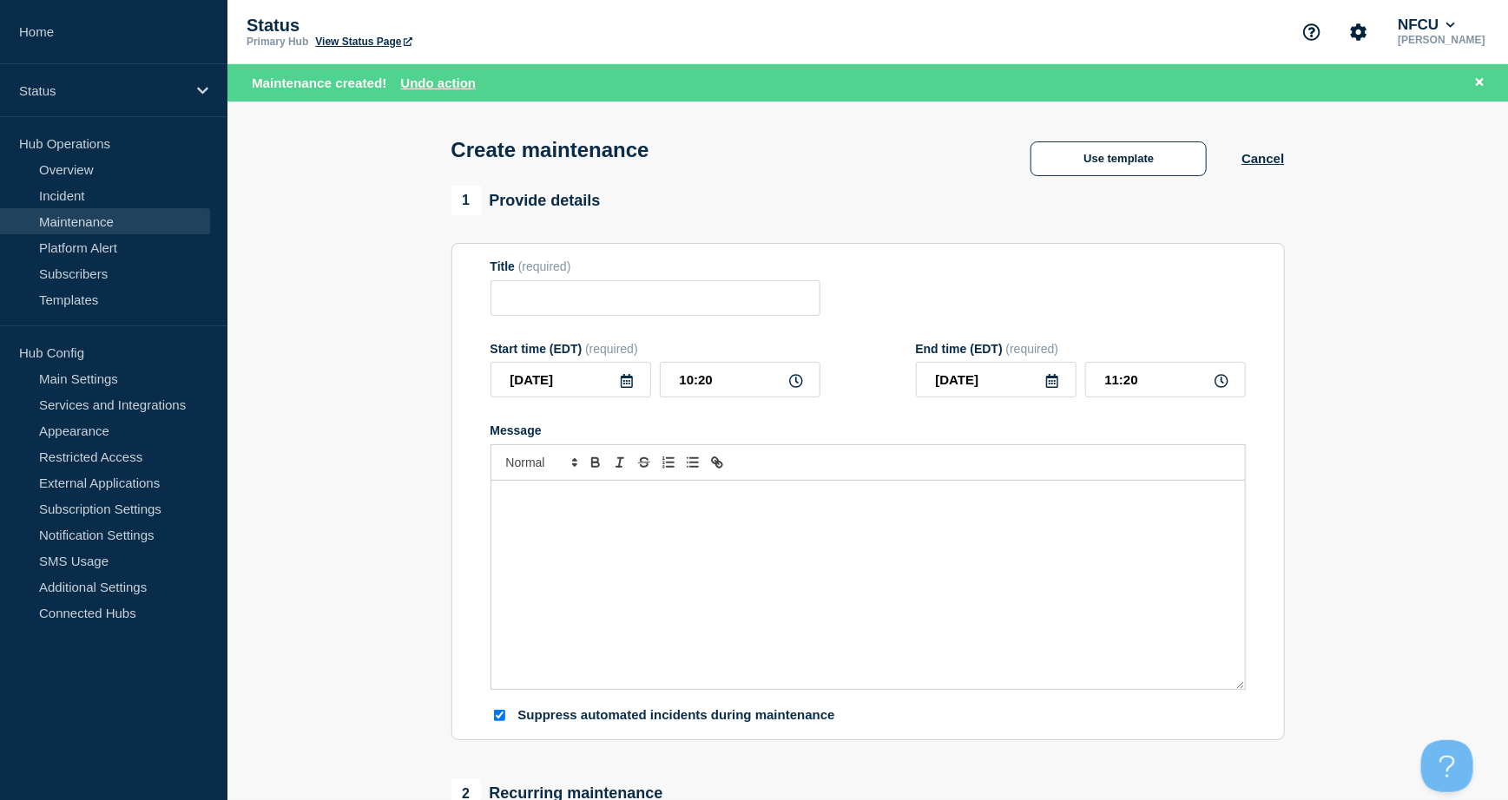
checkbox input "true"
click at [1079, 169] on button "Use template" at bounding box center [1118, 158] width 176 height 35
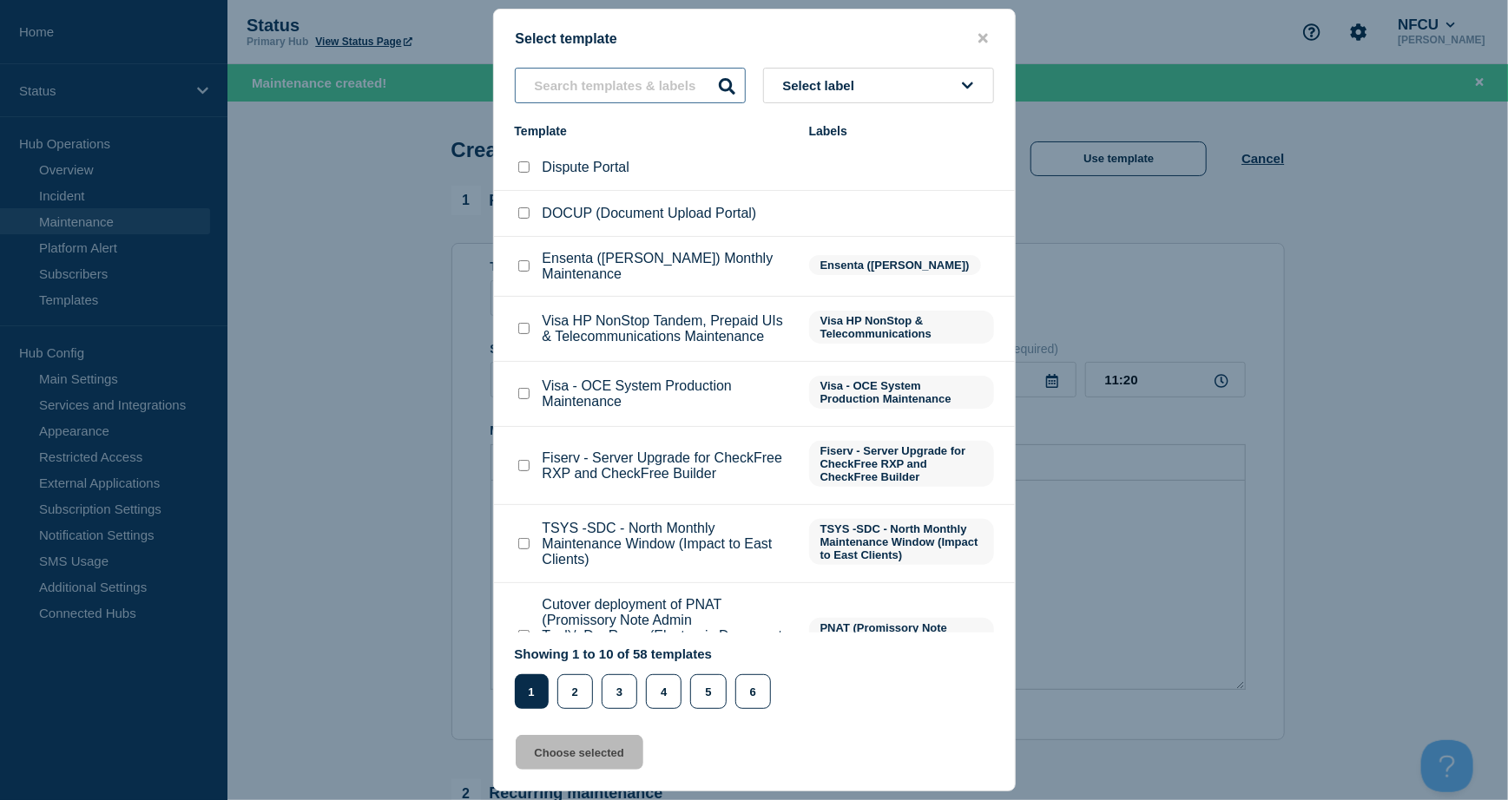
click at [591, 86] on input "text" at bounding box center [630, 86] width 231 height 36
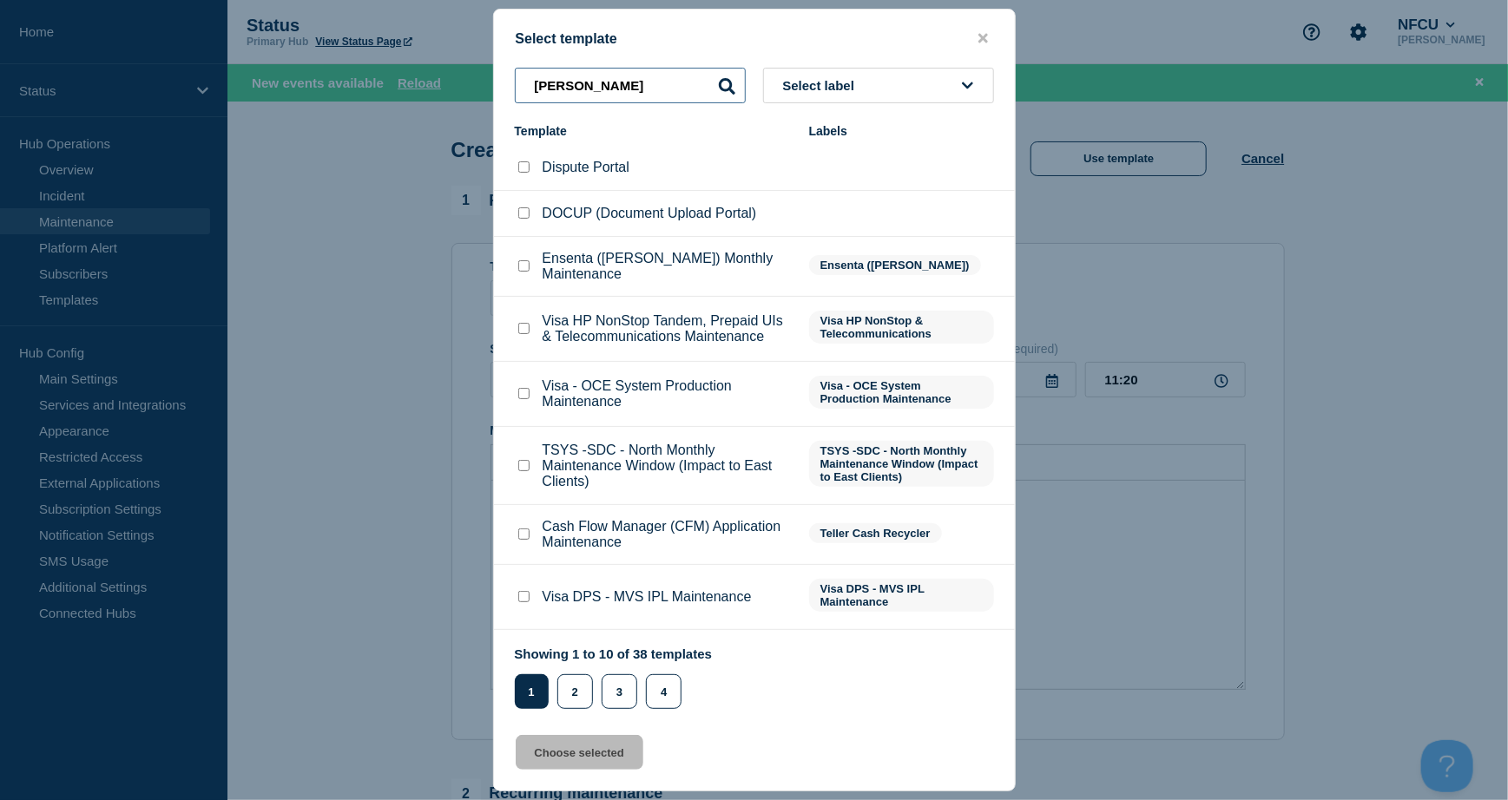
type input "[PERSON_NAME]"
click at [986, 38] on icon "close button" at bounding box center [983, 39] width 10 height 10
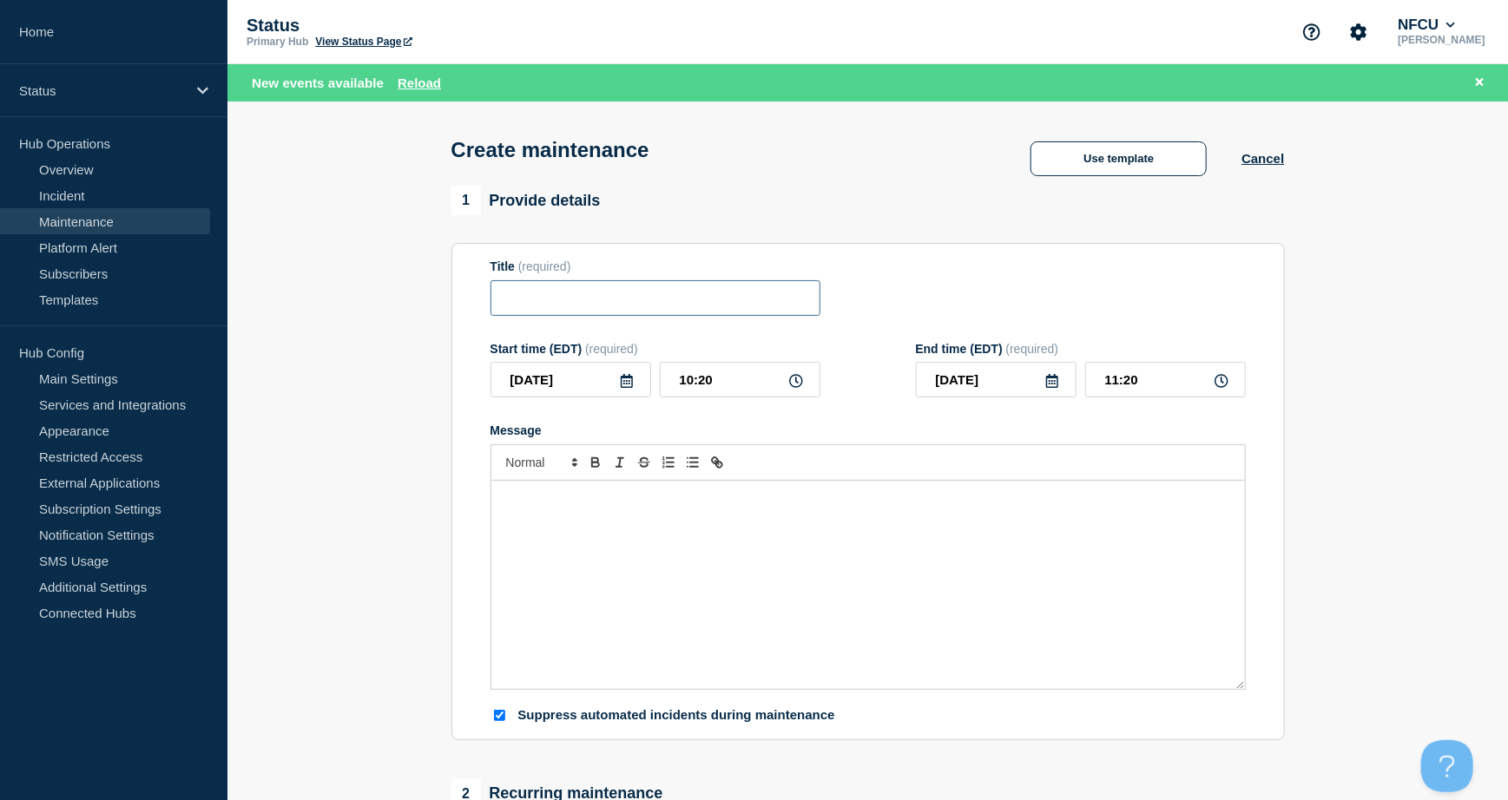
click at [555, 312] on input "Title" at bounding box center [655, 298] width 330 height 36
paste input "Tenable Vulnerability Management Planned Maintenance"
type input "Tenable Vulnerability Management Planned Maintenance"
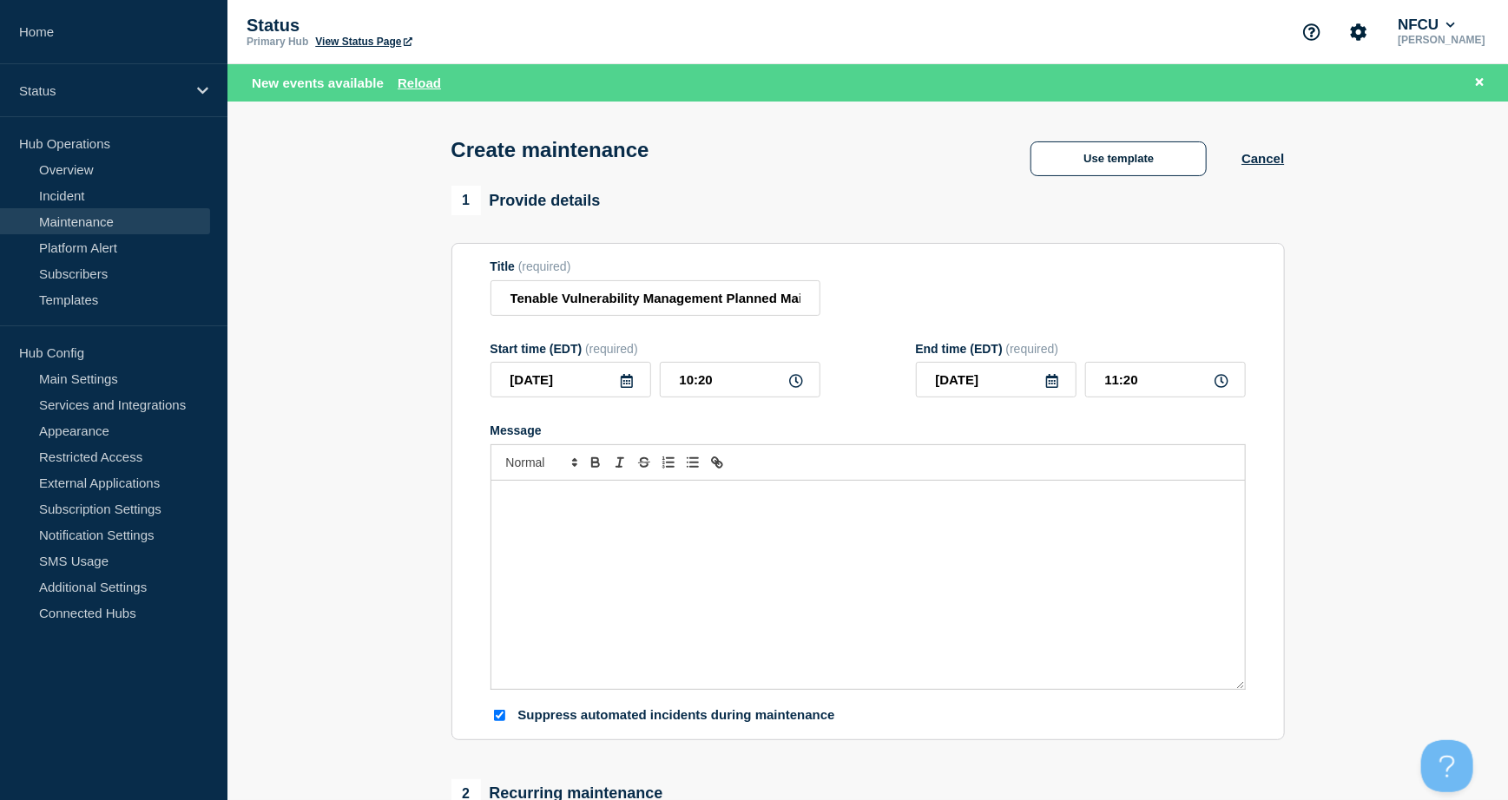
click at [627, 388] on icon at bounding box center [627, 381] width 14 height 14
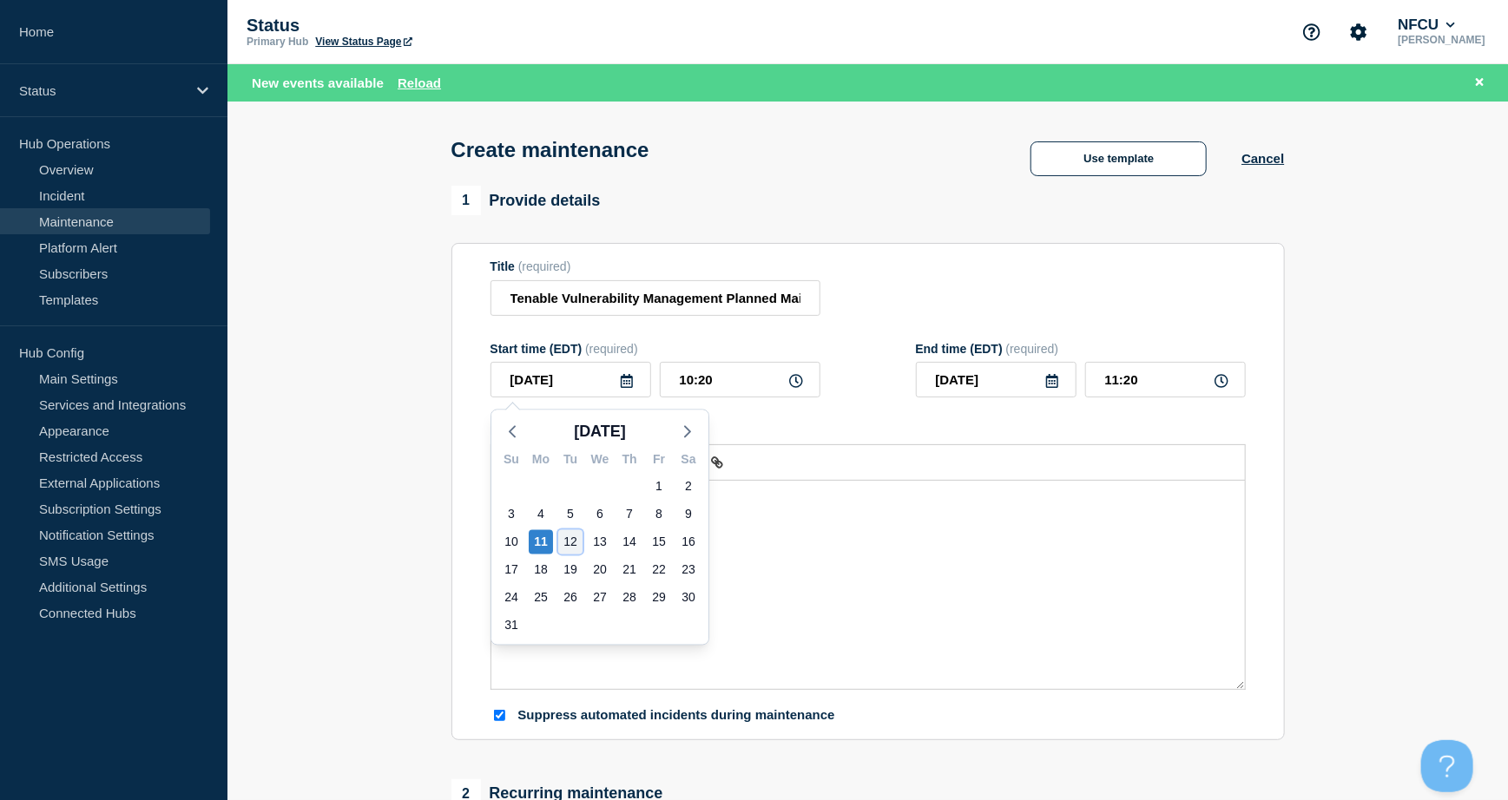
click at [568, 542] on div "12" at bounding box center [570, 542] width 24 height 24
type input "[DATE]"
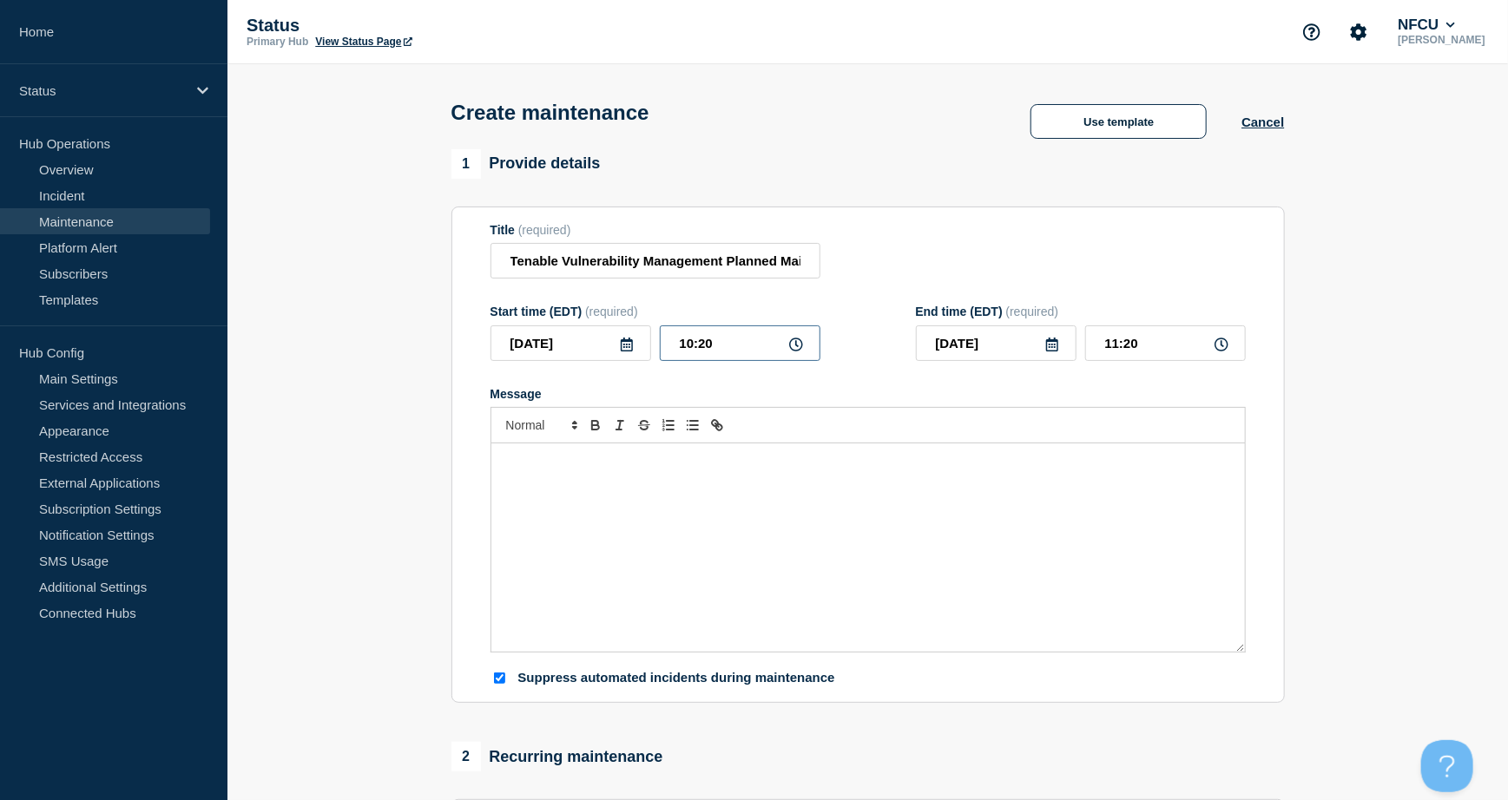
drag, startPoint x: 671, startPoint y: 336, endPoint x: 564, endPoint y: 301, distance: 112.3
click at [561, 310] on div "Start time (EDT) (required) 2025-08-12 10:20" at bounding box center [655, 333] width 330 height 56
type input "17:00"
drag, startPoint x: 1166, startPoint y: 343, endPoint x: 988, endPoint y: 317, distance: 179.8
click at [988, 324] on div "End time (EDT) (required) 2025-08-12 18:00" at bounding box center [1081, 333] width 330 height 56
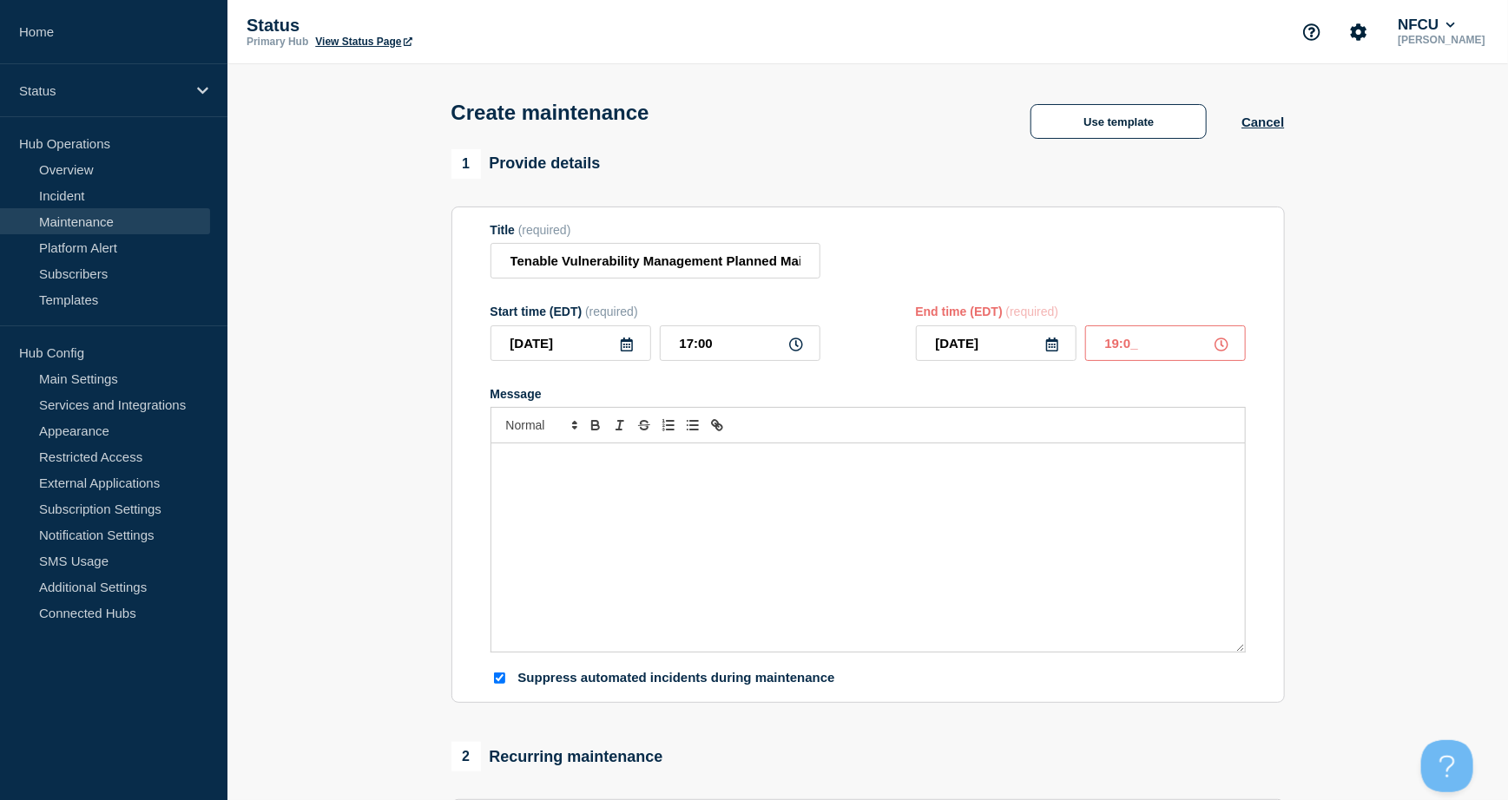
type input "19:00"
click at [976, 238] on div "Title (required) Tenable Vulnerability Management Planned Maintenance" at bounding box center [867, 251] width 755 height 56
click at [522, 487] on div "Message" at bounding box center [867, 547] width 753 height 208
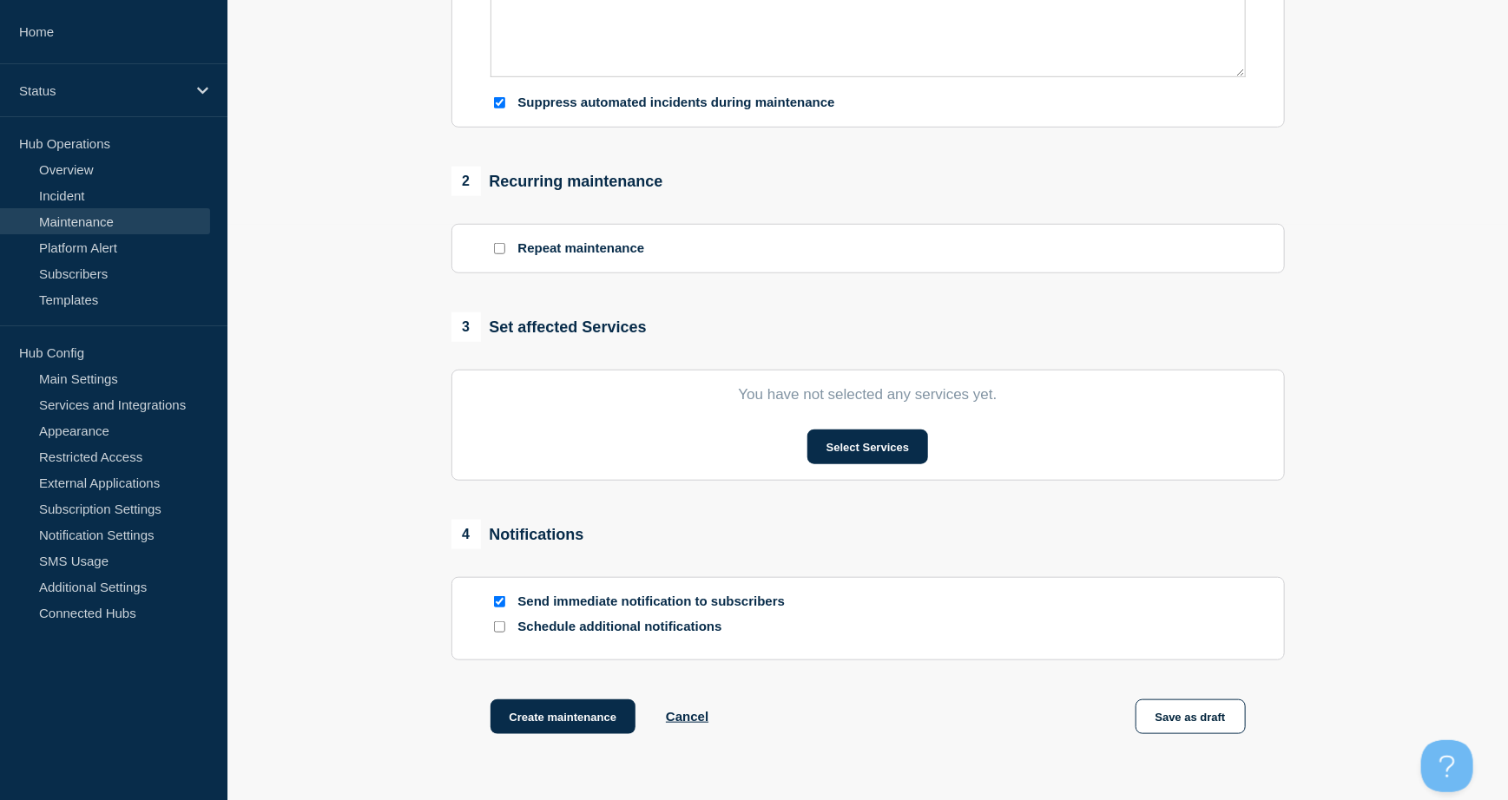
scroll to position [578, 0]
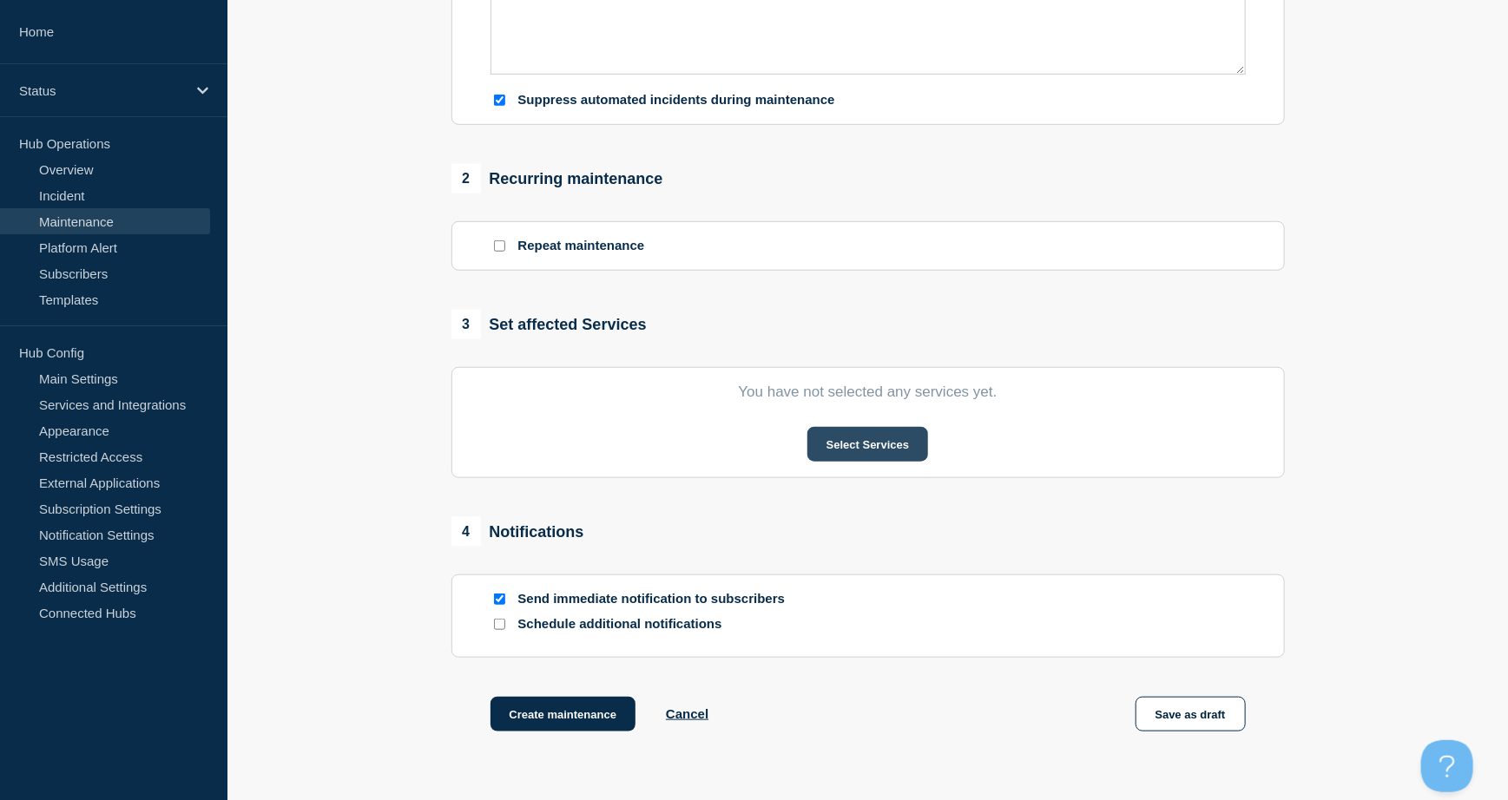
click at [825, 436] on button "Select Services" at bounding box center [867, 444] width 121 height 35
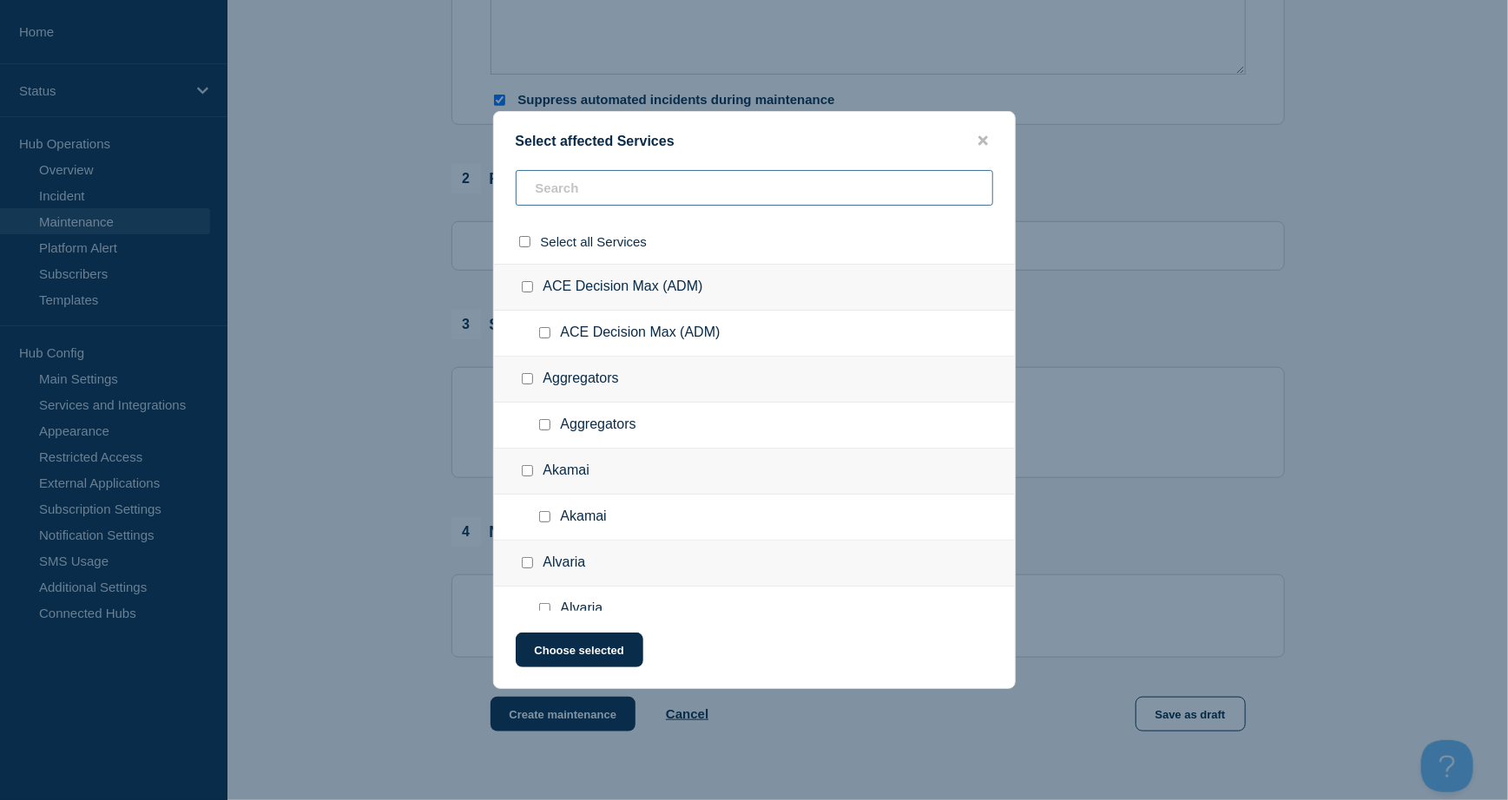
click at [576, 196] on input "text" at bounding box center [754, 188] width 477 height 36
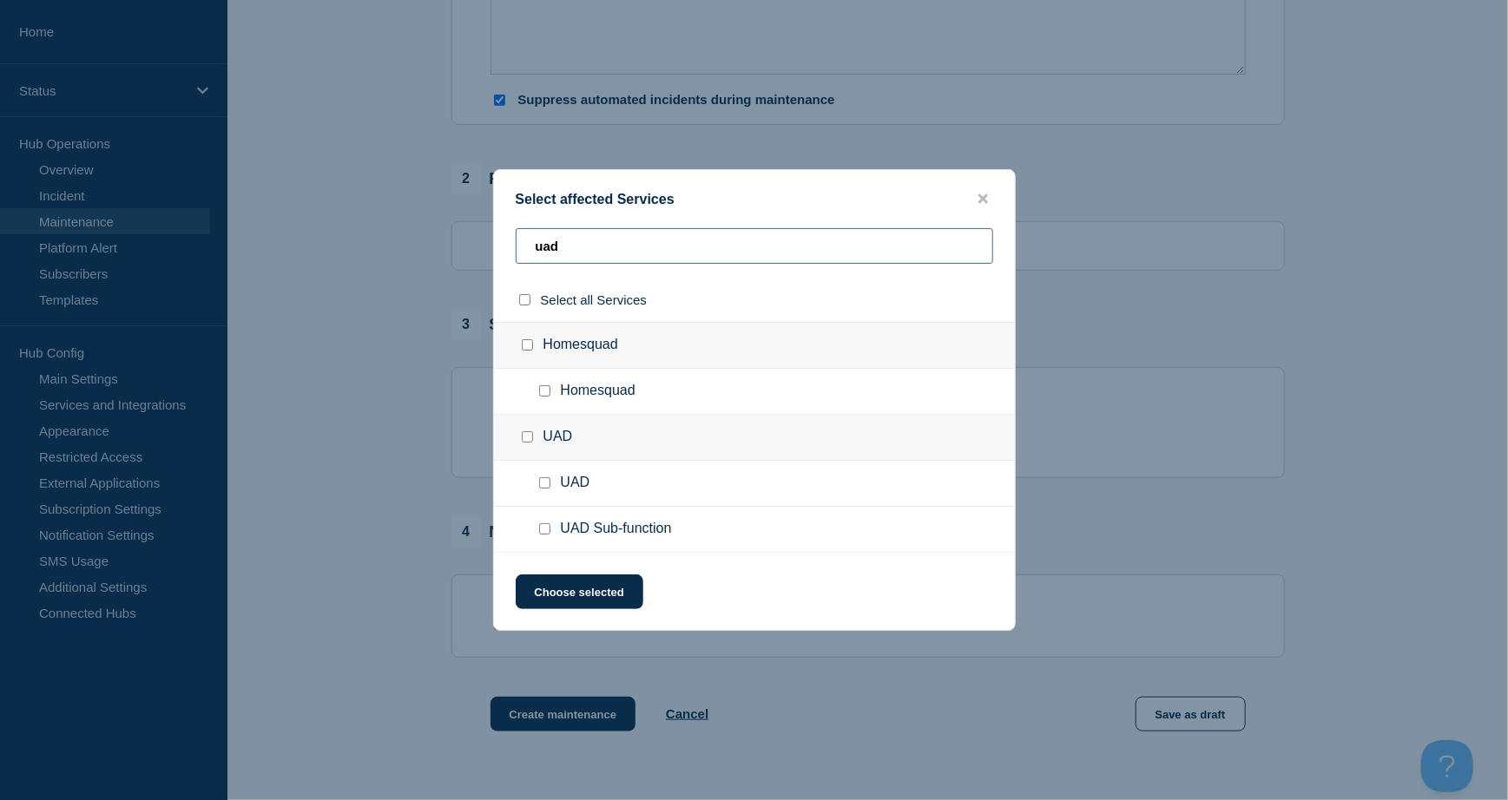
type input "uad"
click at [542, 532] on input "UAD Sub-function checkbox" at bounding box center [544, 528] width 11 height 11
checkbox input "true"
click at [590, 586] on button "Choose selected" at bounding box center [580, 592] width 128 height 35
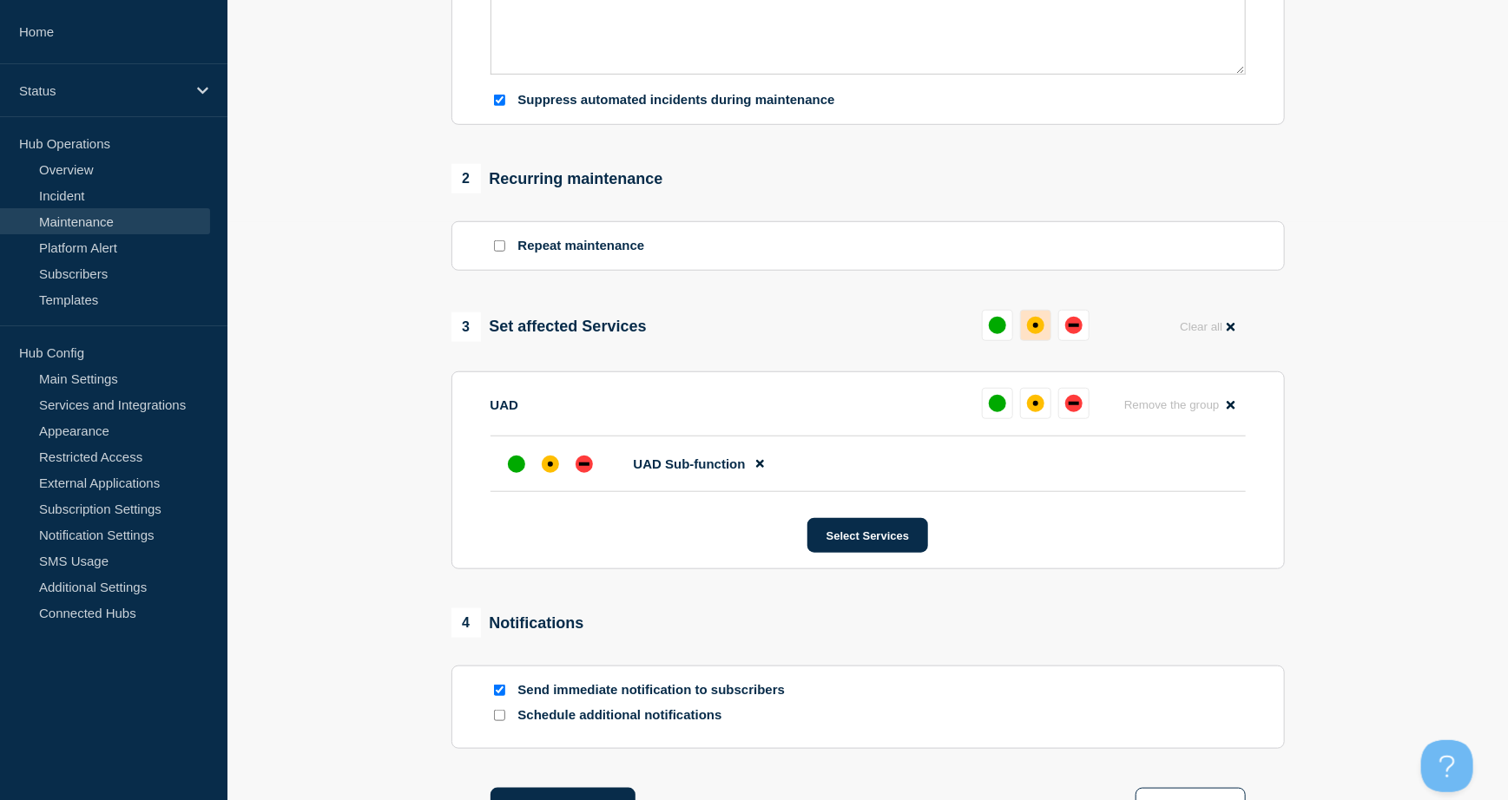
click at [1033, 338] on button at bounding box center [1035, 325] width 31 height 31
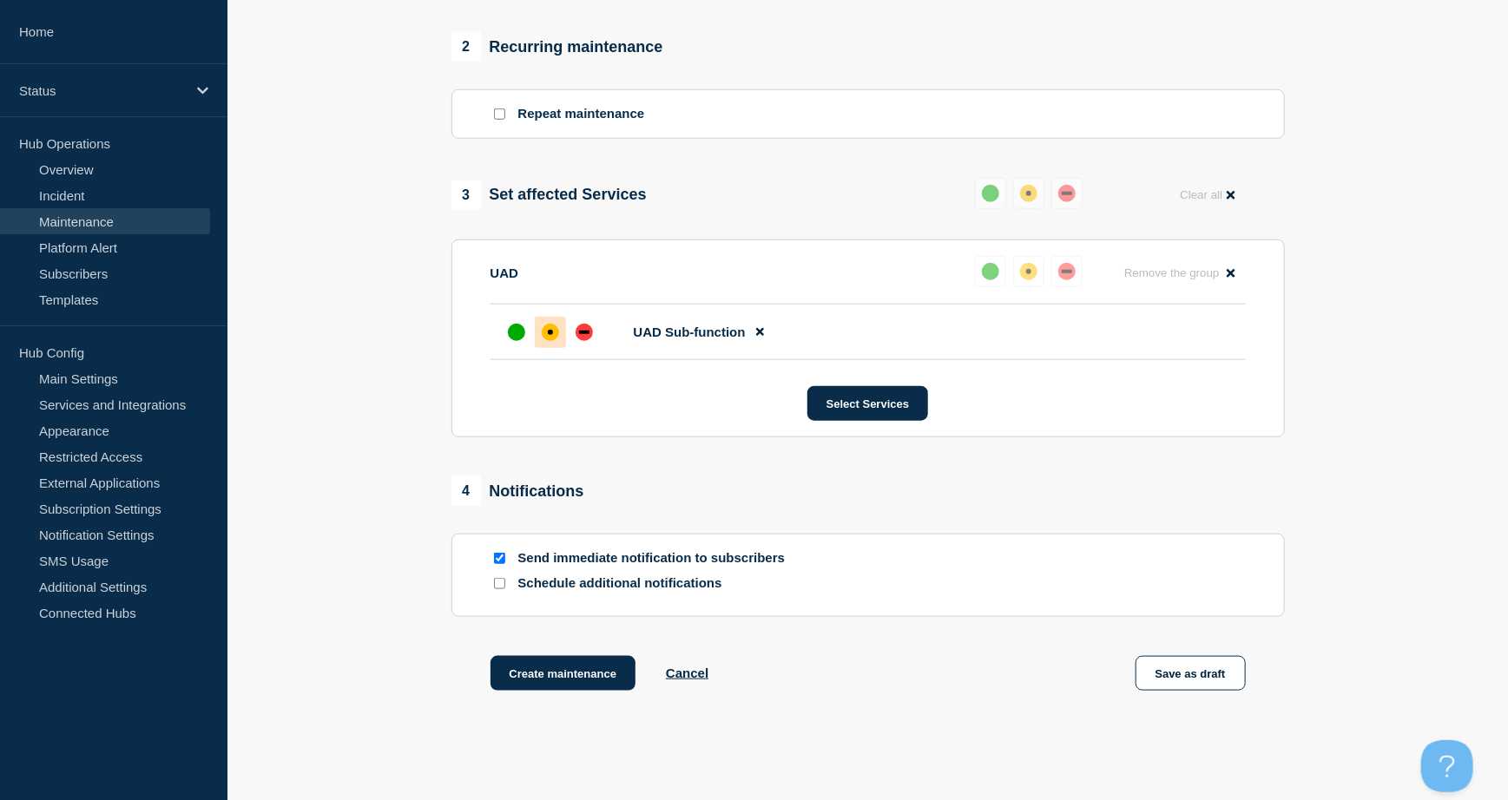
scroll to position [804, 0]
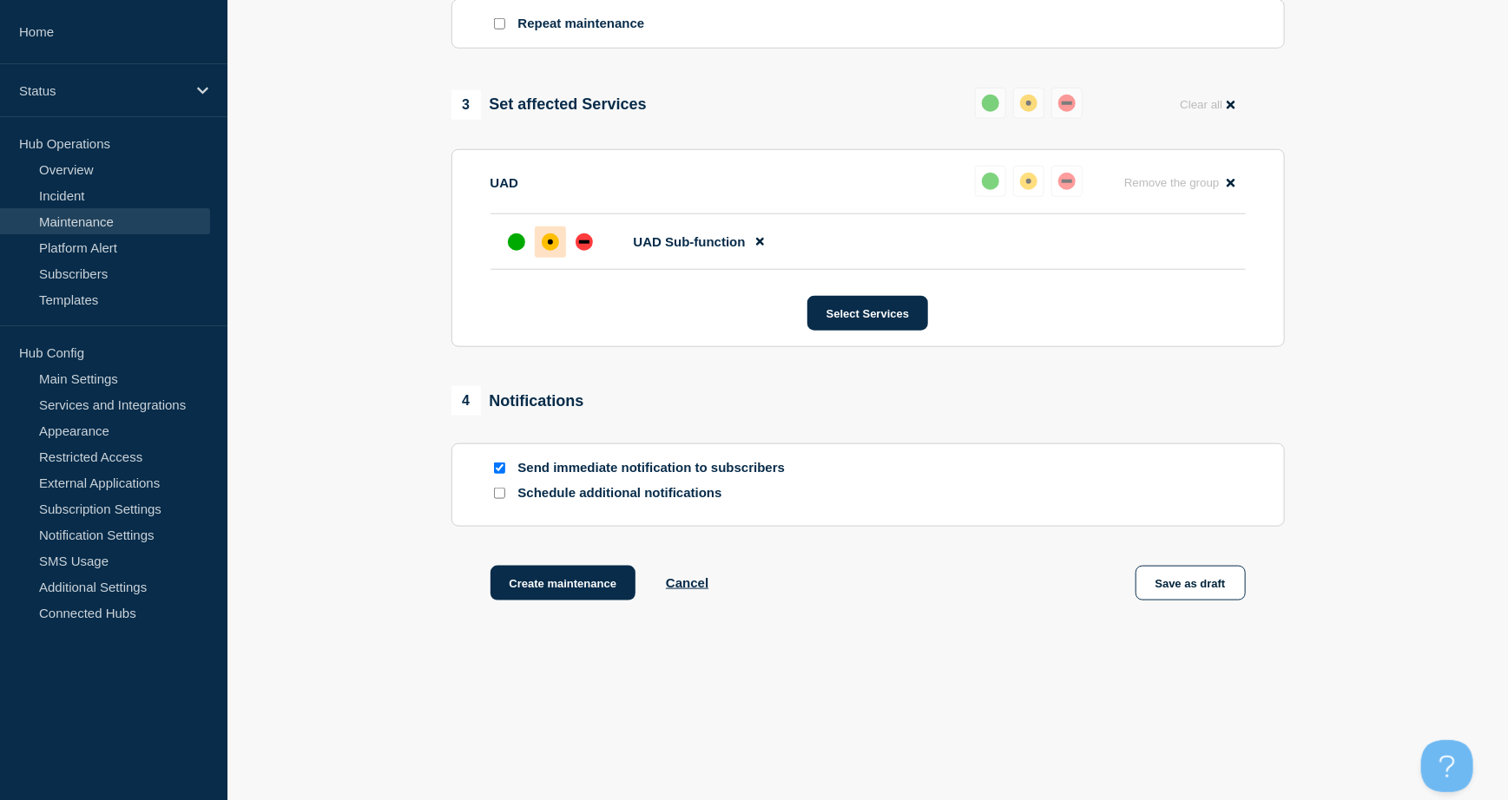
click at [500, 471] on input "Send immediate notification to subscribers" at bounding box center [499, 468] width 11 height 11
checkbox input "false"
click at [562, 578] on button "Create maintenance" at bounding box center [563, 583] width 146 height 35
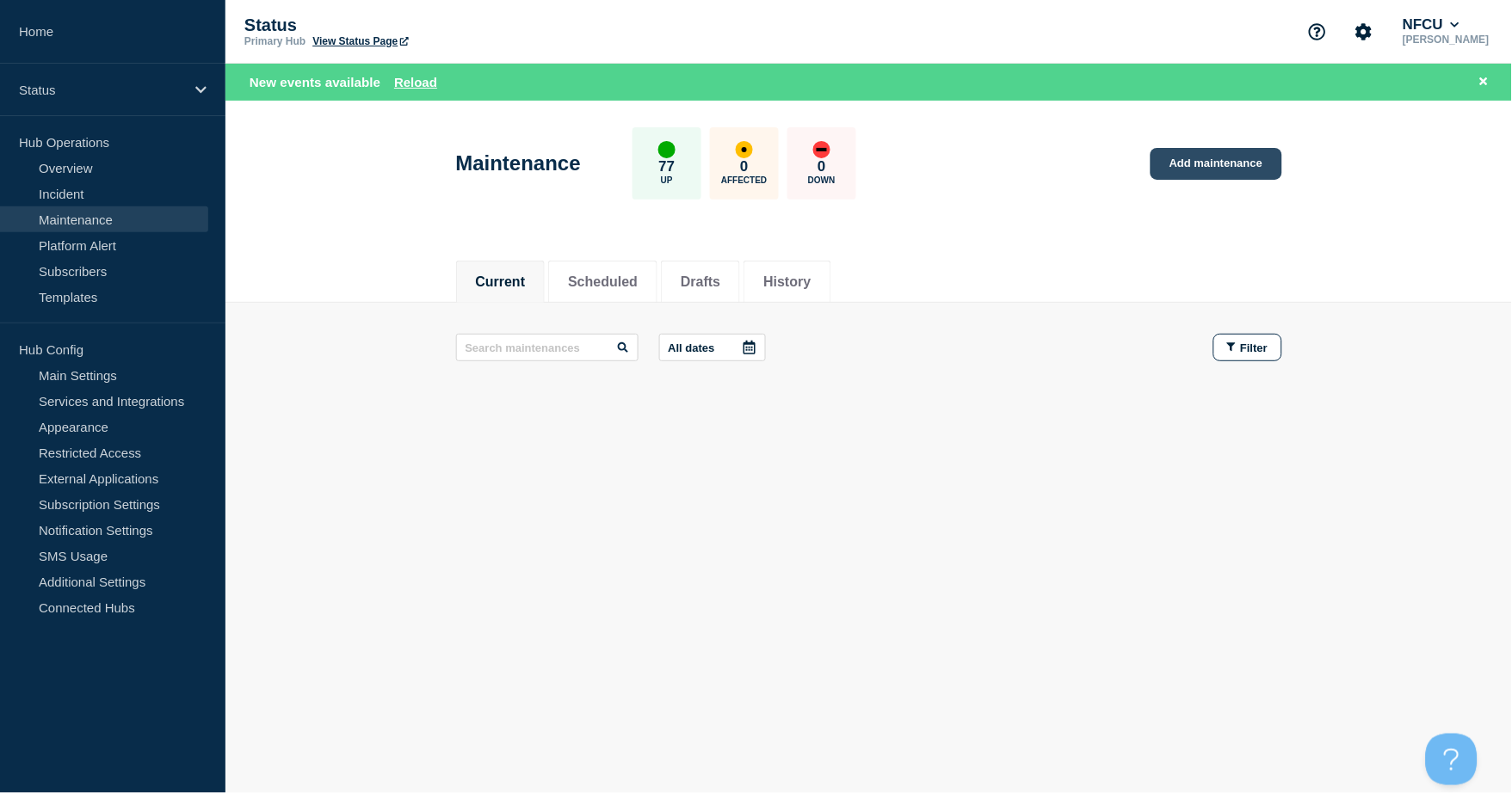
click at [1215, 170] on link "Add maintenance" at bounding box center [1216, 164] width 131 height 32
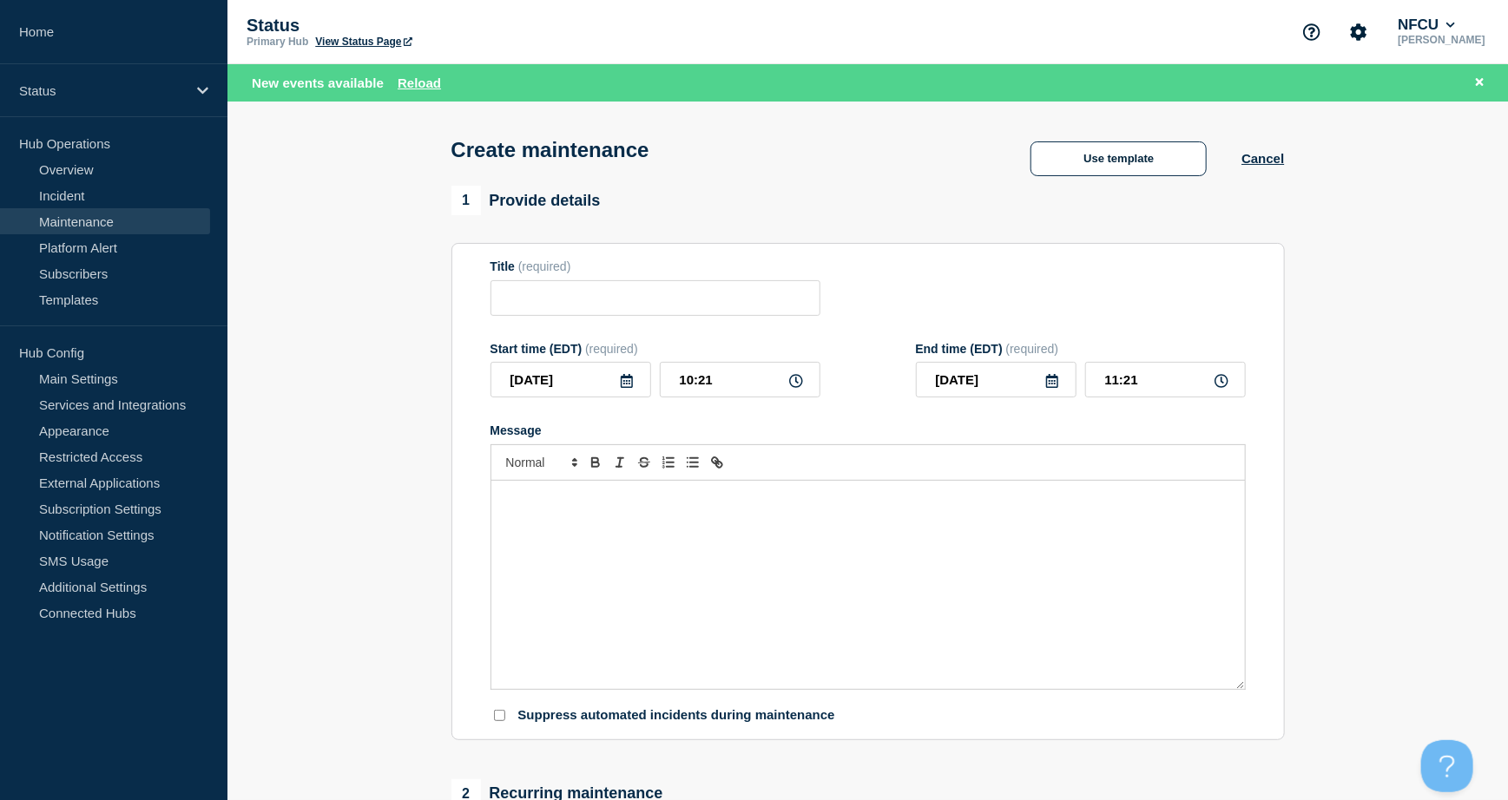
checkbox input "true"
click at [1105, 163] on button "Use template" at bounding box center [1118, 158] width 176 height 35
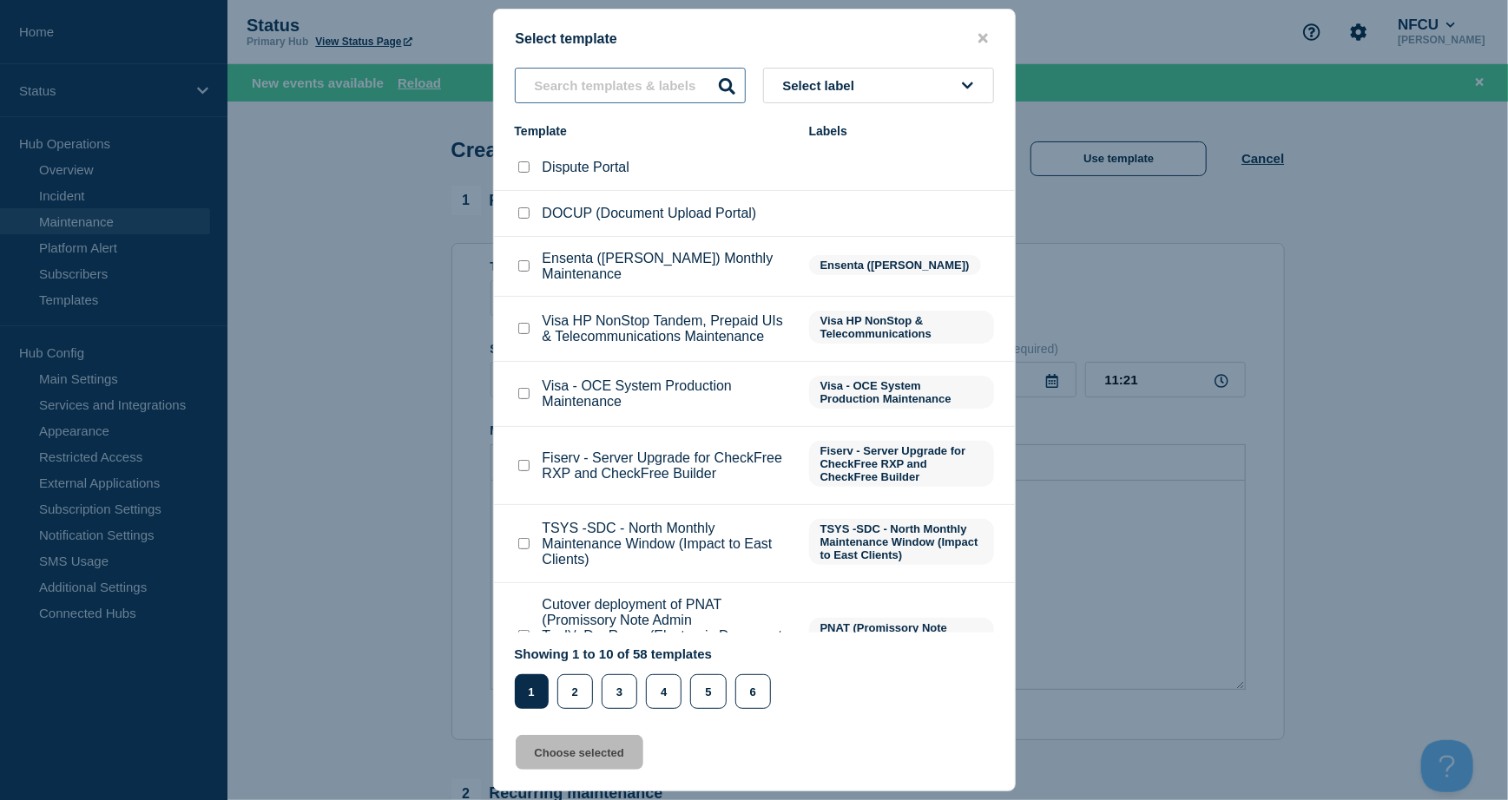
click at [642, 93] on input "text" at bounding box center [630, 86] width 231 height 36
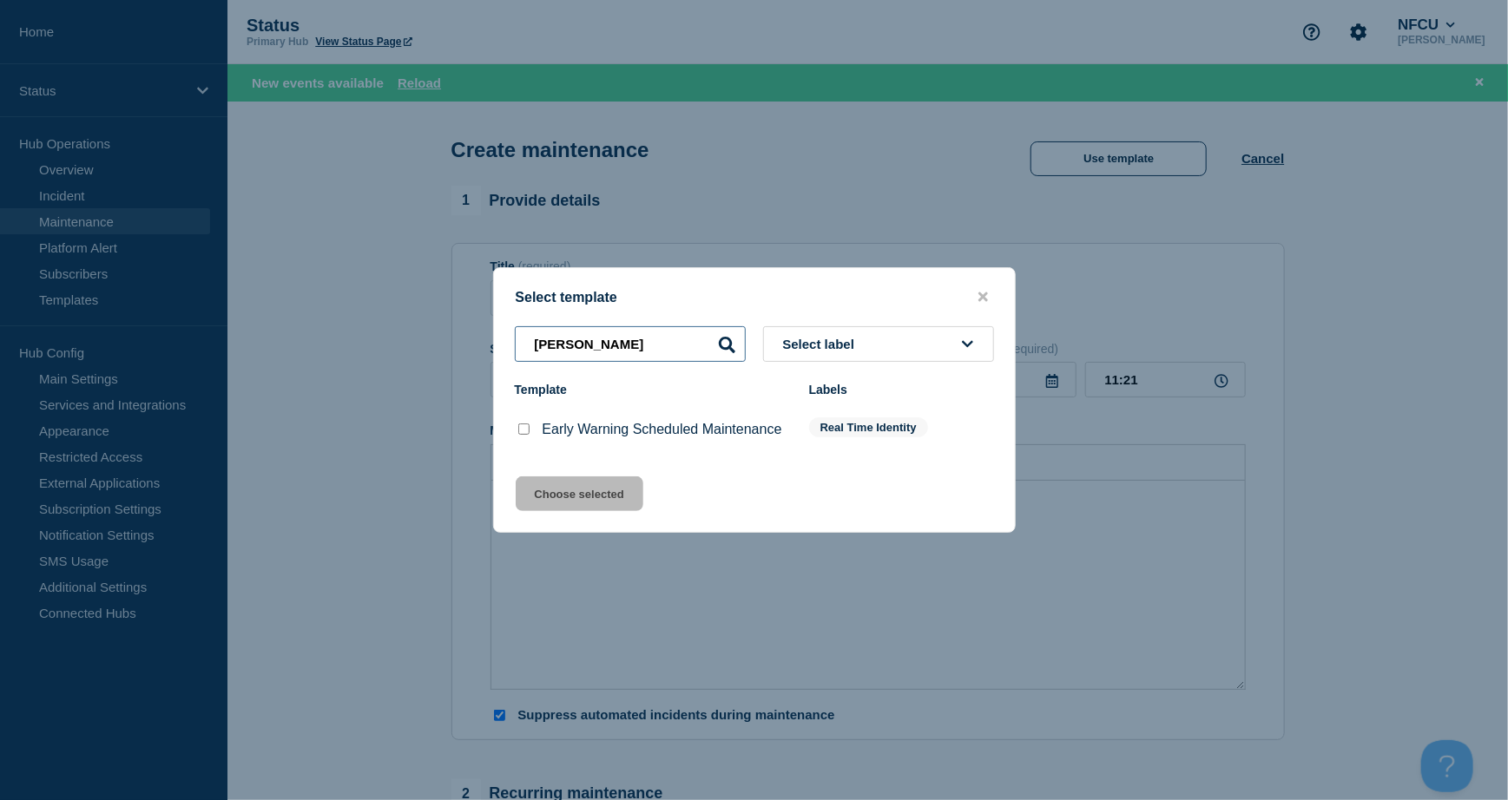
type input "[PERSON_NAME]"
click at [517, 424] on div at bounding box center [523, 429] width 17 height 17
click at [523, 433] on input "Early Warning Scheduled Maintenance checkbox" at bounding box center [523, 429] width 11 height 11
checkbox input "true"
click at [578, 483] on button "Choose selected" at bounding box center [580, 493] width 128 height 35
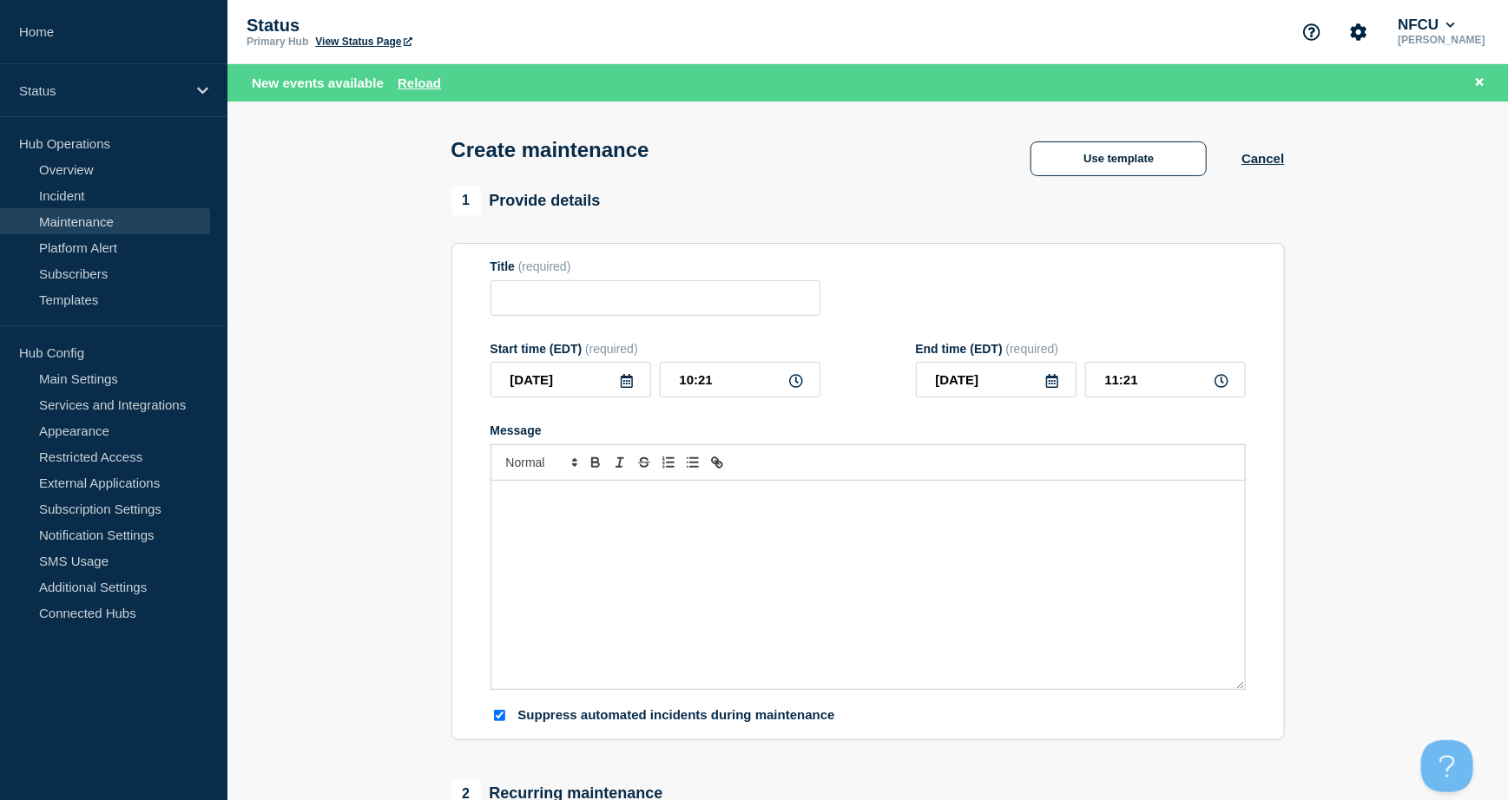
type input "Early Warning Scheduled Maintenance"
checkbox input "false"
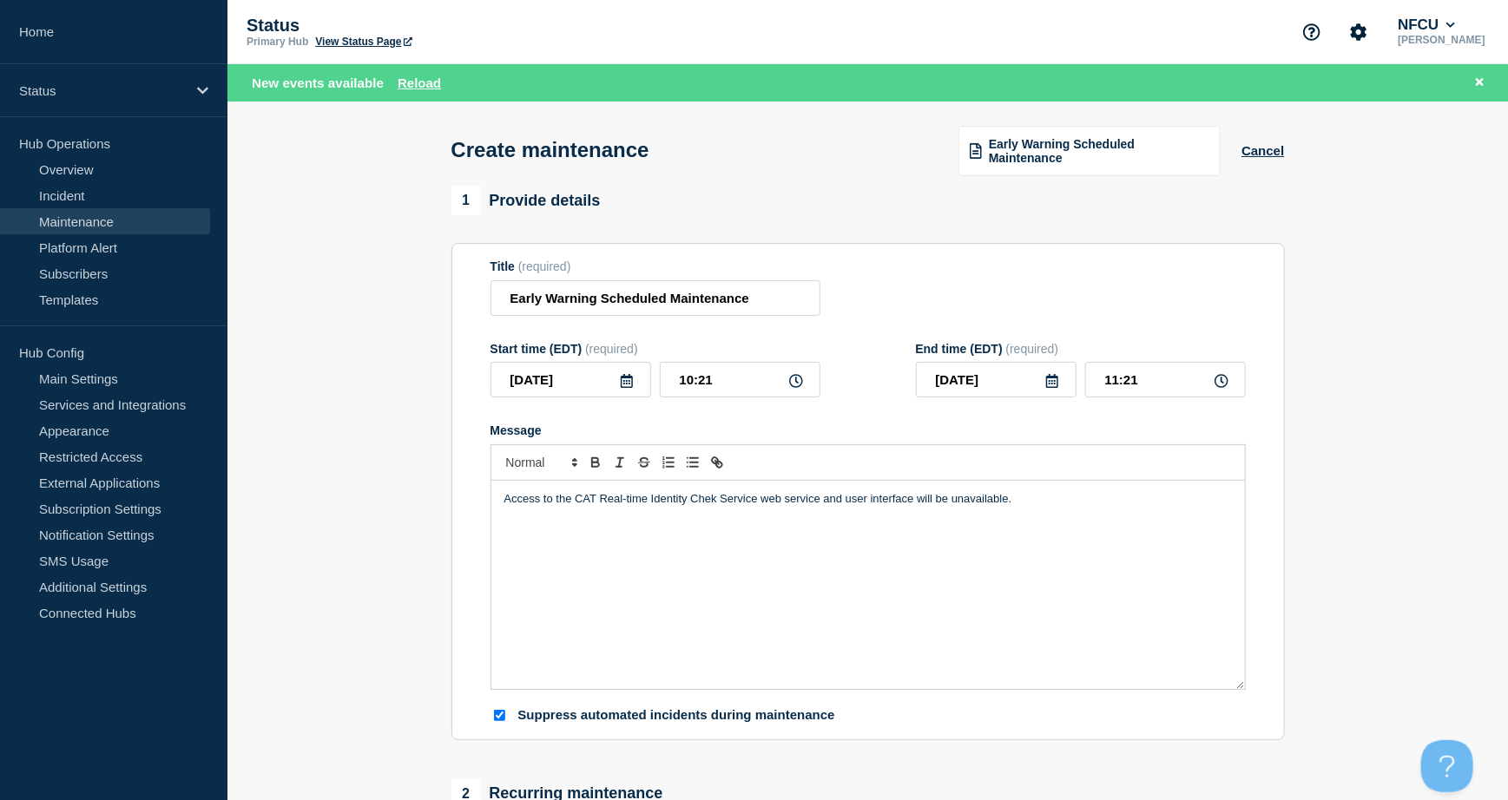
click at [627, 384] on icon at bounding box center [627, 381] width 12 height 14
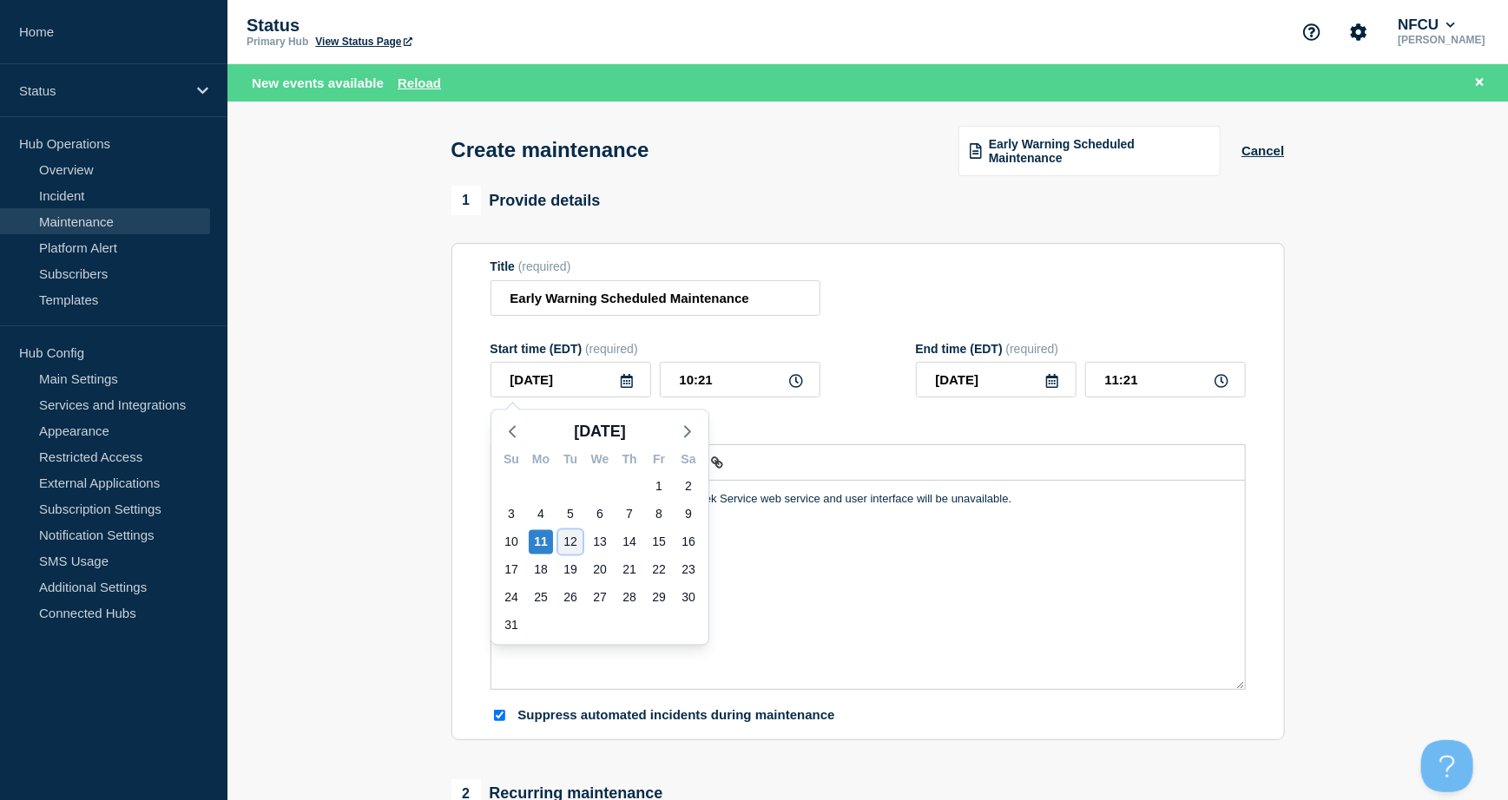
click at [575, 536] on div "12" at bounding box center [570, 542] width 24 height 24
type input "[DATE]"
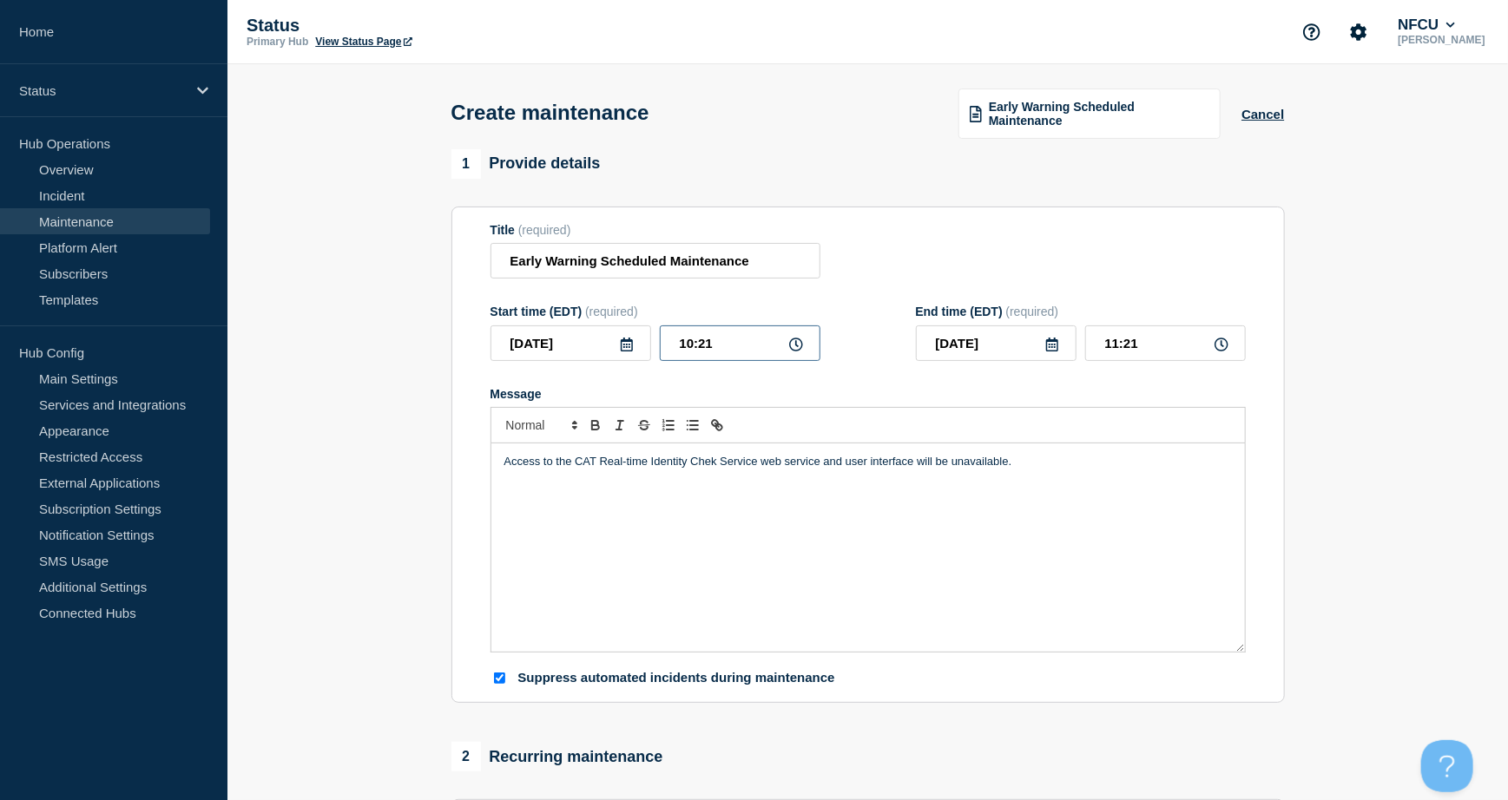
click at [745, 345] on input "10:21" at bounding box center [740, 343] width 161 height 36
drag, startPoint x: 757, startPoint y: 345, endPoint x: 621, endPoint y: 320, distance: 138.6
click at [622, 320] on div "Start time (EDT) (required) 2025-08-12 10:21" at bounding box center [655, 333] width 330 height 56
type input "11:00"
click at [1127, 349] on input "12:00" at bounding box center [1165, 343] width 161 height 36
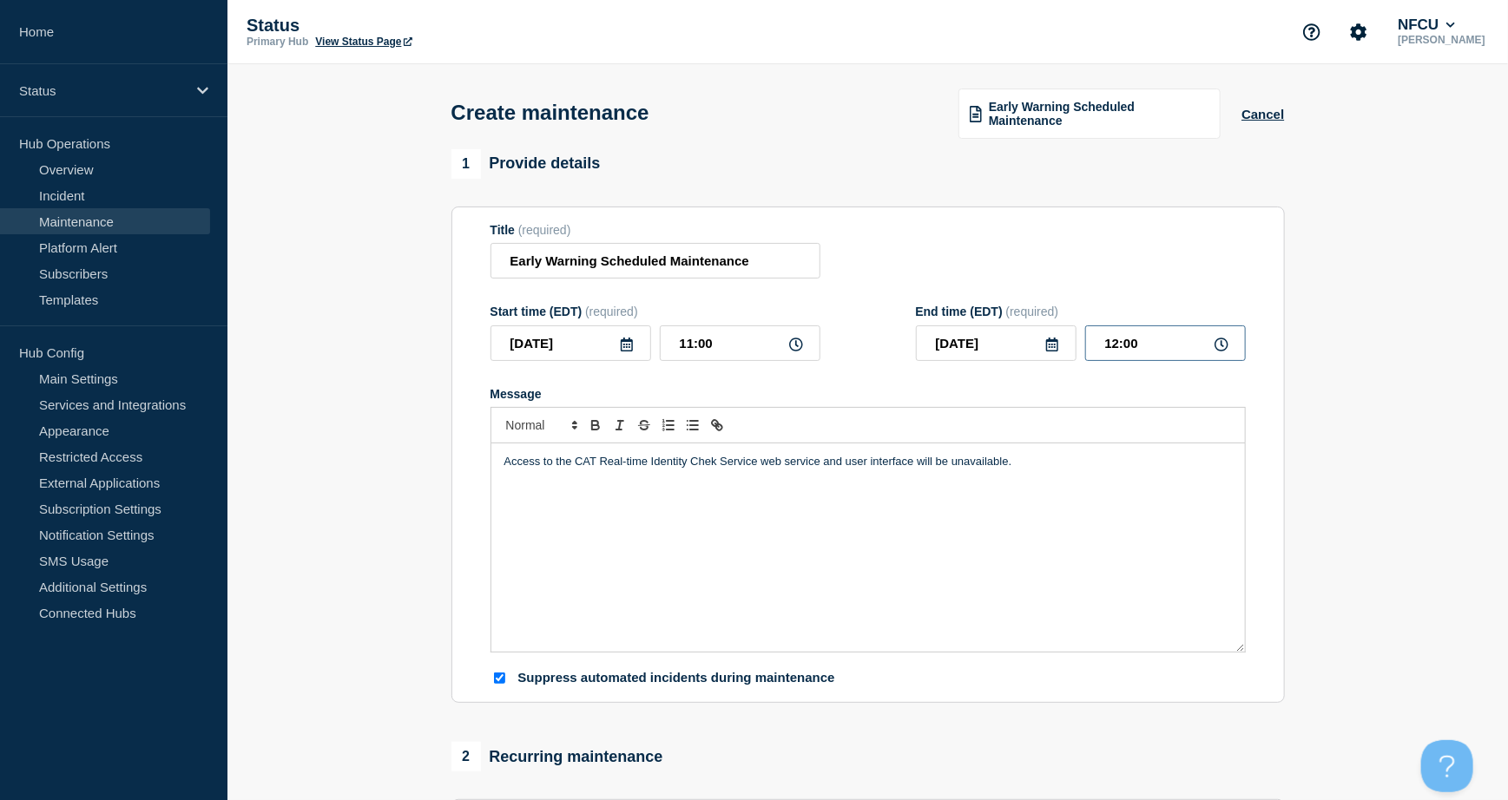
drag, startPoint x: 1151, startPoint y: 346, endPoint x: 981, endPoint y: 319, distance: 172.2
click at [981, 324] on div "End time (EDT) (required) 2025-08-12 12:00" at bounding box center [1081, 333] width 330 height 56
type input "21:00"
click at [967, 255] on div "Title (required) Early Warning Scheduled Maintenance" at bounding box center [867, 251] width 755 height 56
click at [856, 537] on div "Access to the CAT Real-time Identity Chek Service web service and user interfac…" at bounding box center [867, 547] width 753 height 208
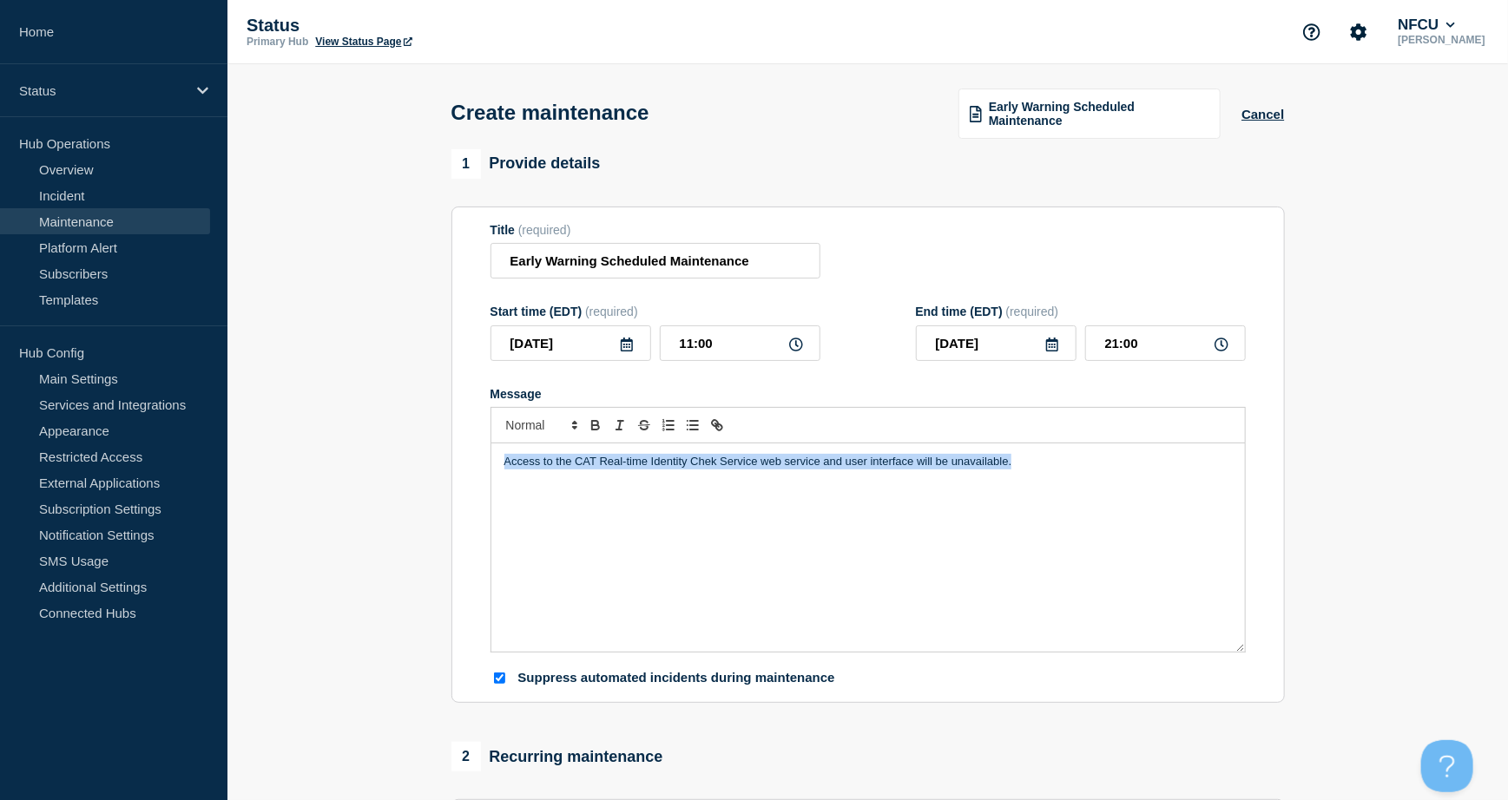
drag, startPoint x: 1142, startPoint y: 451, endPoint x: 428, endPoint y: 452, distance: 714.3
click at [428, 452] on section "1 Provide details Title (required) Early Warning Scheduled Maintenance Start ti…" at bounding box center [867, 797] width 1280 height 1296
paste div "Message"
click at [503, 479] on div "Early Warning services may be unavailable." at bounding box center [867, 547] width 753 height 208
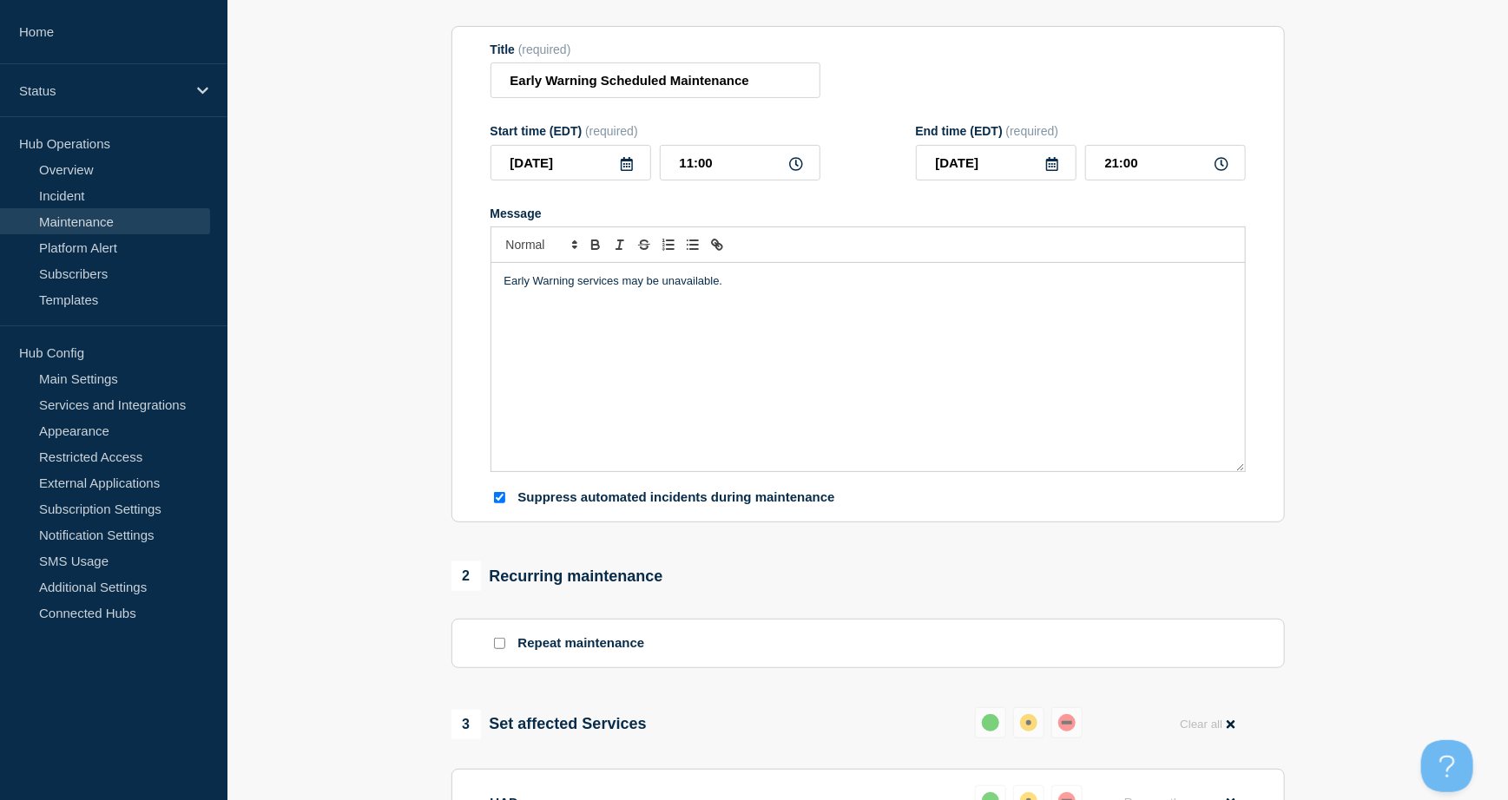
scroll to position [694, 0]
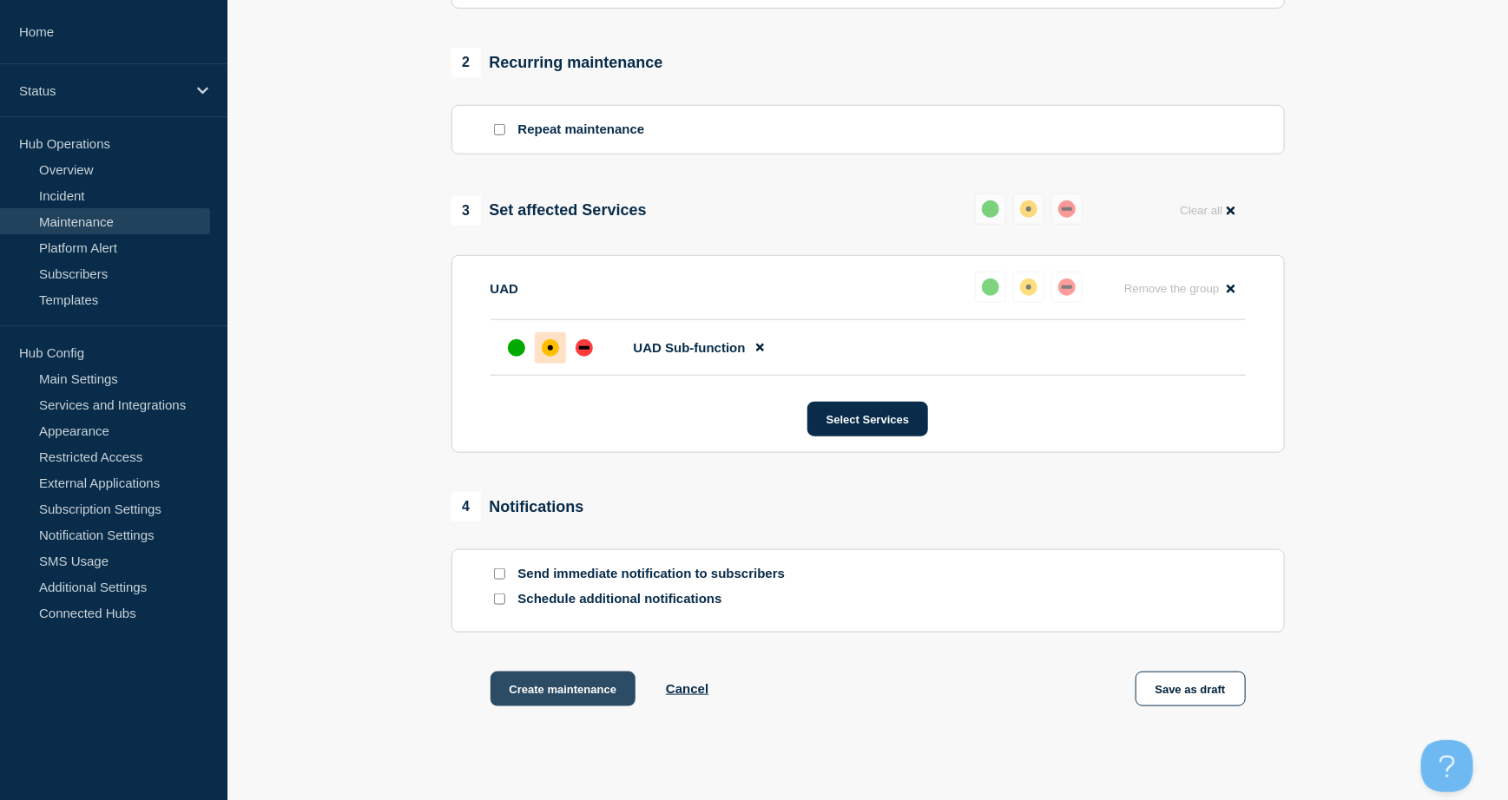
click at [568, 697] on button "Create maintenance" at bounding box center [563, 689] width 146 height 35
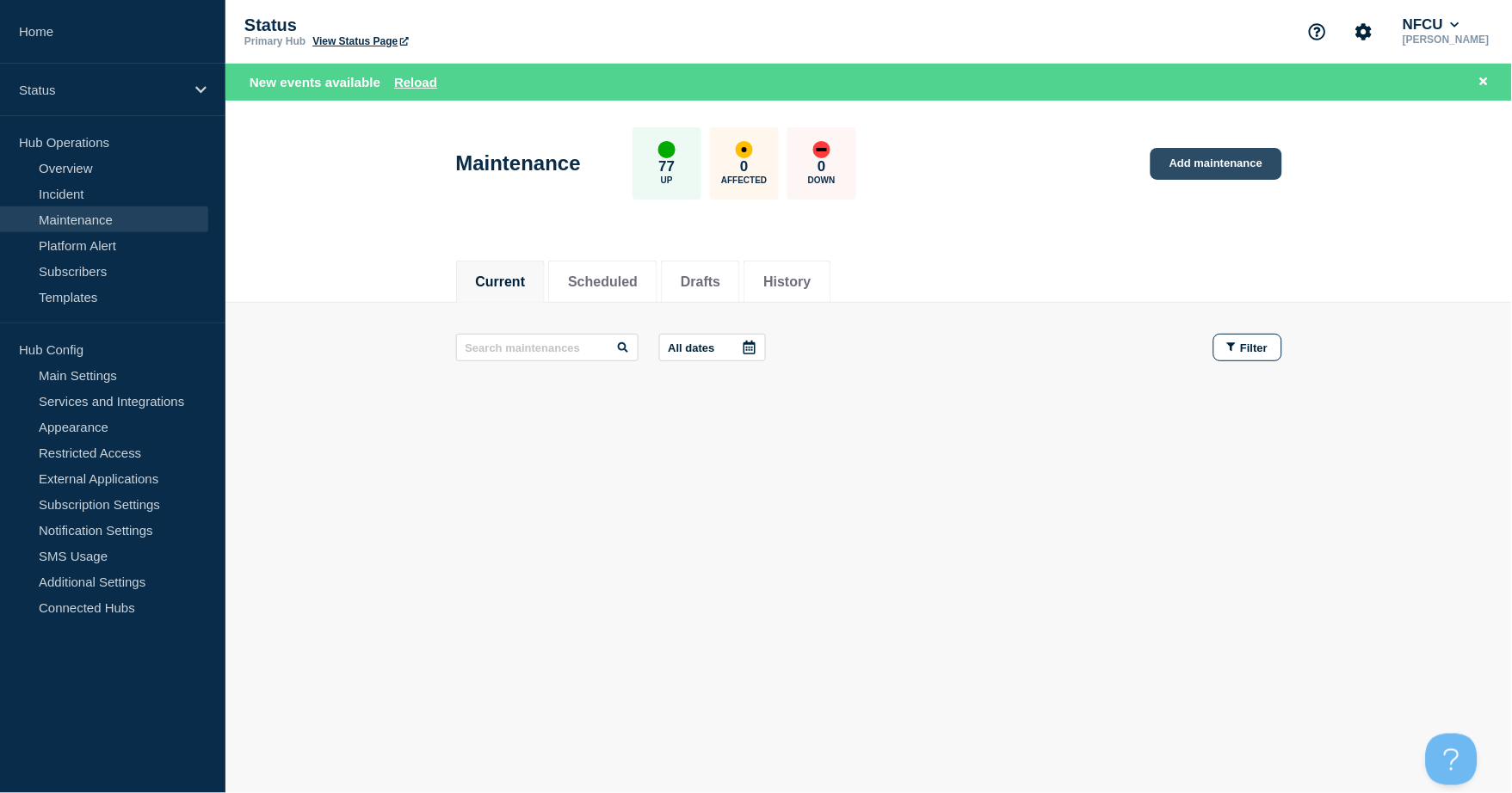
click at [1224, 173] on link "Add maintenance" at bounding box center [1216, 164] width 131 height 32
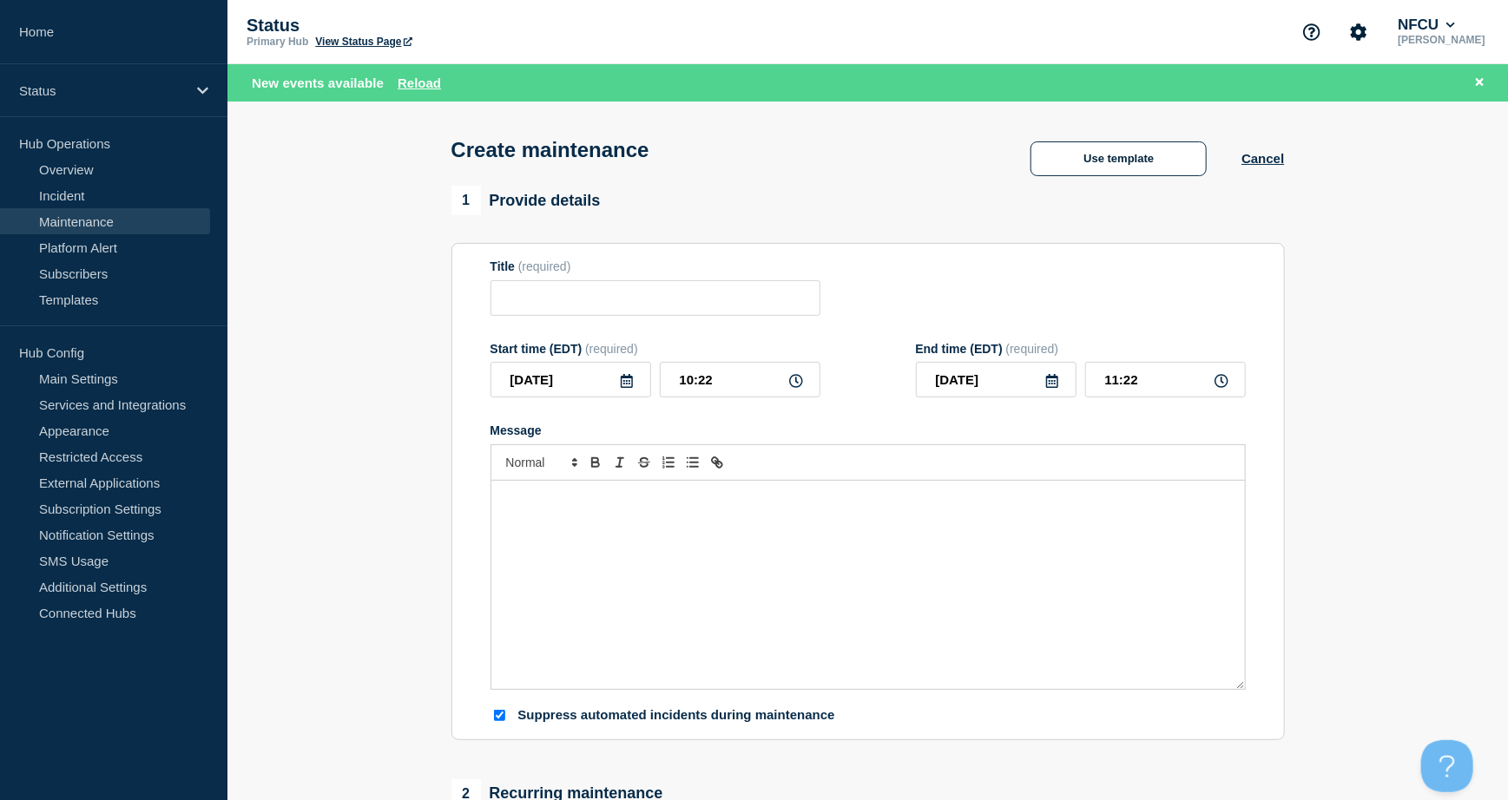
checkbox input "true"
click at [1103, 165] on button "Use template" at bounding box center [1118, 158] width 176 height 35
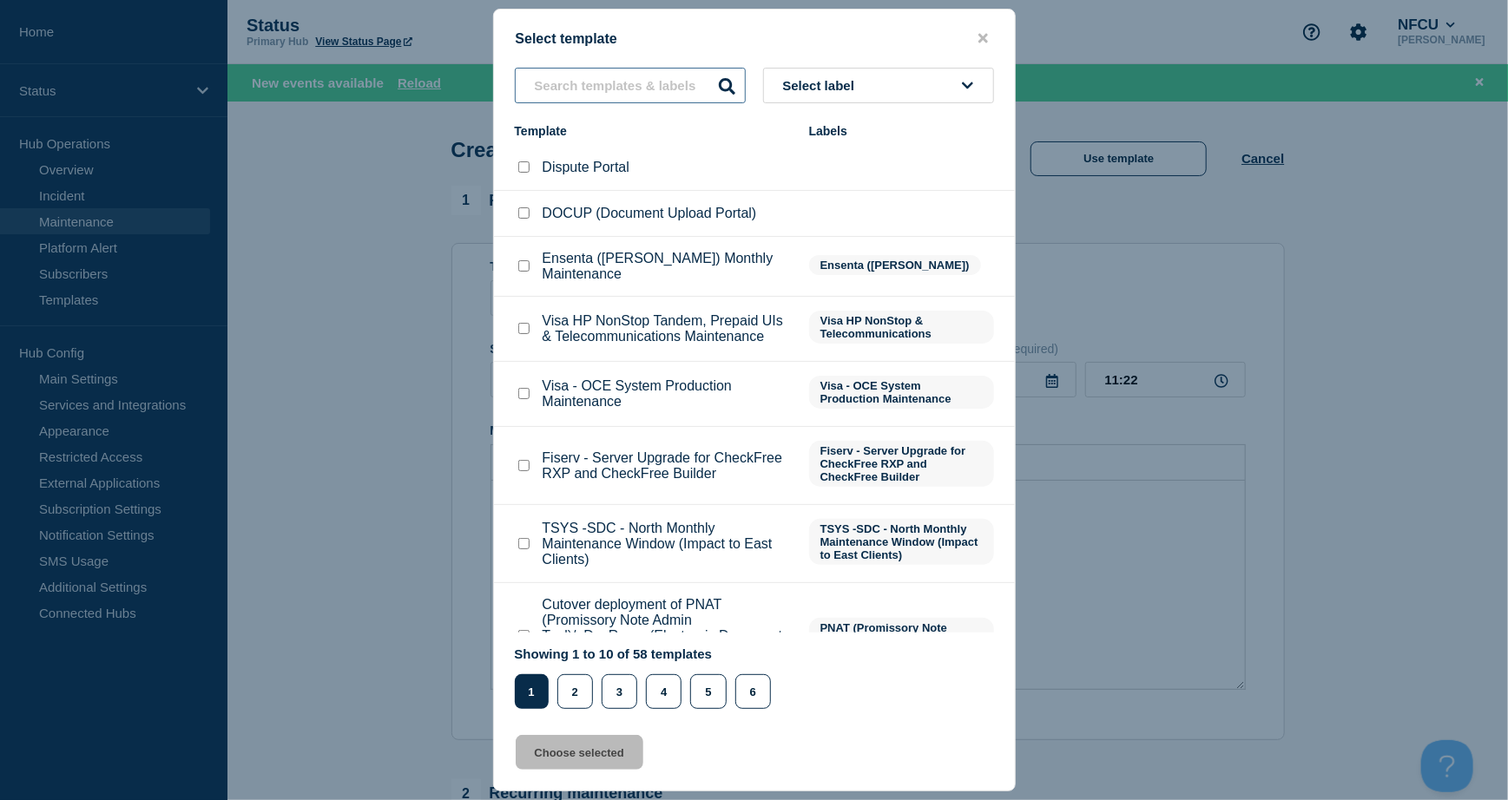
click at [575, 81] on input "text" at bounding box center [630, 86] width 231 height 36
click at [974, 37] on button "close button" at bounding box center [983, 38] width 20 height 16
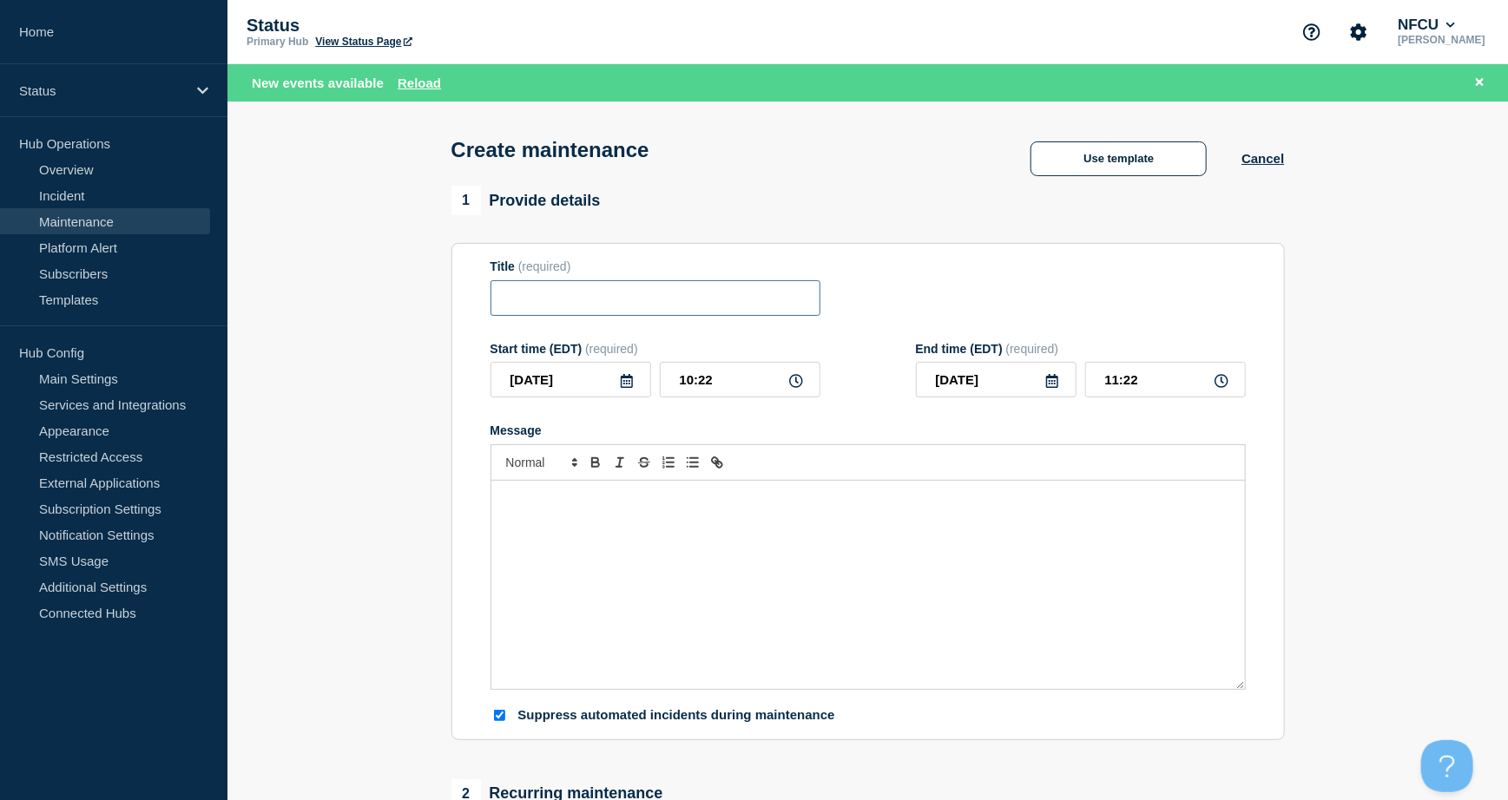
click at [693, 309] on input "Title" at bounding box center [655, 298] width 330 height 36
paste input "Tenable Vulnerability Management Planned Maintenance"
type input "Tenable Vulnerability Management Planned Maintenance"
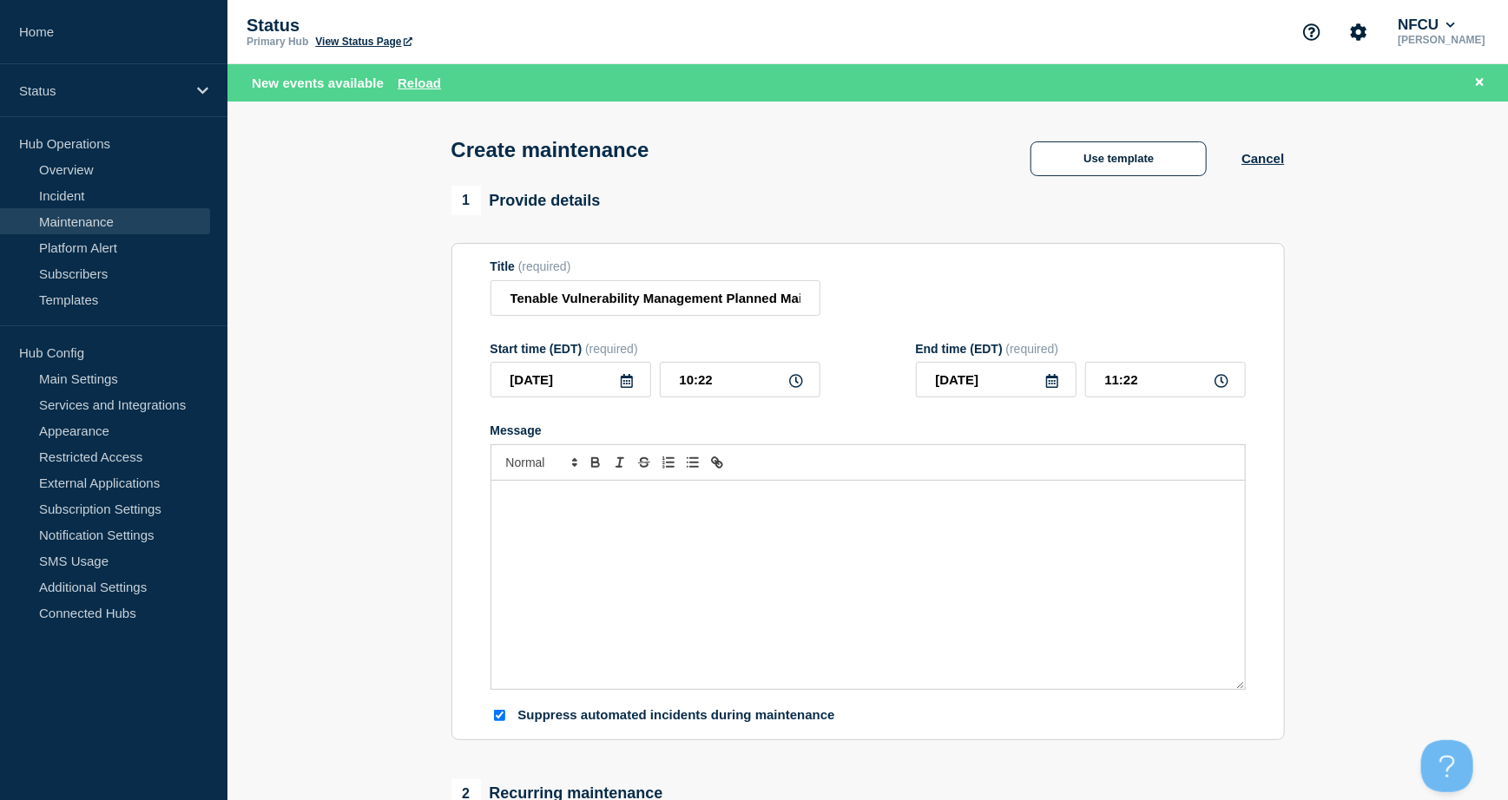
click at [605, 520] on div "Message" at bounding box center [867, 585] width 753 height 208
click at [623, 386] on icon at bounding box center [627, 381] width 12 height 14
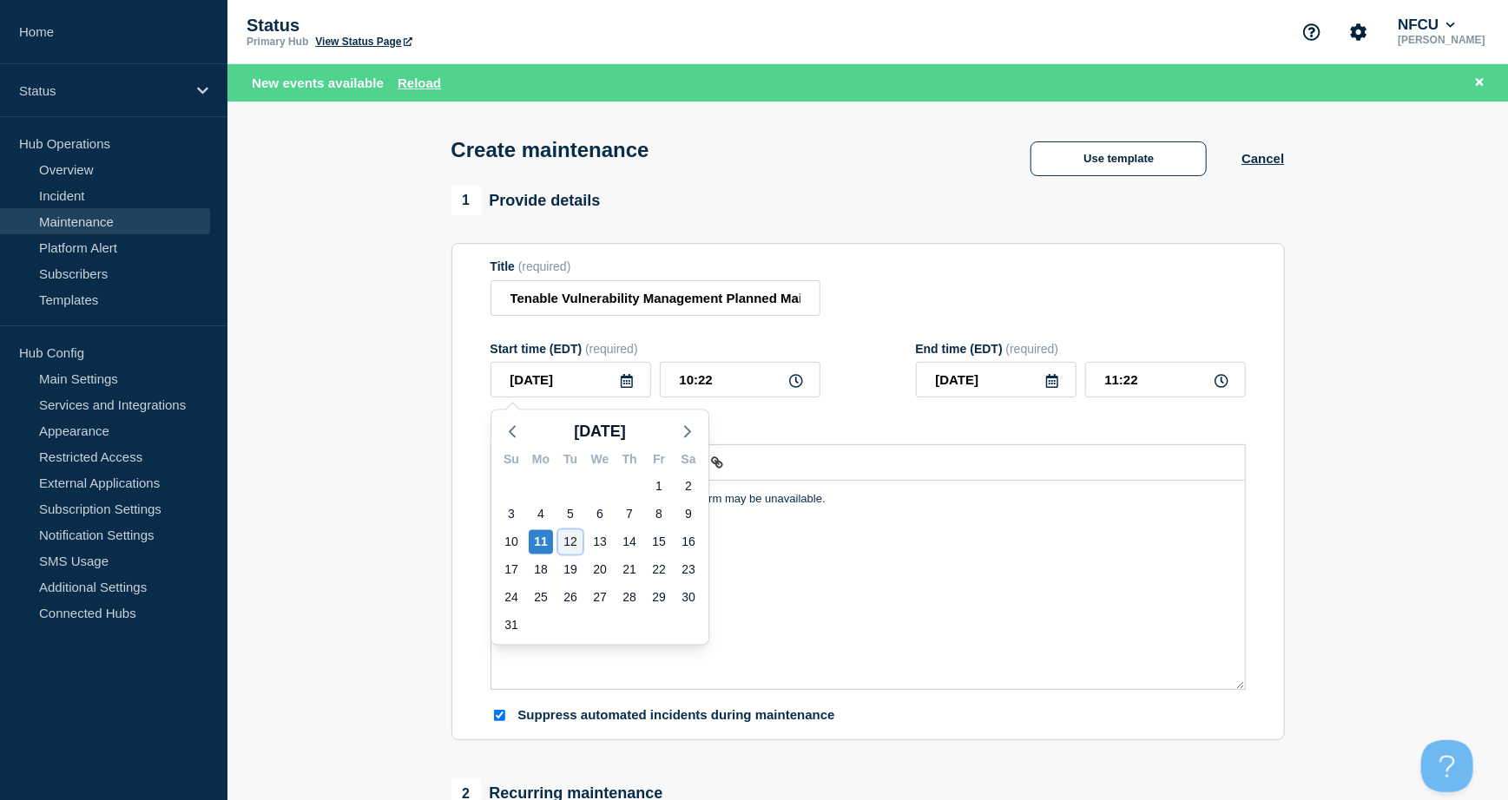
click at [579, 532] on div "12" at bounding box center [570, 542] width 24 height 24
type input "[DATE]"
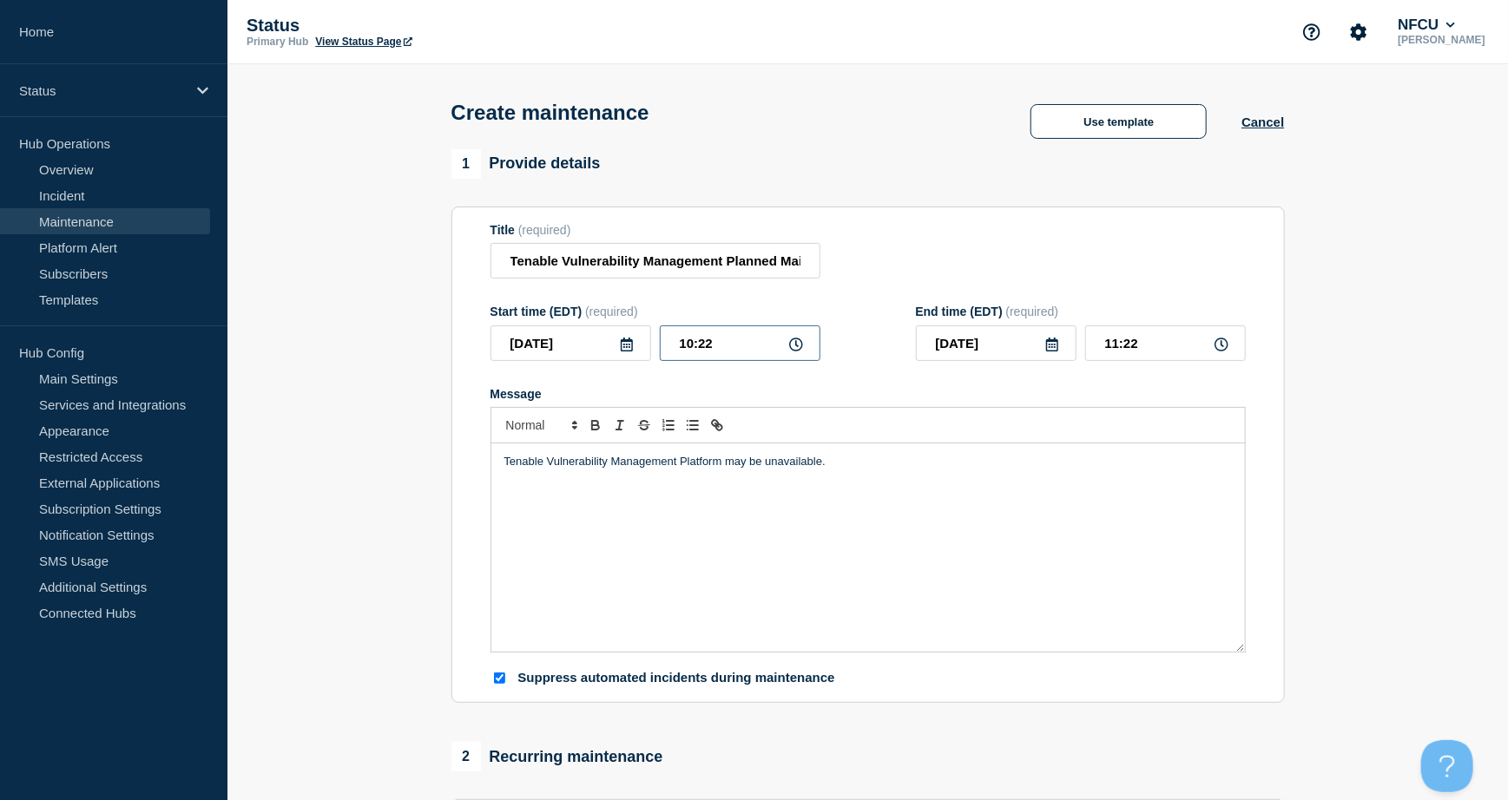
drag, startPoint x: 736, startPoint y: 347, endPoint x: 572, endPoint y: 319, distance: 166.4
click at [574, 323] on div "Start time (EDT) (required) 2025-08-12 10:22" at bounding box center [655, 333] width 330 height 56
type input "04:00"
click at [1145, 341] on input "05:00" at bounding box center [1165, 343] width 161 height 36
drag, startPoint x: 1156, startPoint y: 345, endPoint x: 969, endPoint y: 285, distance: 197.1
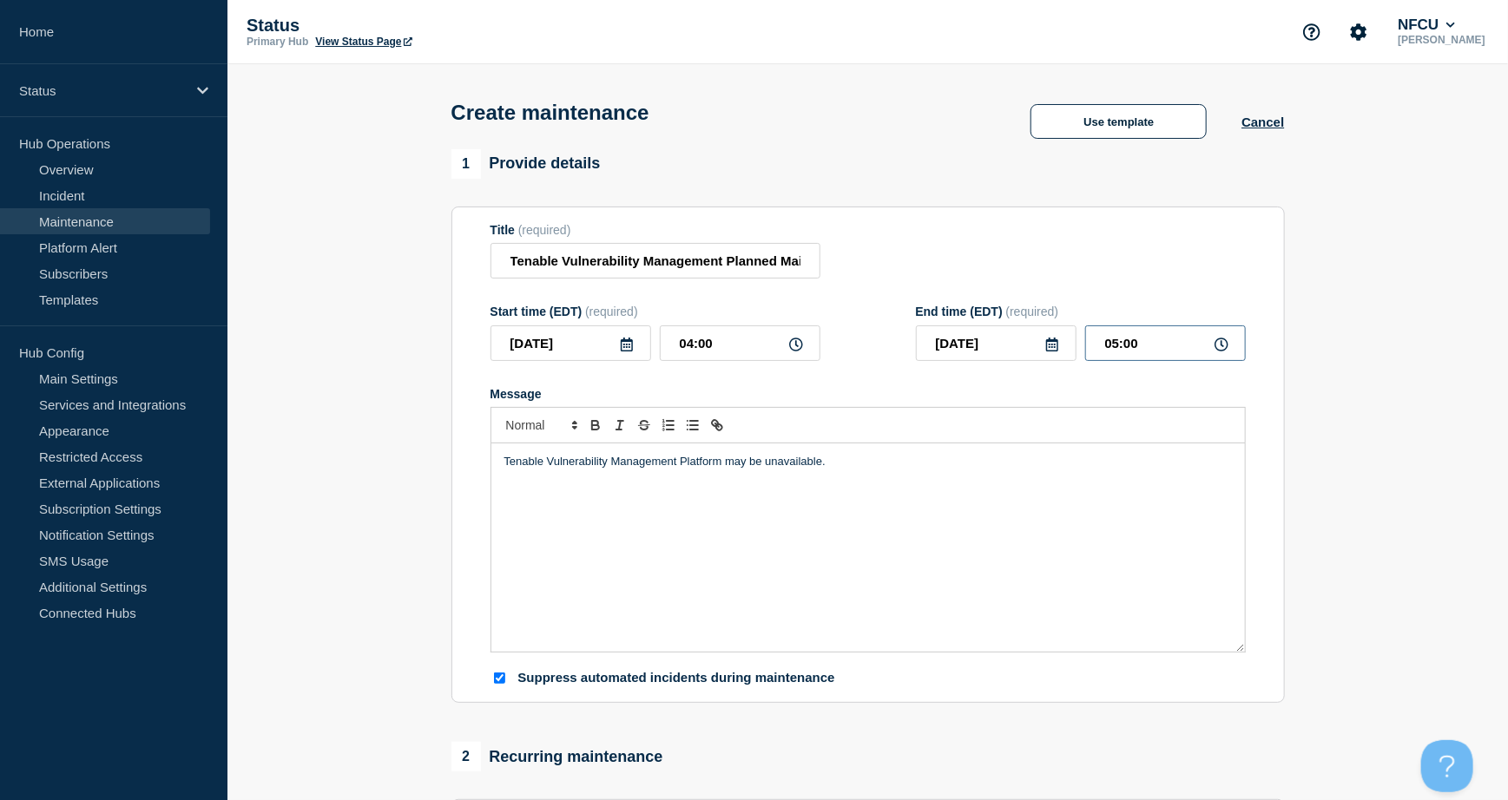
click at [969, 299] on form "Title (required) Tenable Vulnerability Management Planned Maintenance Start tim…" at bounding box center [867, 455] width 755 height 464
type input "08:00"
click at [969, 285] on form "Title (required) Tenable Vulnerability Management Planned Maintenance Start tim…" at bounding box center [867, 455] width 755 height 464
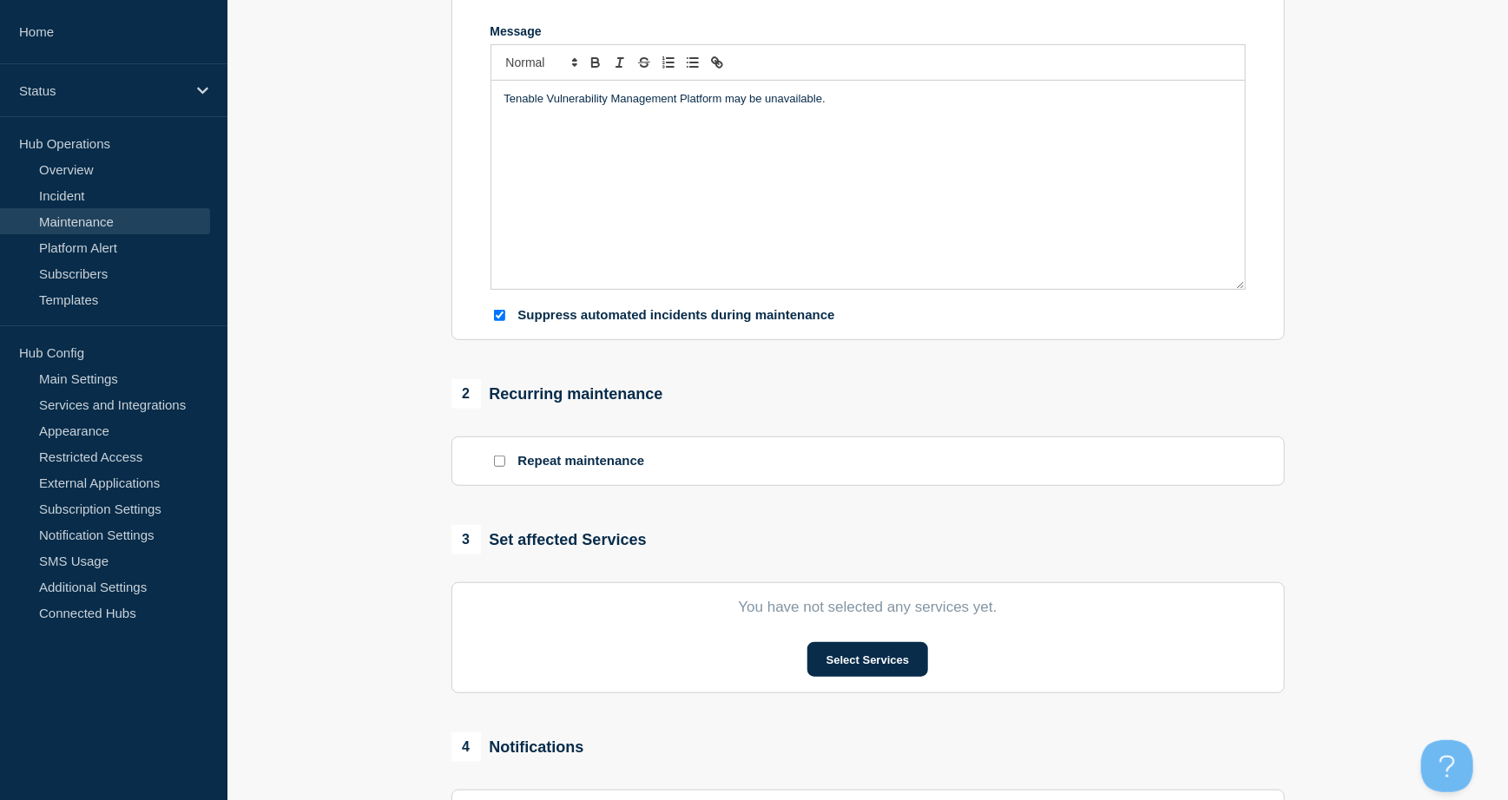
scroll to position [463, 0]
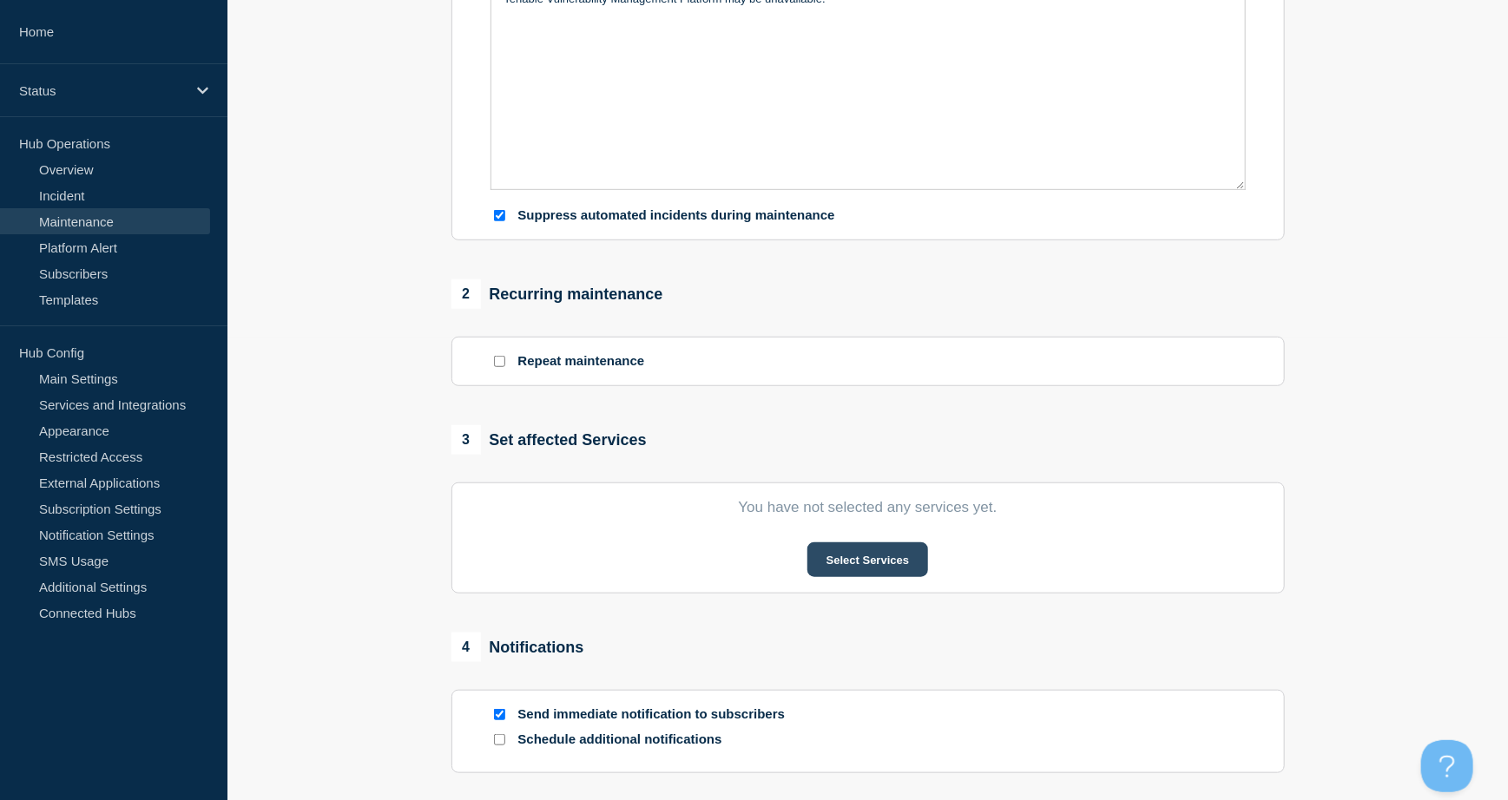
click at [873, 564] on button "Select Services" at bounding box center [867, 559] width 121 height 35
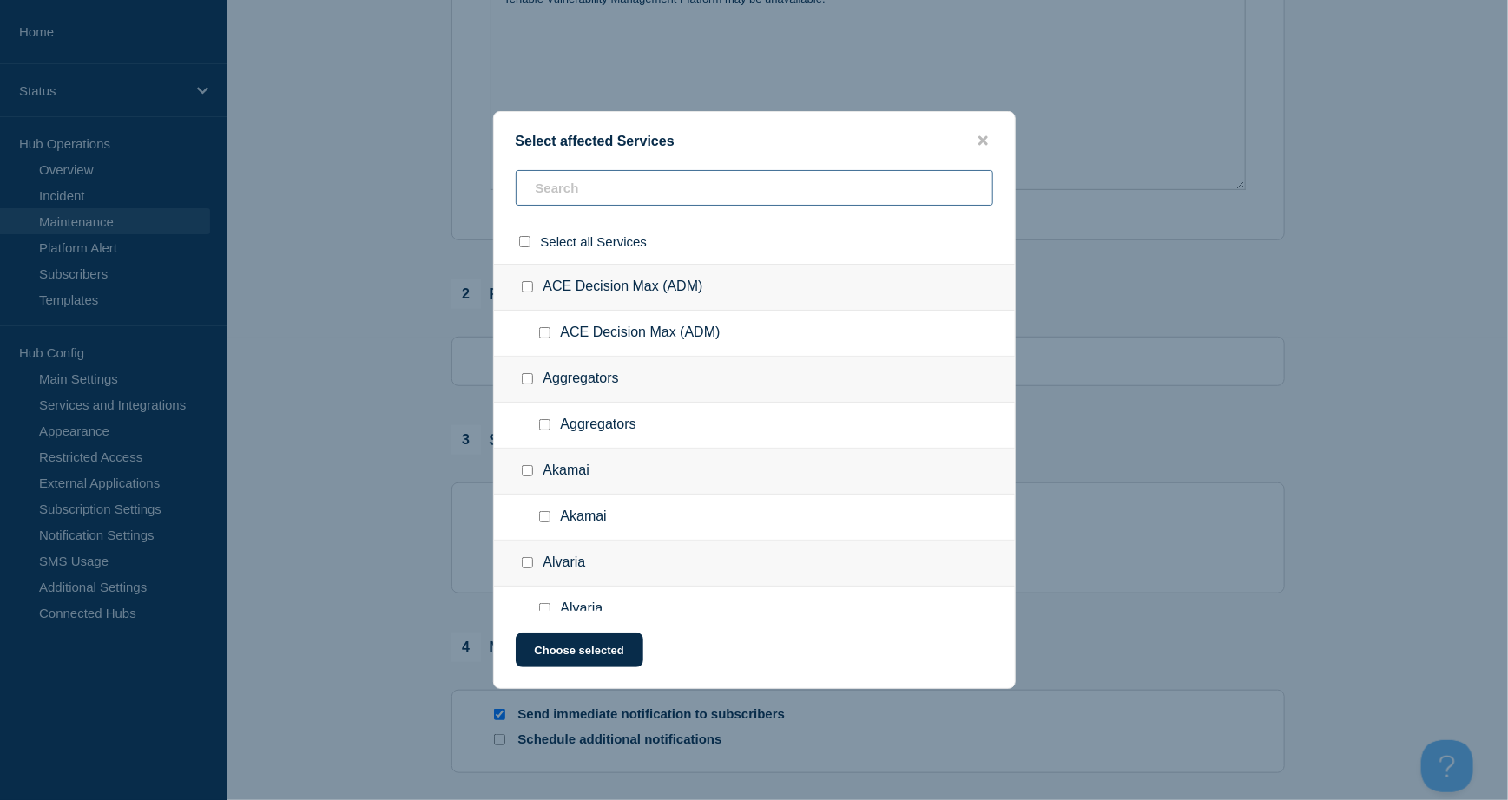
click at [590, 195] on input "text" at bounding box center [754, 188] width 477 height 36
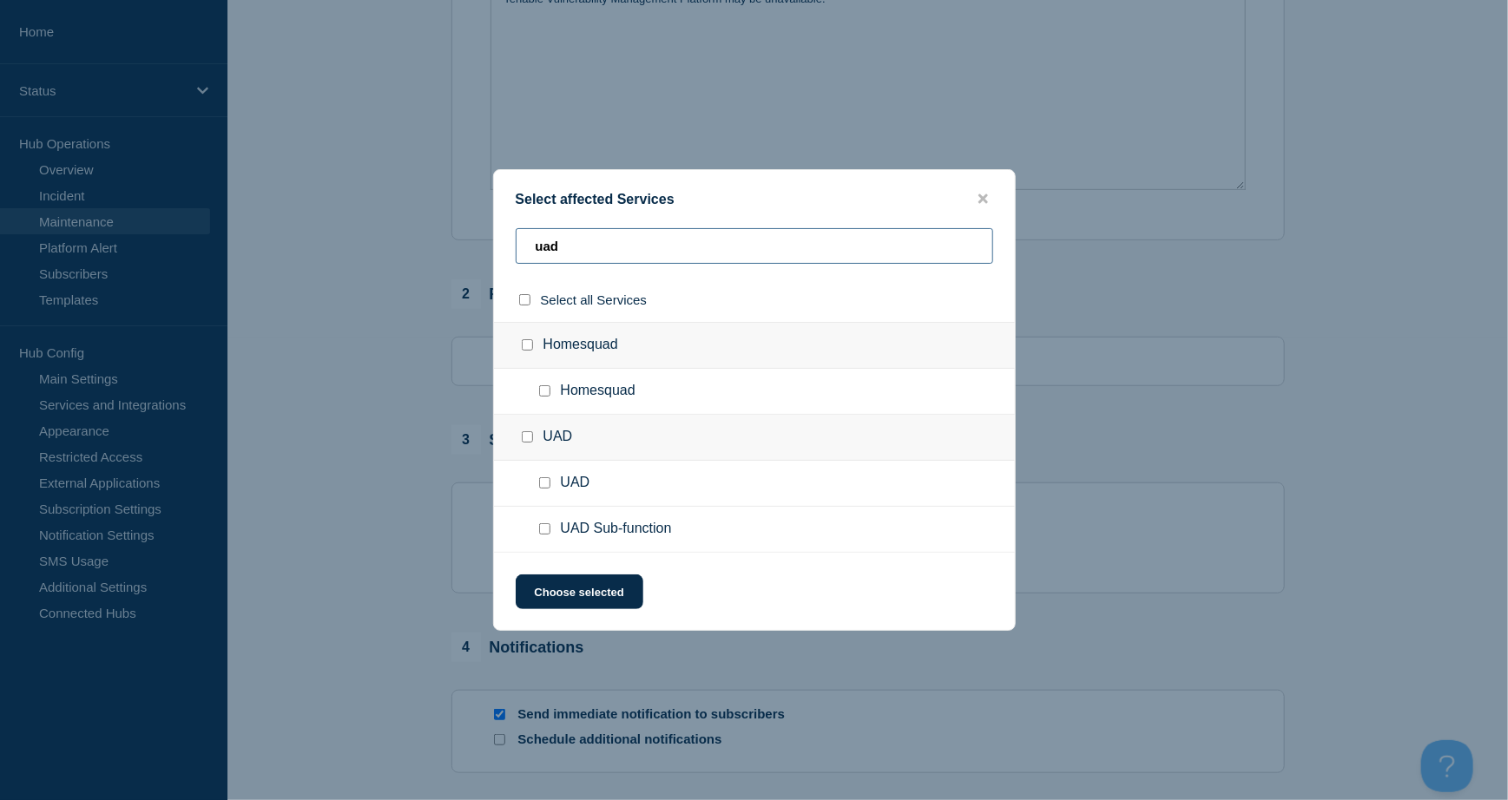
type input "uad"
click at [544, 532] on input "UAD Sub-function checkbox" at bounding box center [544, 528] width 11 height 11
checkbox input "true"
click at [554, 585] on button "Choose selected" at bounding box center [580, 592] width 128 height 35
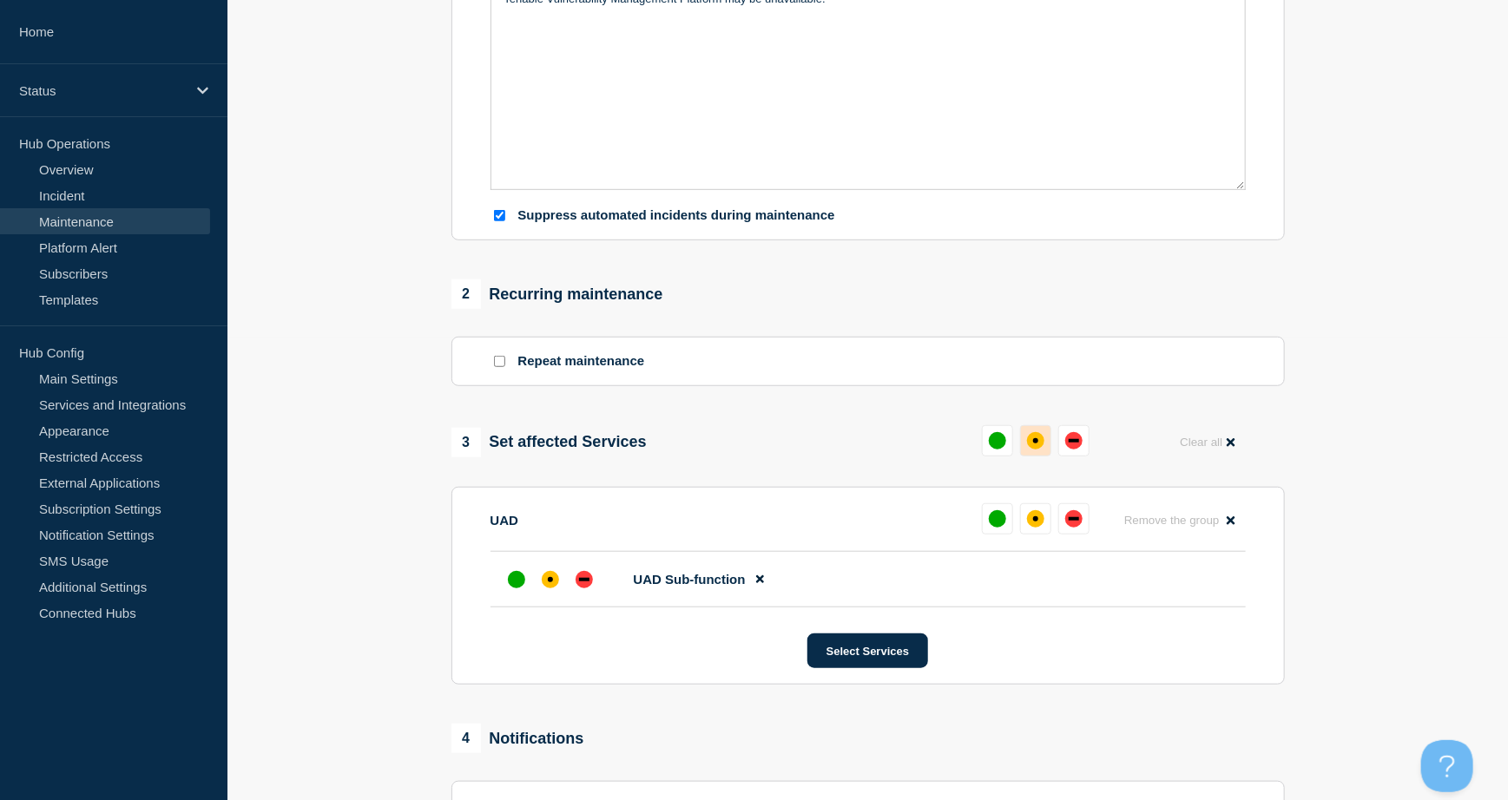
click at [1042, 440] on div "affected" at bounding box center [1035, 440] width 17 height 17
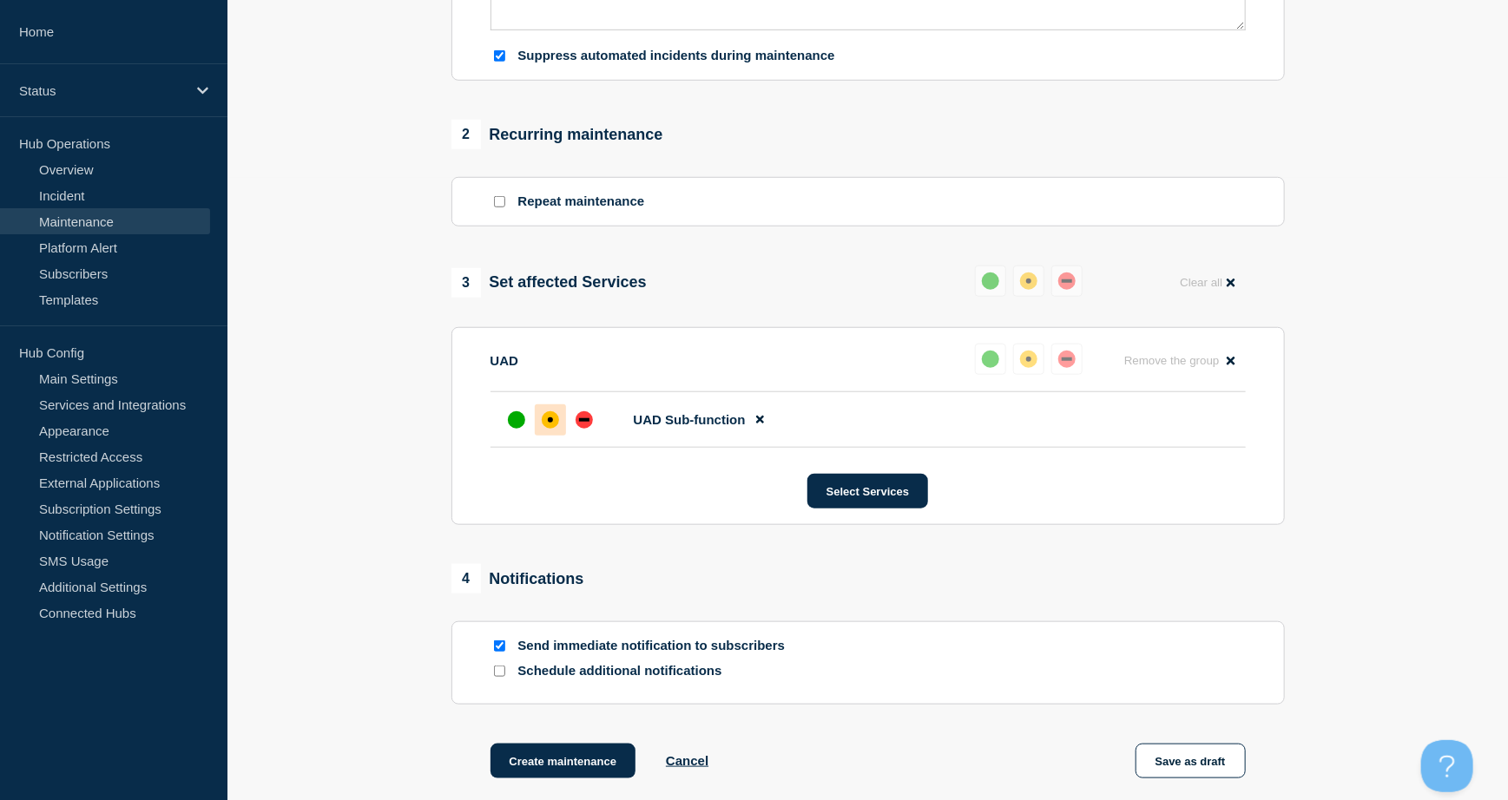
scroll to position [804, 0]
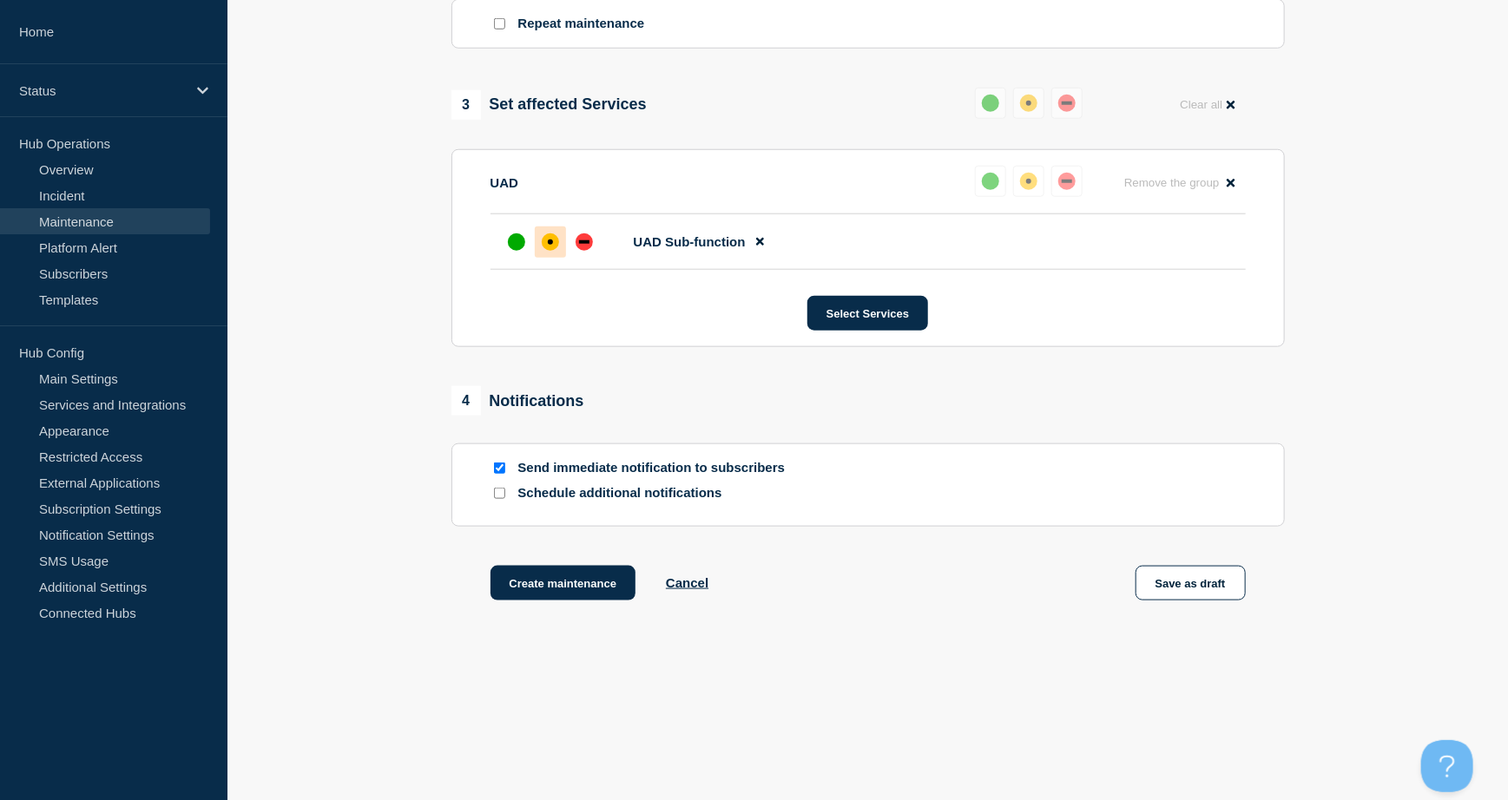
click at [498, 465] on input "Send immediate notification to subscribers" at bounding box center [499, 468] width 11 height 11
checkbox input "false"
click at [562, 575] on button "Create maintenance" at bounding box center [563, 583] width 146 height 35
